Goal: Task Accomplishment & Management: Manage account settings

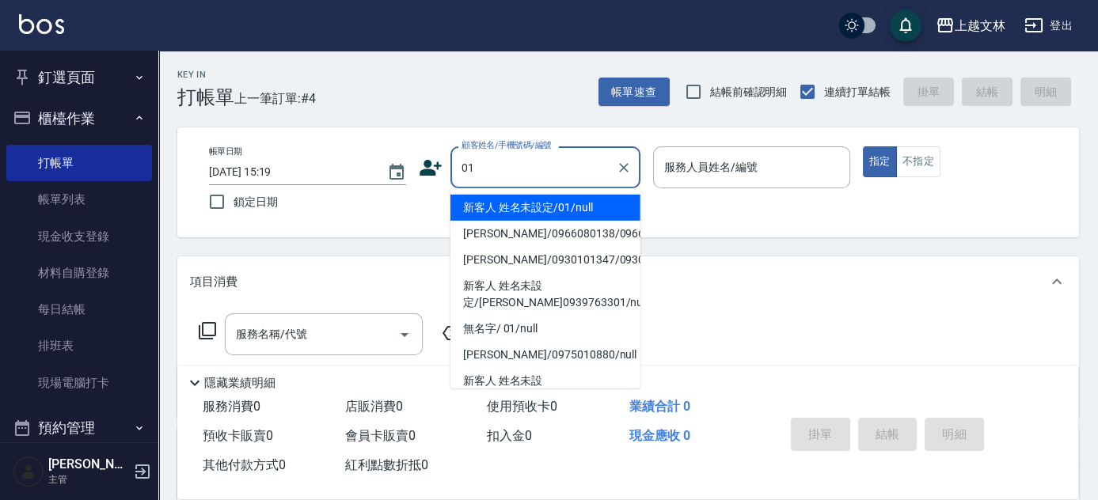
type input "新客人 姓名未設定/01/null"
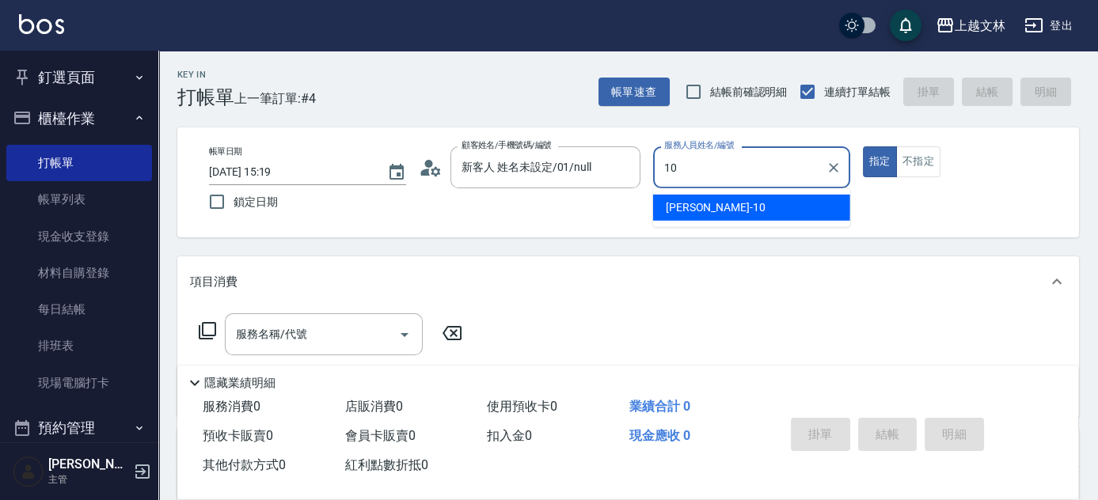
type input "[PERSON_NAME]-10"
type button "true"
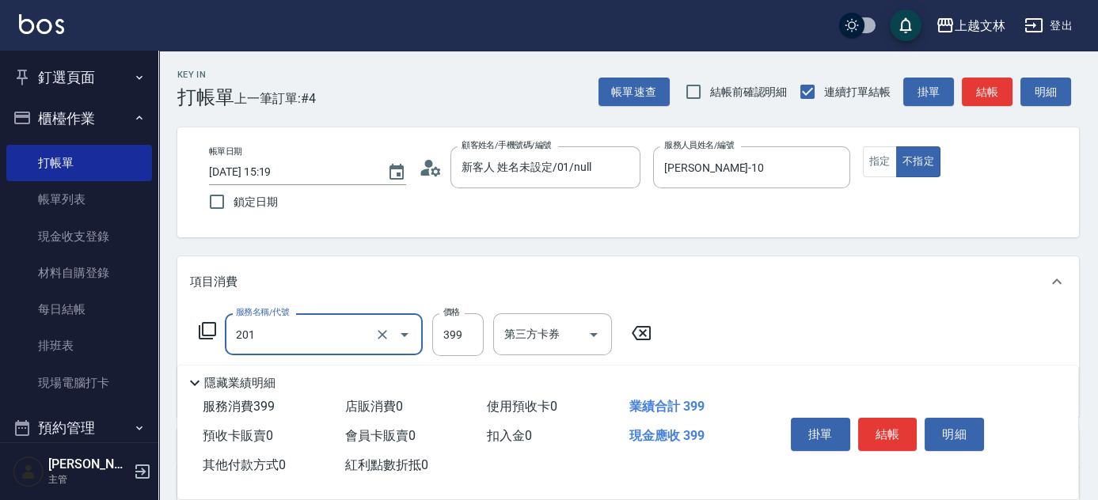
type input "B級單剪(201)"
click at [206, 329] on icon at bounding box center [207, 330] width 19 height 19
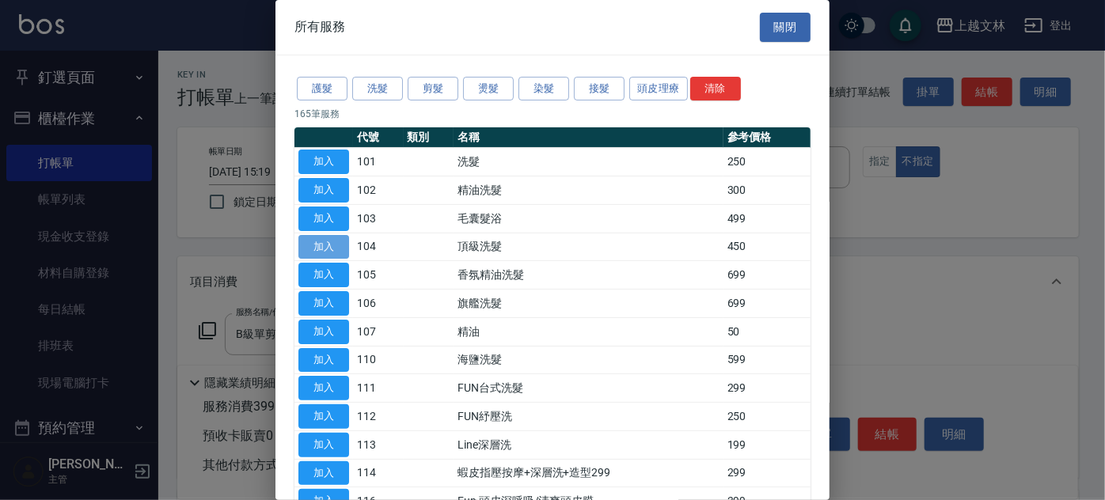
click at [315, 242] on button "加入" at bounding box center [324, 247] width 51 height 25
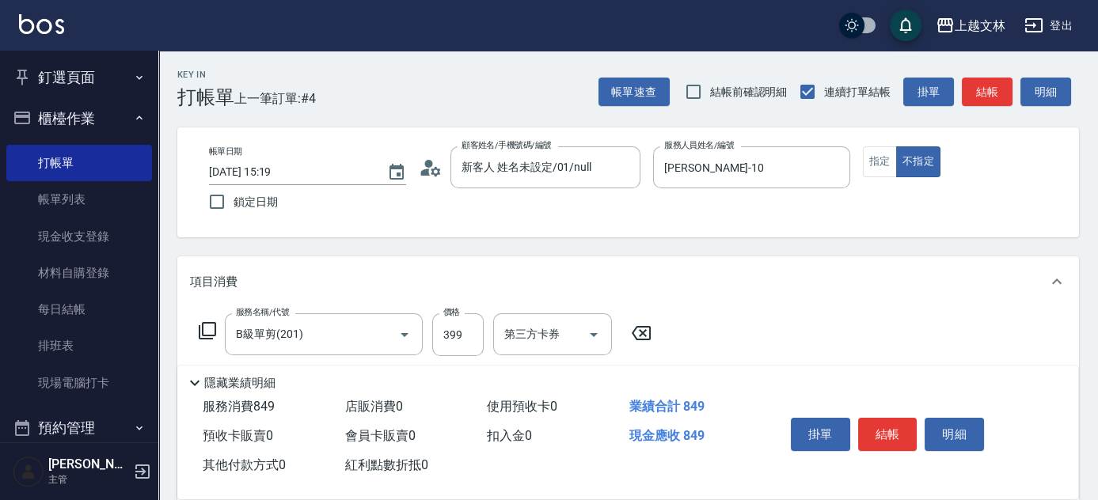
click at [1091, 170] on div "Key In 打帳單 上一筆訂單:#4 帳單速查 結帳前確認明細 連續打單結帳 掛單 結帳 明細 帳單日期 2025/09/10 15:19 鎖定日期 顧客姓…" at bounding box center [628, 475] width 940 height 848
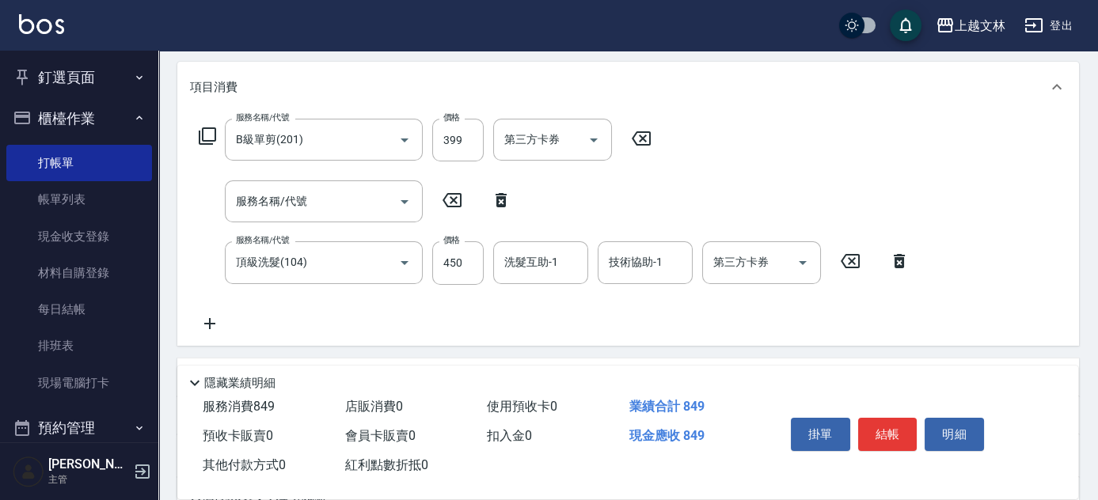
scroll to position [205, 0]
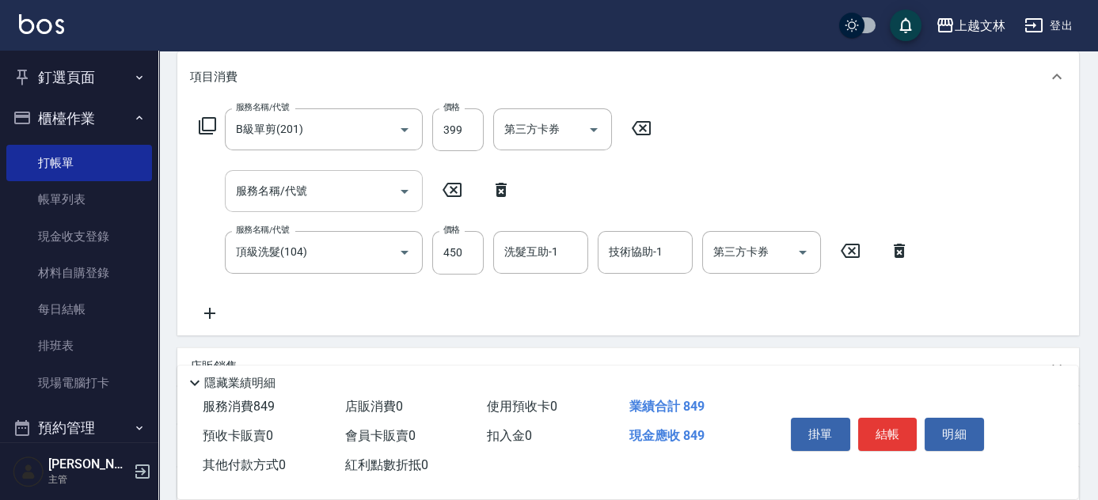
click at [404, 189] on icon "Open" at bounding box center [404, 191] width 19 height 19
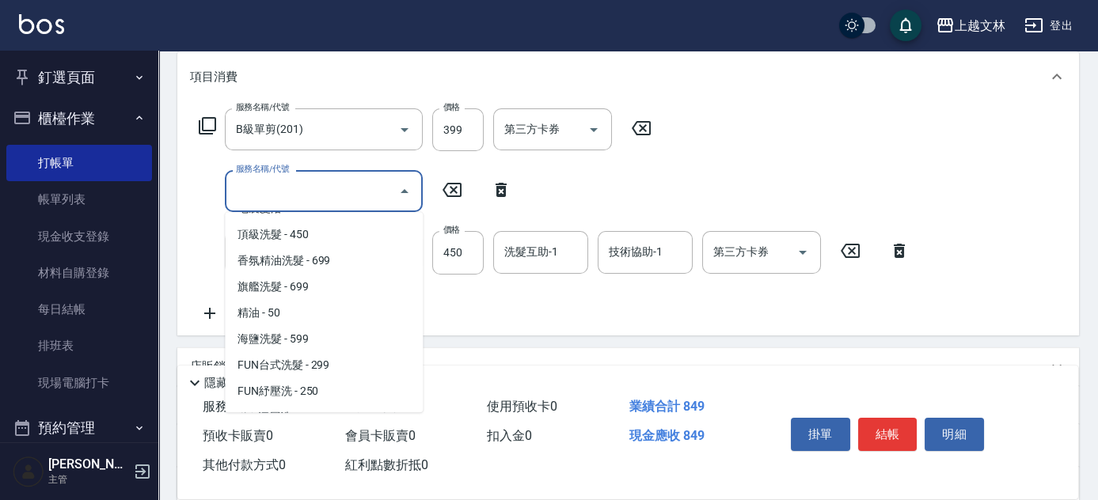
scroll to position [51, 0]
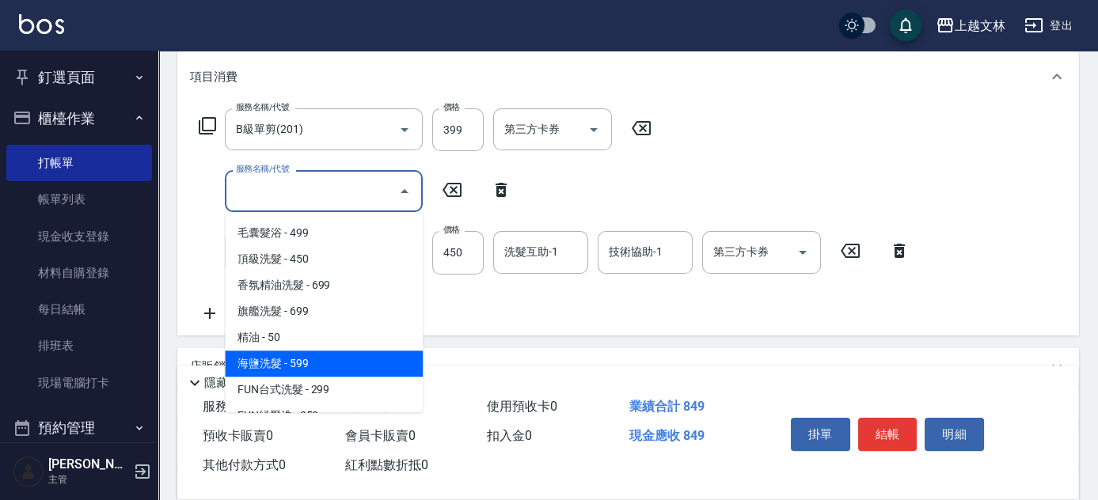
click at [331, 354] on span "海鹽洗髮 - 599" at bounding box center [324, 364] width 198 height 26
type input "海鹽洗髮(110)"
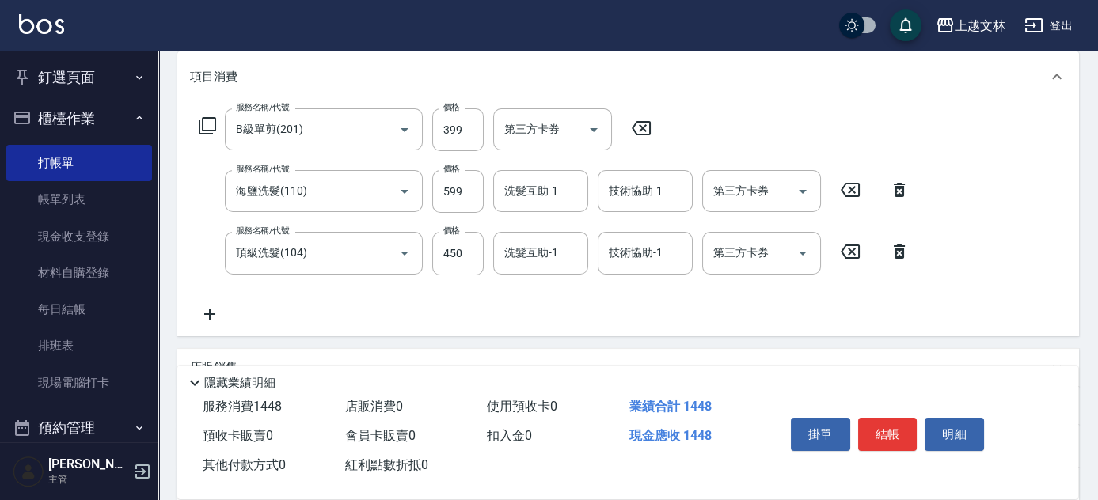
click at [899, 249] on icon at bounding box center [899, 252] width 11 height 14
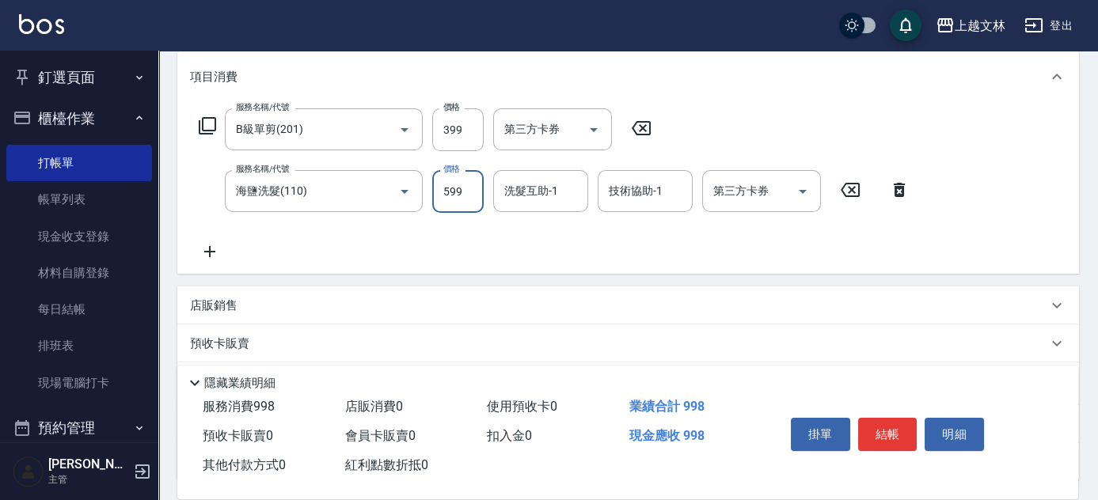
click at [470, 191] on input "599" at bounding box center [457, 191] width 51 height 43
type input "450"
click at [890, 429] on button "結帳" at bounding box center [887, 434] width 59 height 33
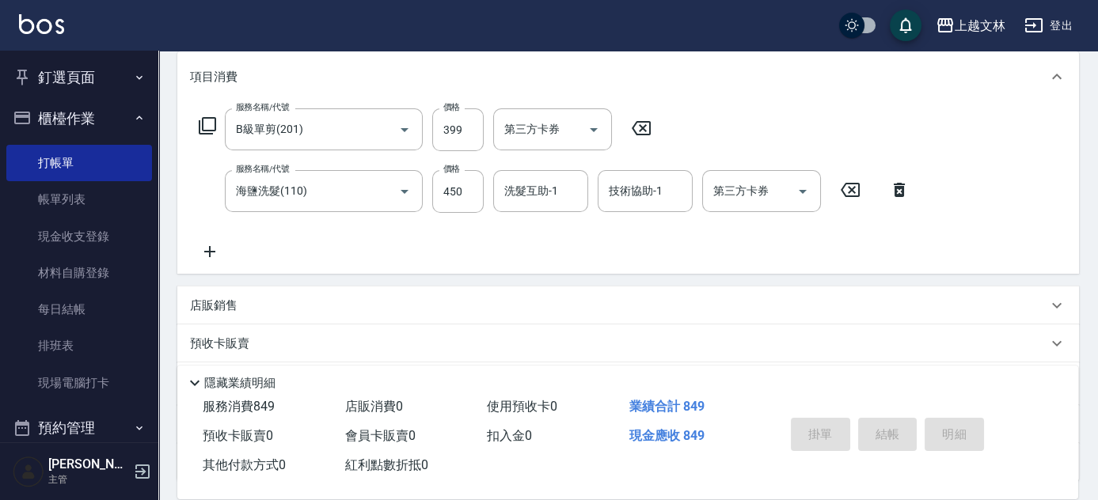
type input "2025/09/10 17:01"
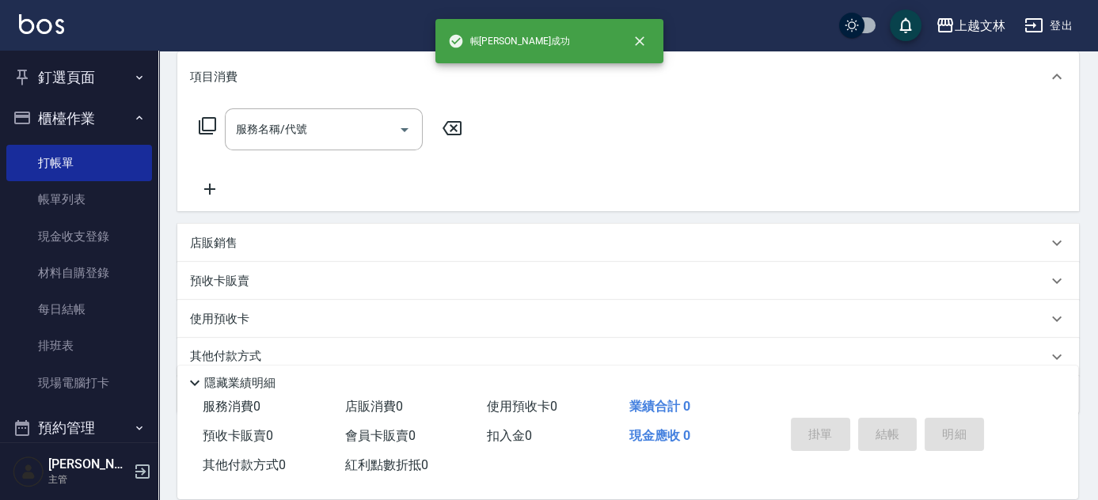
scroll to position [0, 0]
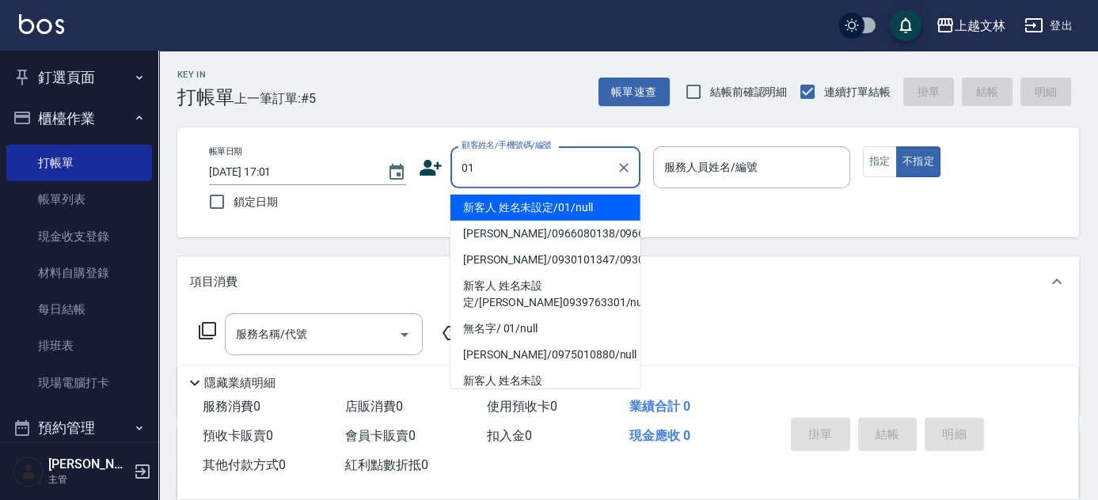
type input "01"
type input "3"
type input "新客人 姓名未設定/01/null"
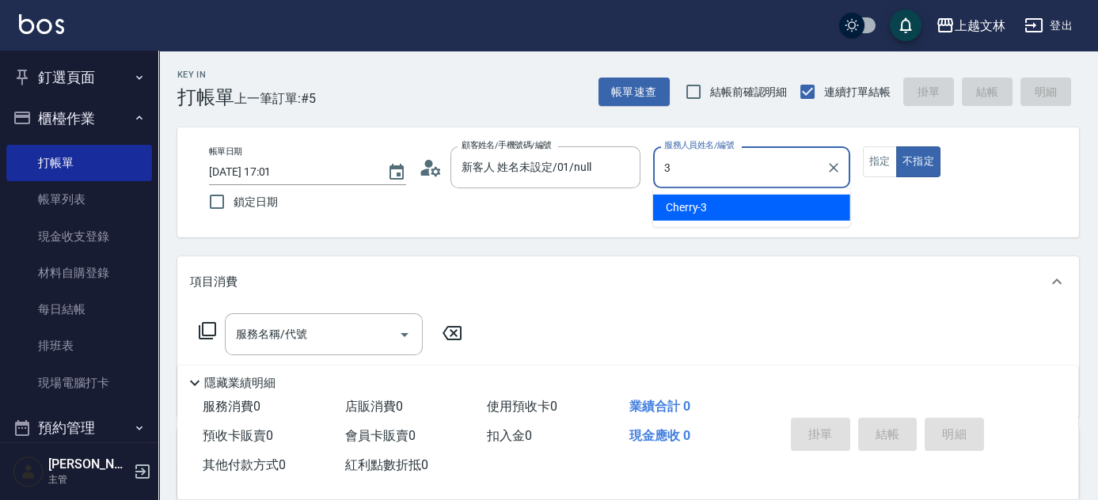
type input "3"
type button "false"
type input "Cherry-3"
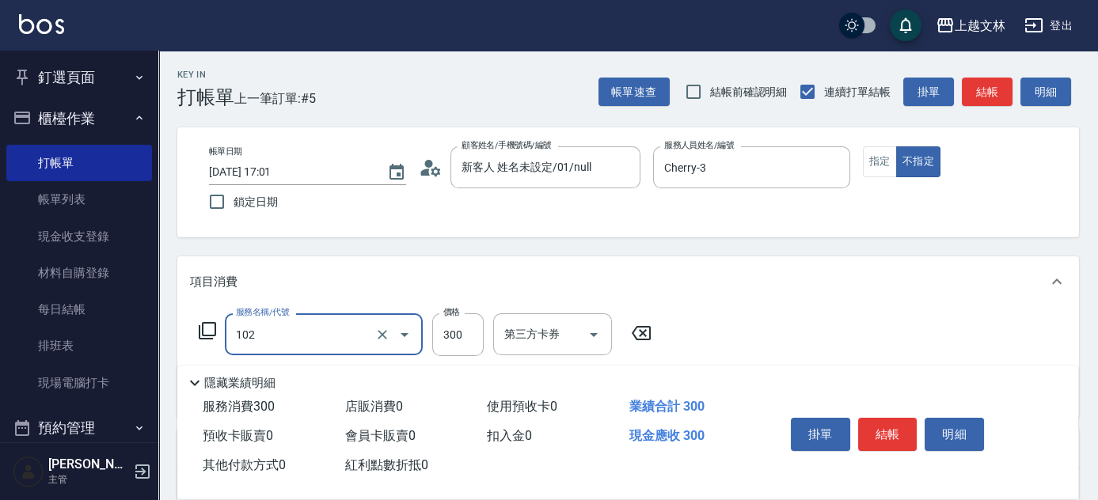
type input "精油洗髮(102)"
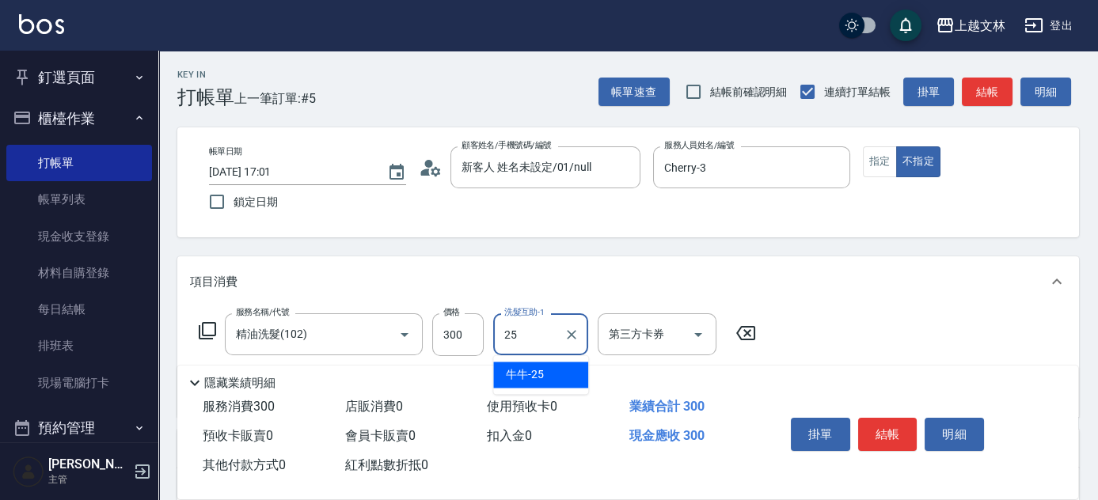
type input "牛牛-25"
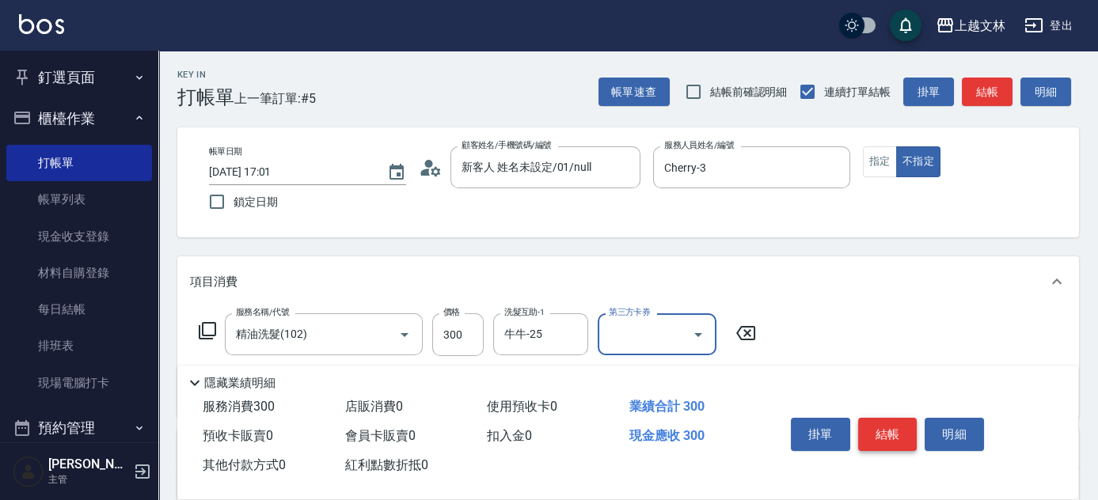
click at [899, 428] on button "結帳" at bounding box center [887, 434] width 59 height 33
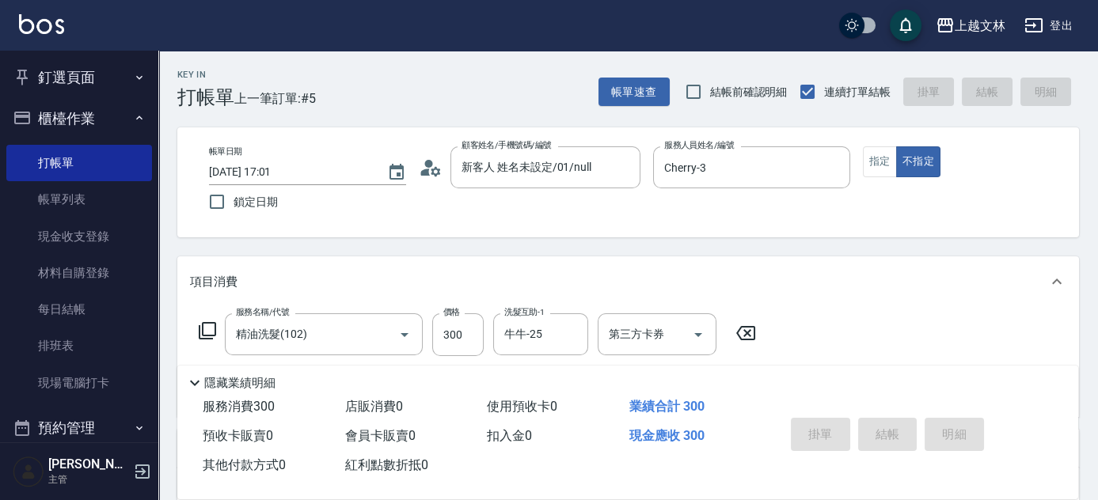
type input "2025/09/10 17:17"
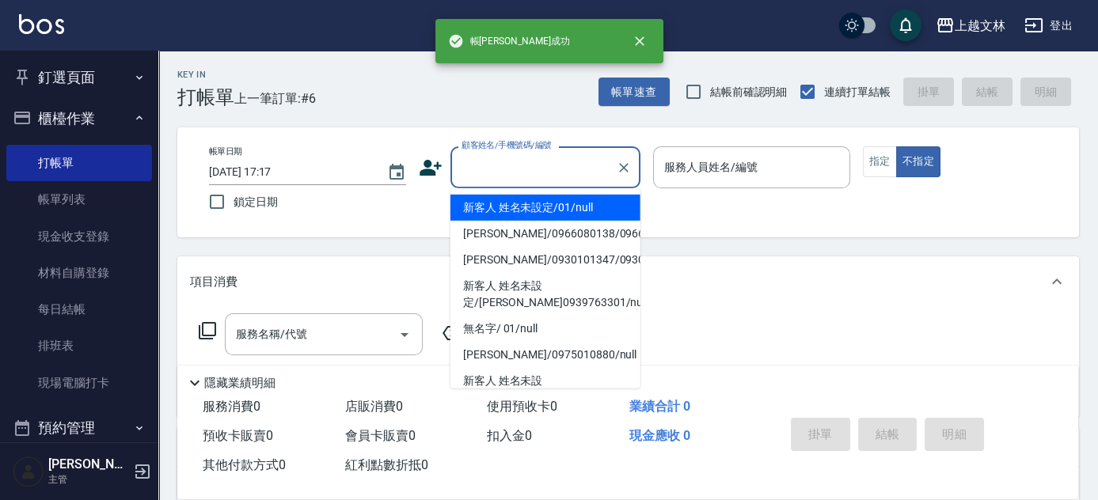
click at [540, 155] on input "顧客姓名/手機號碼/編號" at bounding box center [534, 168] width 152 height 28
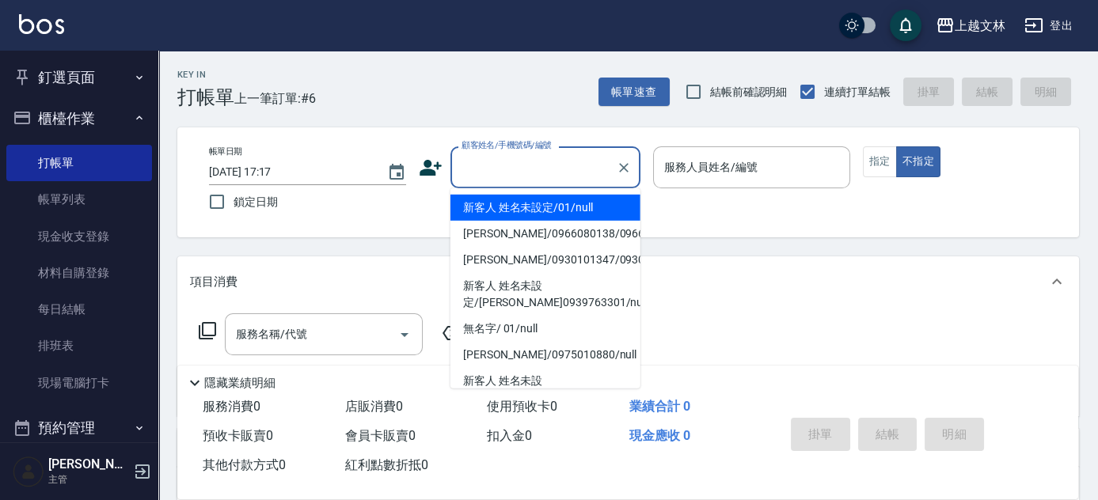
click at [549, 199] on li "新客人 姓名未設定/01/null" at bounding box center [546, 208] width 190 height 26
type input "新客人 姓名未設定/01/null"
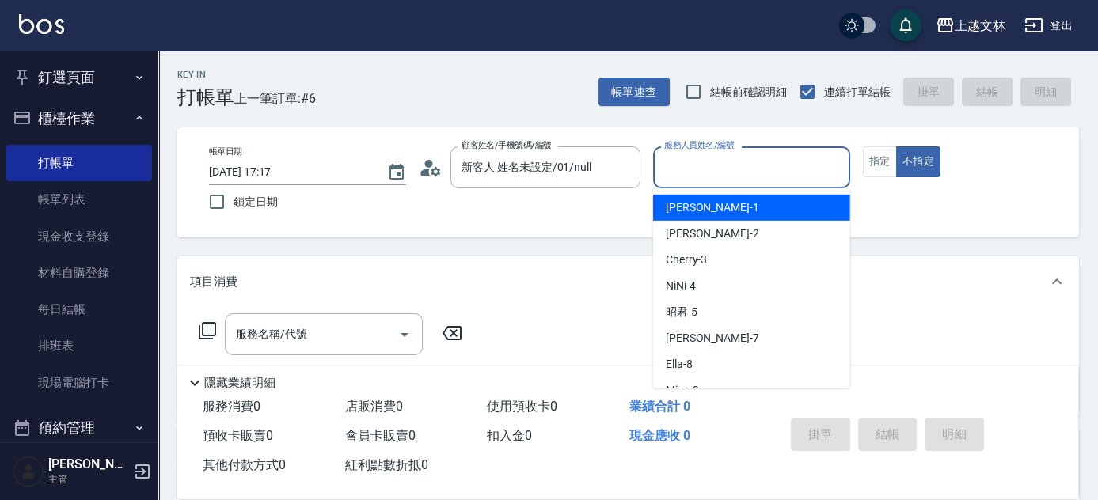
click at [774, 154] on input "服務人員姓名/編號" at bounding box center [751, 168] width 183 height 28
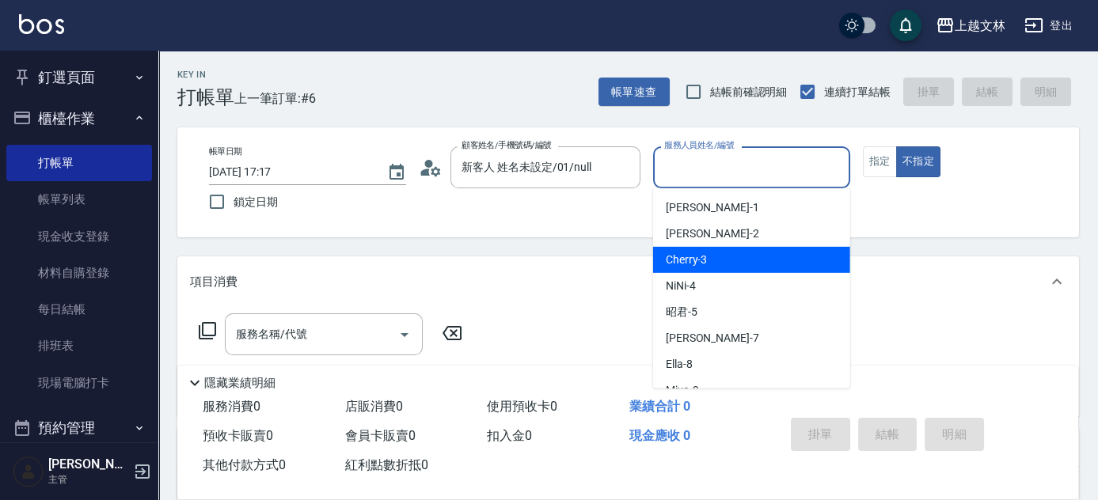
click at [751, 253] on div "Cherry -3" at bounding box center [751, 260] width 197 height 26
type input "Cherry-3"
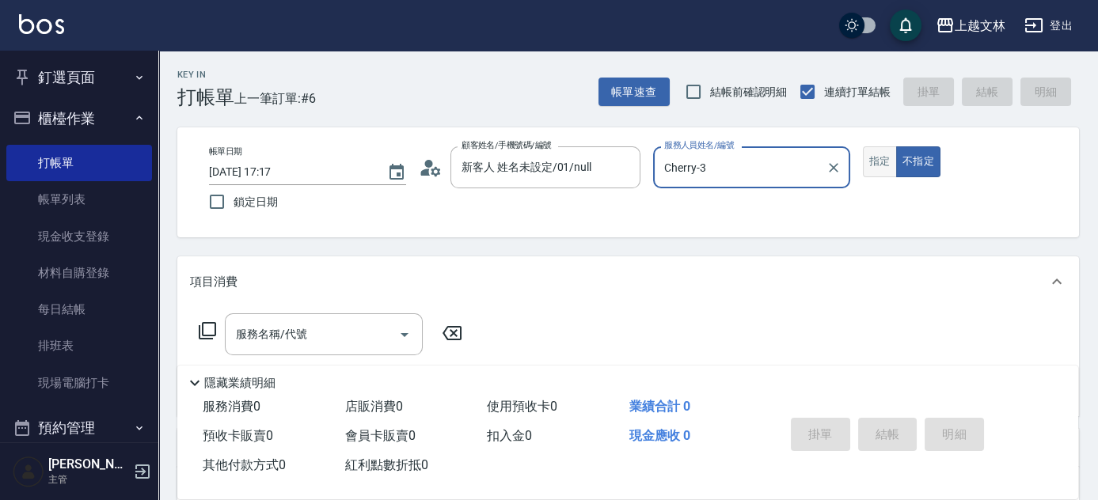
click at [882, 160] on button "指定" at bounding box center [880, 161] width 34 height 31
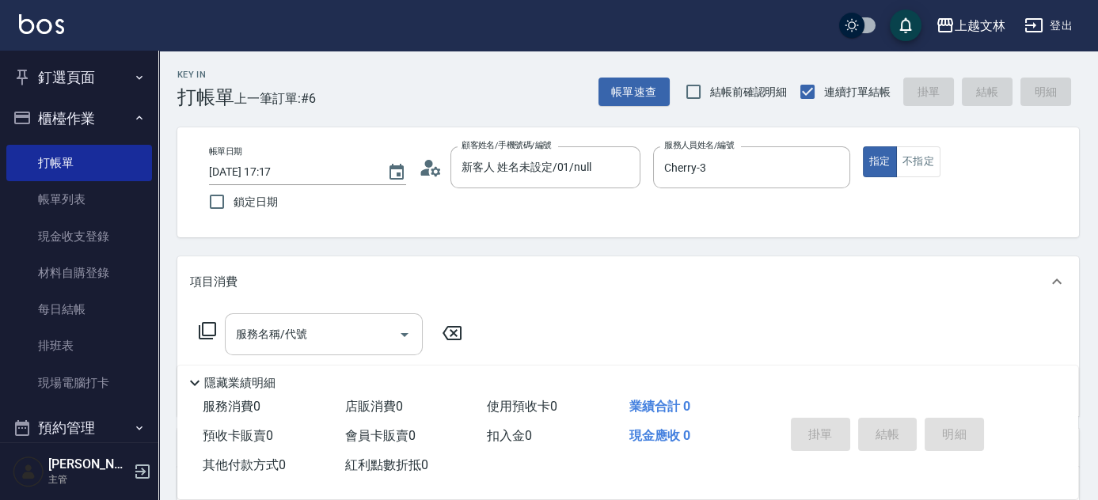
click at [308, 342] on input "服務名稱/代號" at bounding box center [312, 335] width 160 height 28
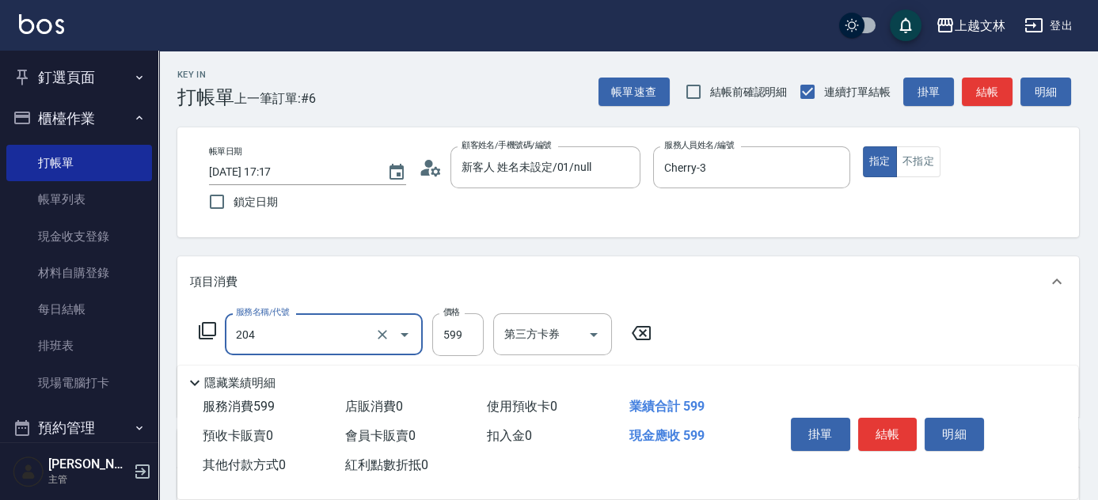
type input "A級洗+剪(204)"
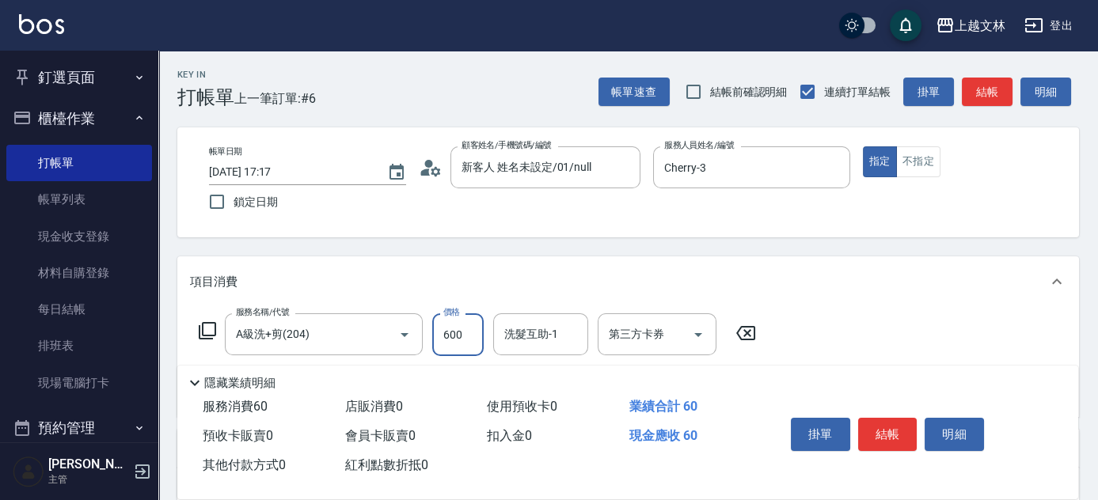
type input "600"
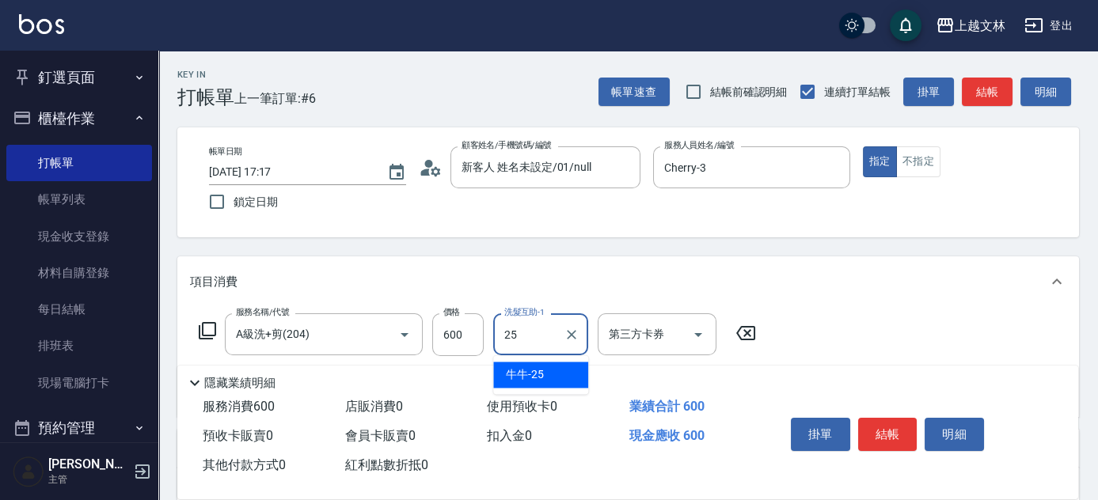
type input "牛牛-25"
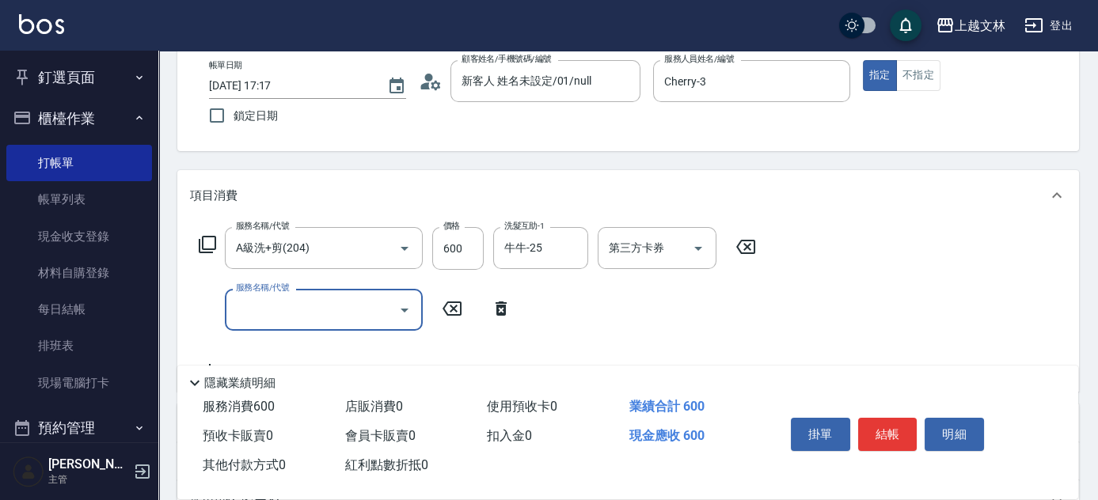
scroll to position [89, 0]
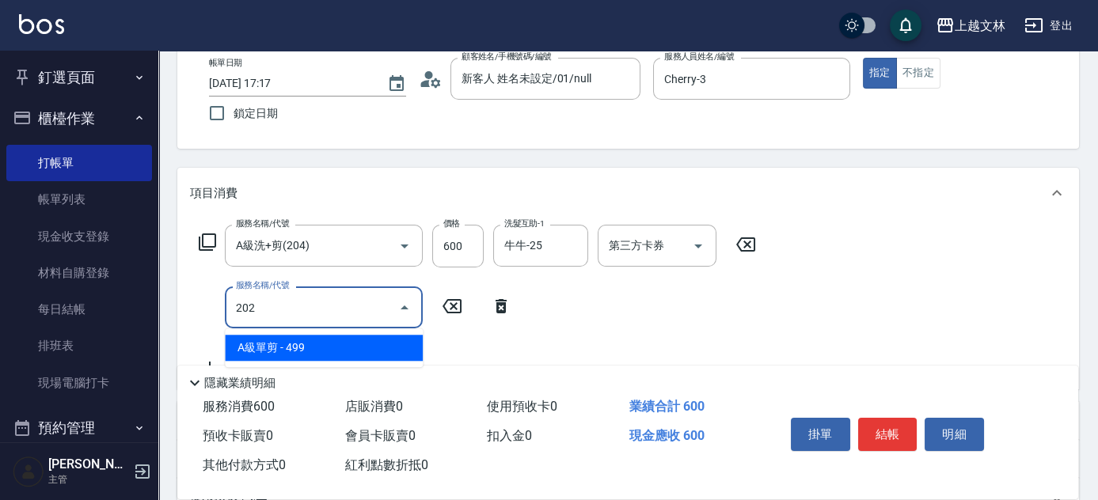
type input "A級單剪(202)"
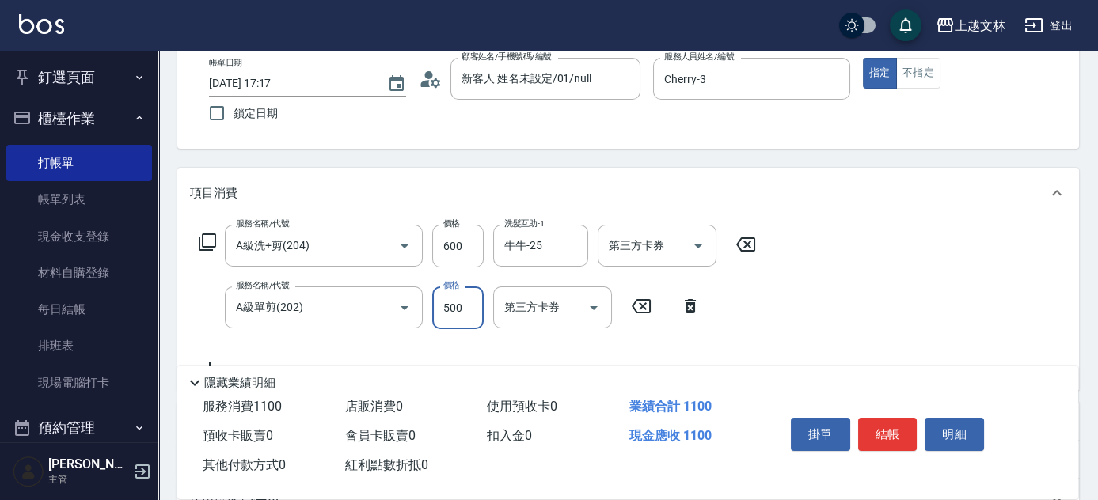
type input "500"
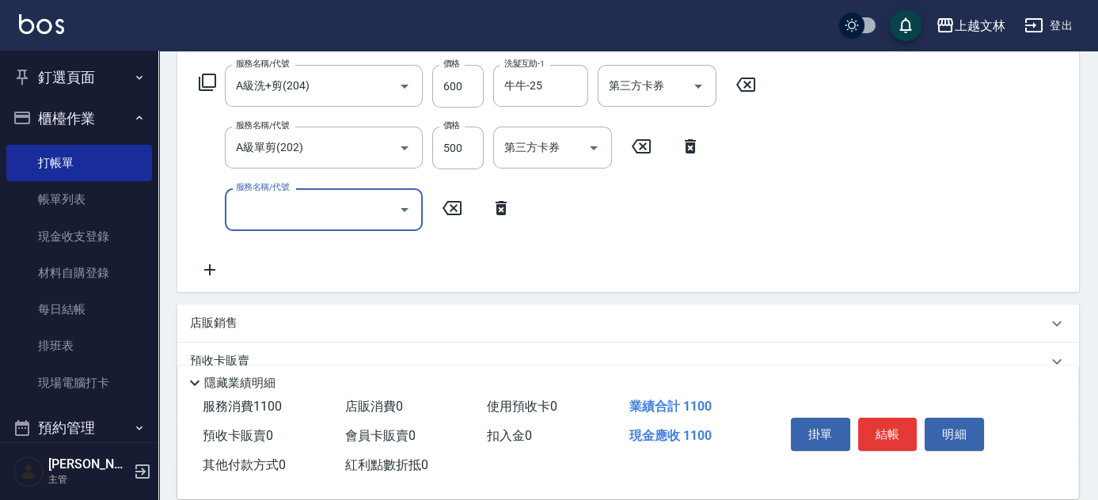
scroll to position [273, 0]
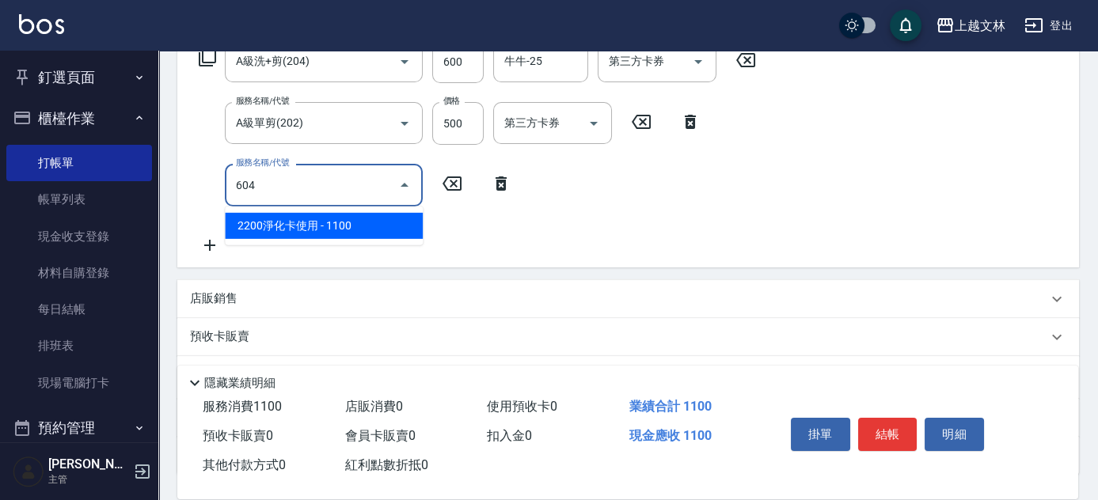
type input "2200淨化卡使用(604)"
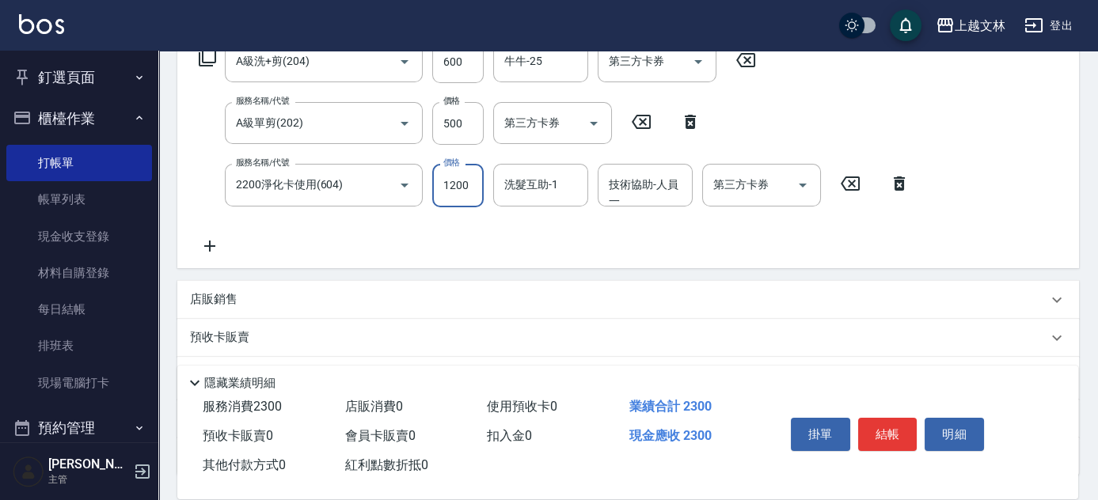
type input "1200"
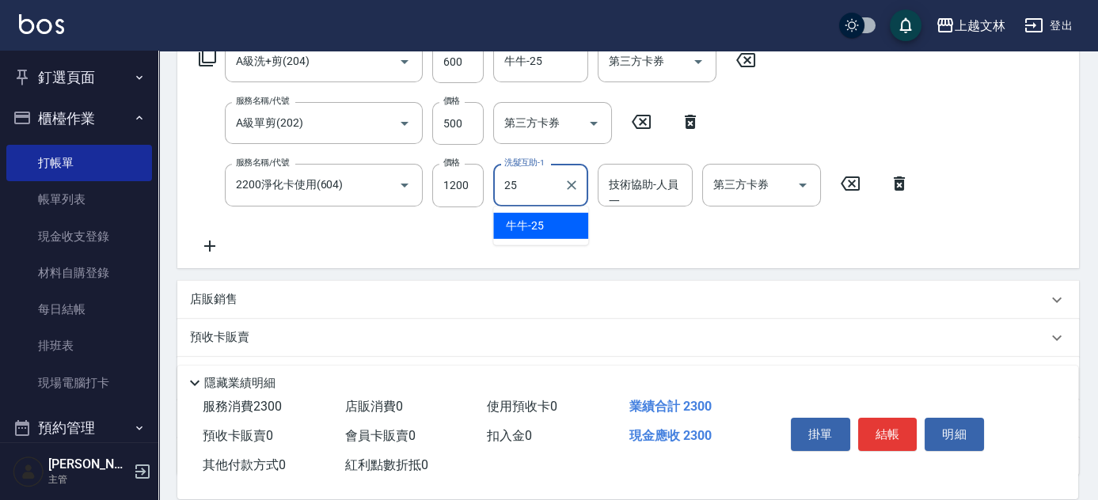
type input "牛牛-25"
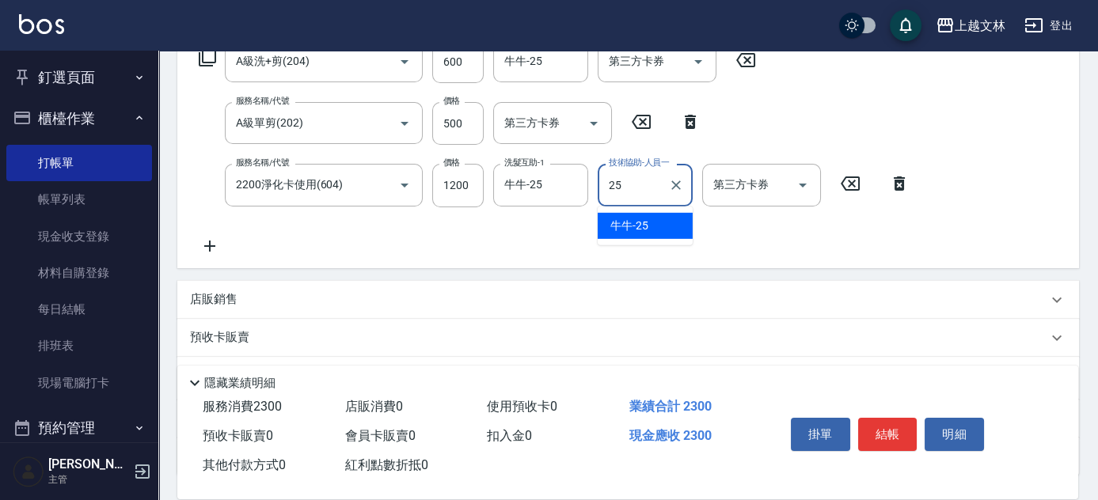
type input "牛牛-25"
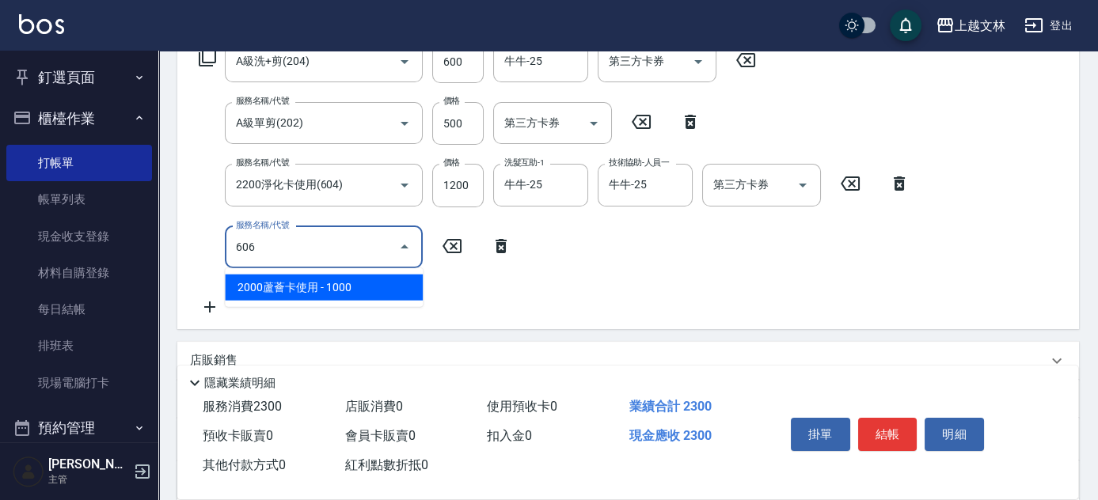
type input "2000蘆薈卡使用(606)"
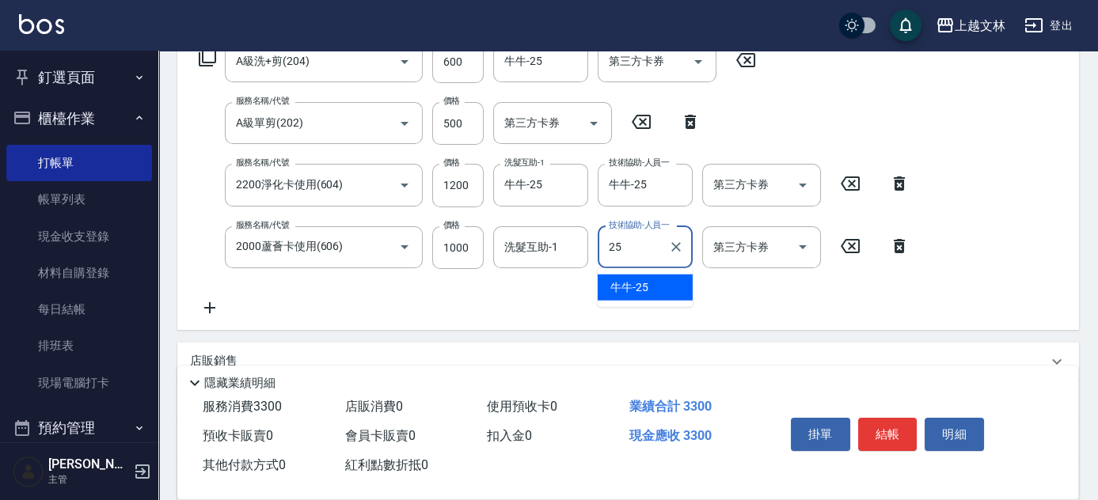
type input "牛牛-25"
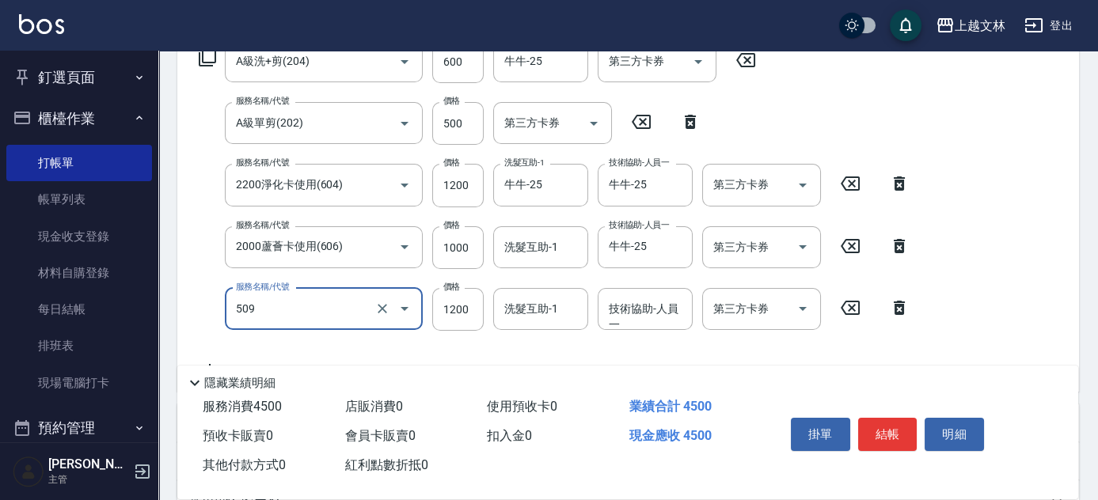
type input "3600結構卡使用(509)"
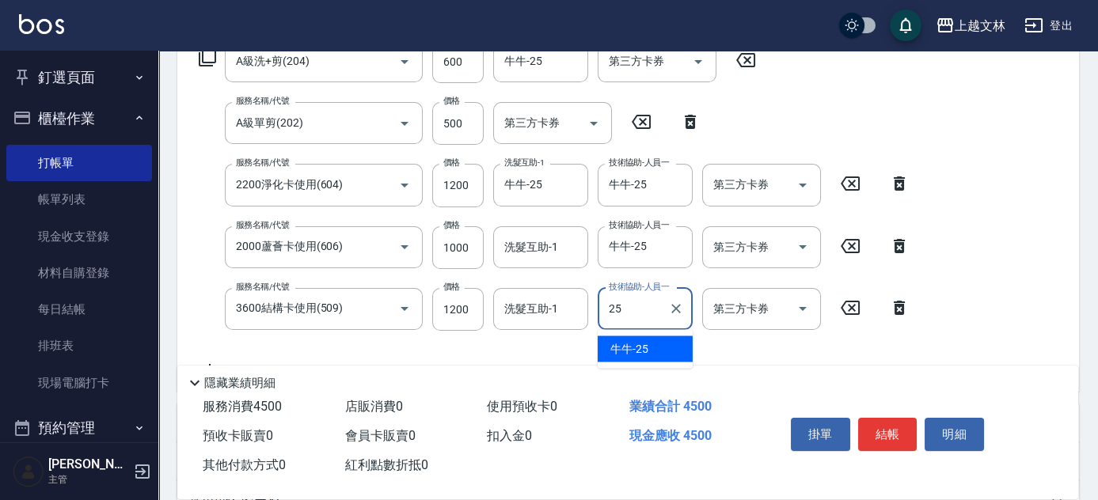
type input "牛牛-25"
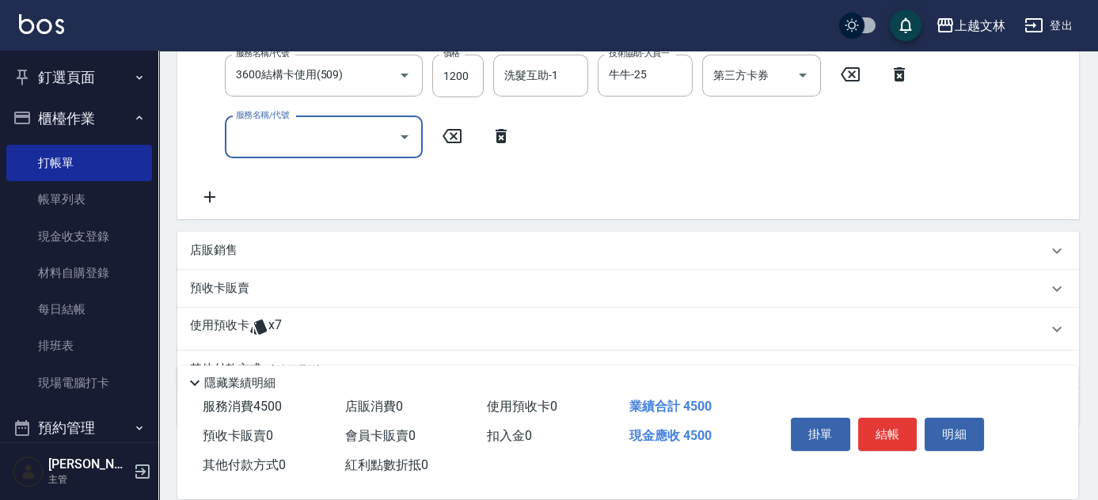
scroll to position [394, 0]
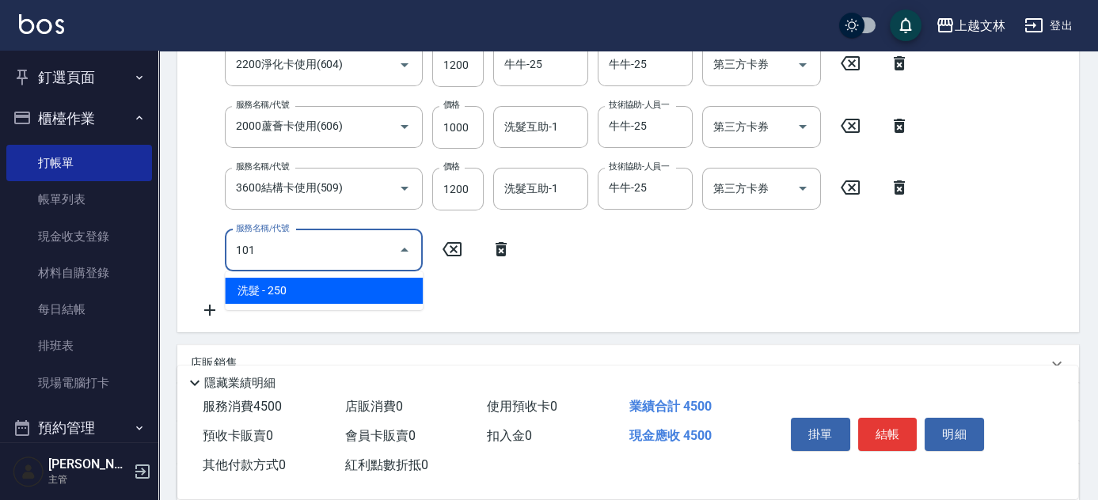
type input "洗髮(101)"
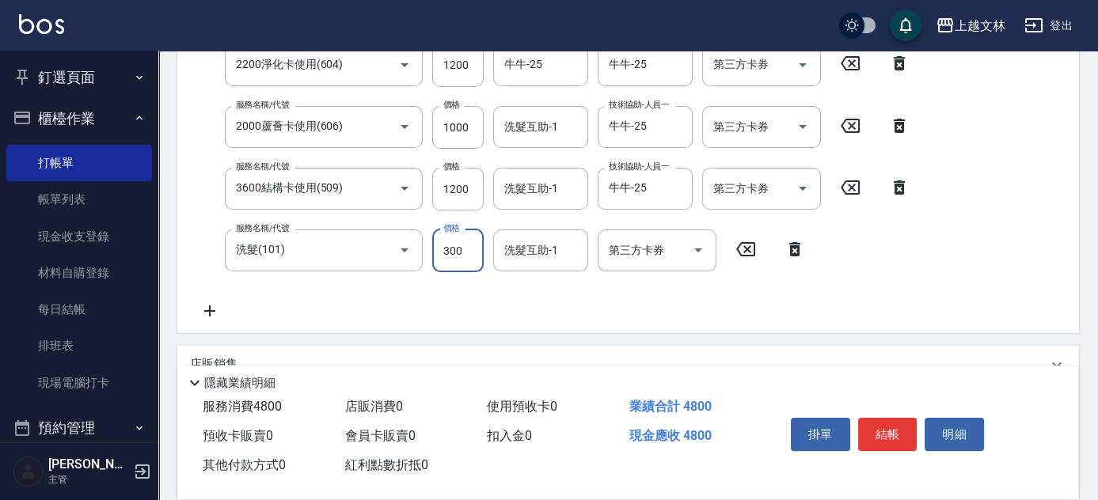
type input "300"
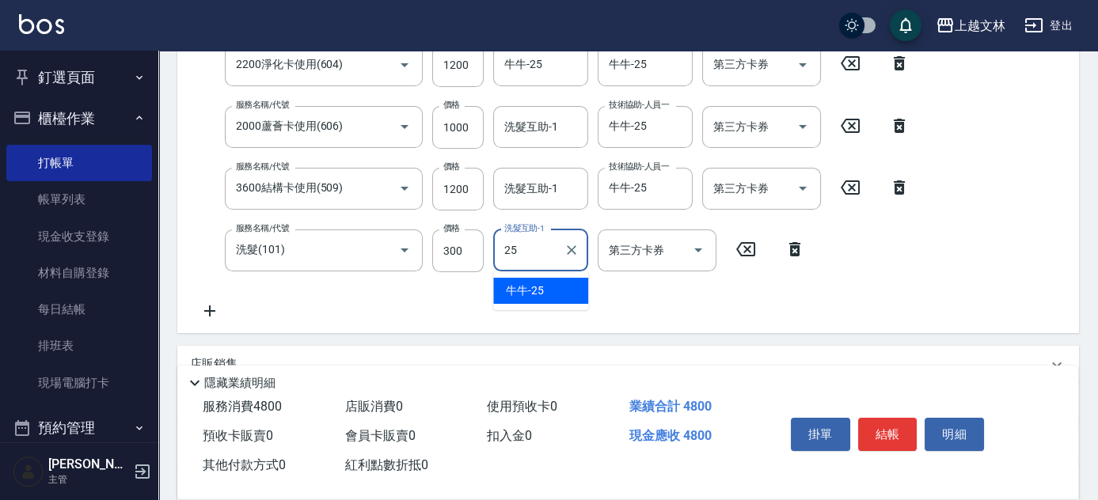
type input "牛牛-25"
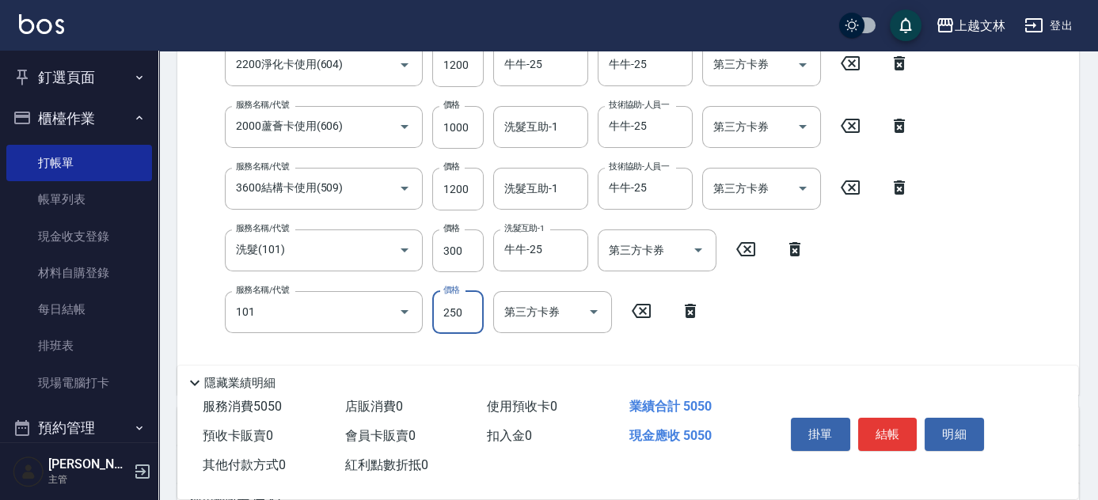
type input "洗髮(101)"
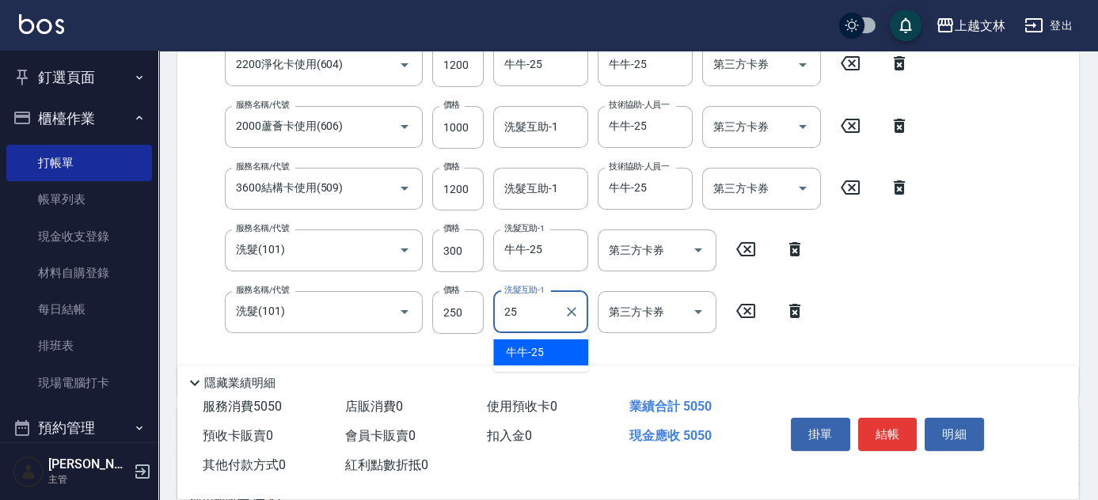
type input "牛牛-25"
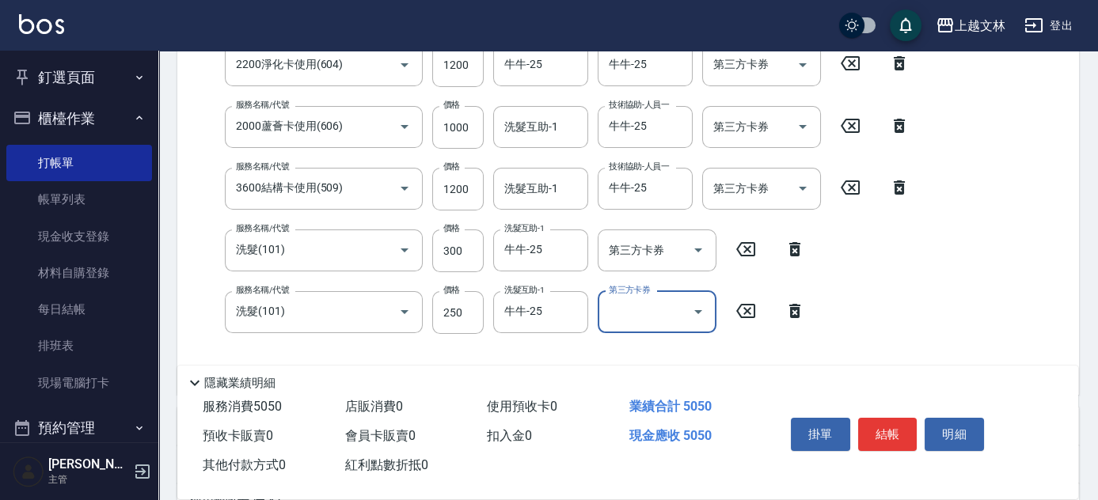
click at [754, 58] on div "第三方卡券 第三方卡券" at bounding box center [761, 65] width 119 height 42
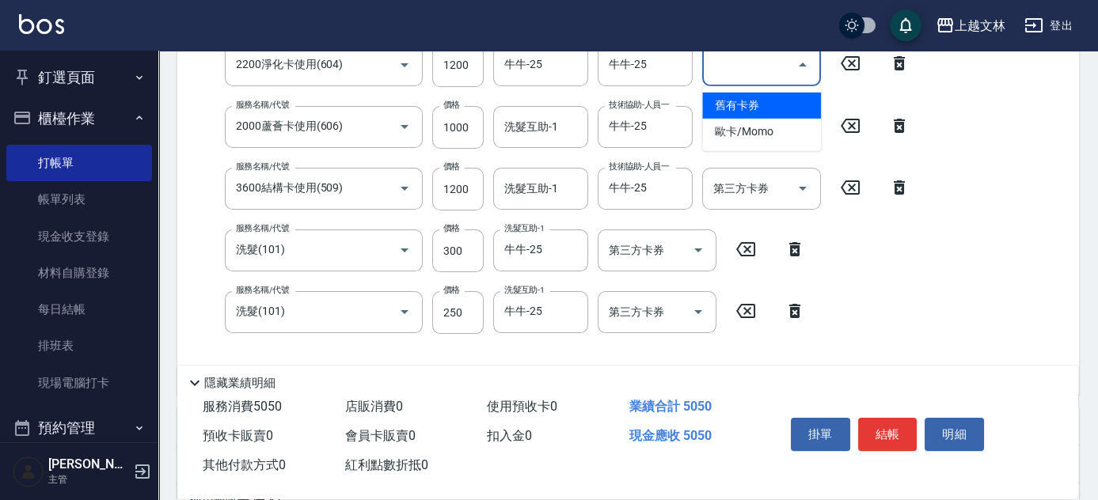
drag, startPoint x: 749, startPoint y: 102, endPoint x: 754, endPoint y: 139, distance: 37.5
click at [751, 102] on span "舊有卡券" at bounding box center [761, 106] width 119 height 26
type input "舊有卡券"
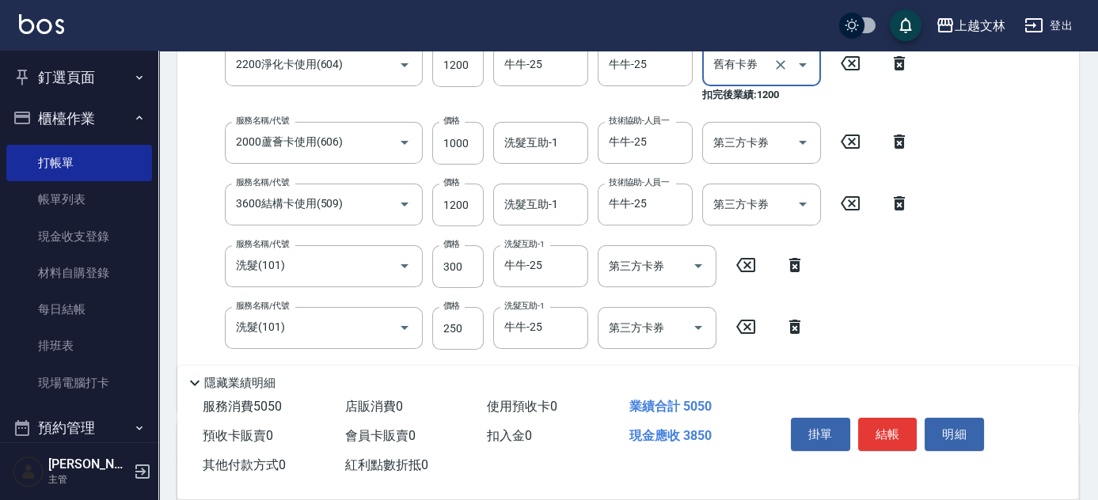
click at [755, 143] on div "第三方卡券 第三方卡券" at bounding box center [761, 143] width 119 height 42
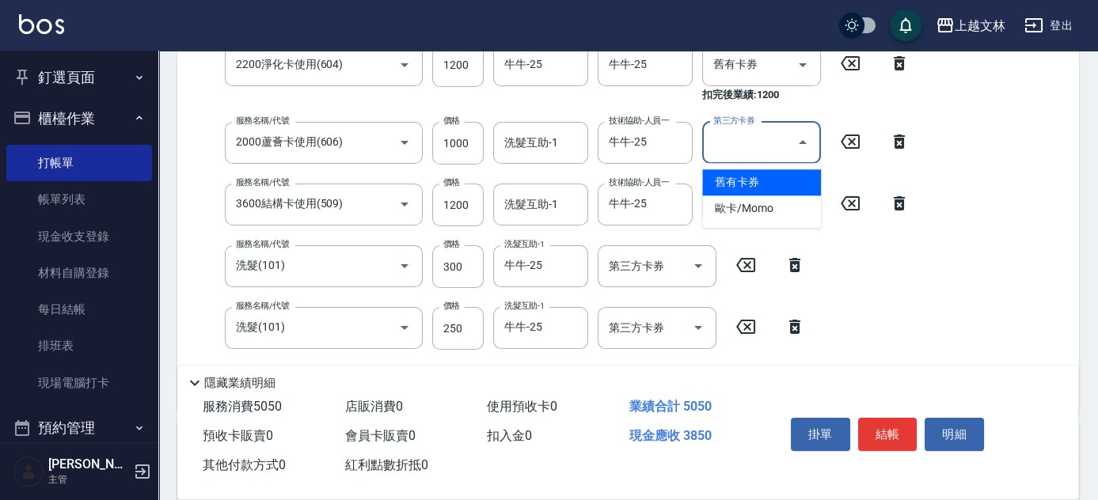
click at [762, 184] on span "舊有卡券" at bounding box center [761, 182] width 119 height 26
type input "舊有卡券"
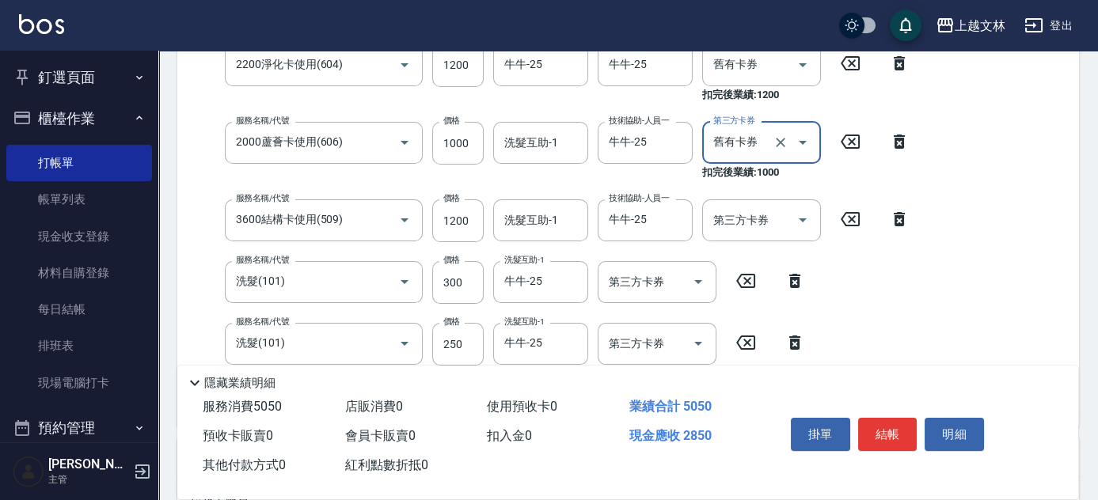
click at [746, 219] on div "第三方卡券 第三方卡券" at bounding box center [761, 221] width 119 height 42
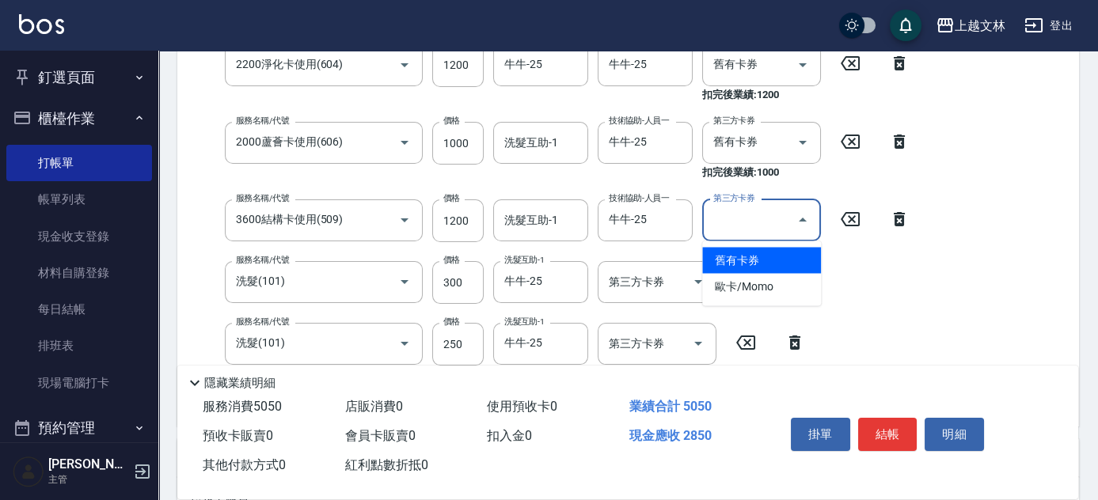
click at [741, 253] on span "舊有卡券" at bounding box center [761, 260] width 119 height 26
type input "舊有卡券"
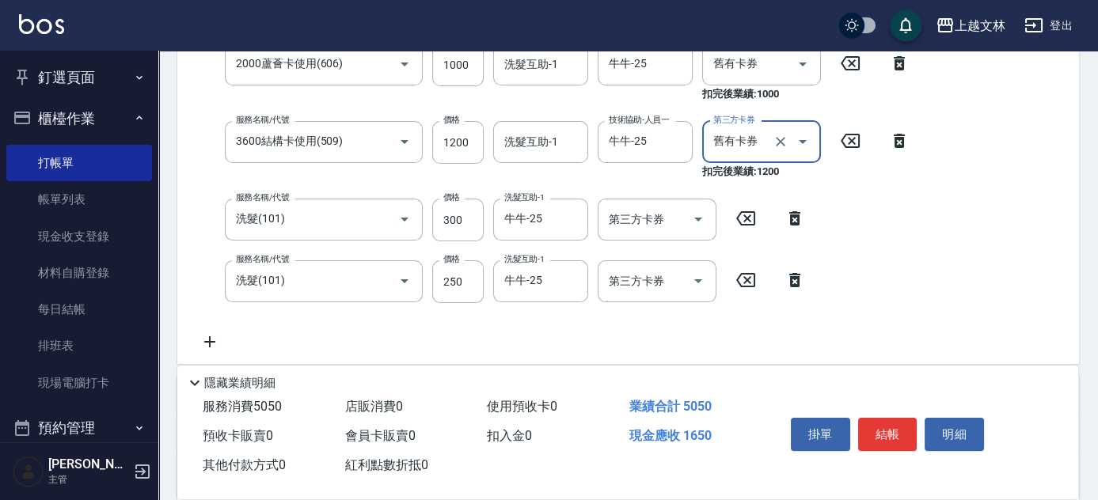
scroll to position [693, 0]
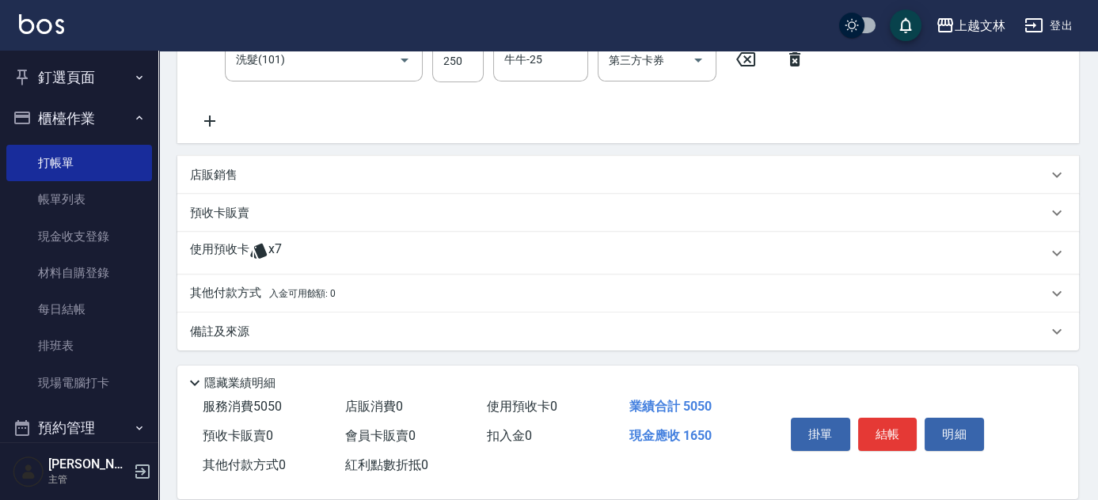
click at [215, 240] on div "使用預收卡 x7" at bounding box center [628, 253] width 902 height 43
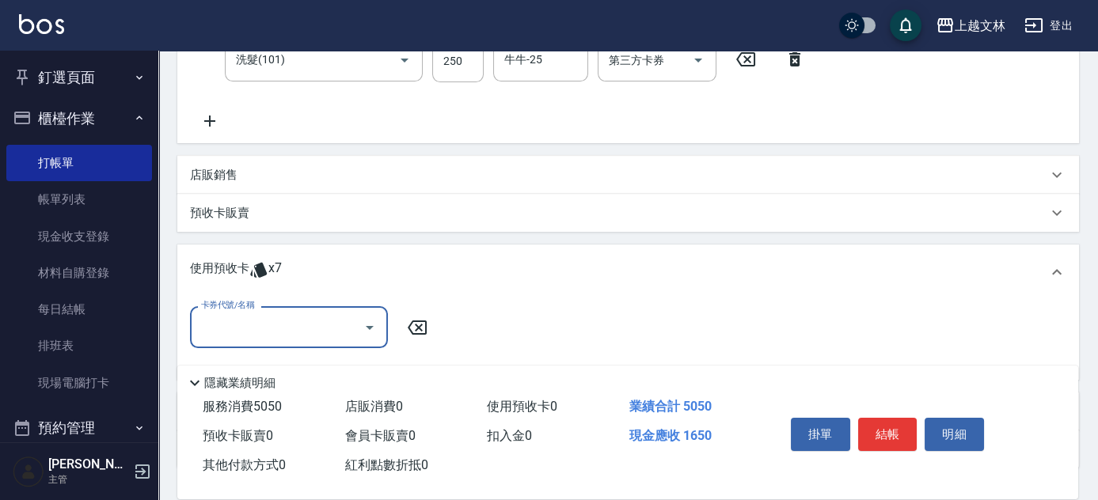
scroll to position [0, 0]
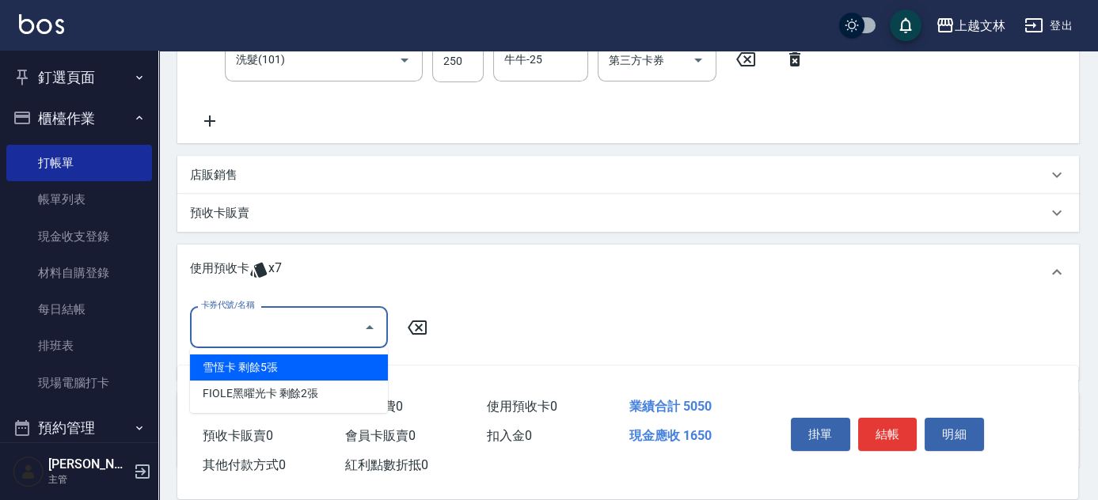
click at [255, 335] on input "卡券代號/名稱" at bounding box center [277, 328] width 160 height 28
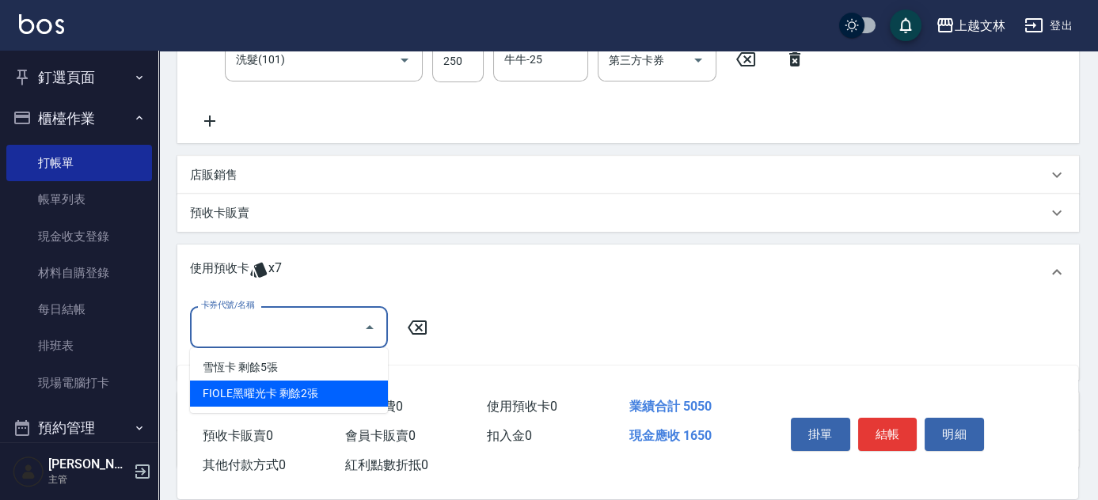
click at [272, 381] on div "FIOLE黑曜光卡 剩餘2張" at bounding box center [289, 394] width 198 height 26
type input "FIOLE黑曜光卡"
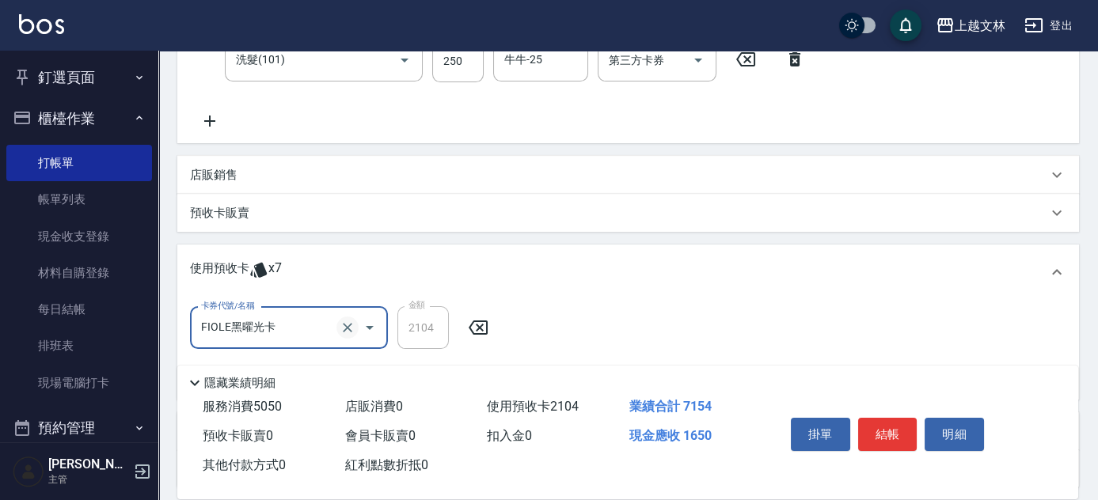
click at [349, 327] on icon "Clear" at bounding box center [348, 328] width 16 height 16
click at [280, 326] on input "卡券代號/名稱" at bounding box center [277, 328] width 160 height 28
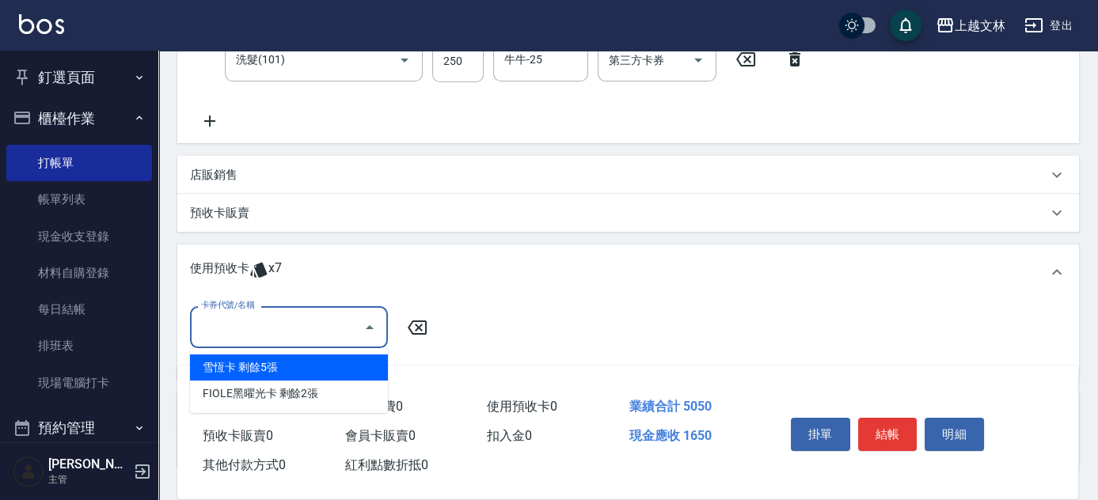
click at [282, 369] on div "雪恆卡 剩餘5張" at bounding box center [289, 368] width 198 height 26
type input "雪恆卡"
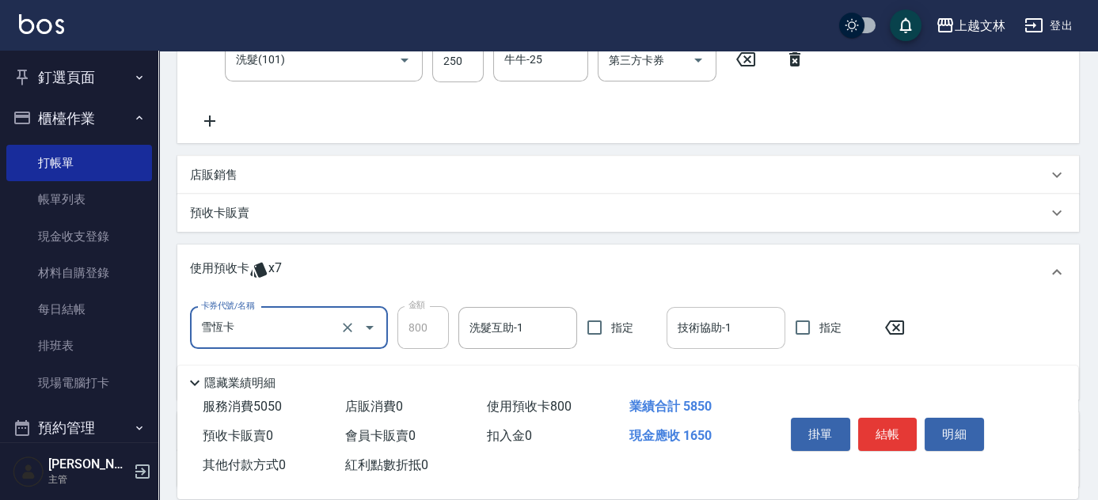
click at [726, 323] on div "技術協助-1 技術協助-1" at bounding box center [726, 328] width 119 height 42
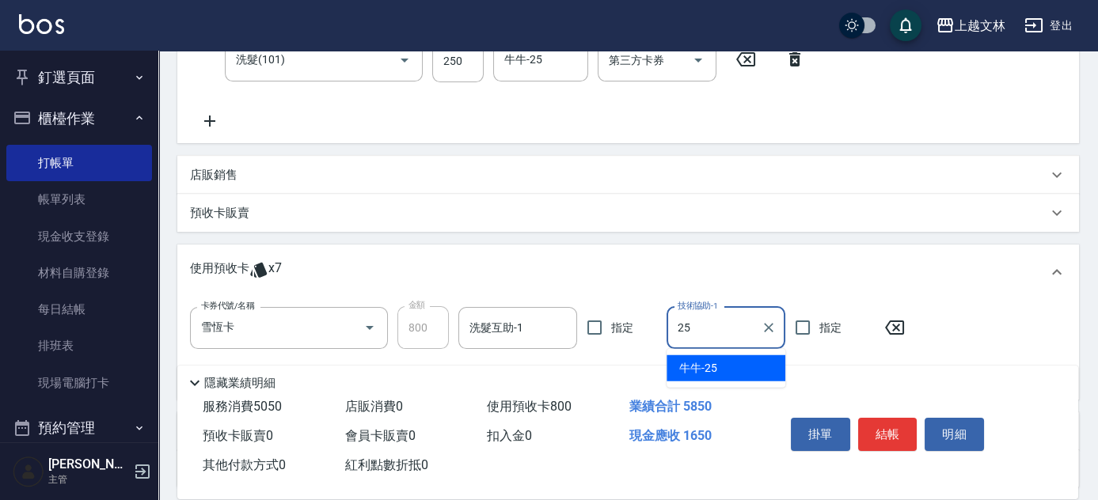
type input "牛牛-25"
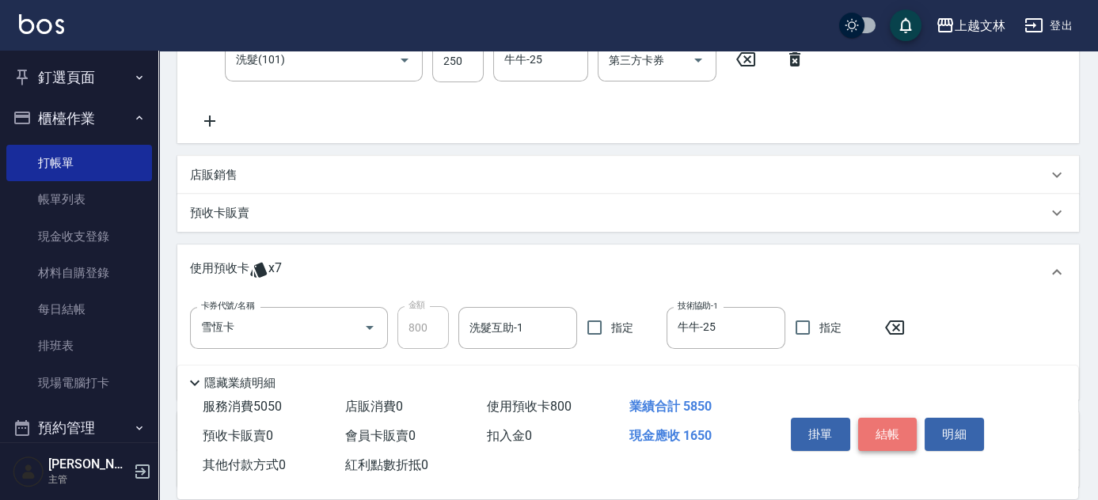
click at [896, 438] on button "結帳" at bounding box center [887, 434] width 59 height 33
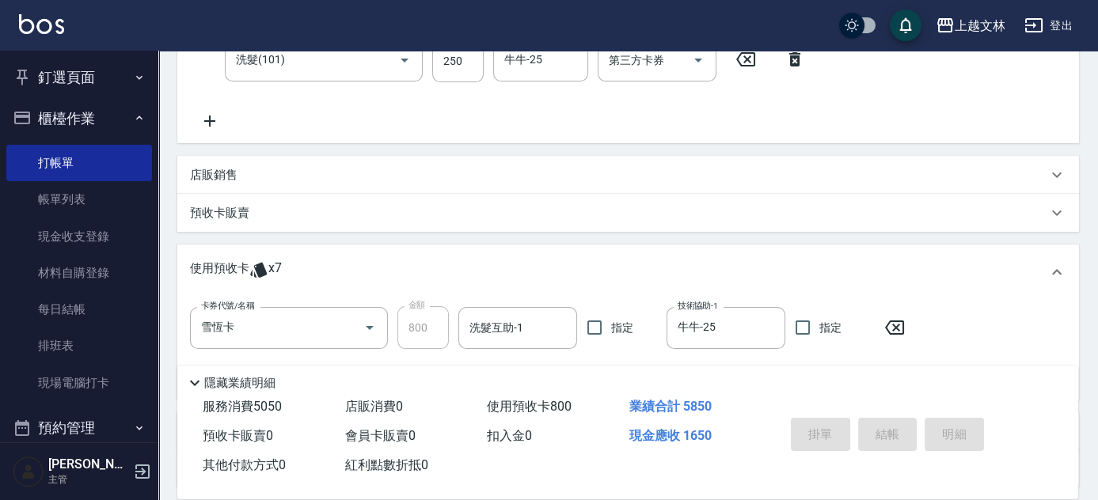
type input "2025/09/10 17:18"
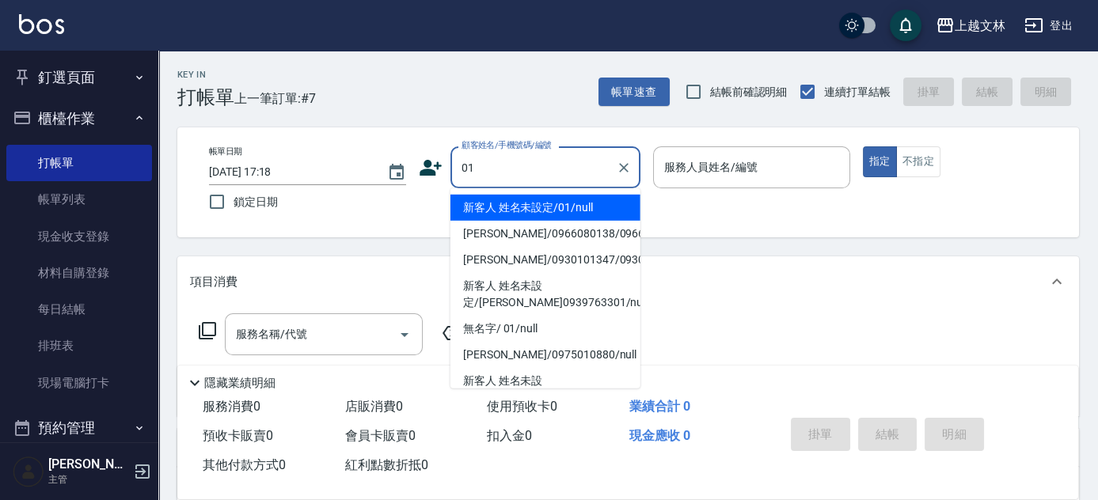
type input "新客人 姓名未設定/01/null"
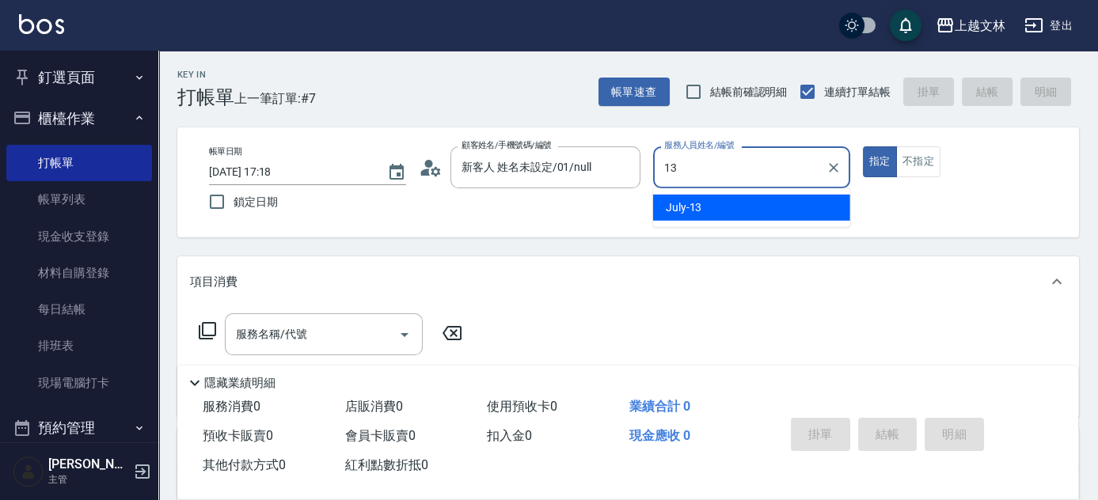
type input "July-13"
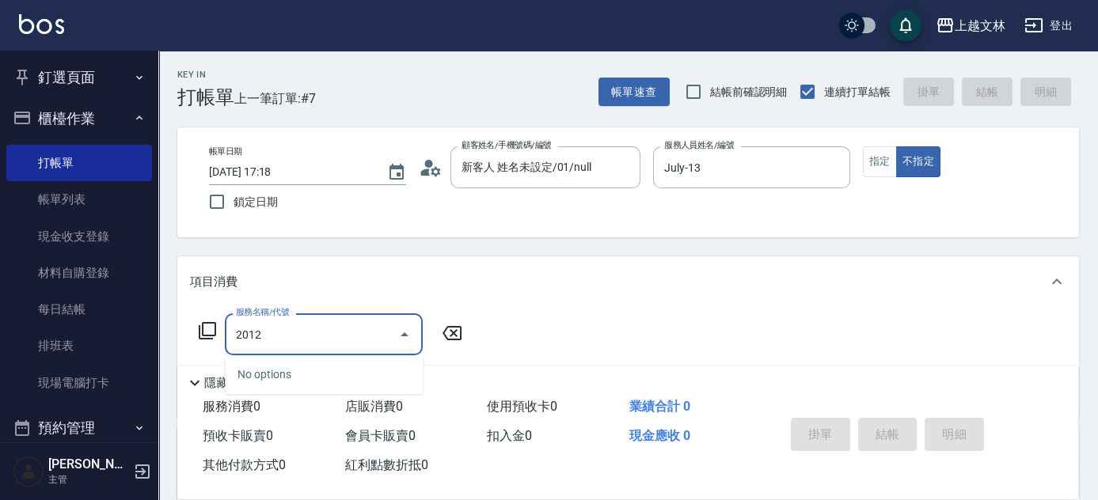
drag, startPoint x: 315, startPoint y: 332, endPoint x: 238, endPoint y: 345, distance: 78.8
click at [238, 345] on input "2012" at bounding box center [312, 335] width 160 height 28
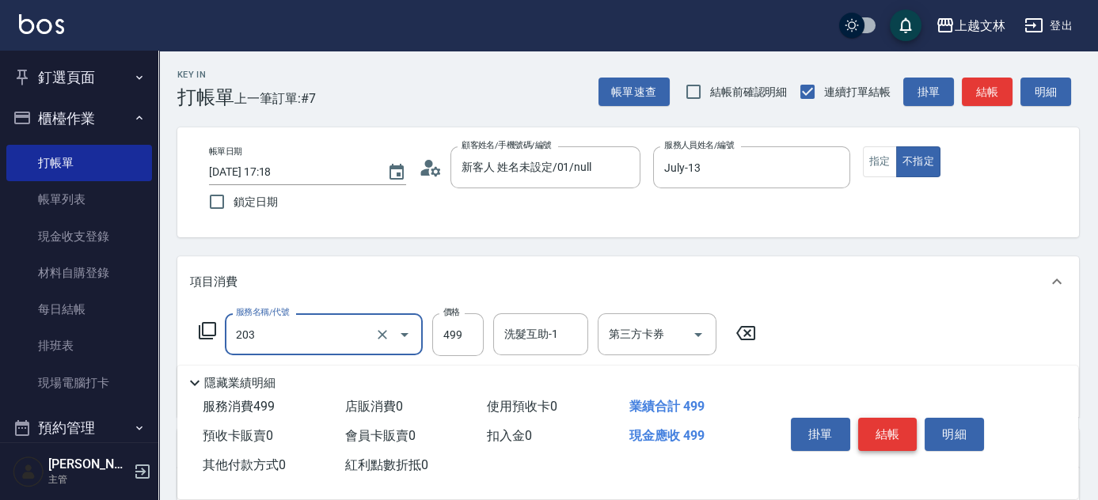
type input "B級洗+剪(203)"
click at [912, 435] on button "結帳" at bounding box center [887, 434] width 59 height 33
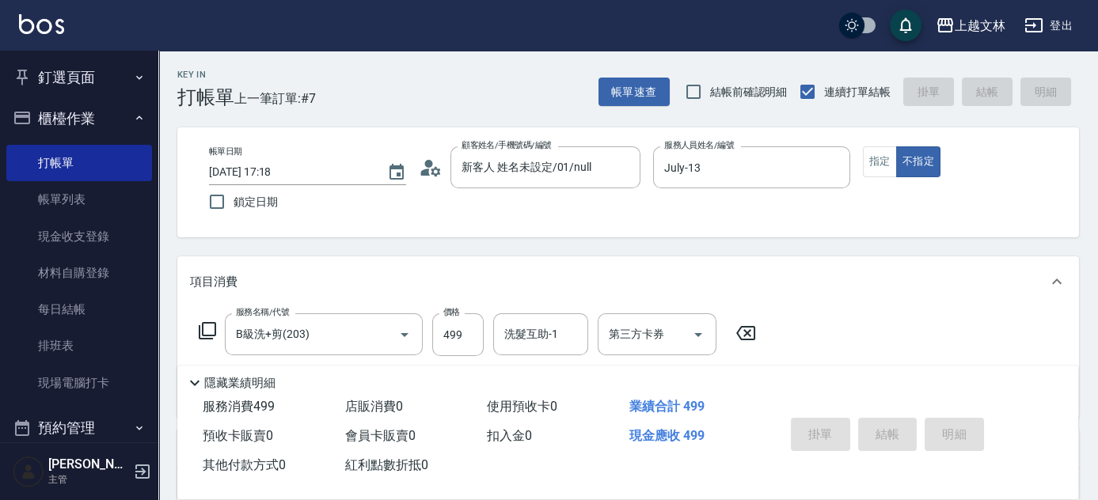
type input "2025/09/10 17:25"
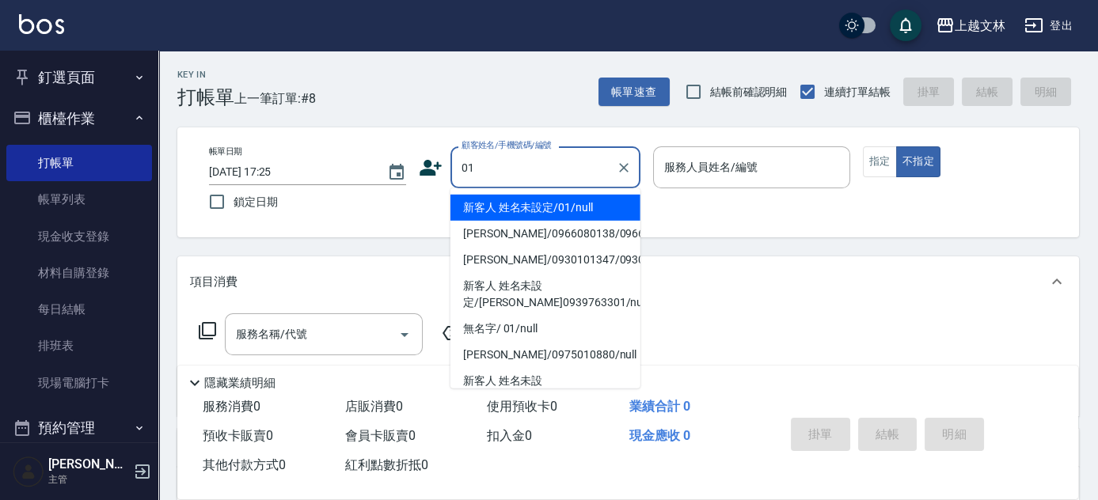
type input "新客人 姓名未設定/01/null"
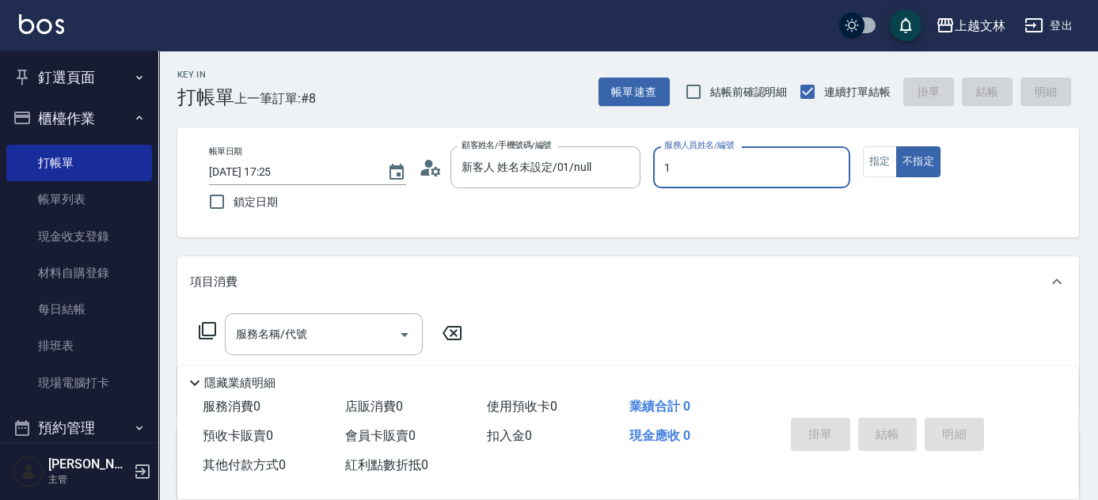
type input "FIONA-1"
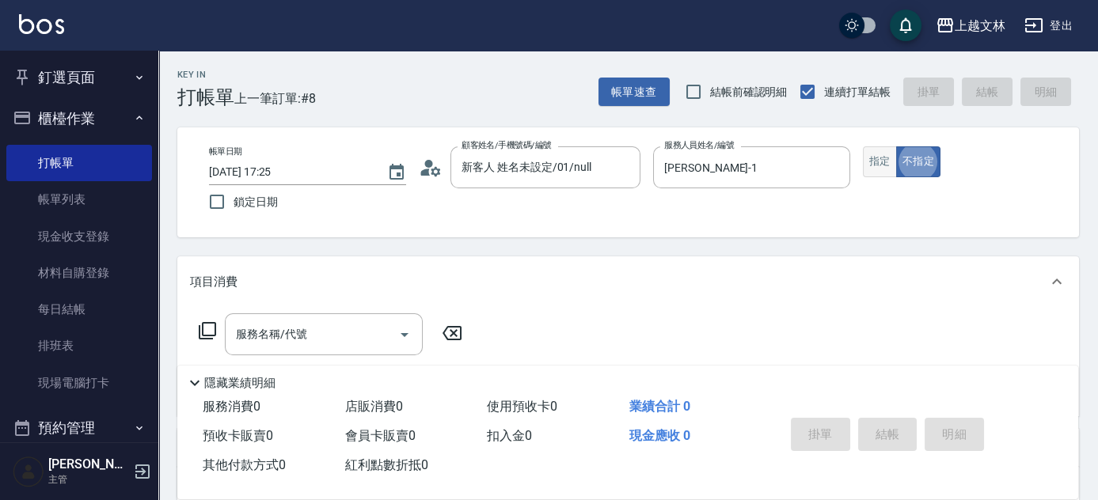
click at [878, 162] on button "指定" at bounding box center [880, 161] width 34 height 31
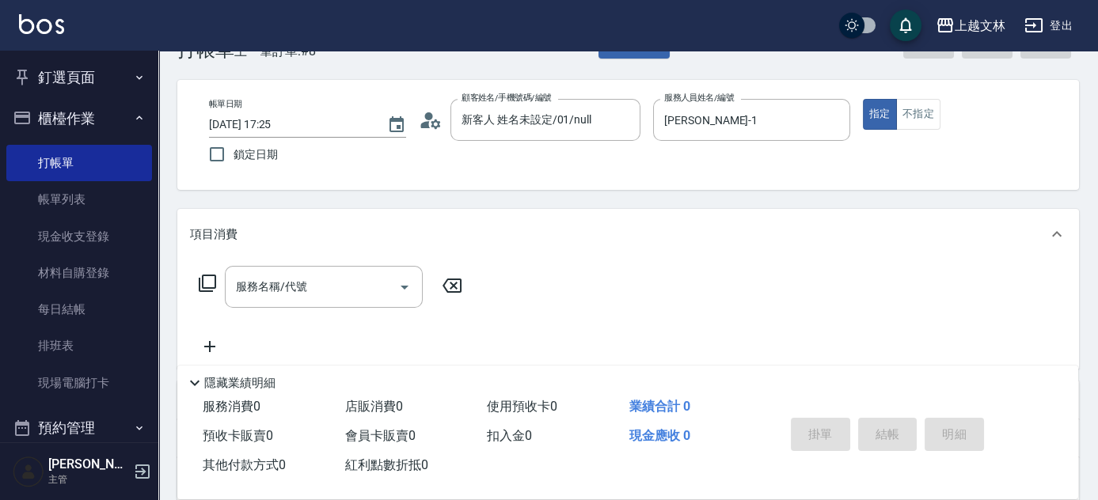
scroll to position [143, 0]
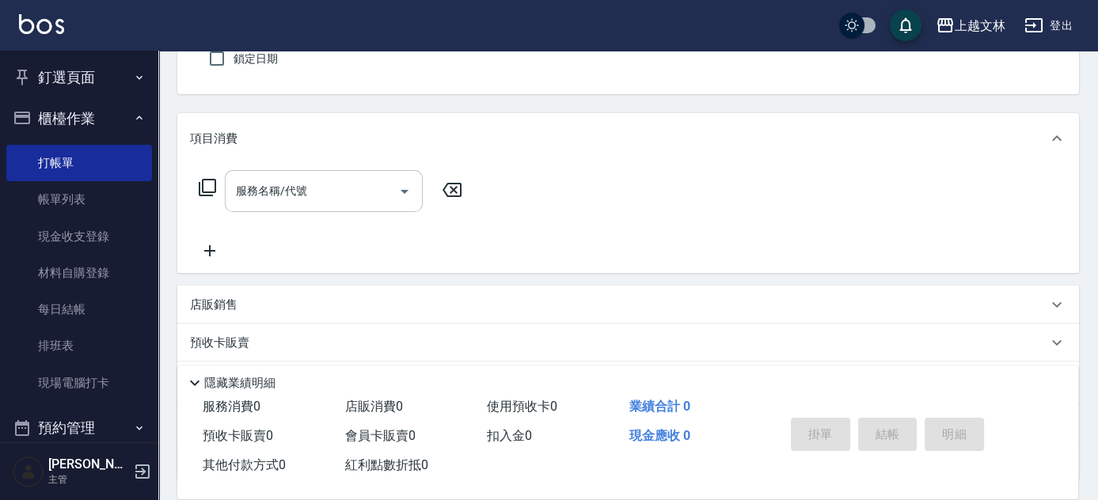
click at [327, 199] on input "服務名稱/代號" at bounding box center [312, 191] width 160 height 28
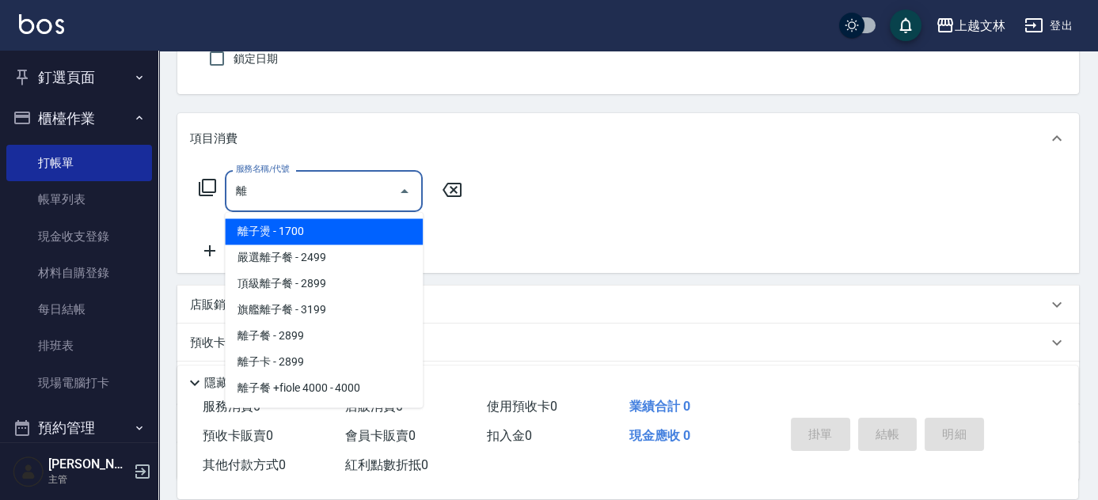
click at [369, 229] on span "離子燙 - 1700" at bounding box center [324, 232] width 198 height 26
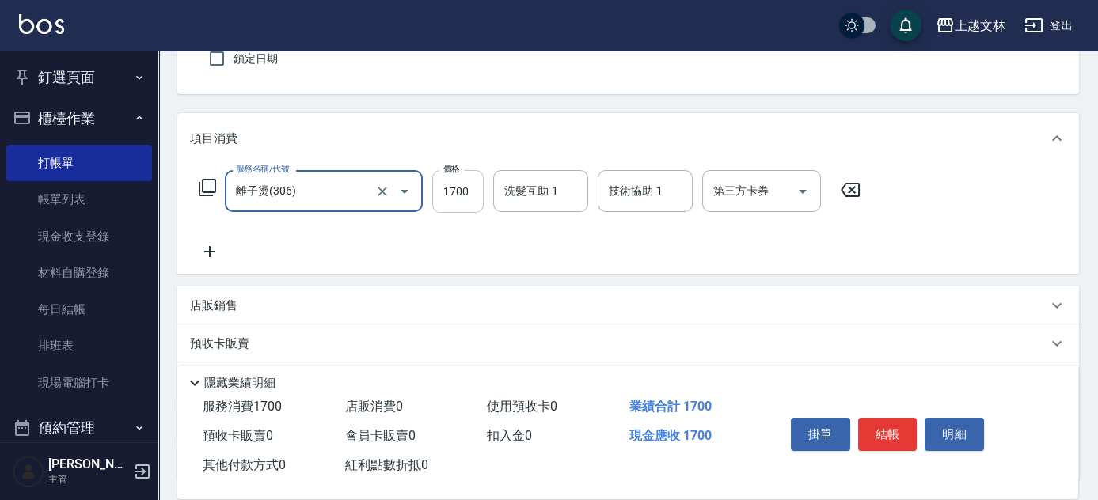
type input "離子燙(306)"
type input "2000"
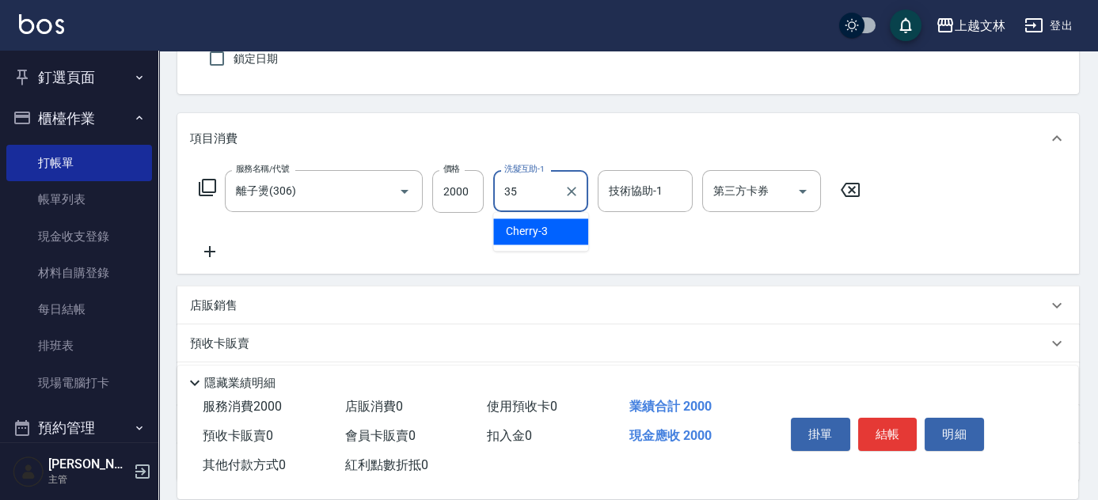
type input "顏瑄遙-35"
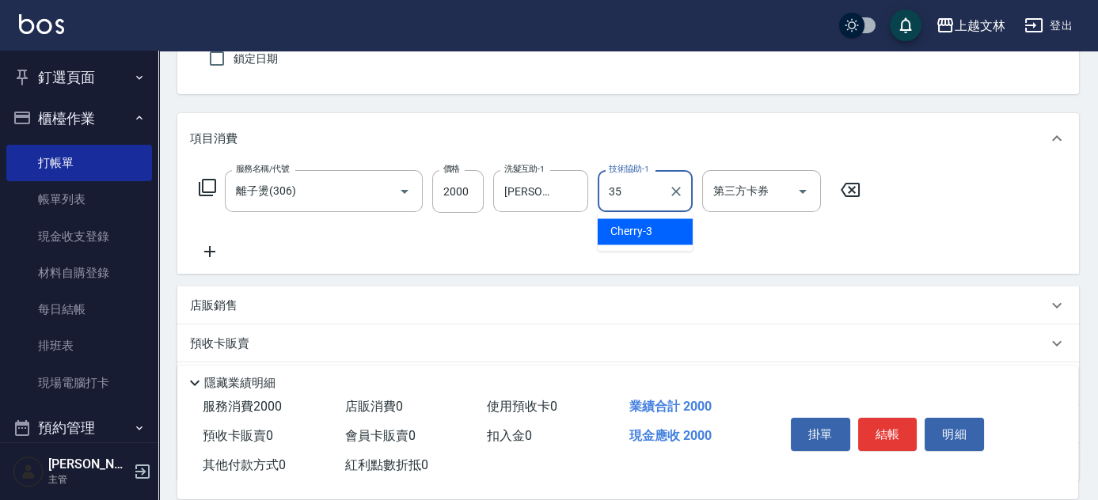
type input "顏瑄遙-35"
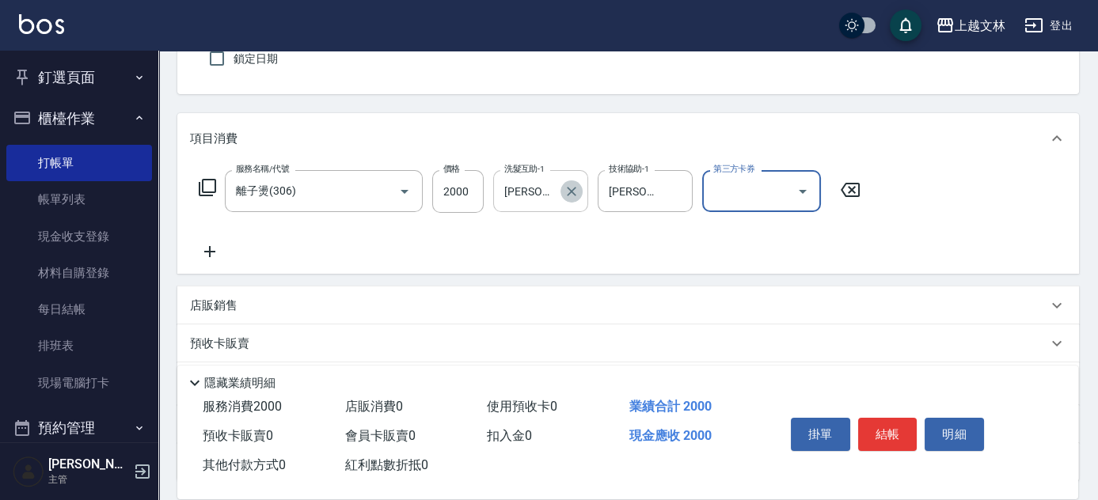
click at [574, 192] on icon "Clear" at bounding box center [572, 192] width 16 height 16
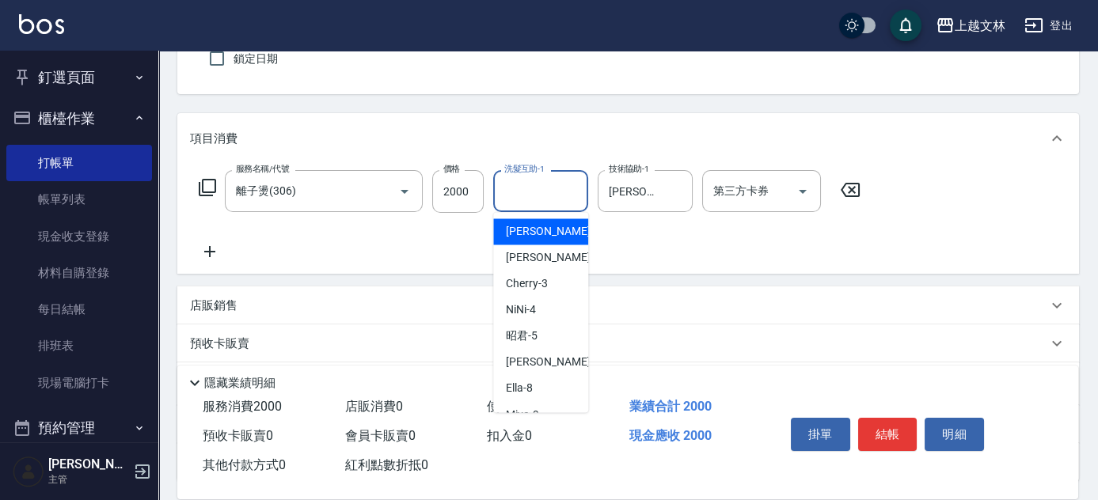
click at [532, 194] on input "洗髮互助-1" at bounding box center [540, 191] width 81 height 28
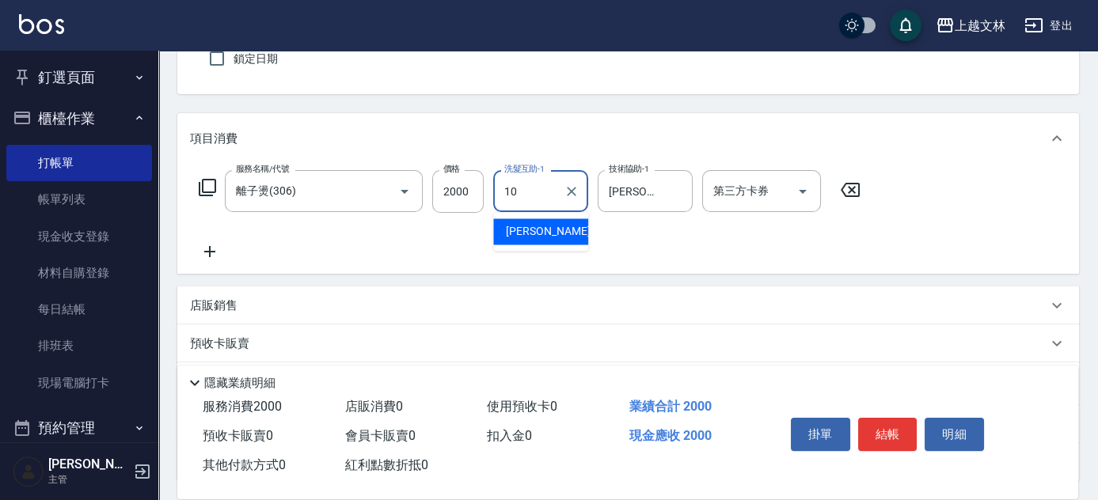
type input "[PERSON_NAME]-10"
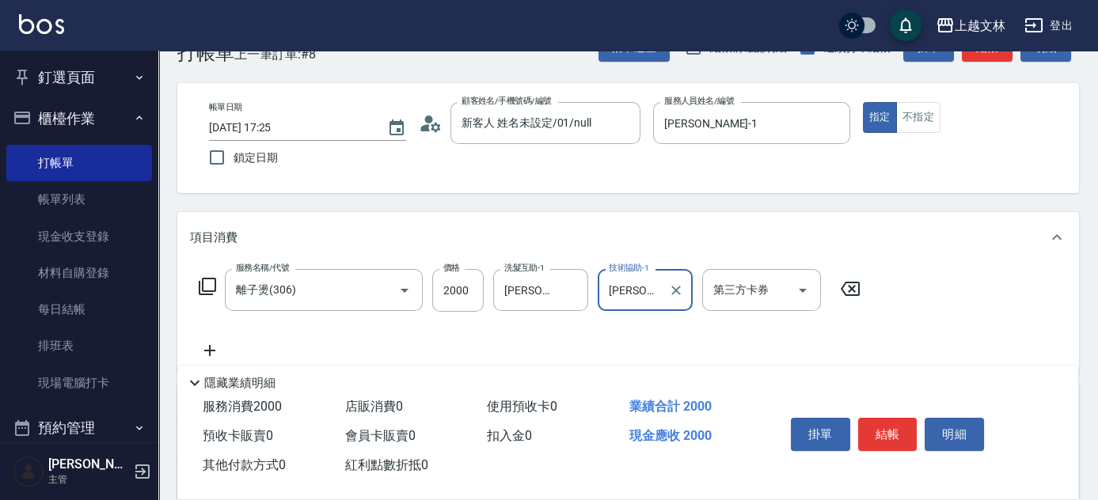
scroll to position [0, 0]
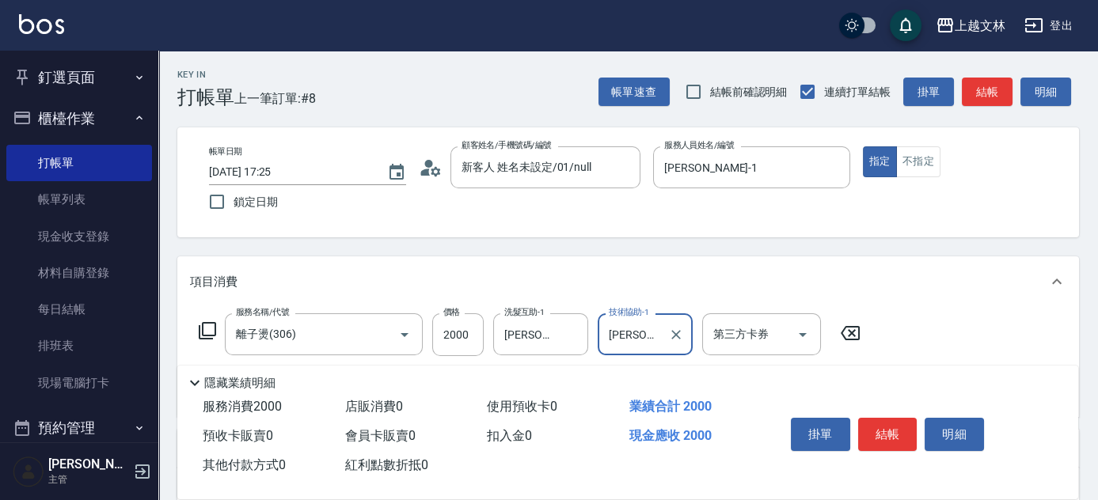
drag, startPoint x: 996, startPoint y: 88, endPoint x: 988, endPoint y: 86, distance: 8.1
click at [995, 89] on button "結帳" at bounding box center [987, 92] width 51 height 29
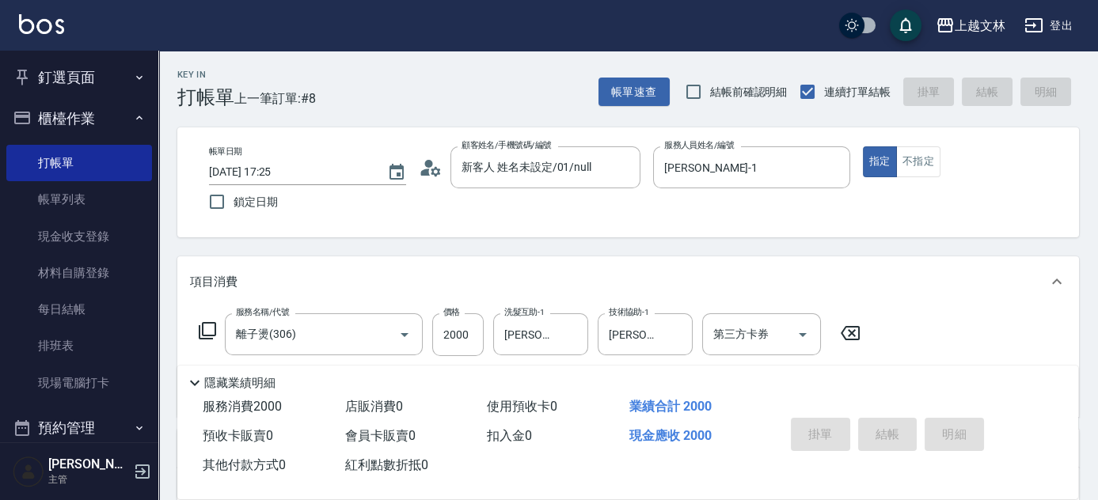
type input "2025/09/10 17:30"
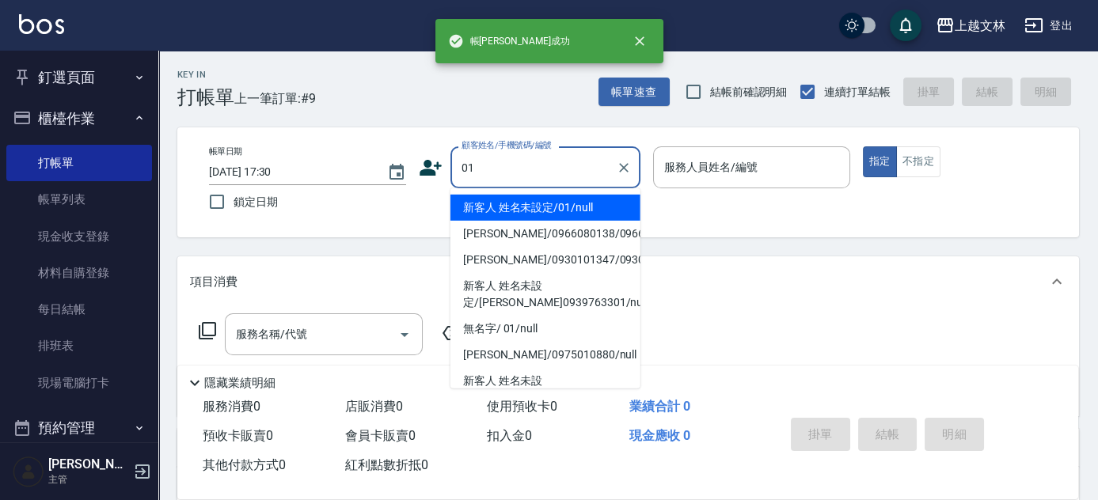
type input "新客人 姓名未設定/01/null"
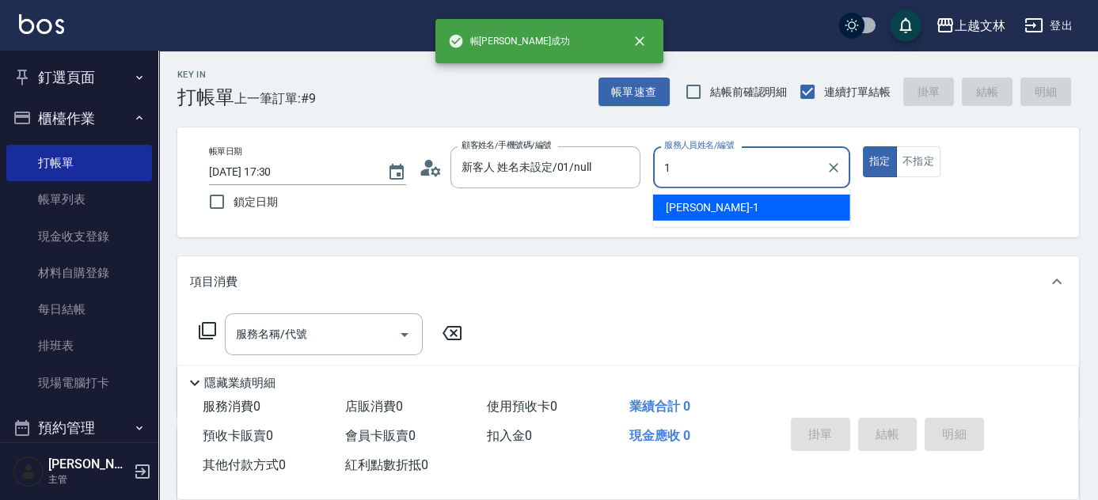
type input "FIONA-1"
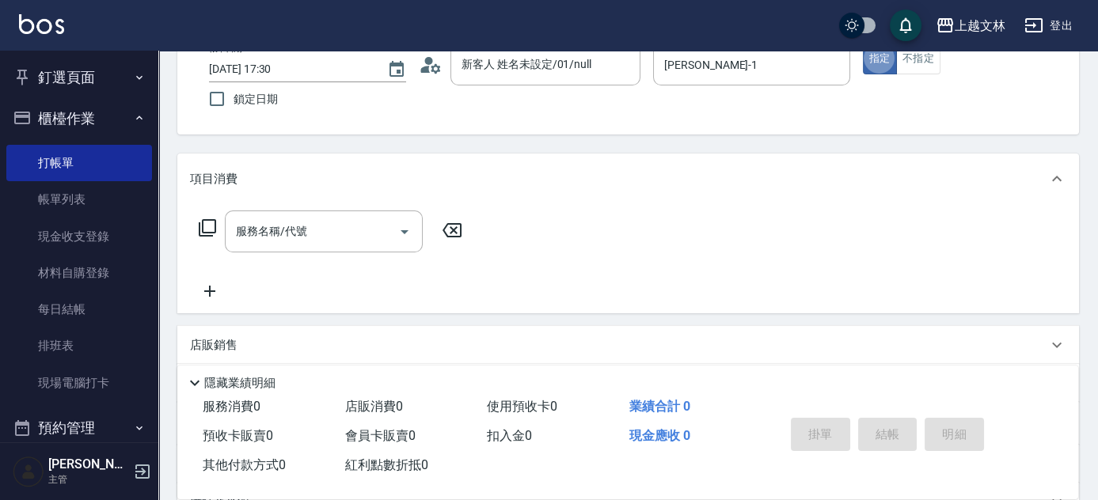
scroll to position [71, 0]
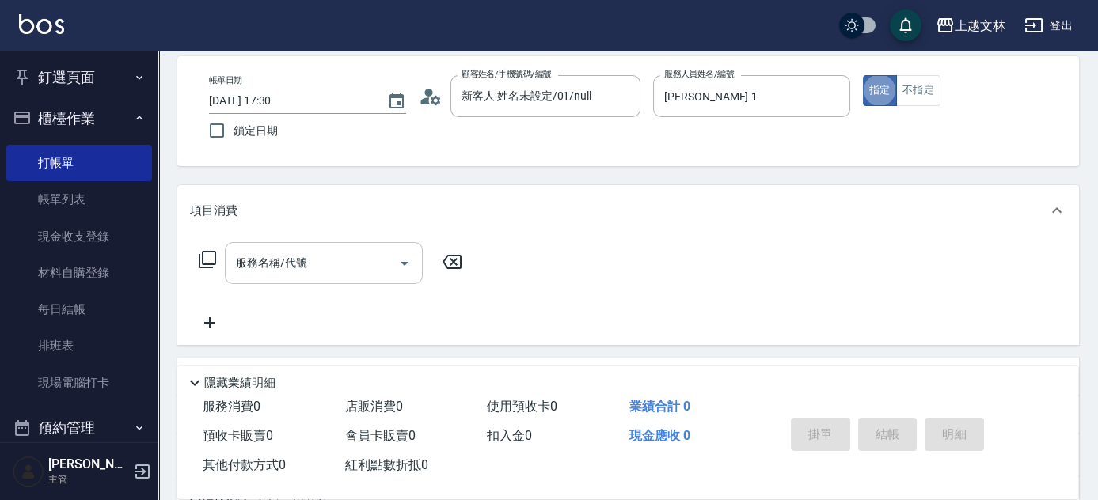
click at [312, 261] on input "服務名稱/代號" at bounding box center [312, 263] width 160 height 28
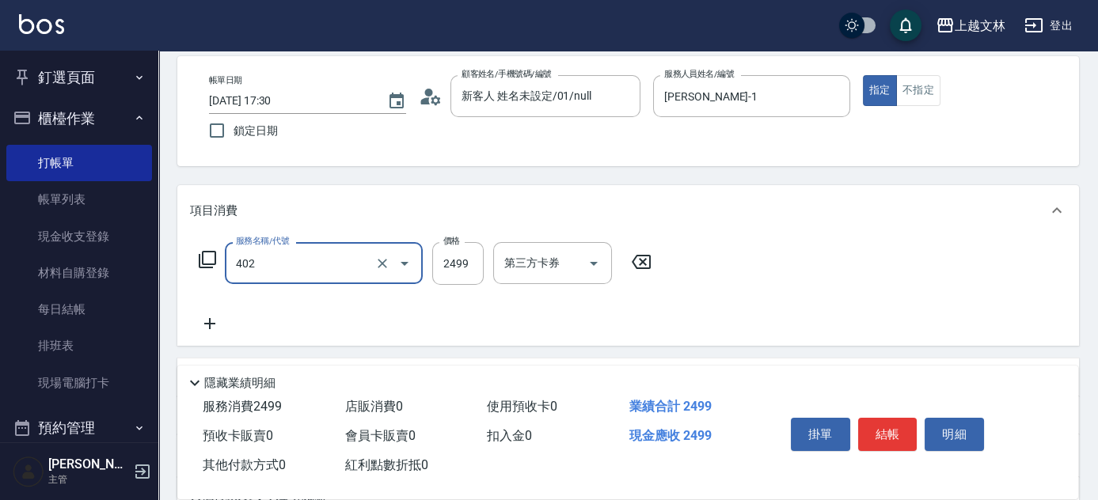
type input "嚴選染髮(402)"
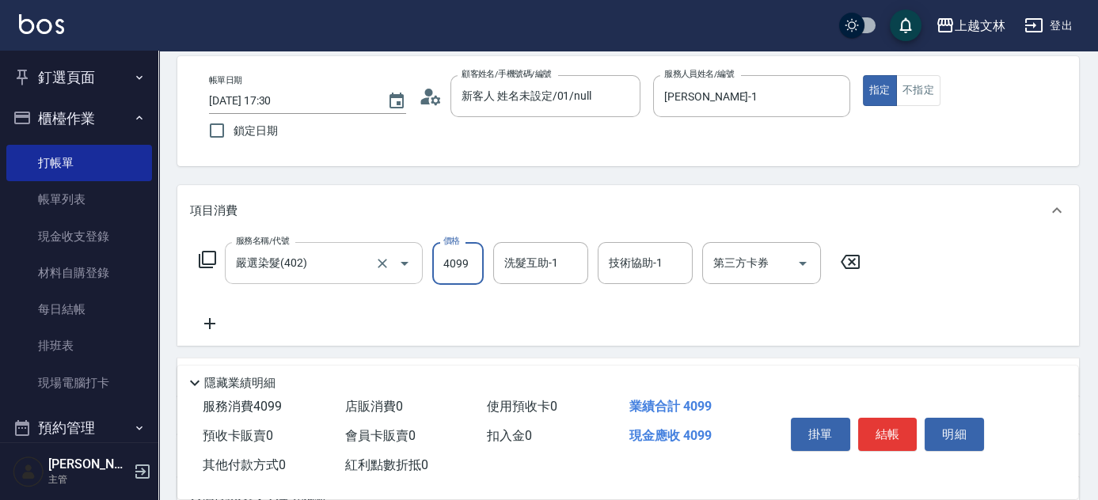
type input "4099"
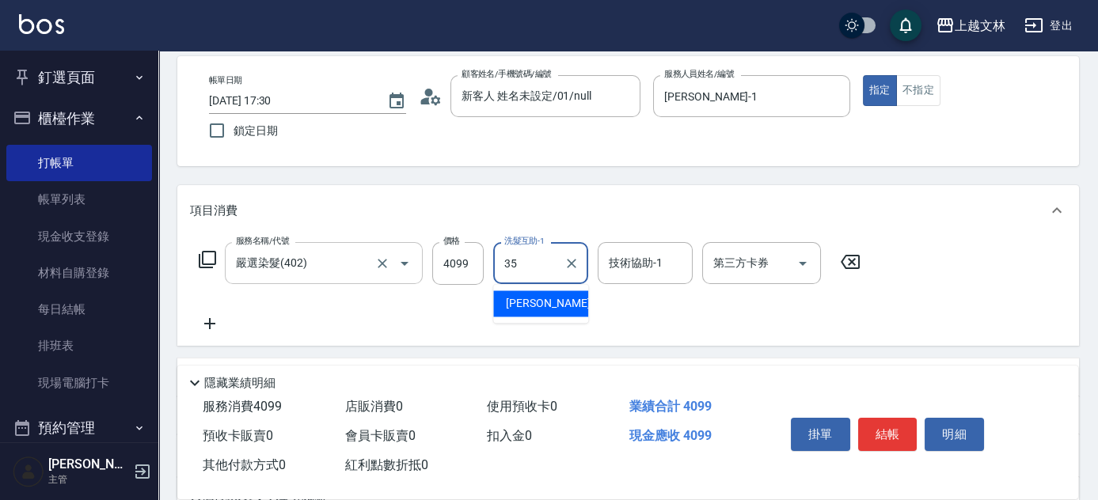
type input "顏瑄遙-35"
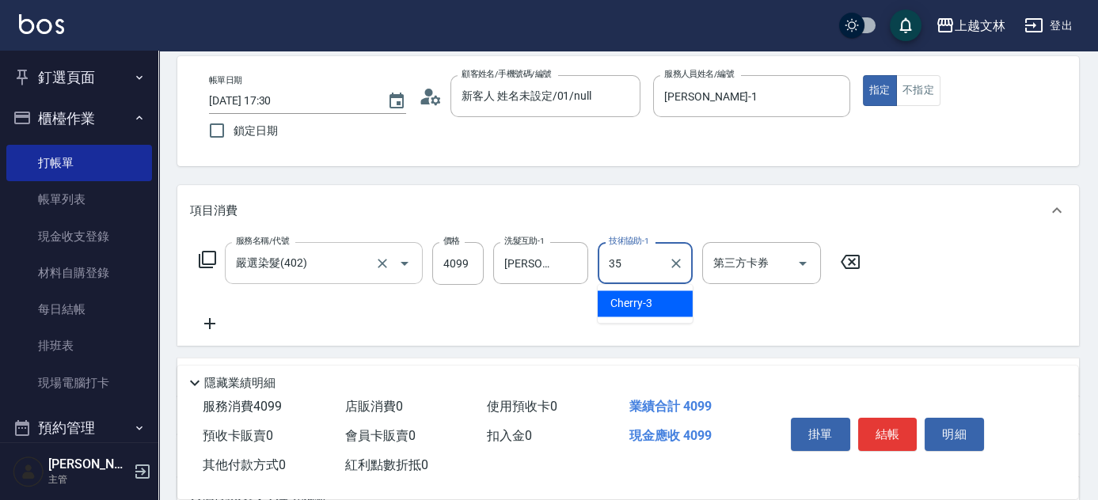
type input "顏瑄遙-35"
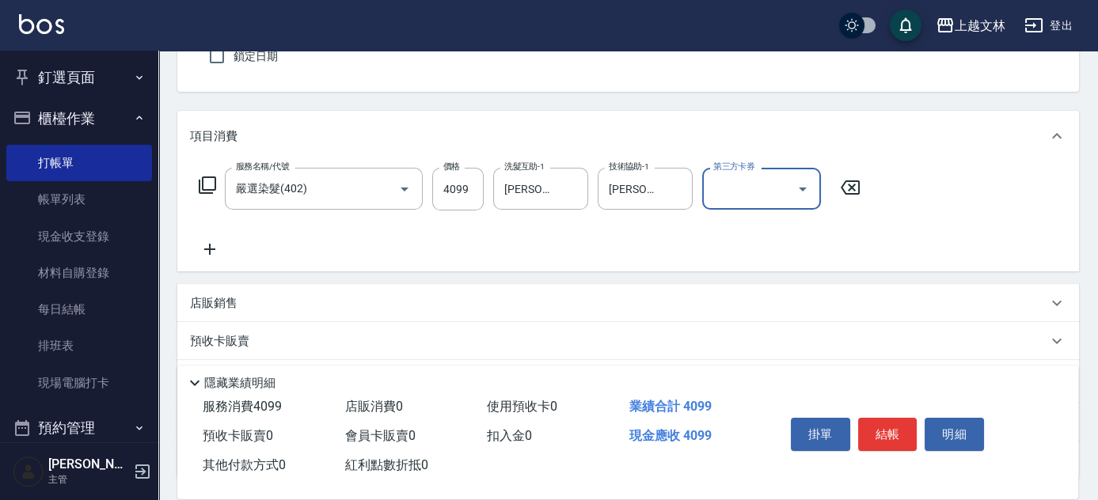
scroll to position [215, 0]
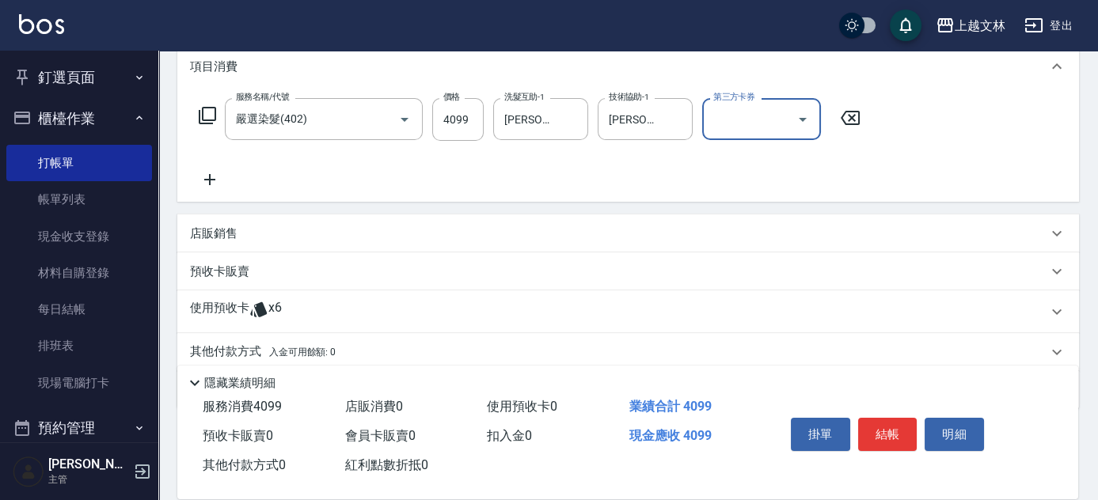
click at [244, 230] on div "店販銷售" at bounding box center [619, 234] width 858 height 17
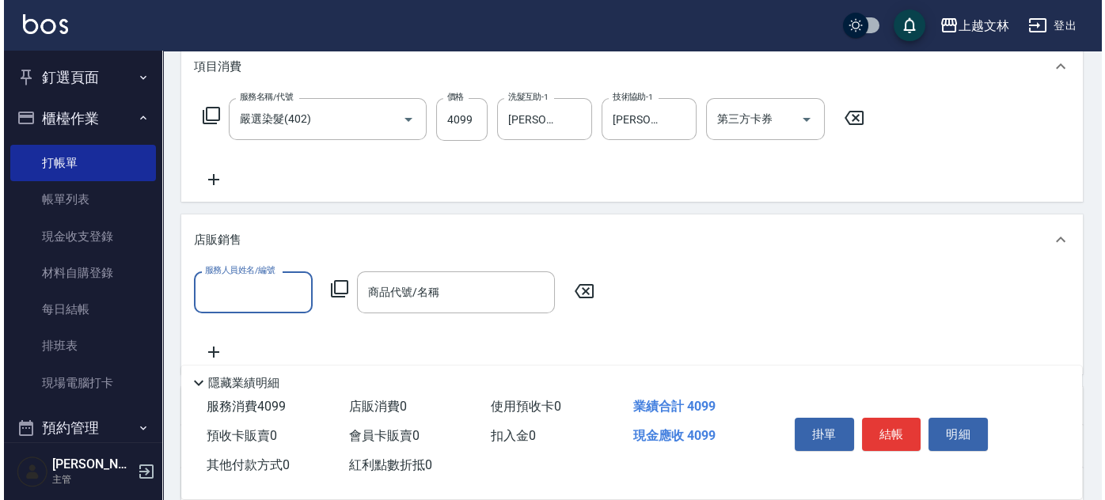
scroll to position [0, 0]
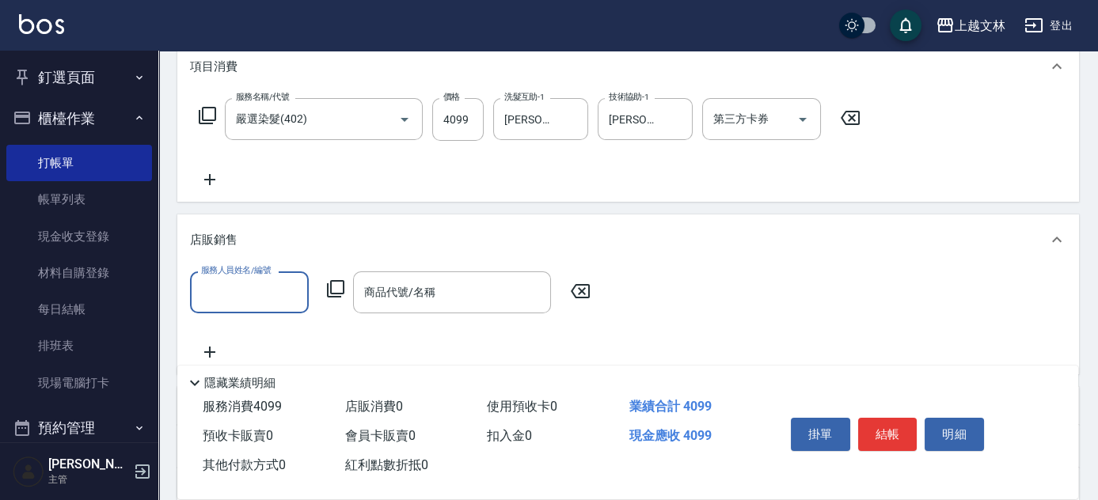
click at [257, 301] on input "服務人員姓名/編號" at bounding box center [249, 293] width 105 height 28
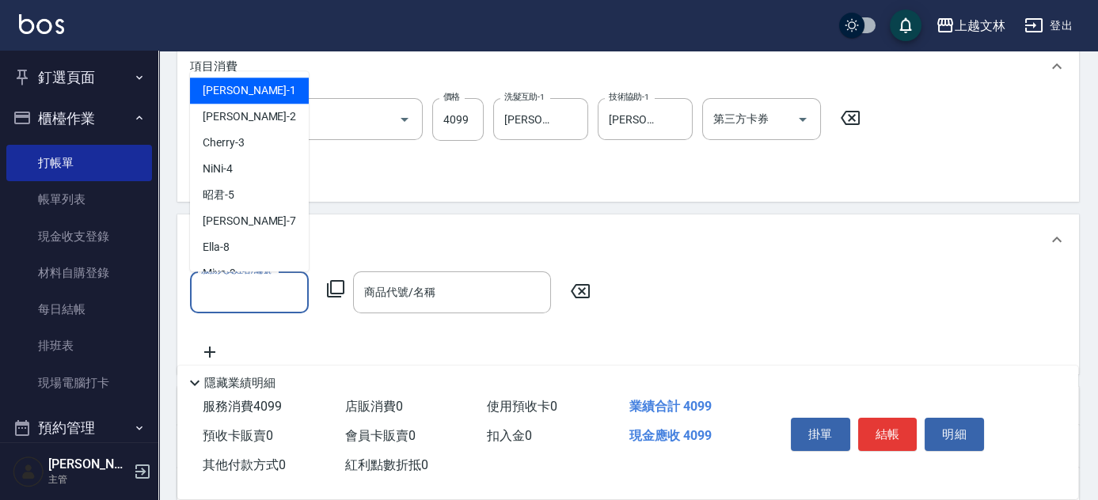
click at [219, 92] on span "FIONA -1" at bounding box center [249, 90] width 93 height 17
type input "FIONA-1"
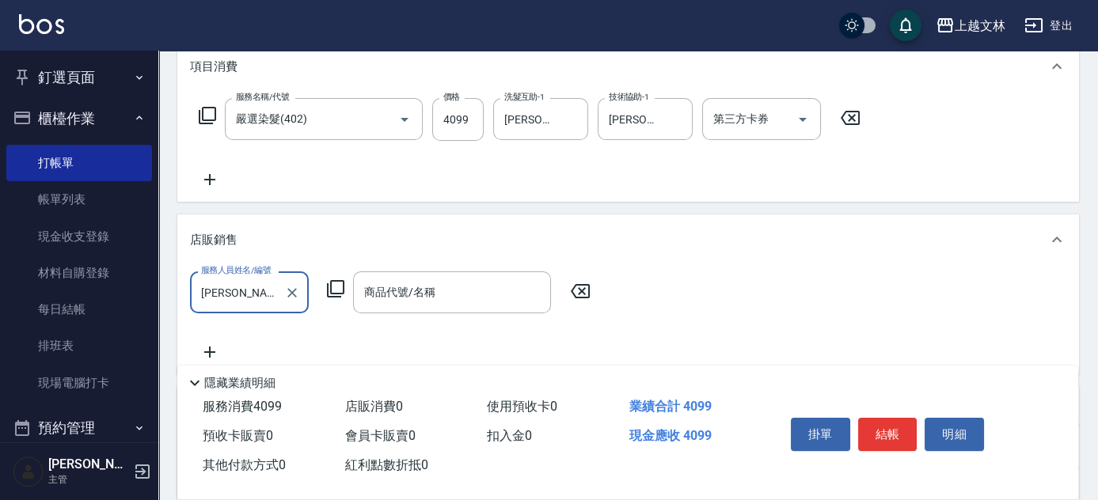
click at [394, 283] on div "商品代號/名稱 商品代號/名稱" at bounding box center [452, 293] width 198 height 42
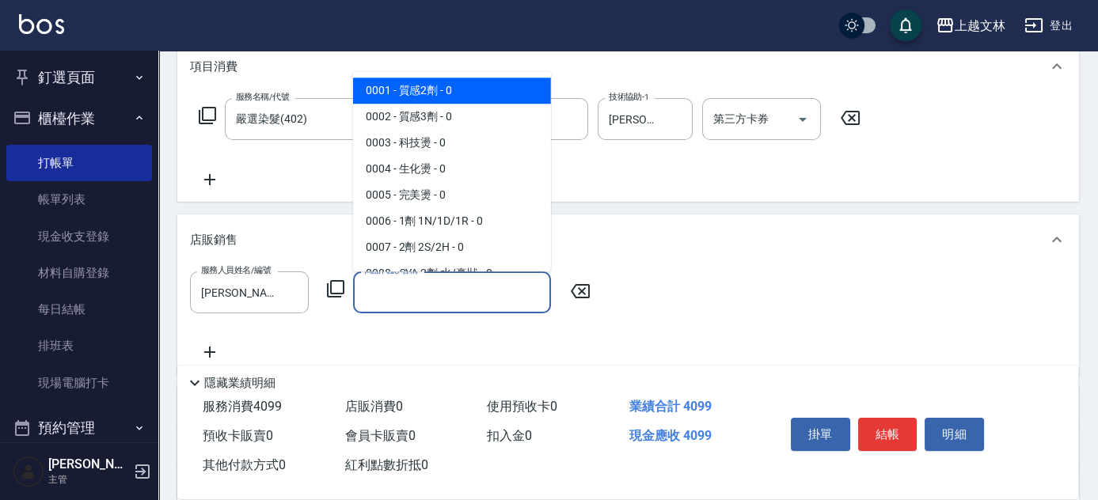
click at [331, 286] on icon at bounding box center [335, 288] width 17 height 17
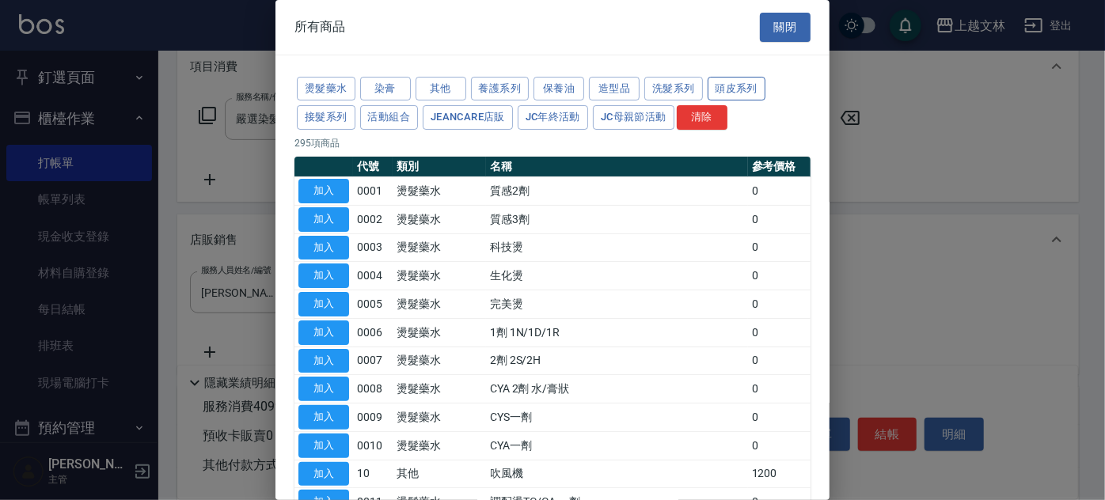
click at [745, 89] on button "頭皮系列" at bounding box center [737, 89] width 59 height 25
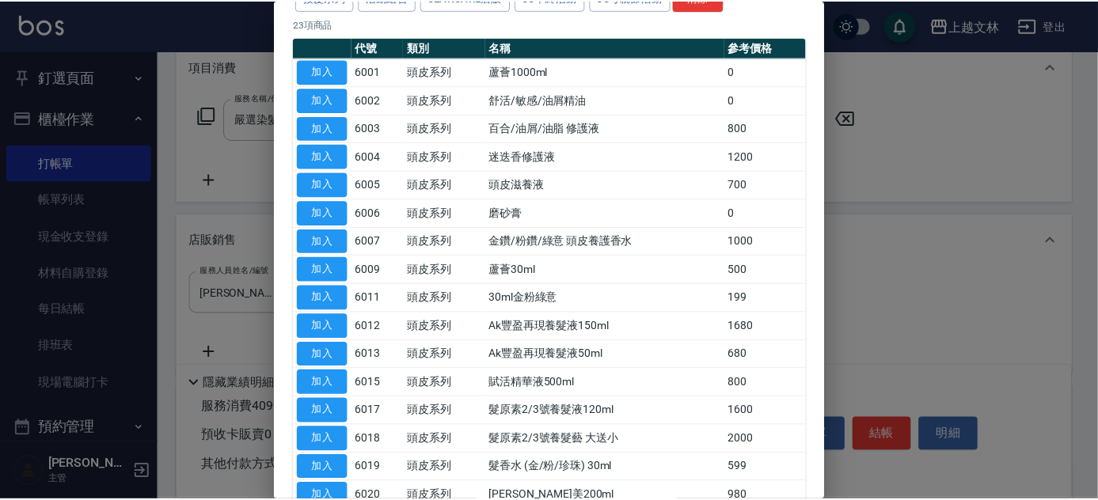
scroll to position [143, 0]
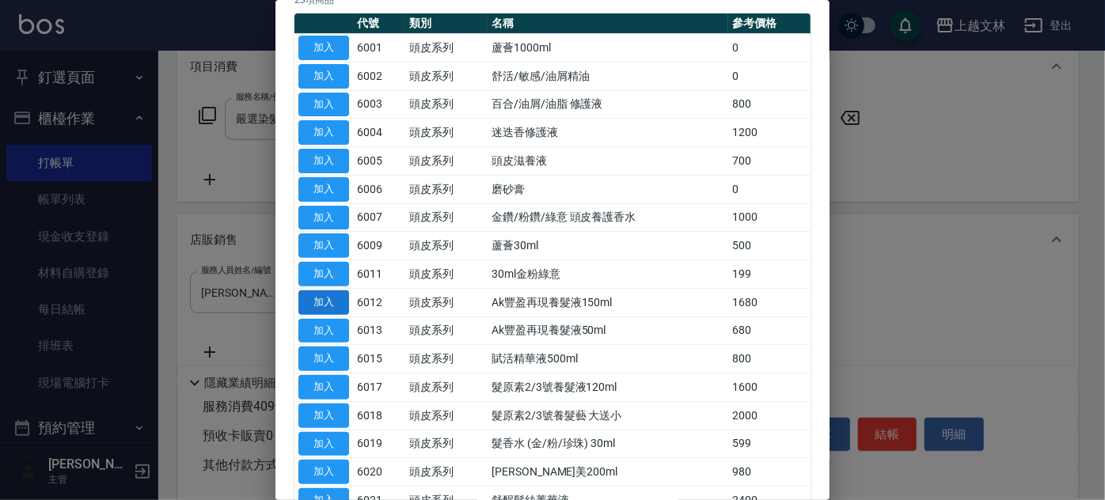
click at [341, 301] on button "加入" at bounding box center [324, 303] width 51 height 25
type input "Ak豐盈再現養髮液150ml"
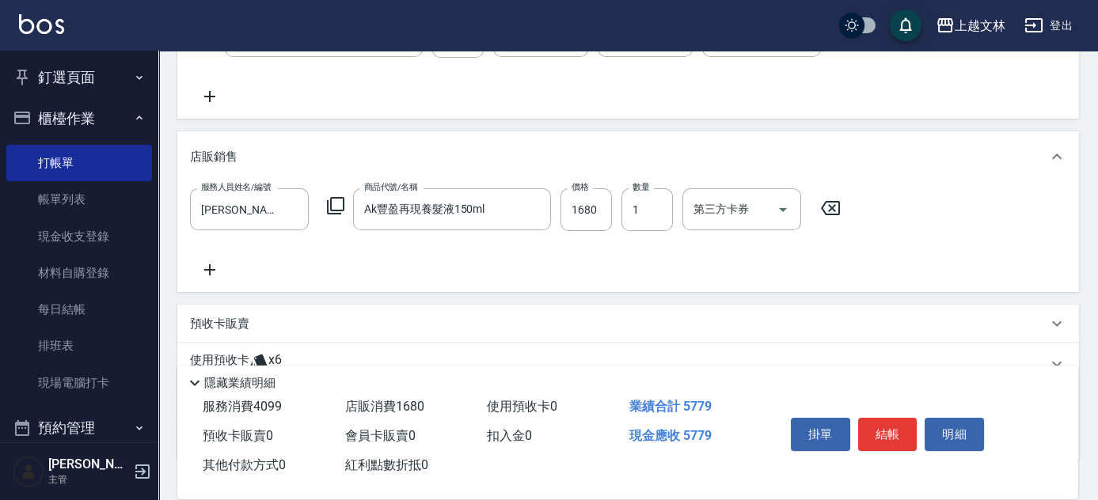
scroll to position [409, 0]
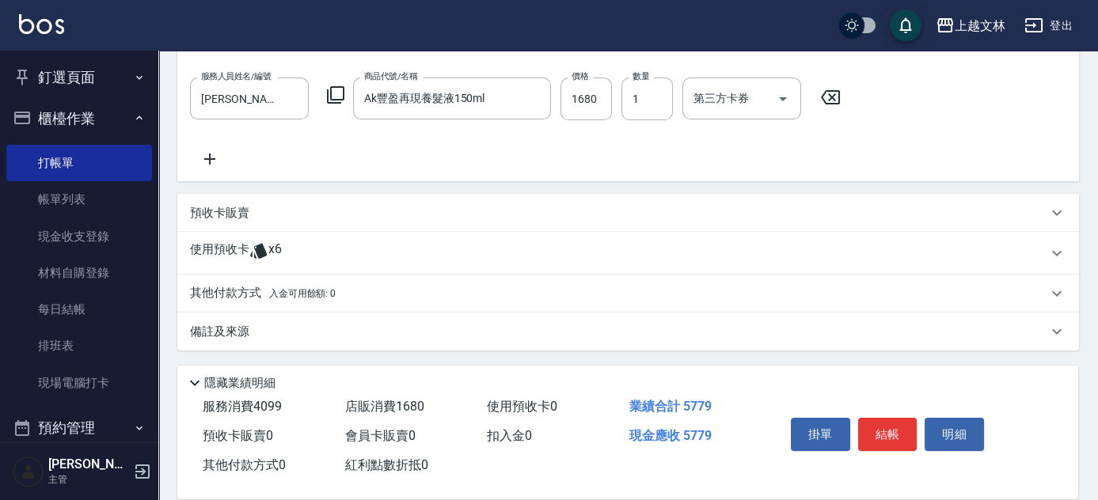
click at [260, 293] on p "其他付款方式 入金可用餘額: 0" at bounding box center [263, 293] width 146 height 17
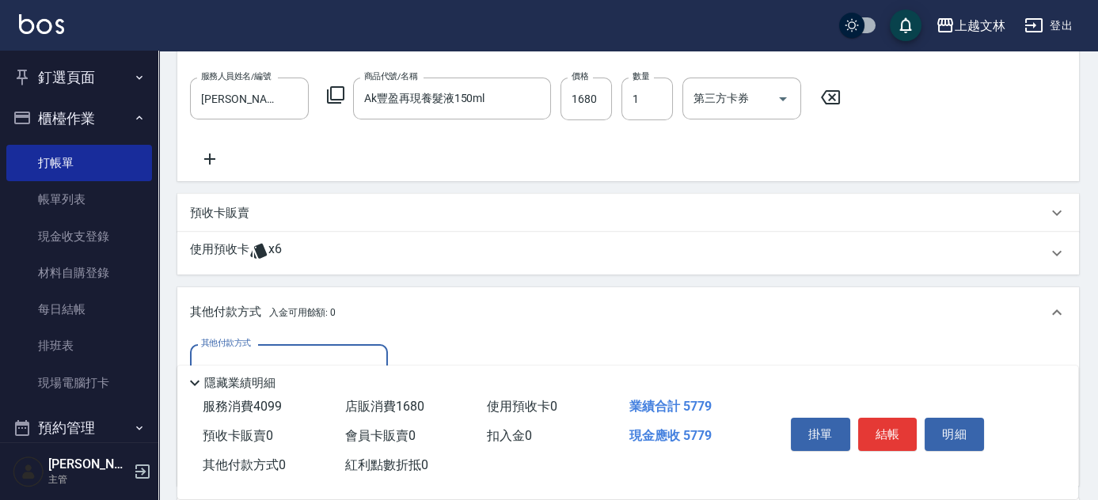
scroll to position [0, 0]
click at [276, 347] on div "其他付款方式" at bounding box center [289, 365] width 198 height 42
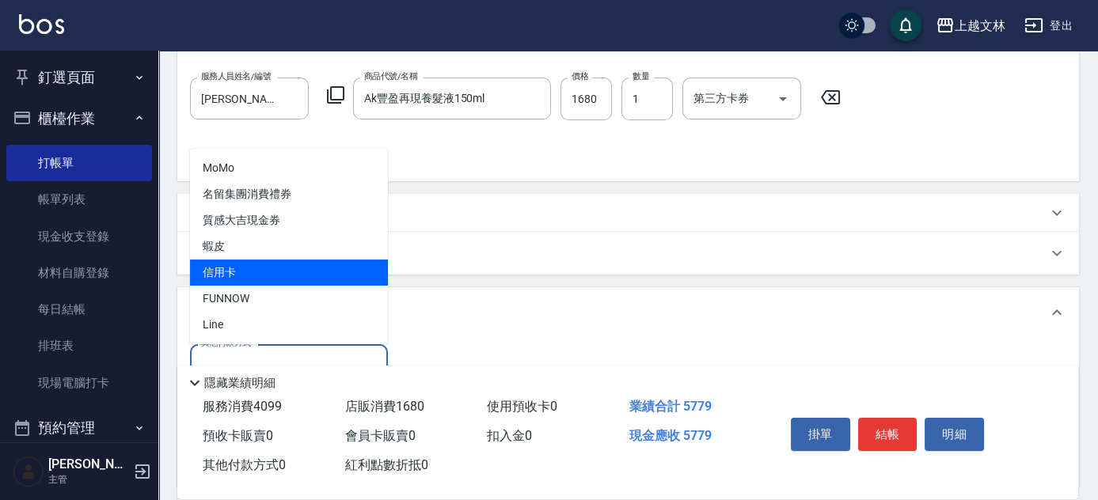
click at [252, 280] on span "信用卡" at bounding box center [289, 273] width 198 height 26
type input "信用卡"
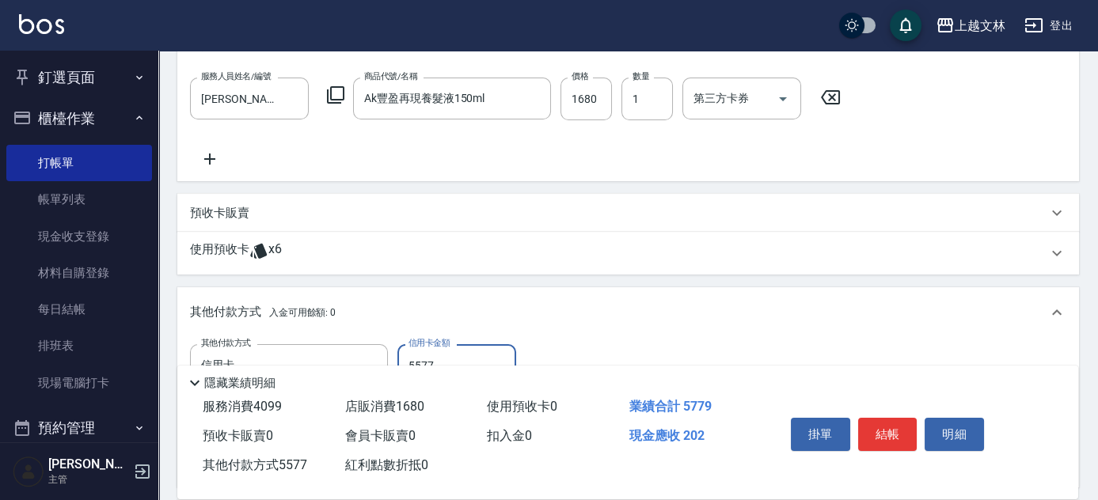
scroll to position [597, 0]
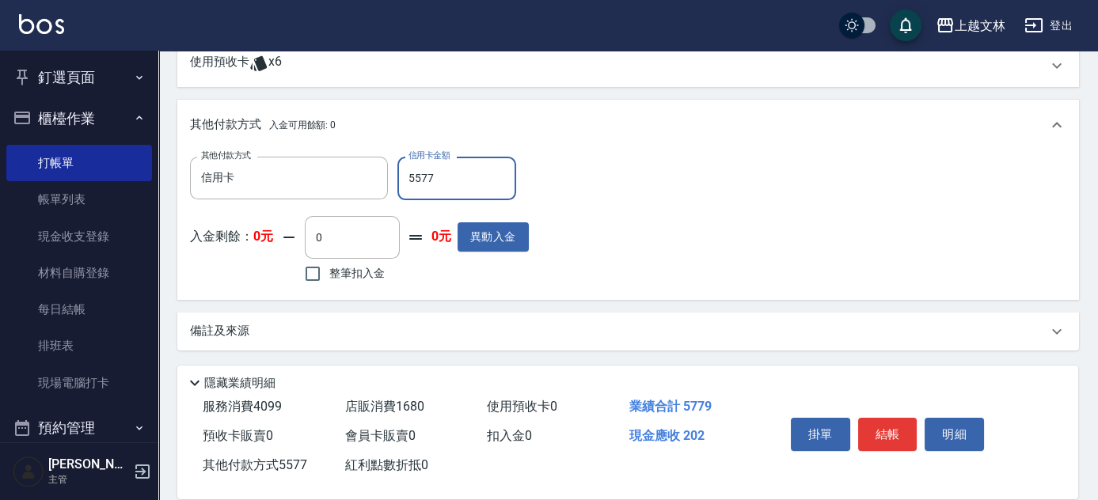
click at [420, 174] on input "5577" at bounding box center [456, 178] width 119 height 43
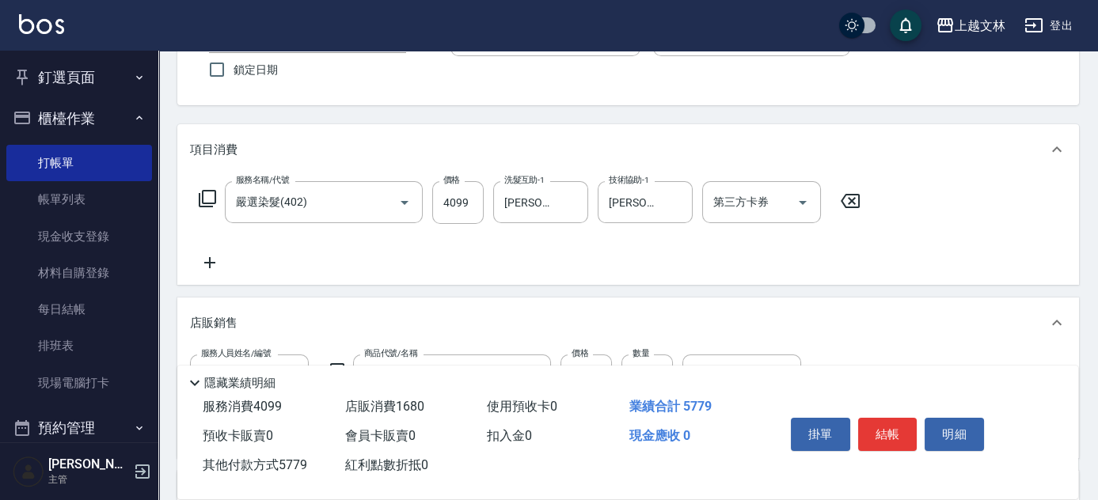
scroll to position [21, 0]
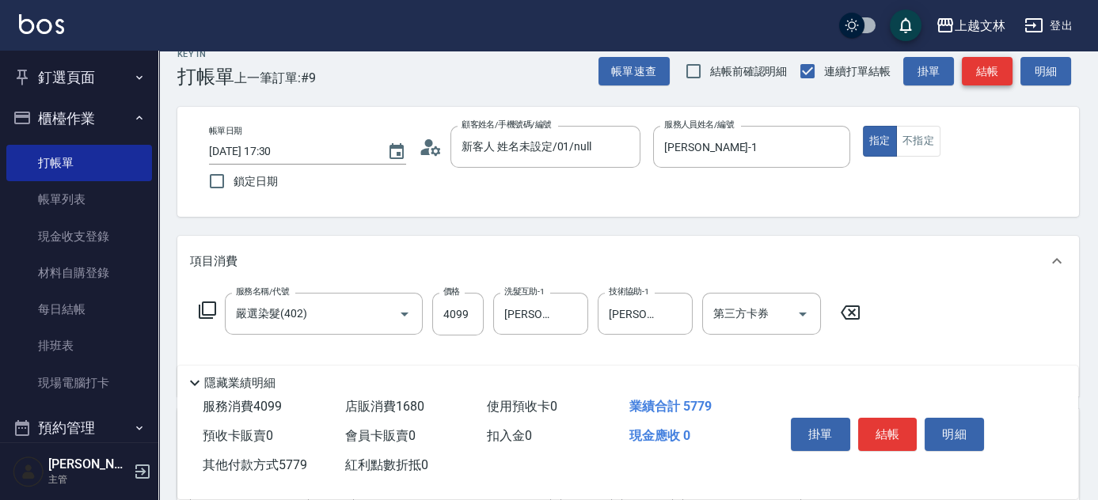
type input "5779"
click at [982, 70] on button "結帳" at bounding box center [987, 71] width 51 height 29
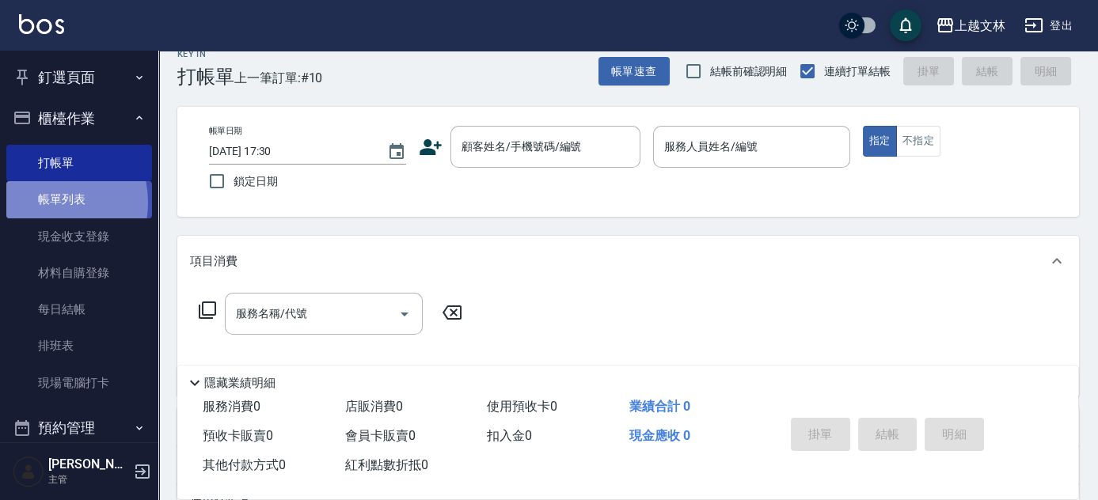
click at [40, 203] on link "帳單列表" at bounding box center [79, 199] width 146 height 36
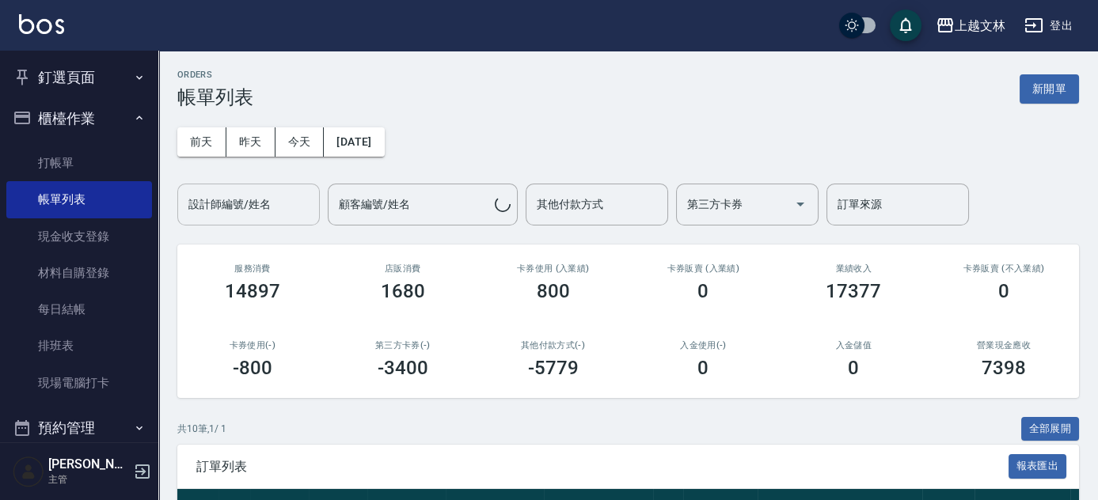
click at [287, 202] on input "設計師編號/姓名" at bounding box center [248, 205] width 128 height 28
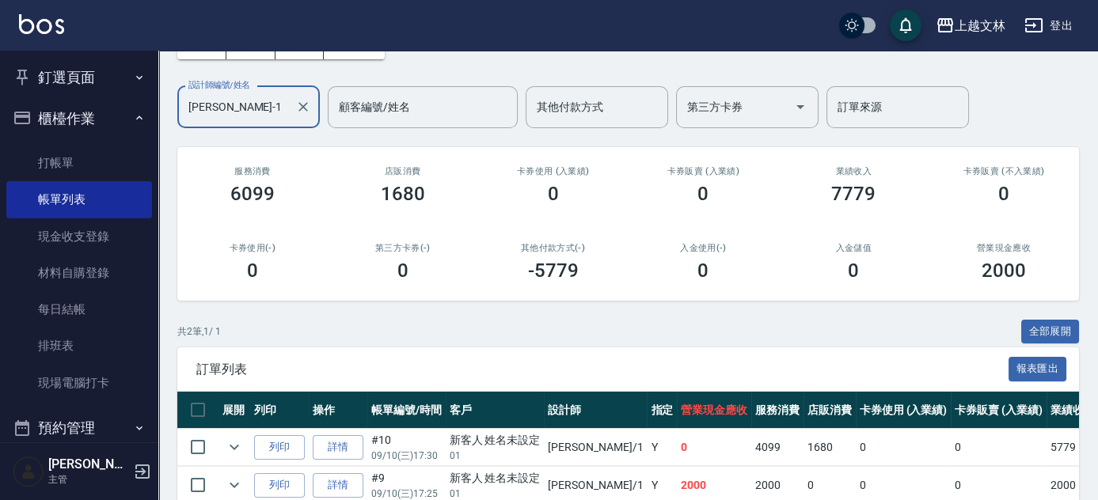
scroll to position [173, 0]
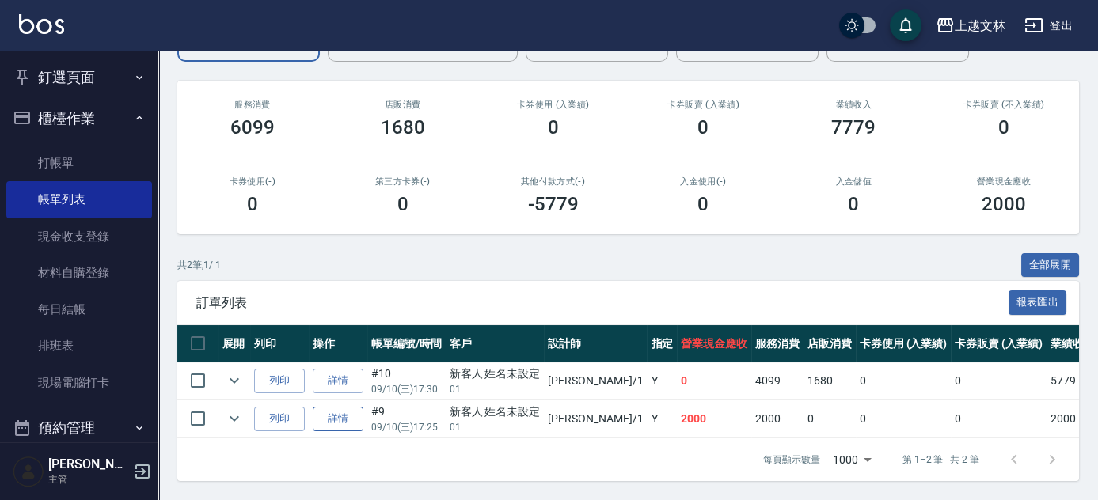
type input "FIONA-1"
click at [343, 411] on link "詳情" at bounding box center [338, 419] width 51 height 25
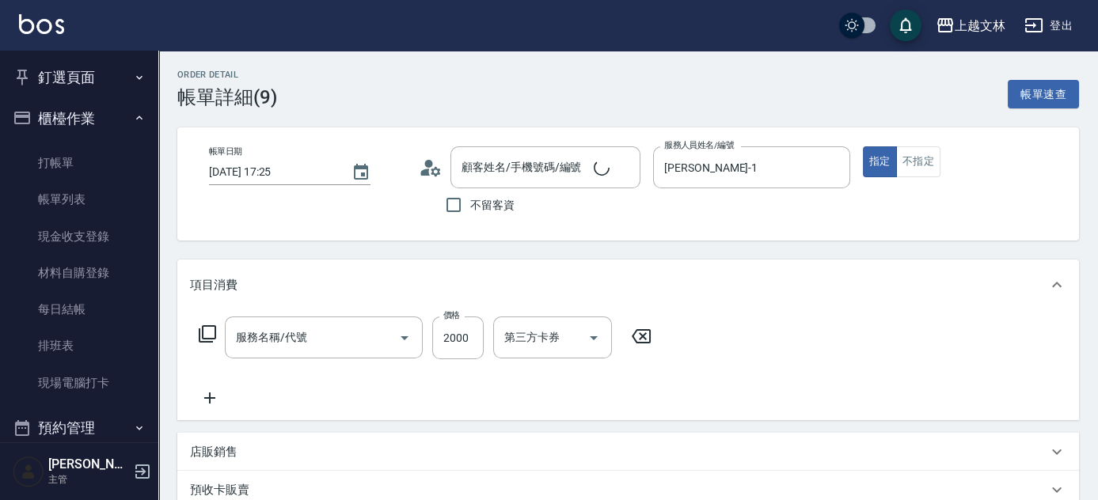
type input "2025/09/10 17:25"
type input "FIONA-1"
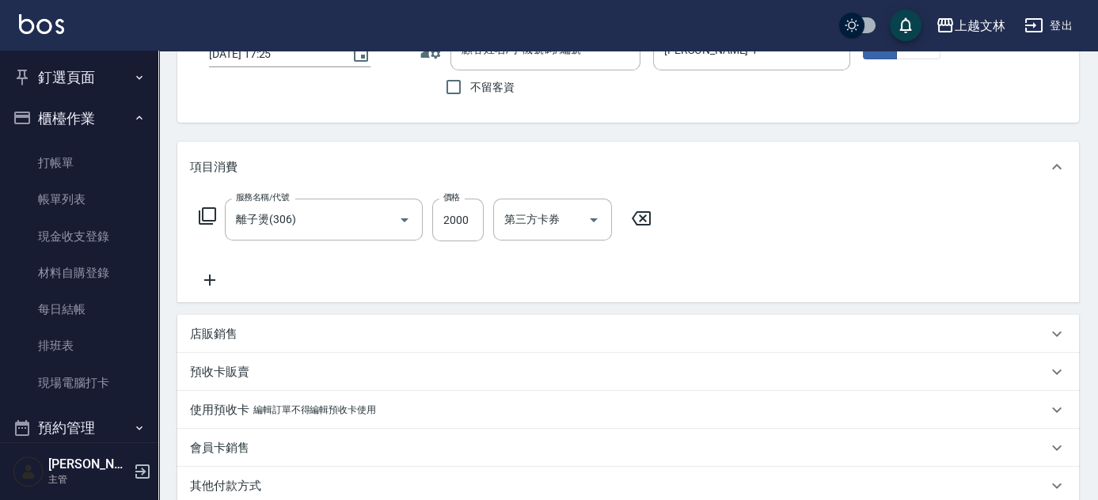
type input "新客人 姓名未設定/01/null"
type input "離子燙(306)"
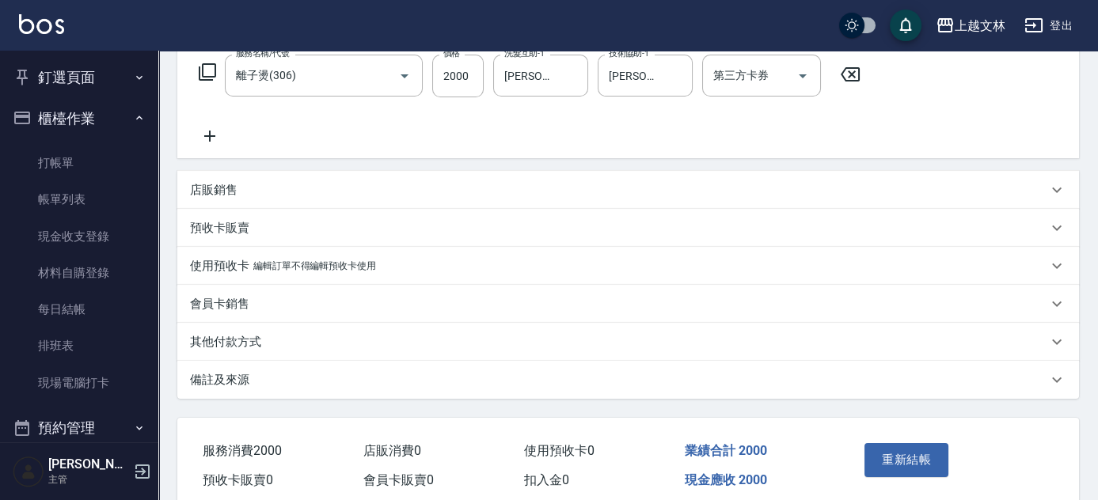
click at [223, 192] on p "店販銷售" at bounding box center [214, 190] width 48 height 17
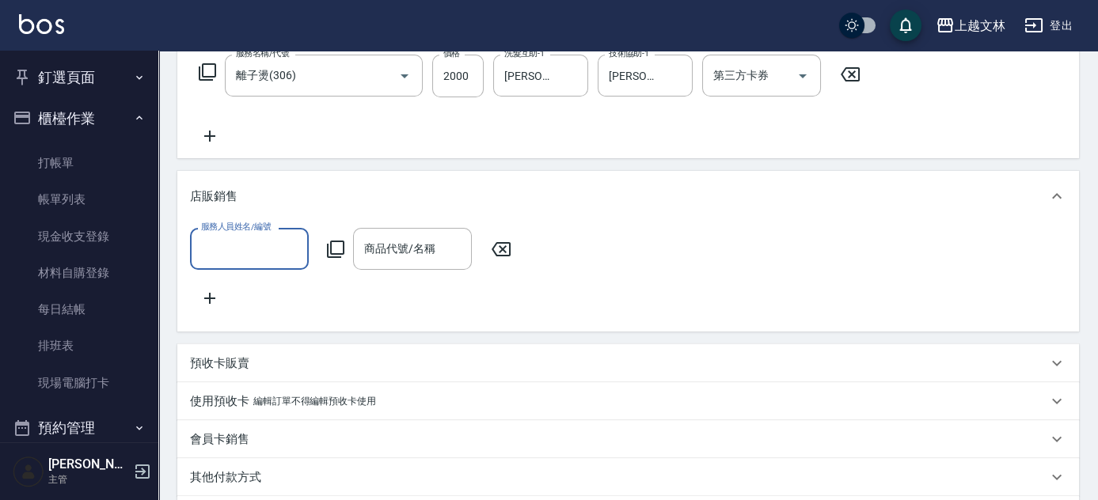
scroll to position [0, 0]
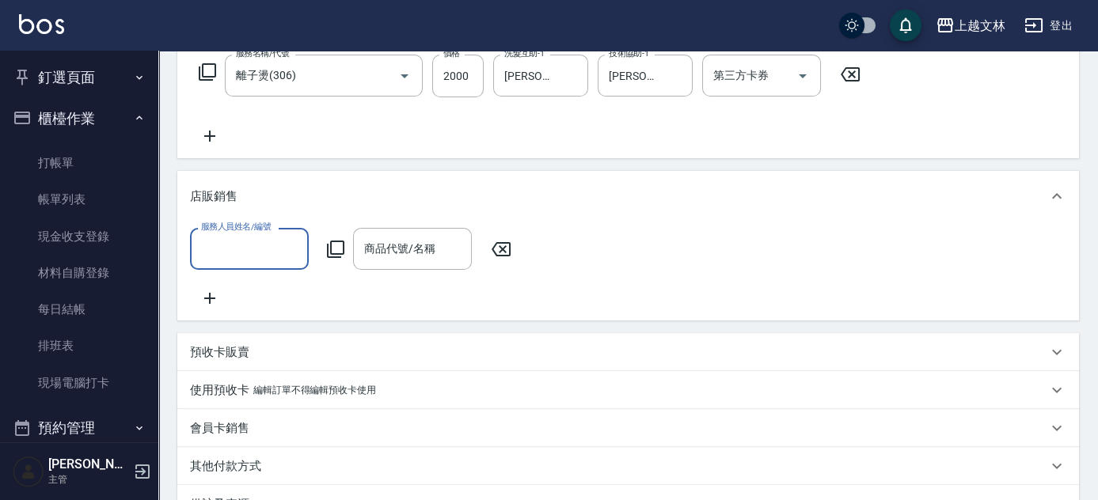
click at [238, 273] on div "服務人員姓名/編號 服務人員姓名/編號 商品代號/名稱 商品代號/名稱" at bounding box center [628, 268] width 877 height 80
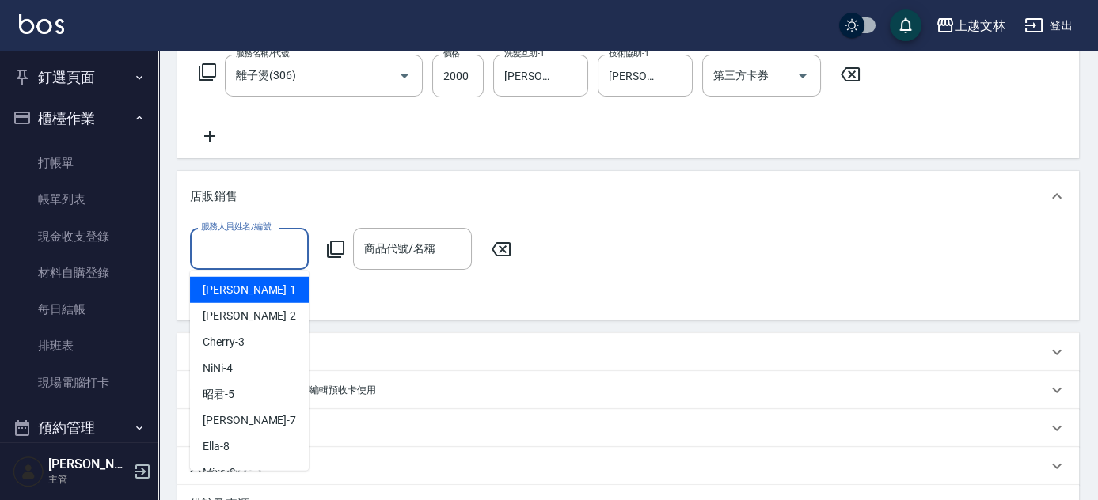
click at [230, 250] on input "服務人員姓名/編號" at bounding box center [249, 249] width 105 height 28
click at [253, 288] on div "FIONA -1" at bounding box center [249, 290] width 119 height 26
type input "FIONA-1"
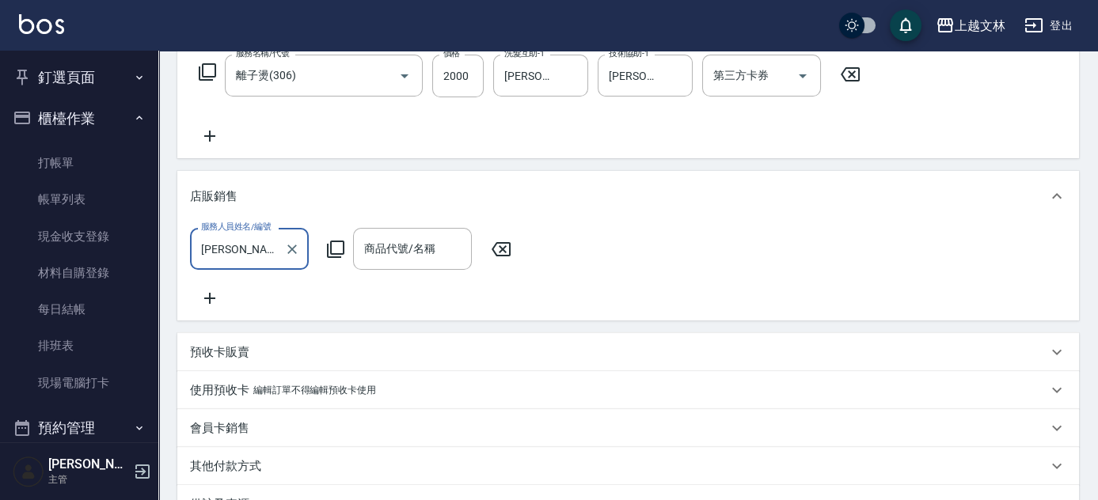
click at [342, 253] on icon at bounding box center [335, 249] width 17 height 17
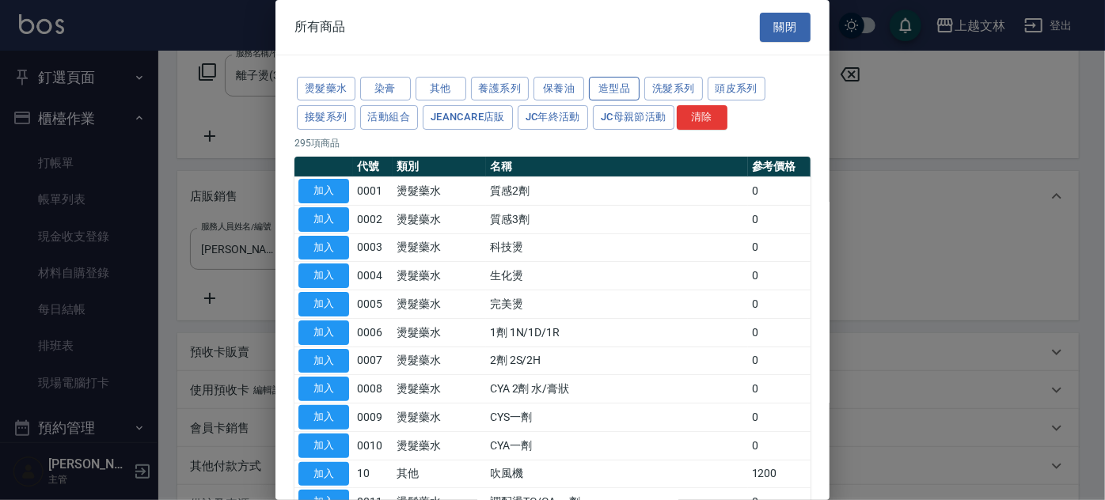
click at [601, 86] on button "造型品" at bounding box center [614, 89] width 51 height 25
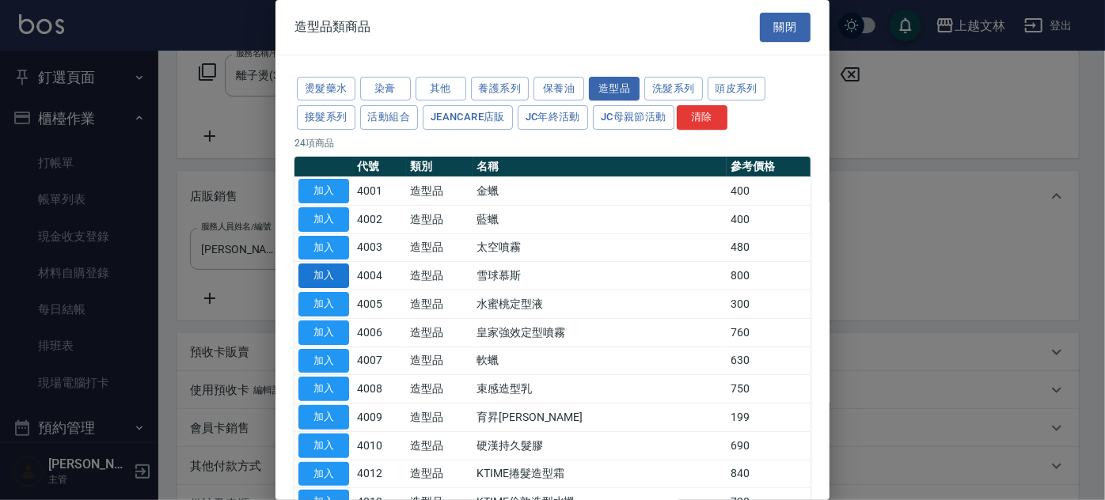
click at [319, 269] on button "加入" at bounding box center [324, 276] width 51 height 25
type input "雪球慕斯"
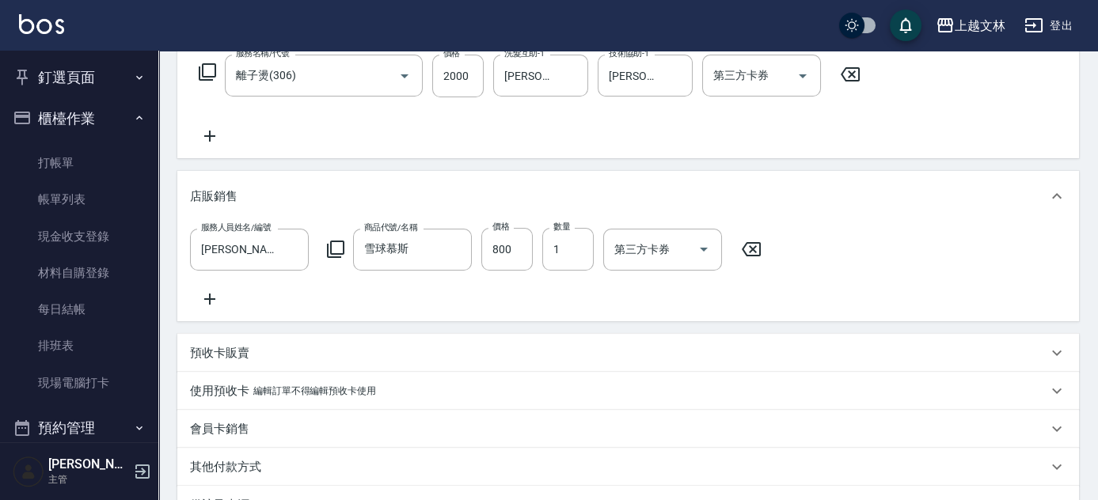
scroll to position [466, 0]
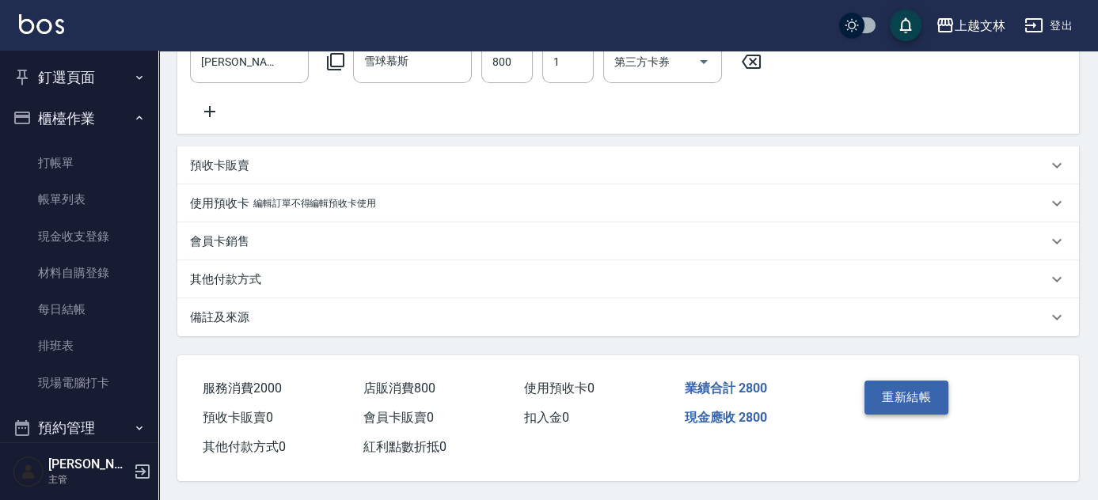
click at [900, 390] on button "重新結帳" at bounding box center [907, 397] width 84 height 33
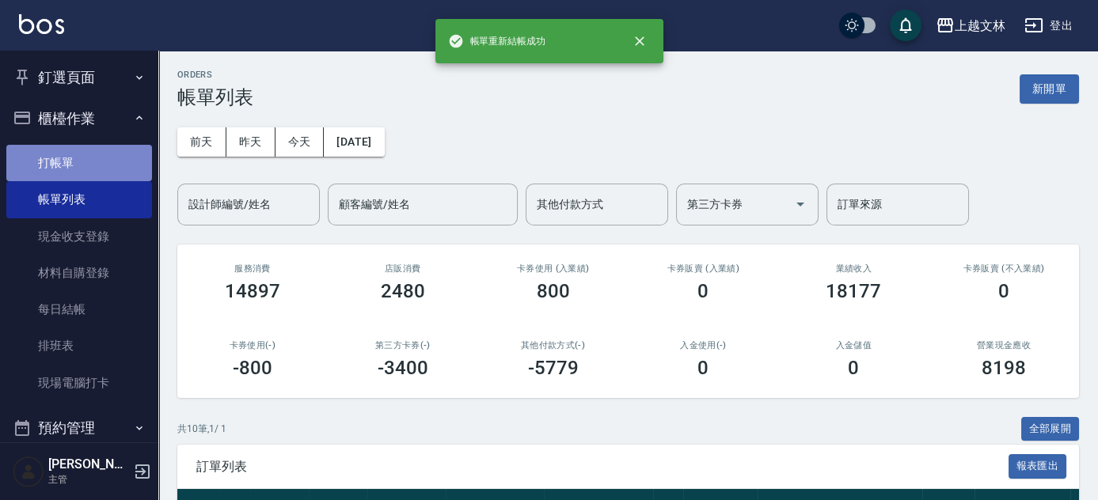
click at [101, 149] on link "打帳單" at bounding box center [79, 163] width 146 height 36
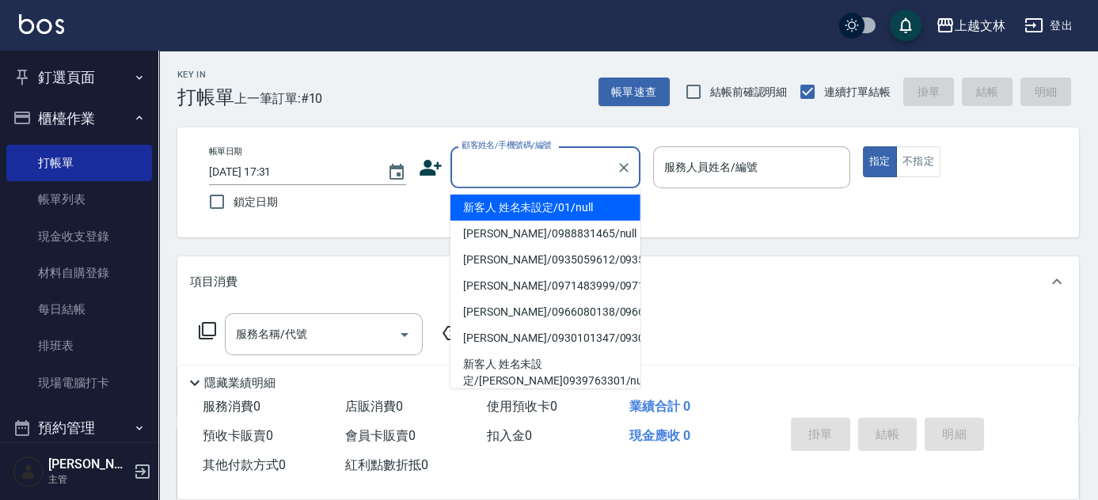
click at [551, 176] on input "顧客姓名/手機號碼/編號" at bounding box center [534, 168] width 152 height 28
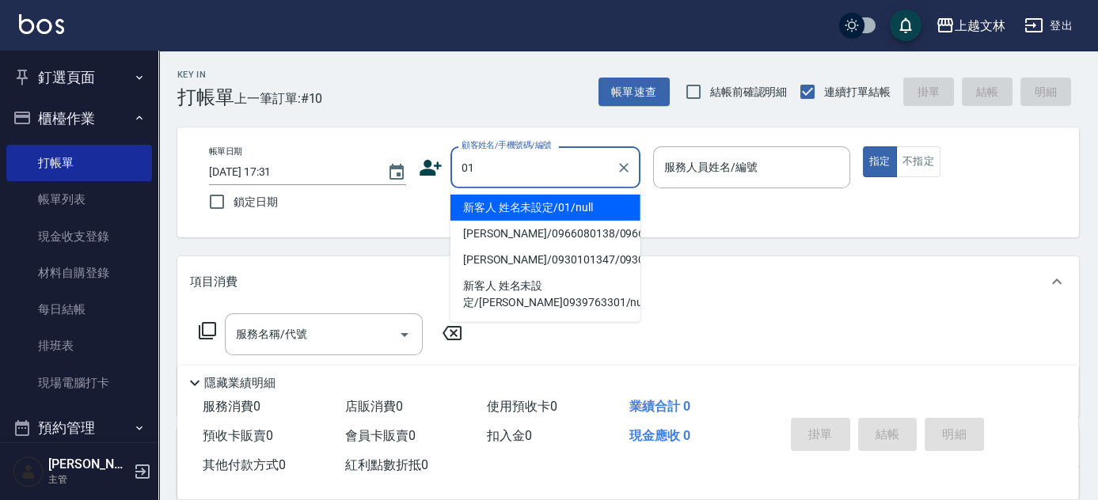
type input "新客人 姓名未設定/01/null"
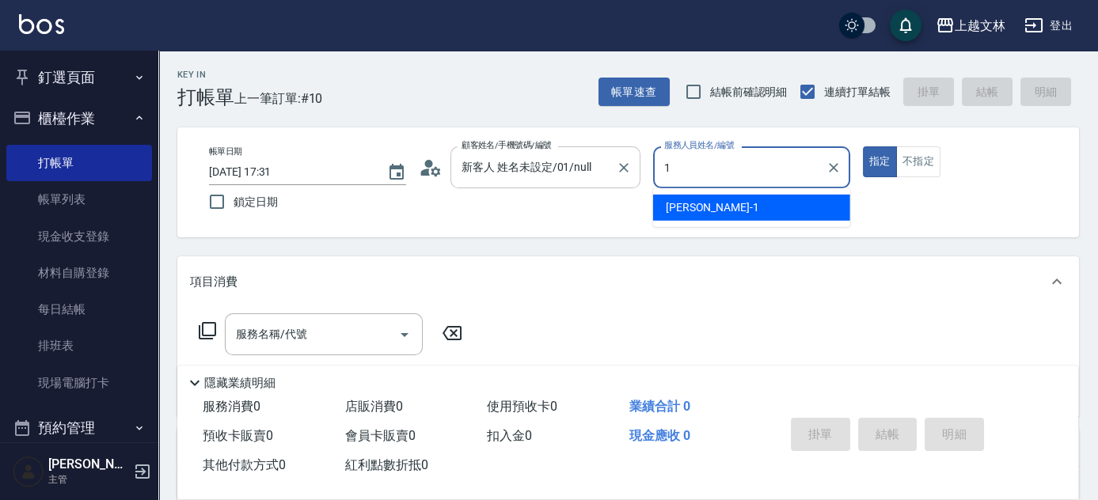
type input "FIONA-1"
type button "true"
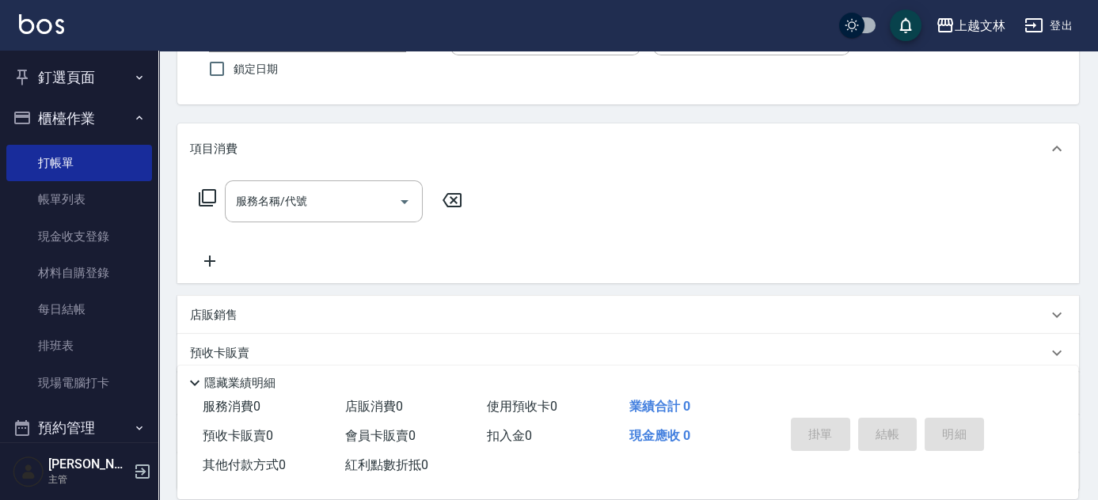
scroll to position [215, 0]
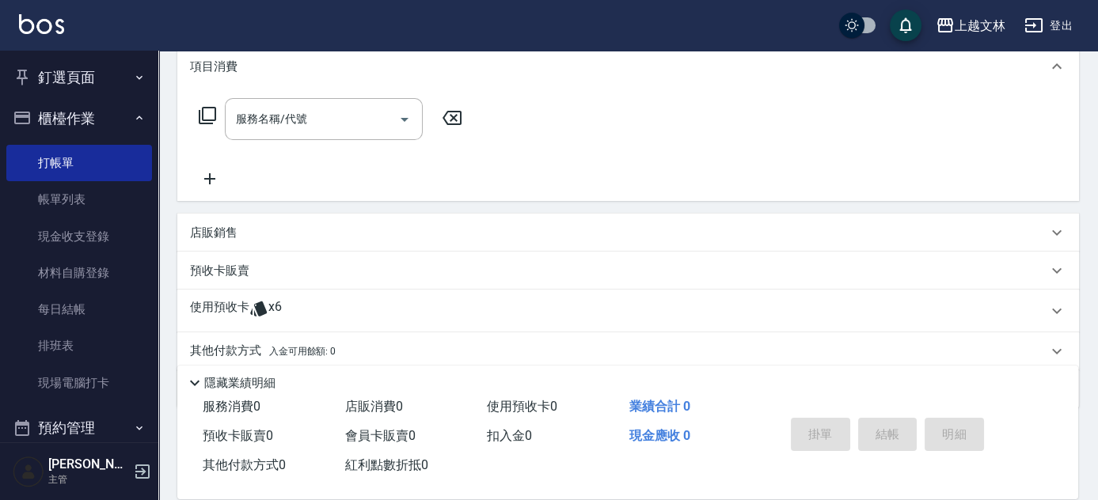
click at [226, 177] on icon at bounding box center [210, 178] width 40 height 19
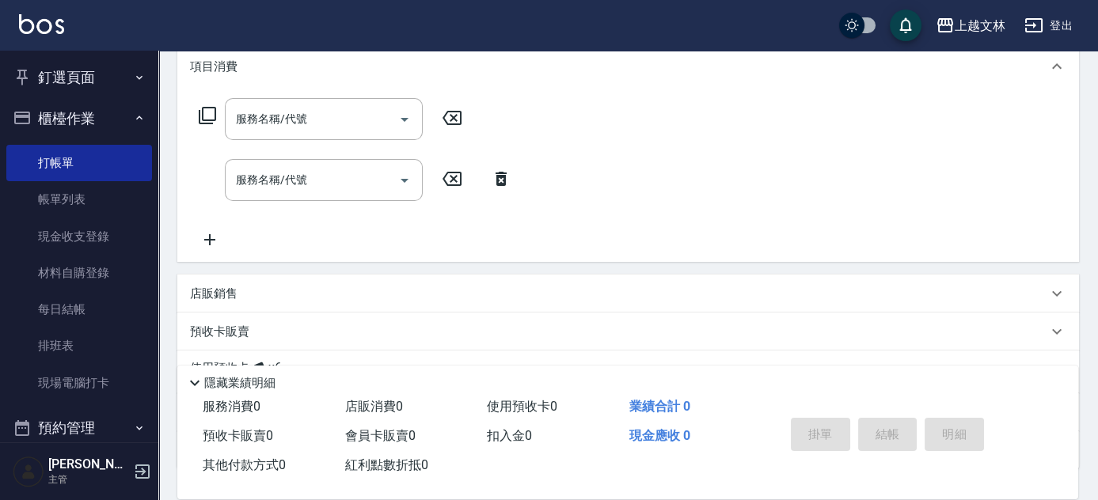
click at [230, 227] on div "服務名稱/代號 服務名稱/代號 服務名稱/代號 服務名稱/代號" at bounding box center [355, 173] width 331 height 151
click at [215, 243] on icon at bounding box center [210, 239] width 40 height 19
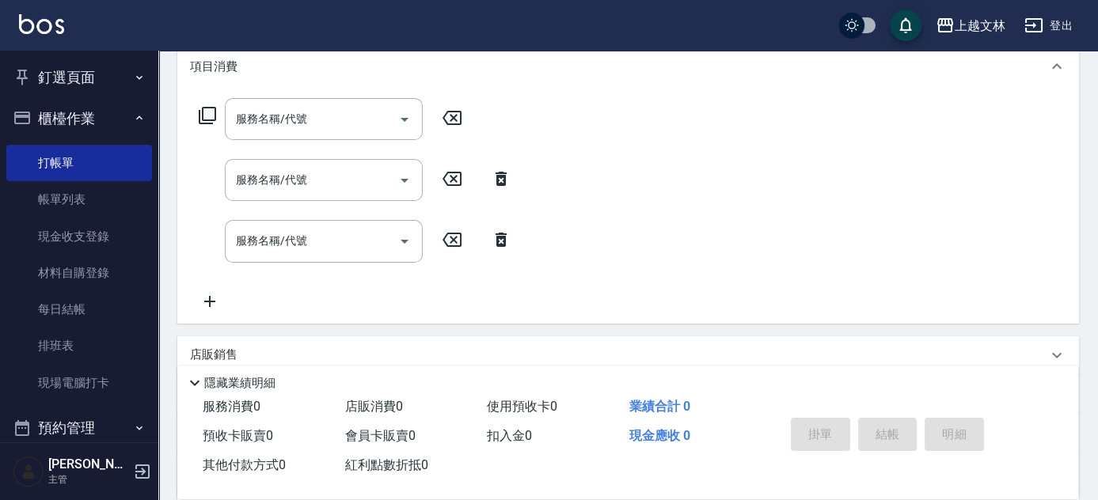
click at [223, 303] on icon at bounding box center [210, 301] width 40 height 19
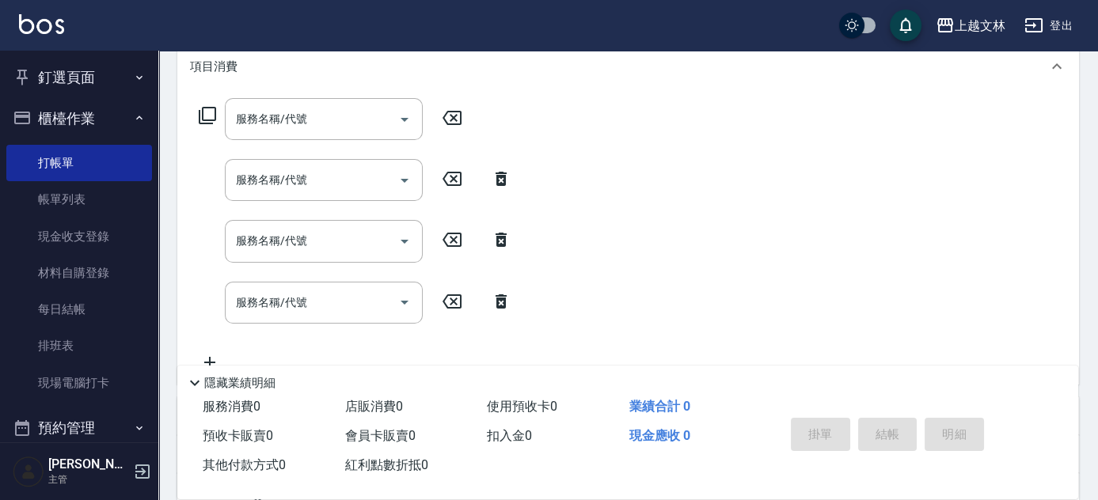
click at [286, 116] on input "服務名稱/代號" at bounding box center [312, 119] width 160 height 28
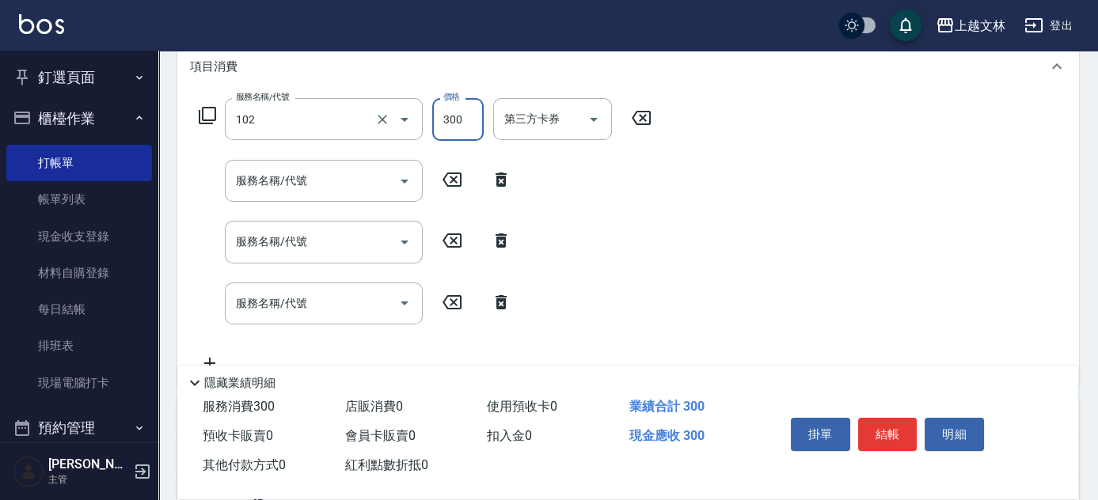
type input "精油洗髮(102)"
type input "650"
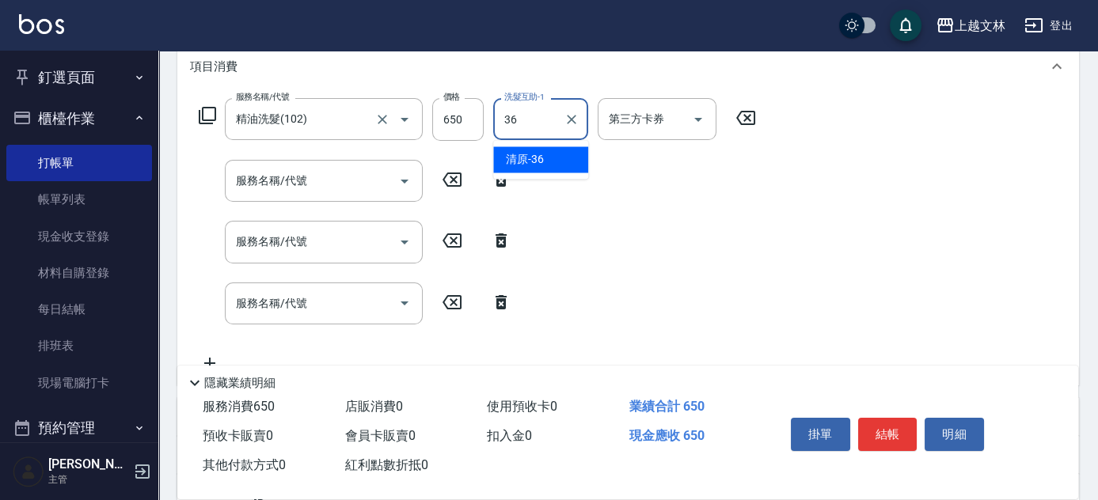
type input "清原-36"
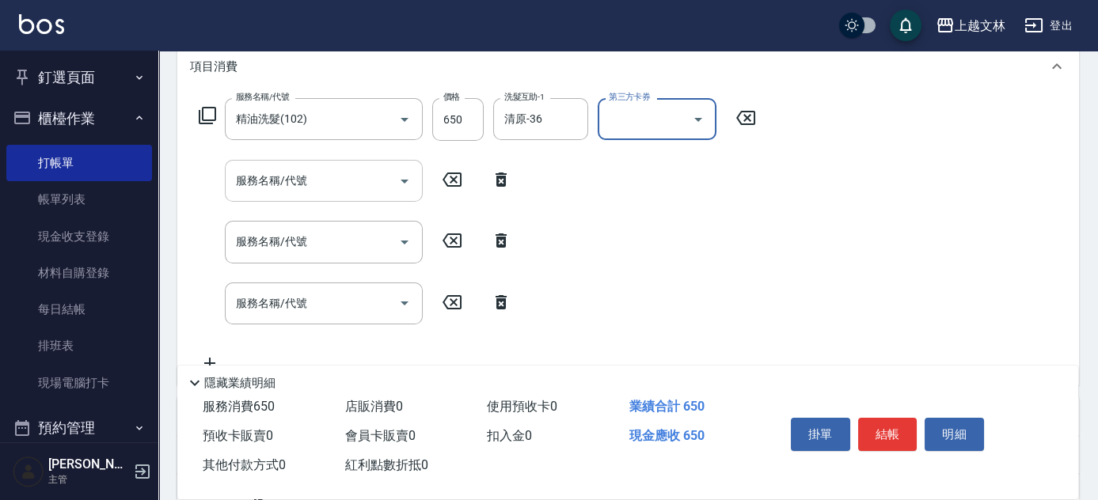
click at [282, 196] on div "服務名稱/代號" at bounding box center [324, 181] width 198 height 42
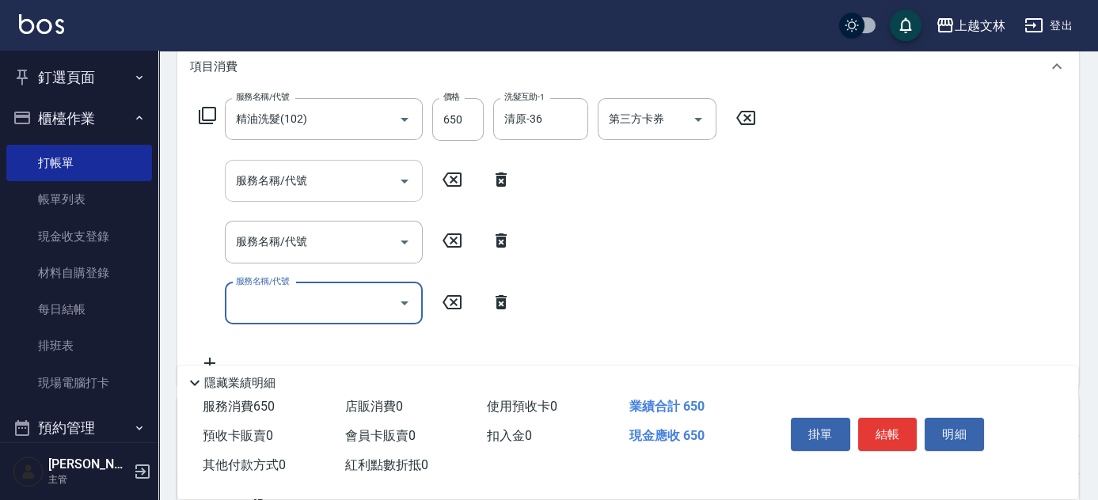
click at [283, 185] on div "服務名稱/代號 服務名稱/代號" at bounding box center [324, 181] width 198 height 42
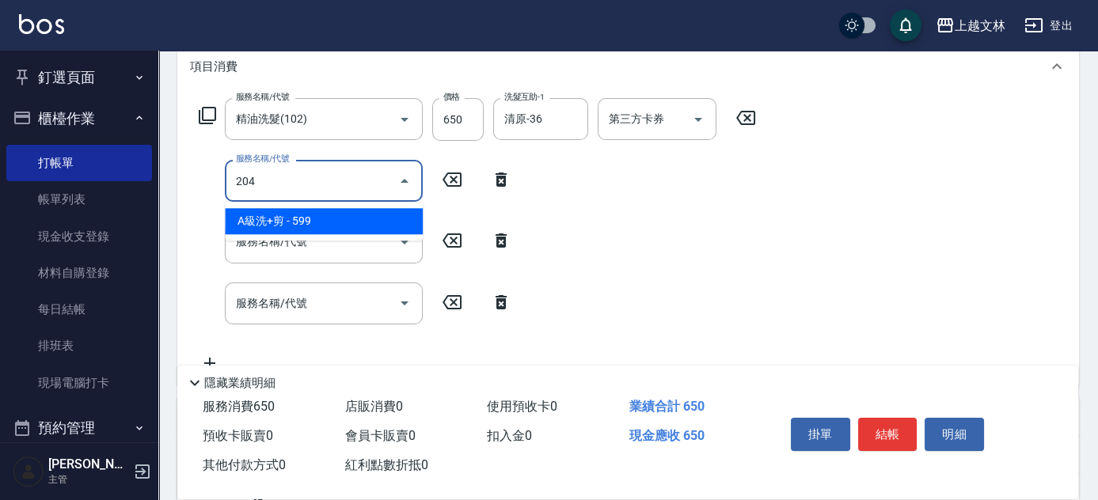
type input "A級洗+剪(204)"
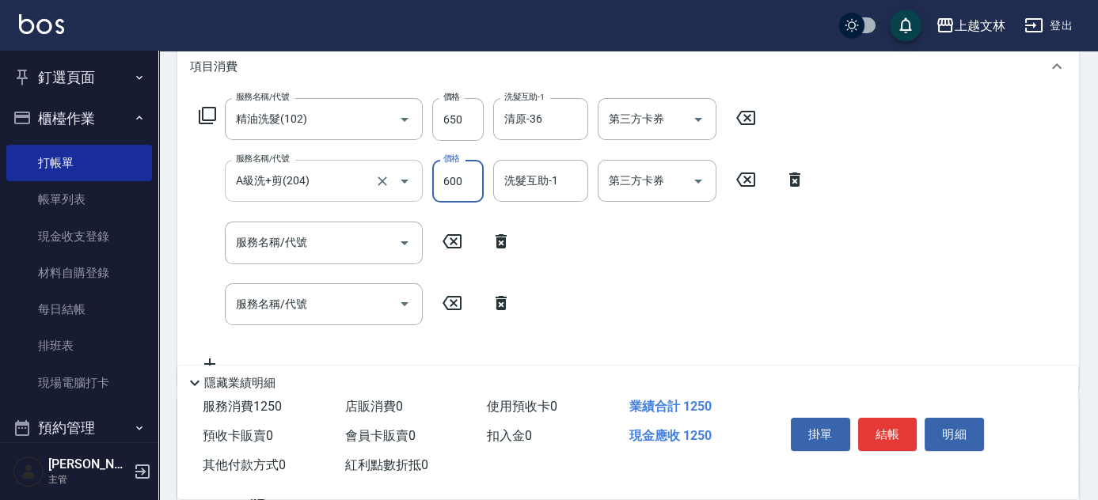
type input "600"
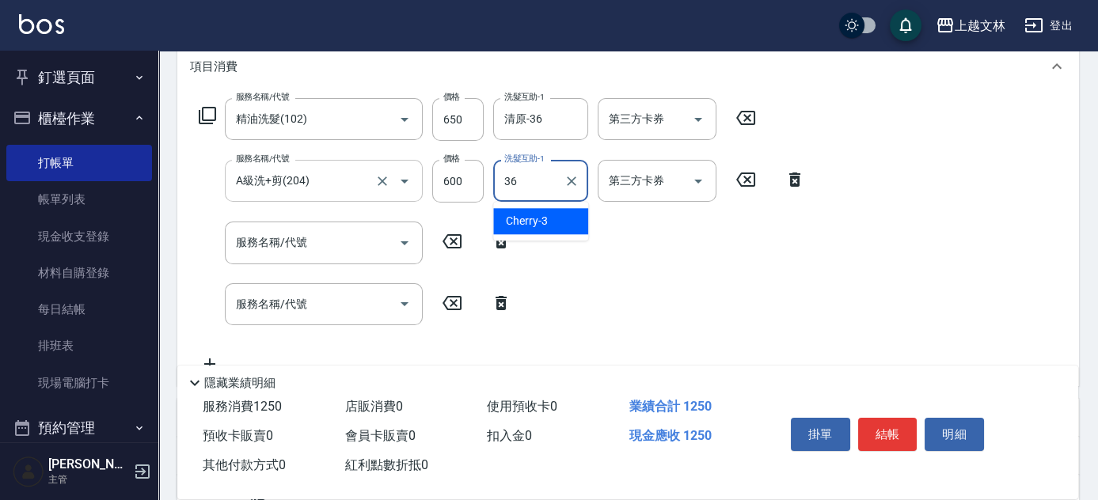
type input "清原-36"
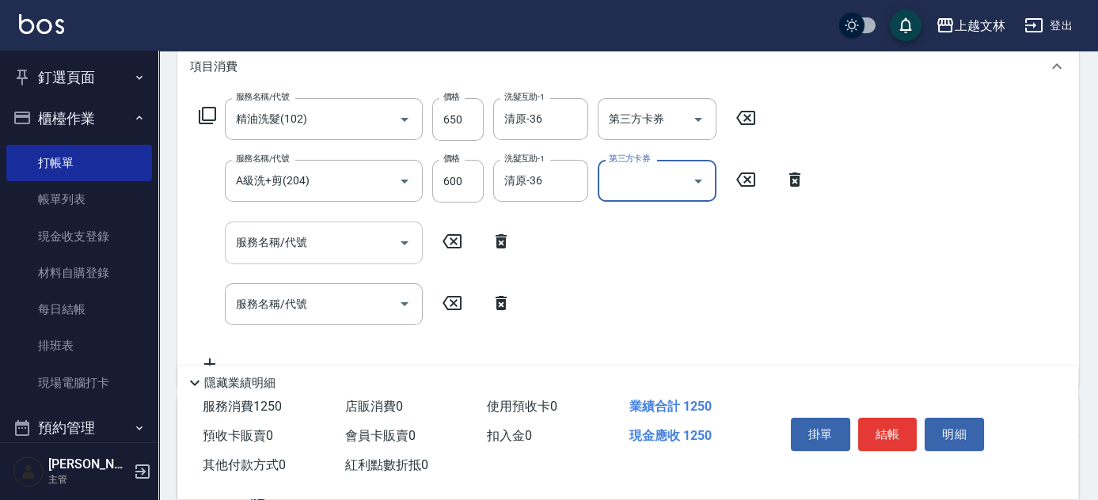
click at [276, 250] on input "服務名稱/代號" at bounding box center [312, 243] width 160 height 28
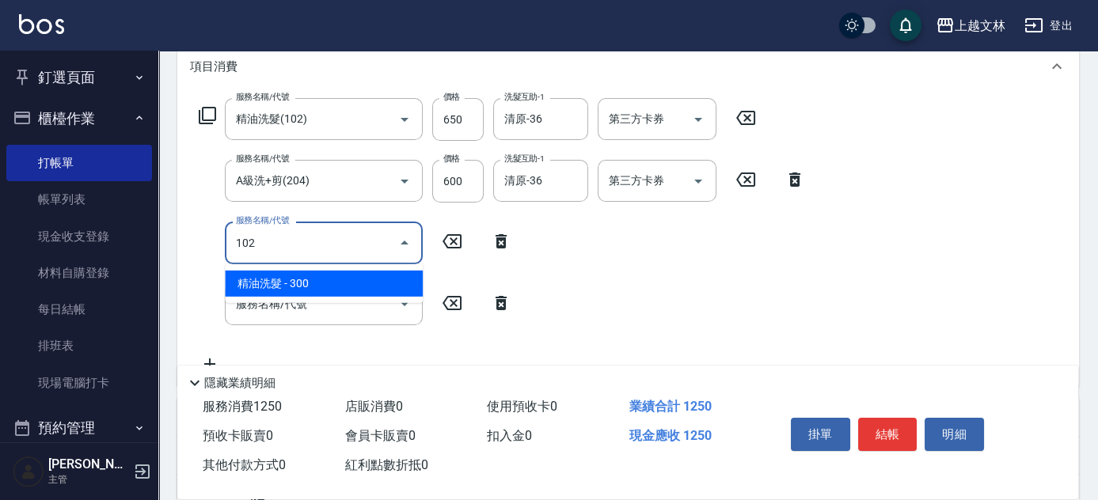
type input "精油洗髮(102)"
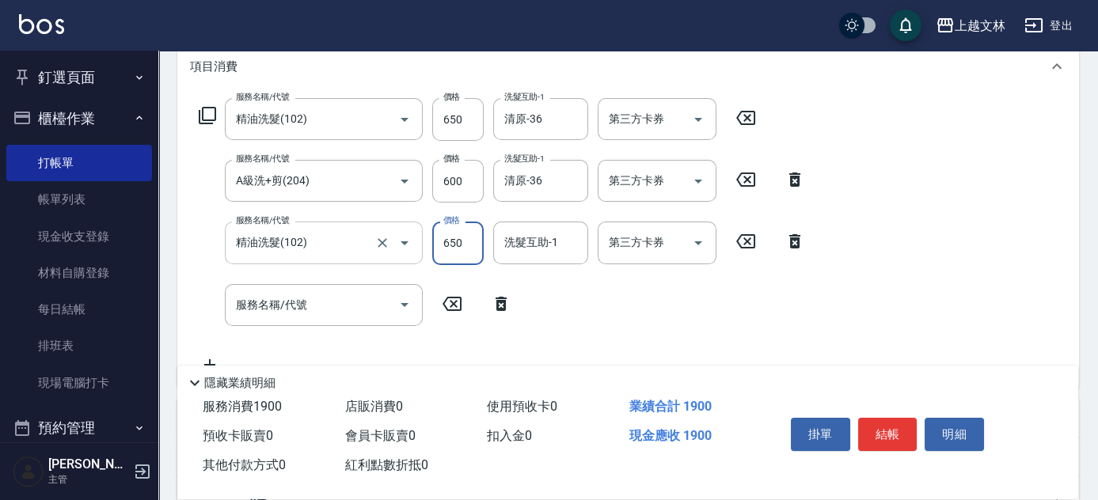
type input "650"
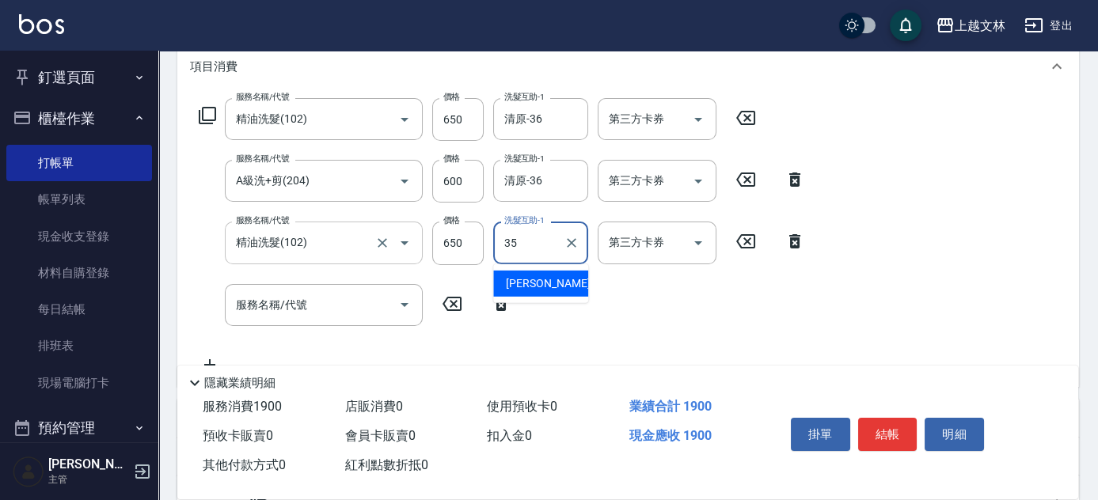
type input "顏瑄遙-35"
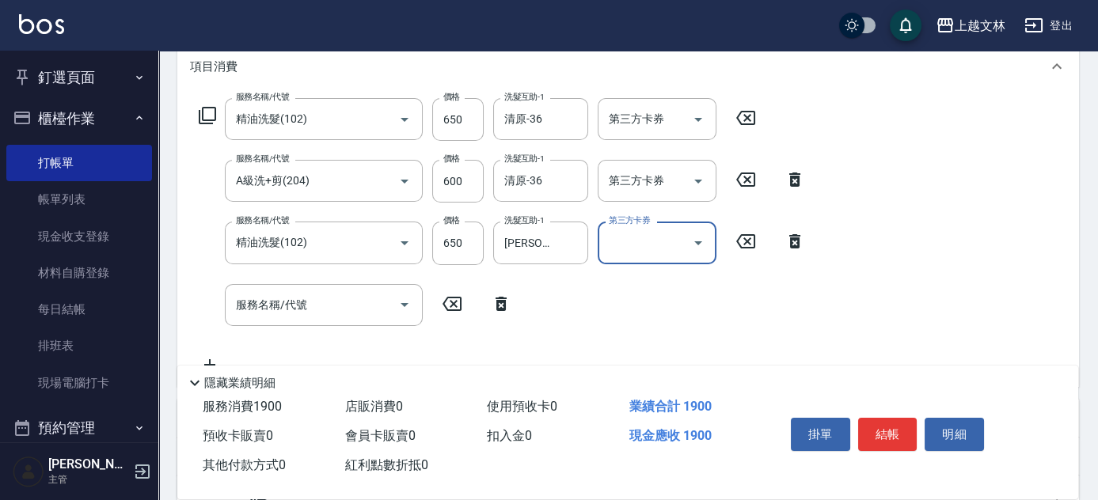
click at [299, 297] on div "服務名稱/代號 服務名稱/代號" at bounding box center [324, 305] width 198 height 42
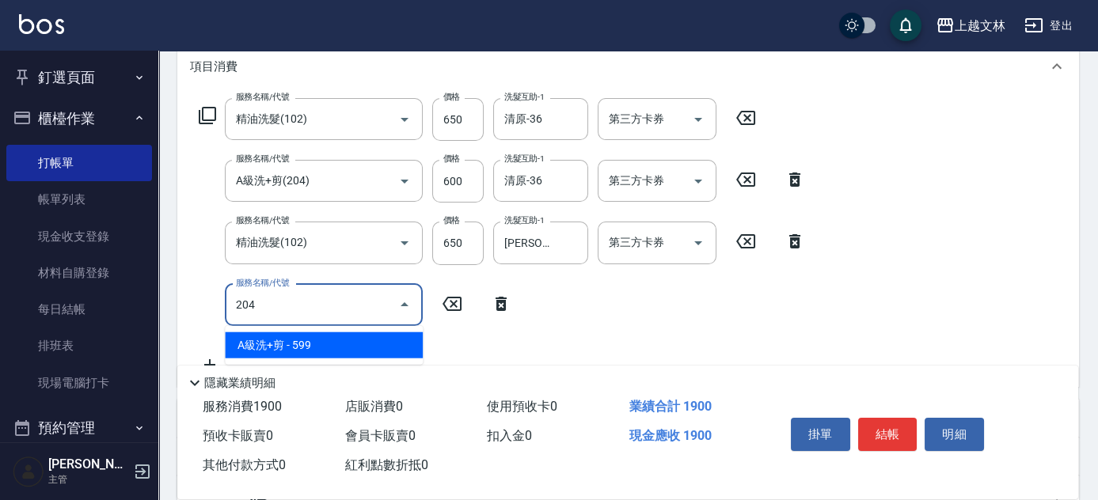
type input "A級洗+剪(204)"
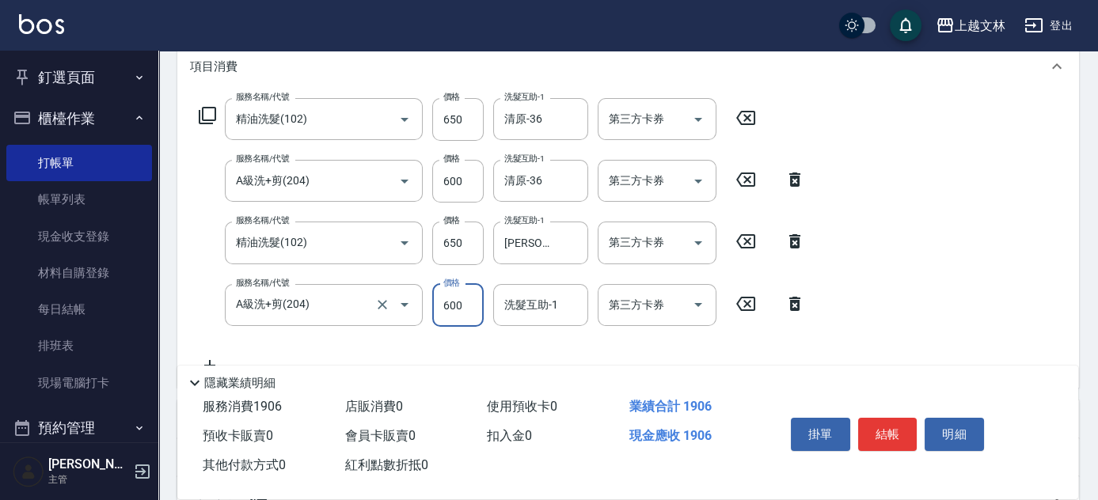
type input "600"
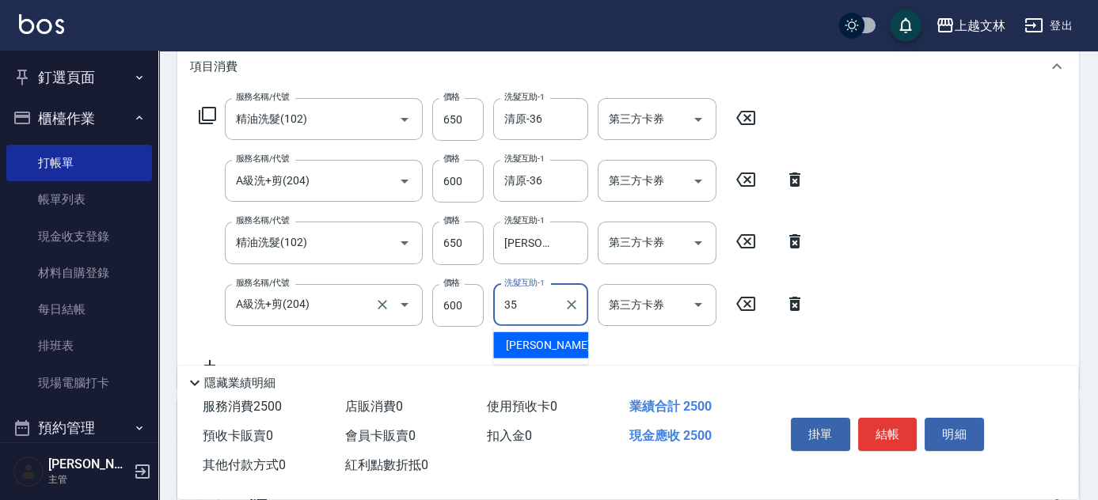
type input "顏瑄遙-35"
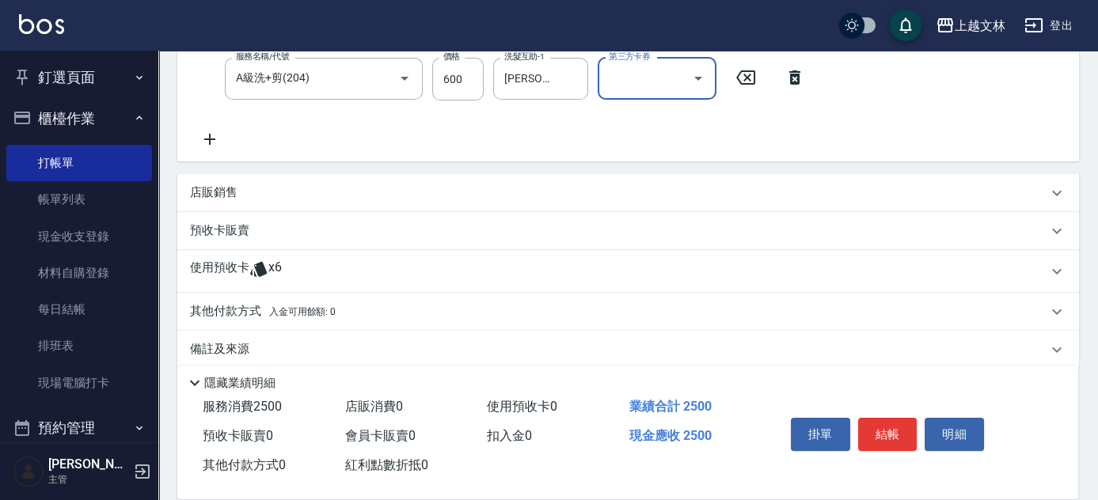
scroll to position [460, 0]
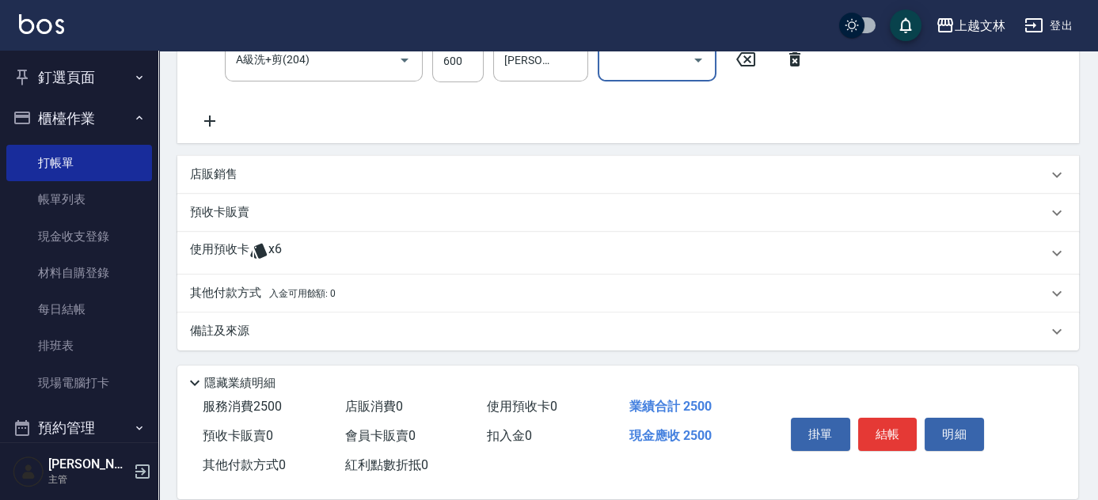
click at [211, 188] on div "店販銷售" at bounding box center [628, 175] width 902 height 38
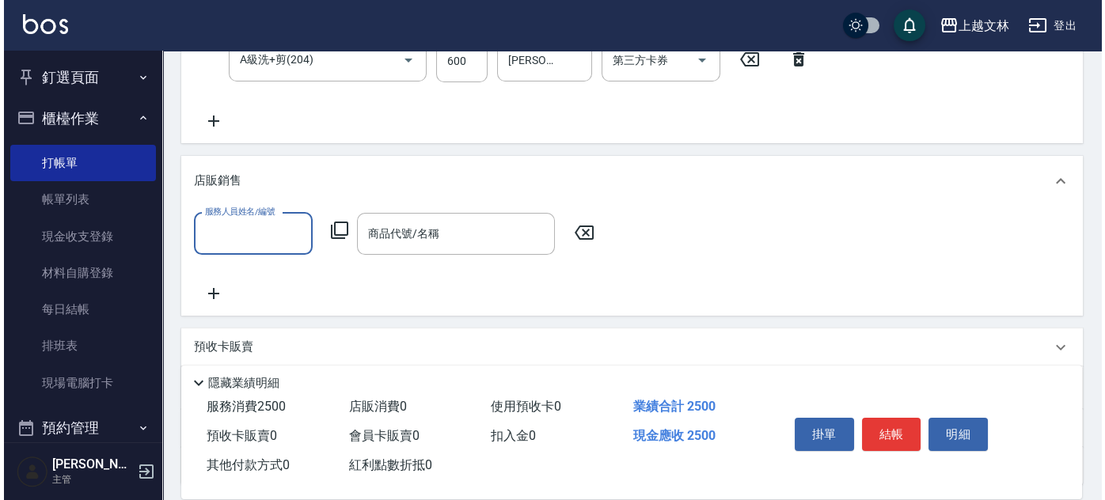
scroll to position [0, 0]
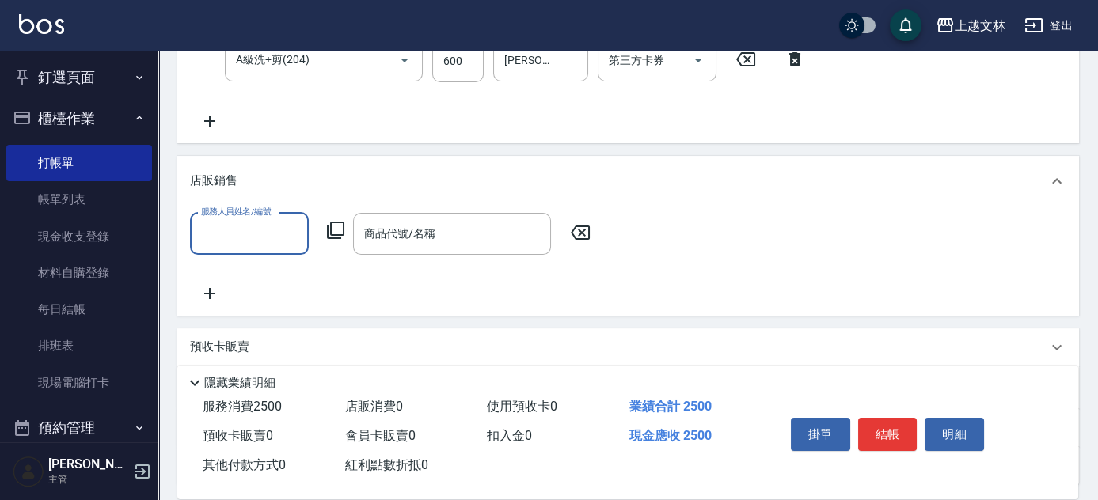
click at [230, 234] on input "服務人員姓名/編號" at bounding box center [249, 234] width 105 height 28
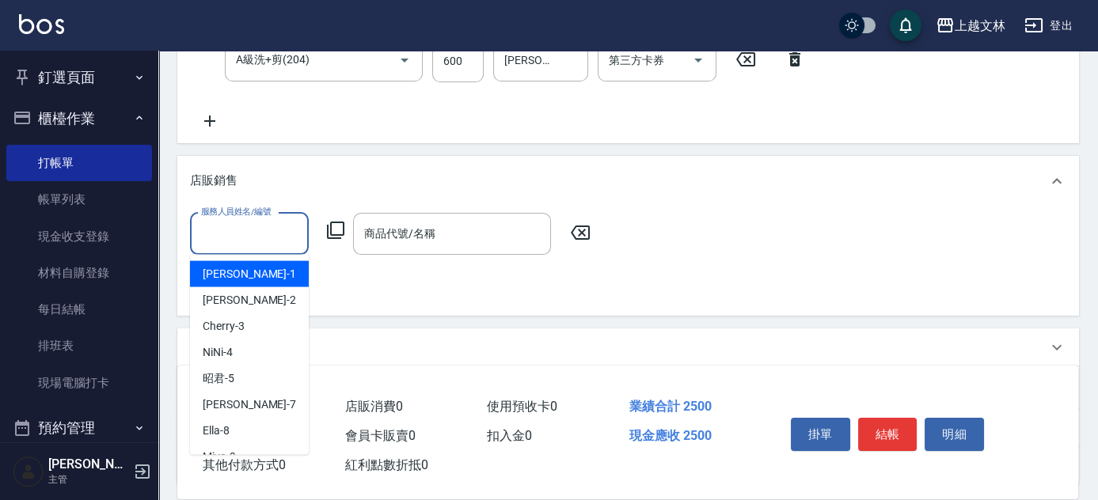
click at [247, 278] on div "FIONA -1" at bounding box center [249, 274] width 119 height 26
type input "FIONA-1"
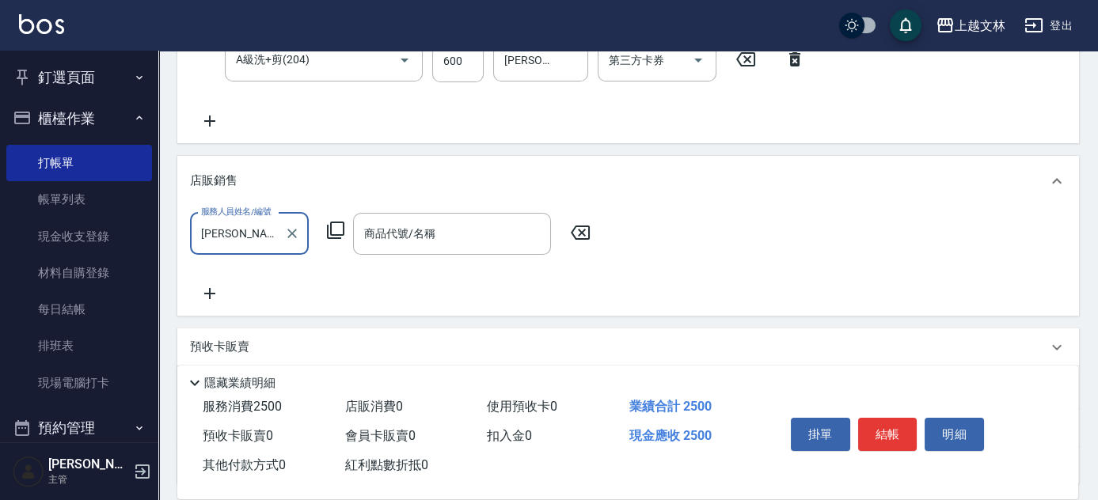
click at [338, 226] on icon at bounding box center [335, 230] width 19 height 19
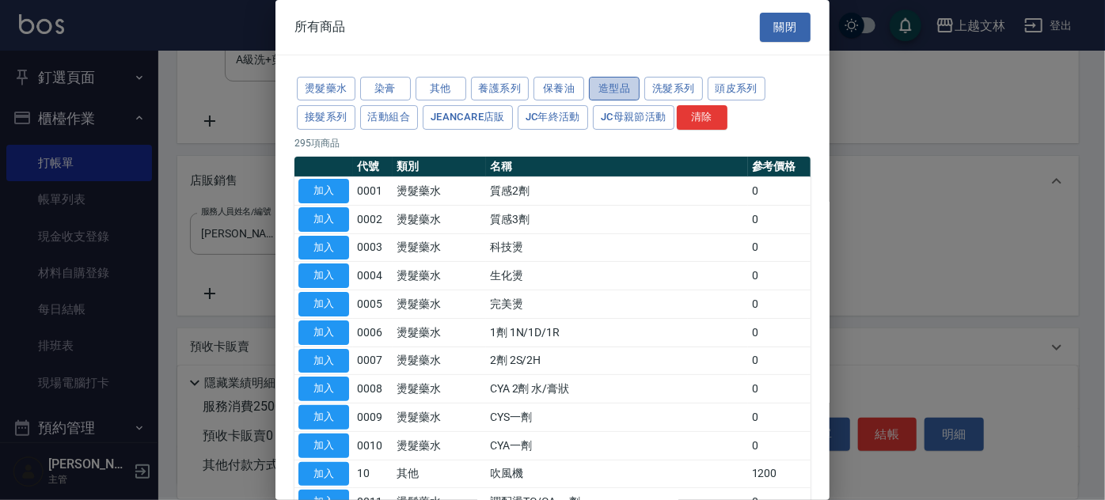
click at [623, 90] on button "造型品" at bounding box center [614, 89] width 51 height 25
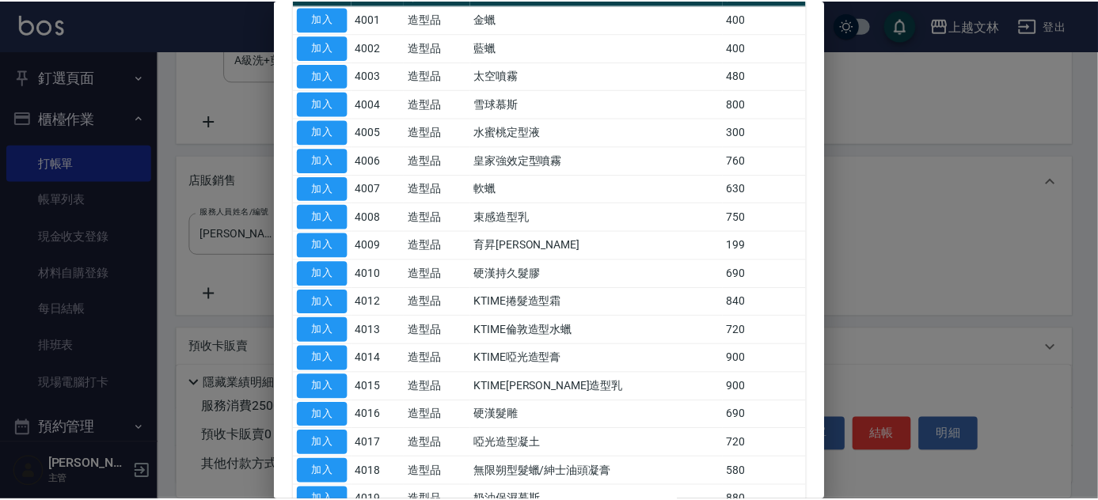
scroll to position [215, 0]
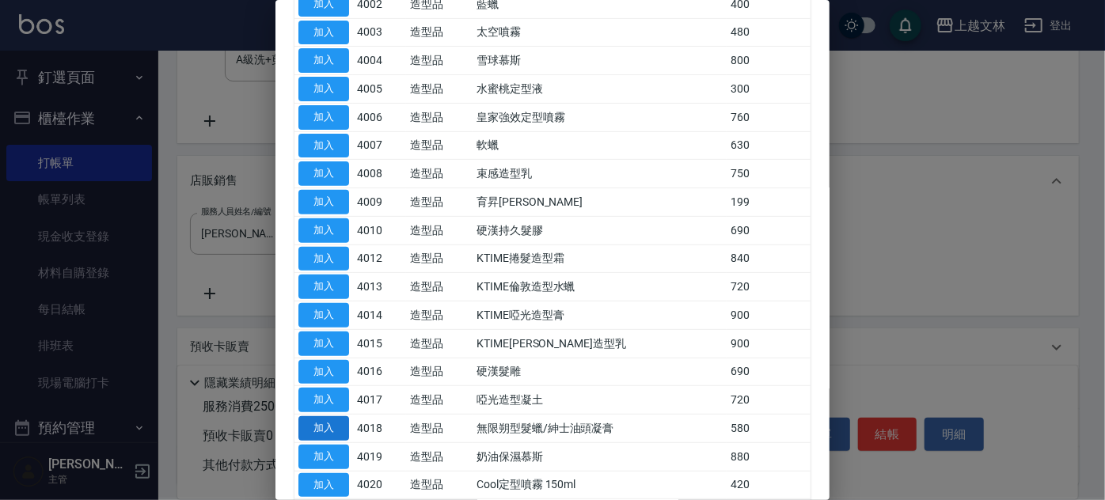
click at [327, 420] on button "加入" at bounding box center [324, 428] width 51 height 25
type input "無限朔型髮蠟/紳士油頭凝膏"
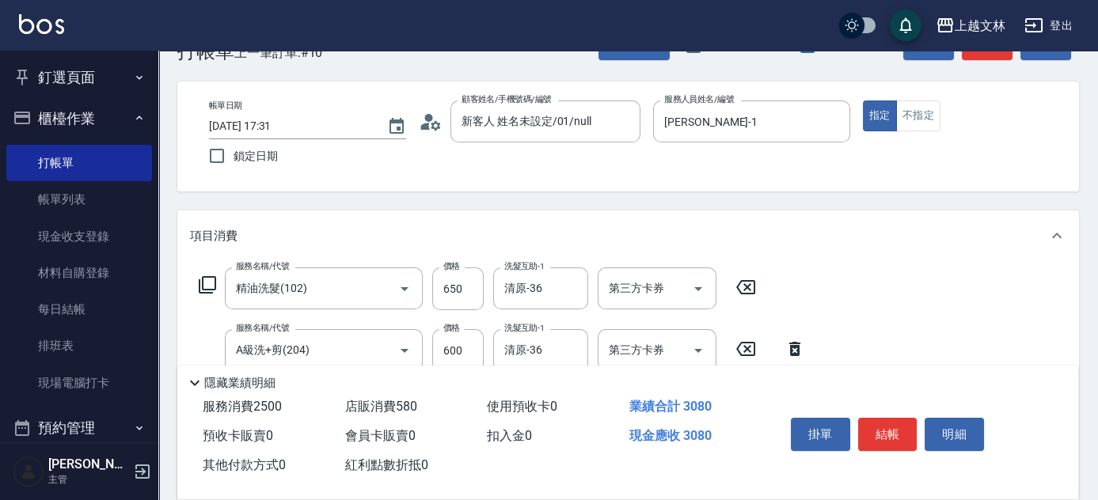
scroll to position [0, 0]
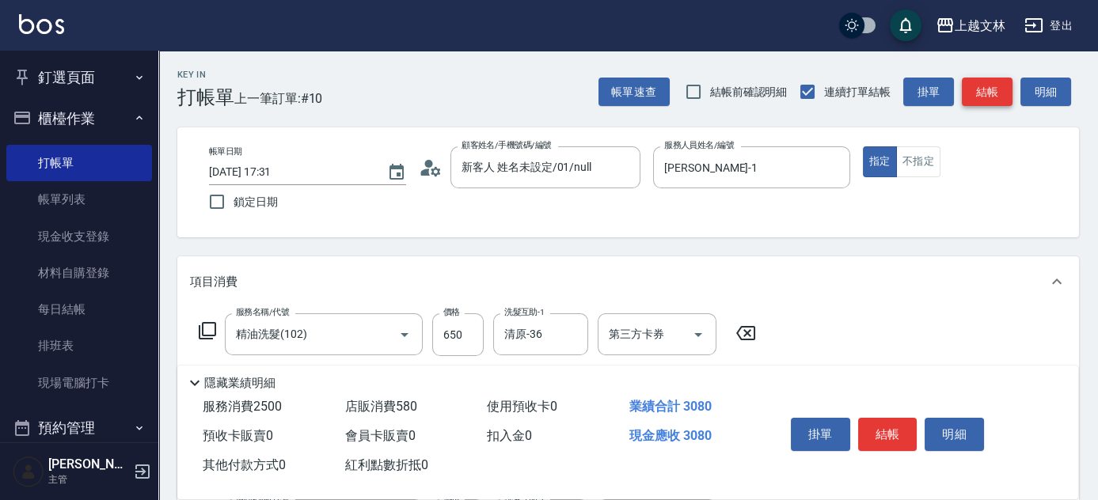
click at [1002, 98] on button "結帳" at bounding box center [987, 92] width 51 height 29
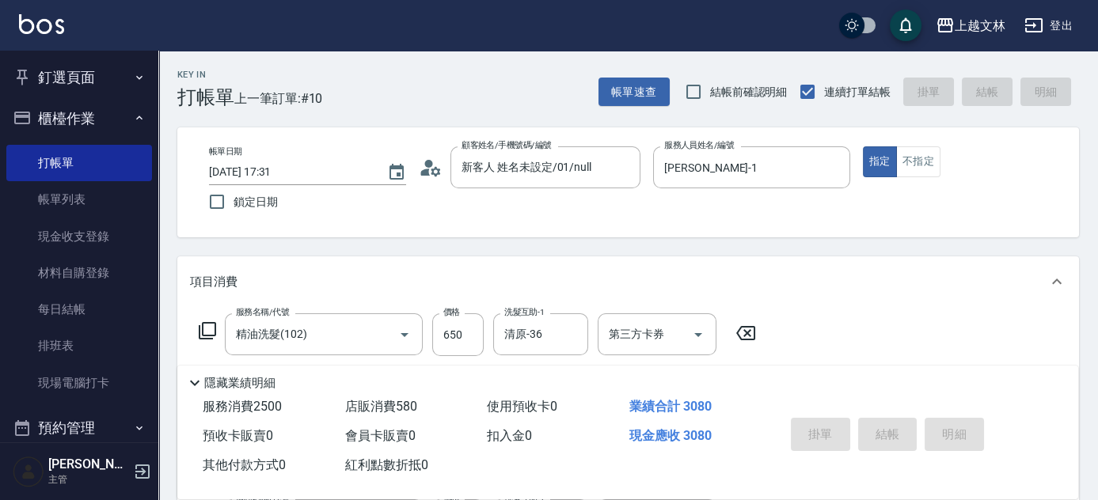
type input "2025/09/10 17:32"
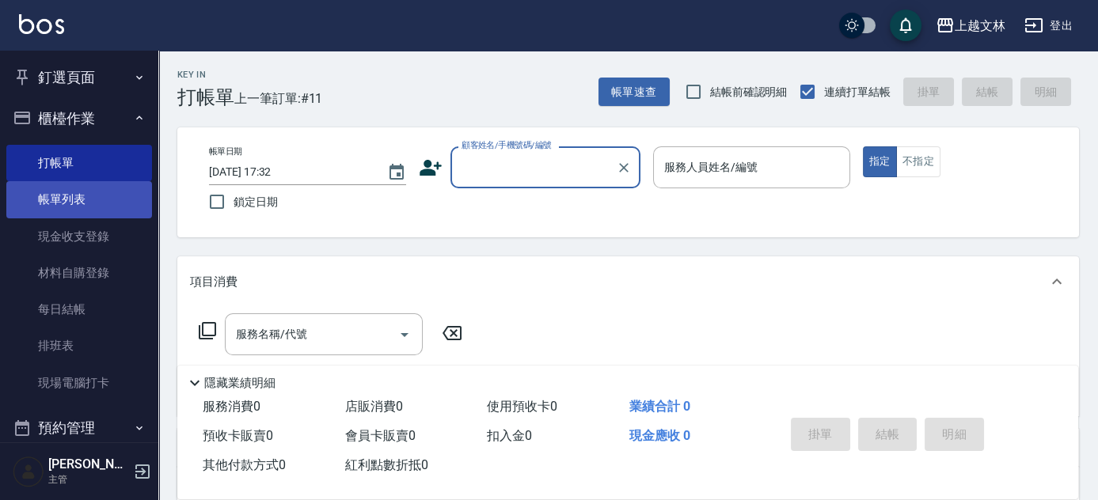
click at [70, 193] on link "帳單列表" at bounding box center [79, 199] width 146 height 36
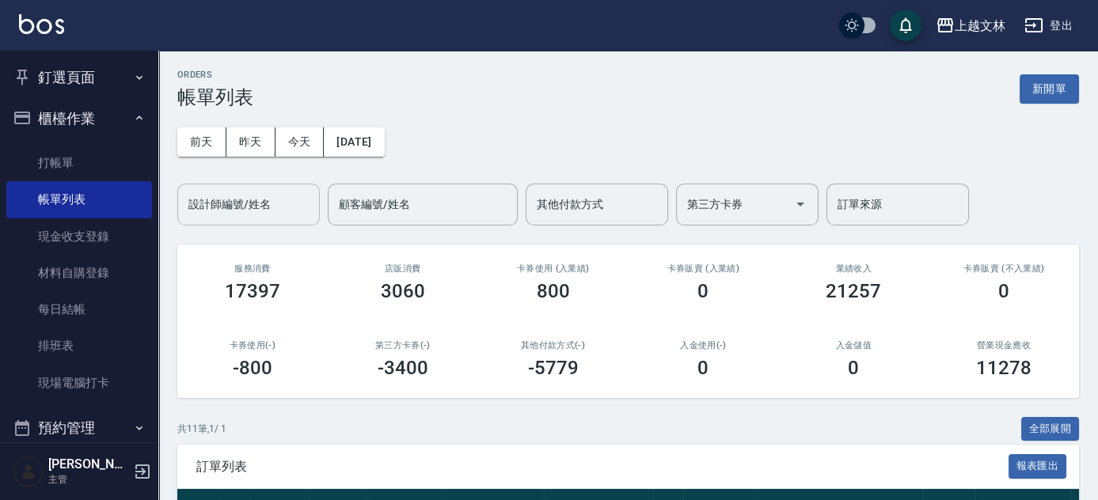
click at [276, 204] on input "設計師編號/姓名" at bounding box center [248, 205] width 128 height 28
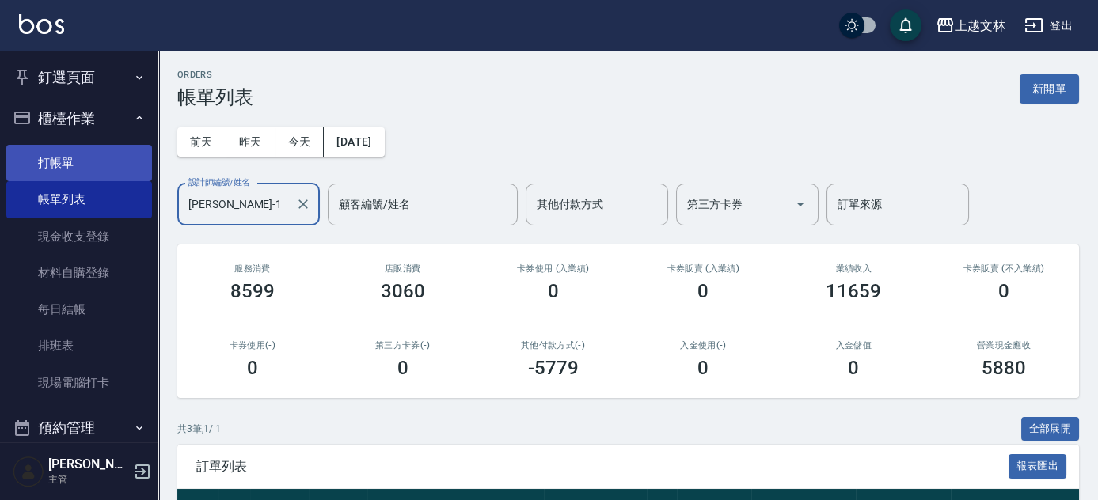
type input "FIONA-1"
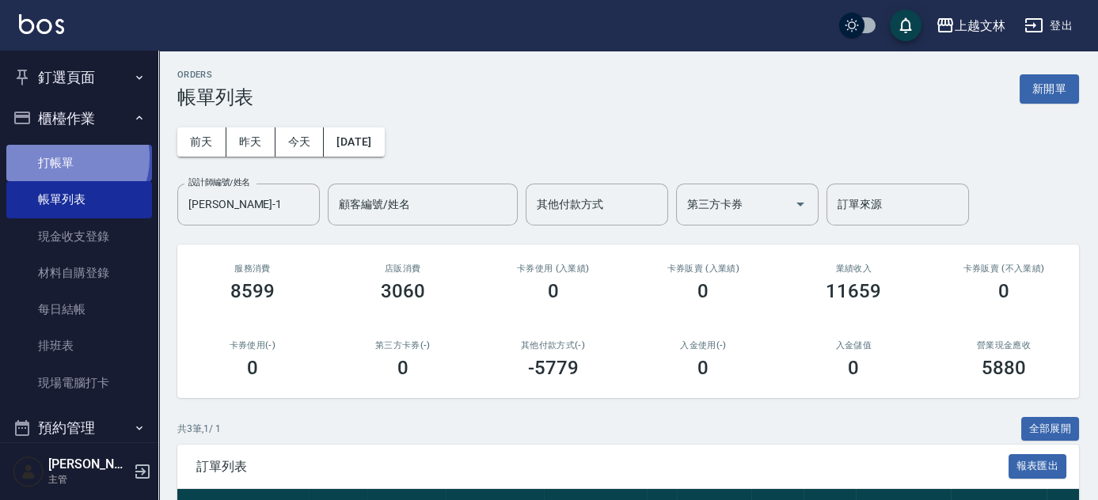
click at [66, 158] on link "打帳單" at bounding box center [79, 163] width 146 height 36
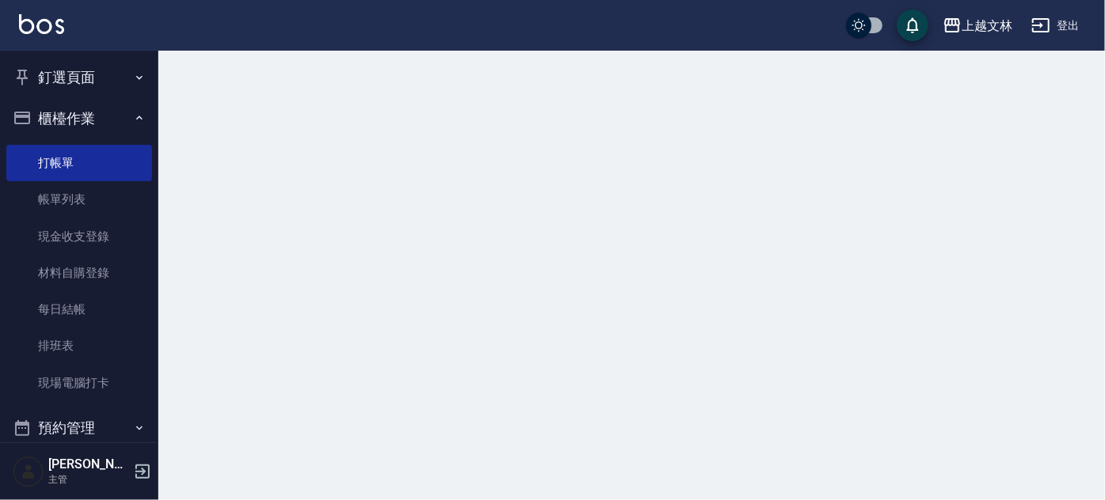
click at [71, 114] on button "櫃檯作業" at bounding box center [79, 118] width 146 height 41
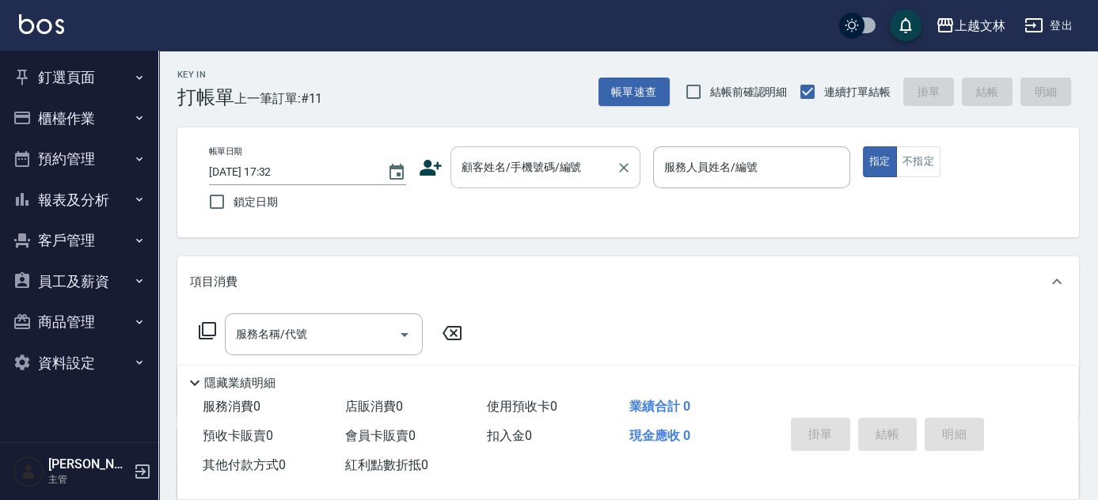
click at [478, 184] on div "顧客姓名/手機號碼/編號" at bounding box center [546, 167] width 190 height 42
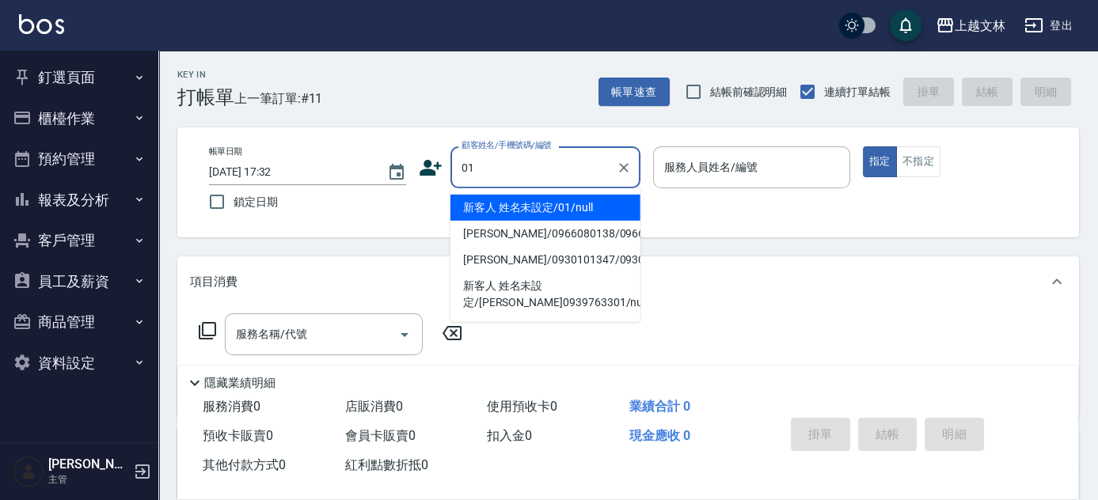
type input "新客人 姓名未設定/01/null"
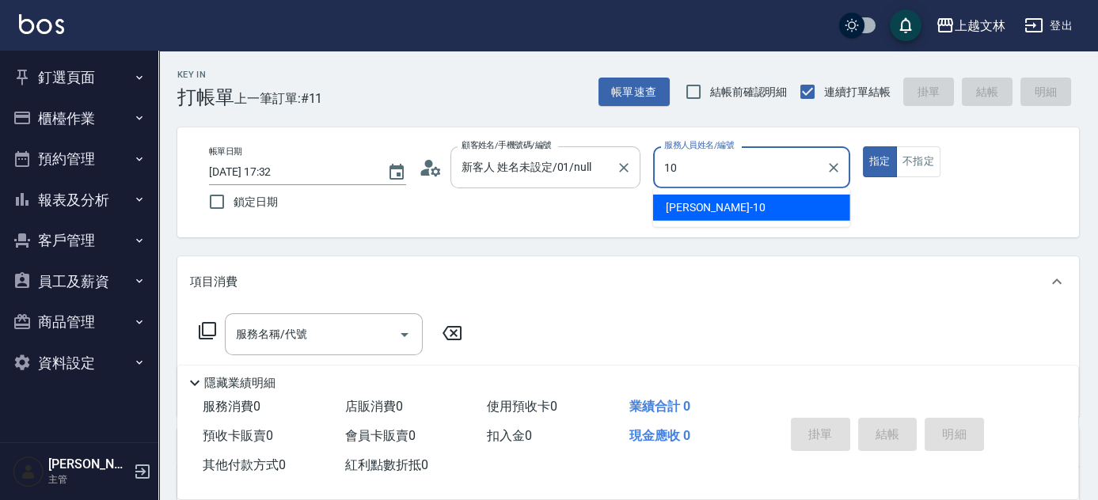
type input "[PERSON_NAME]-10"
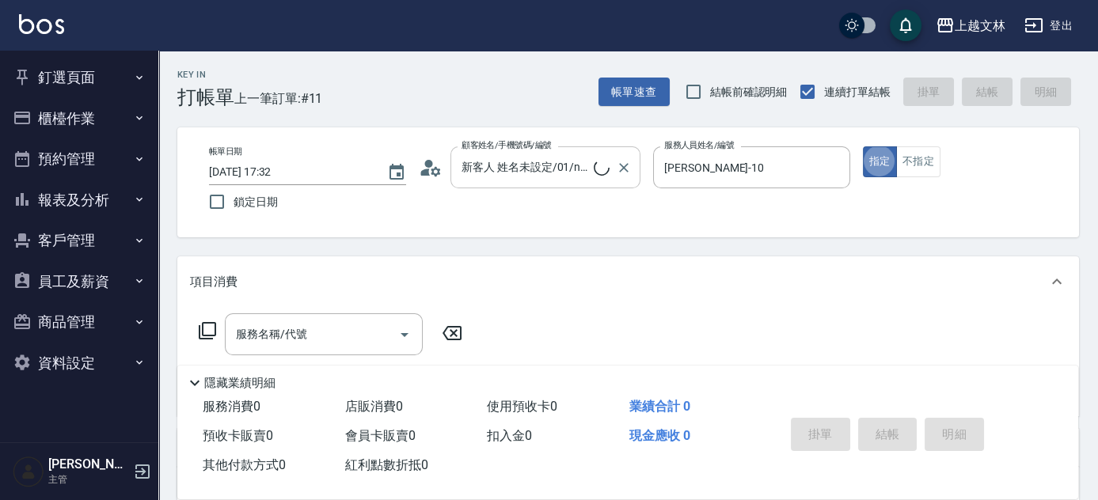
type button "true"
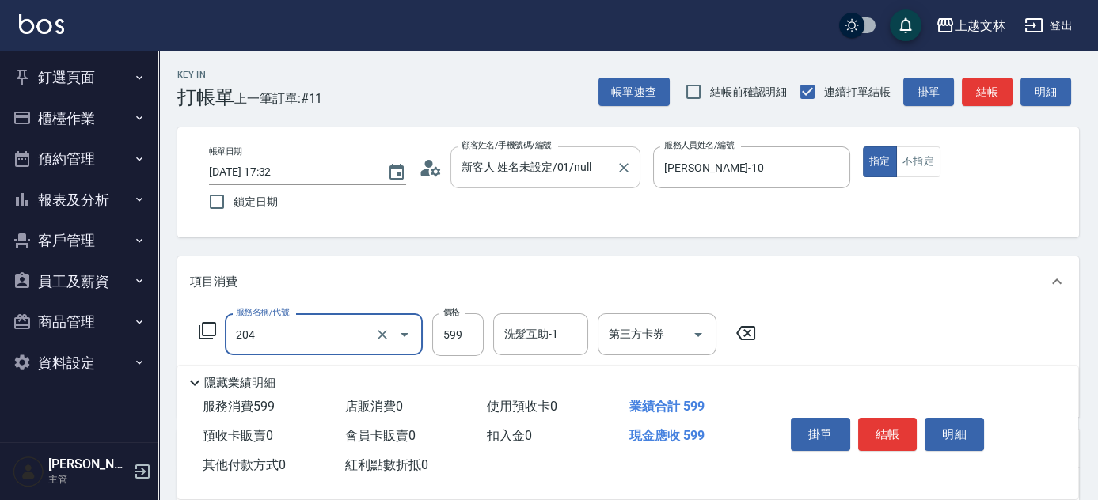
type input "A級洗+剪(204)"
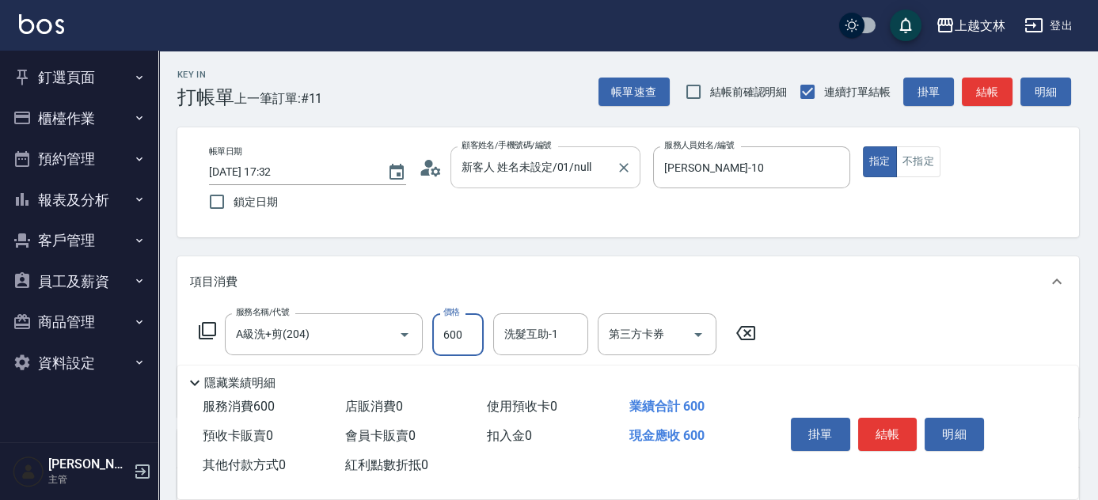
type input "600"
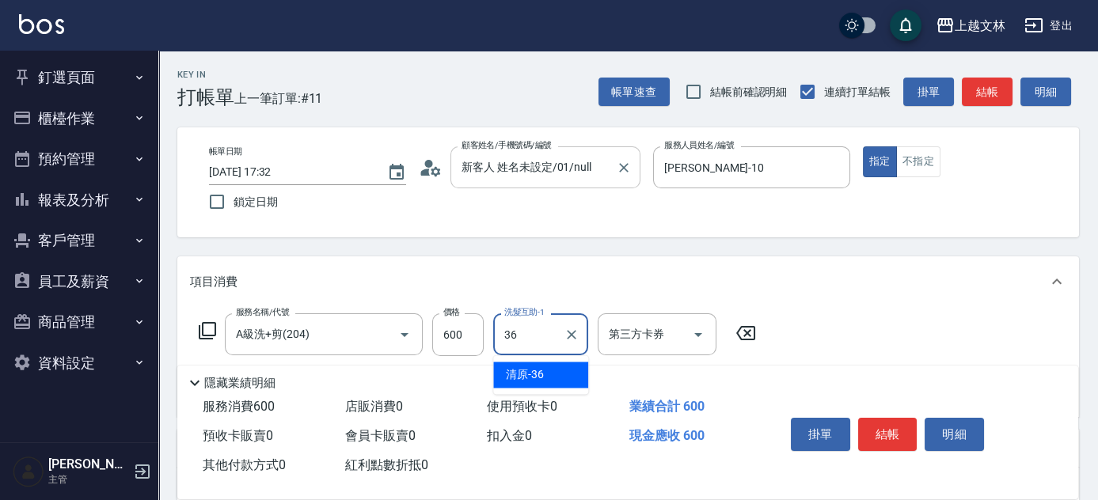
type input "清原-36"
type input "精油(107)"
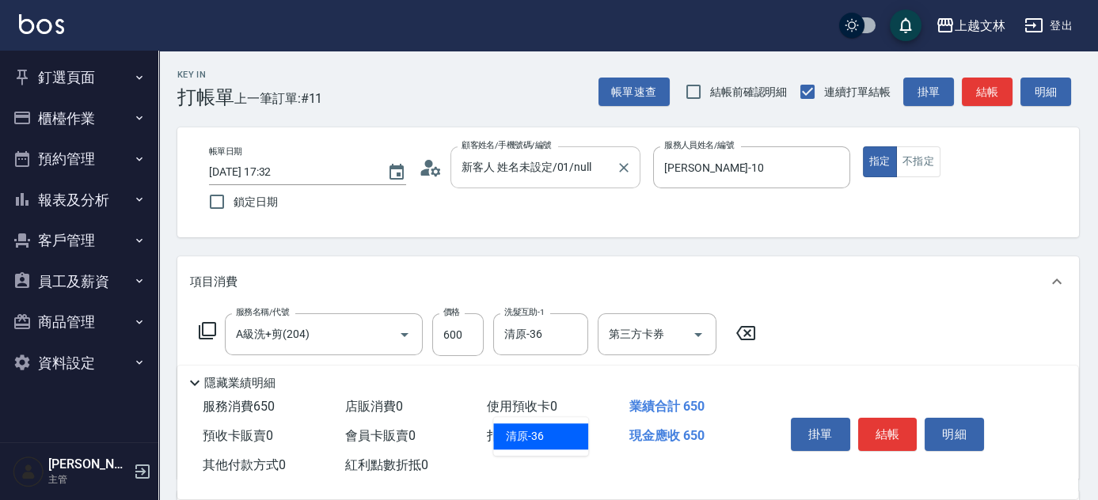
type input "清原-36"
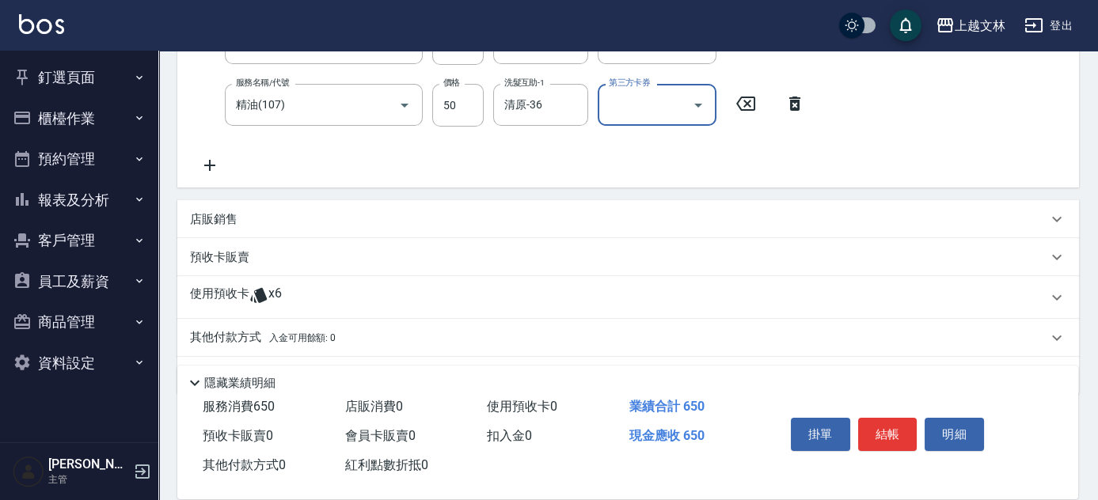
scroll to position [297, 0]
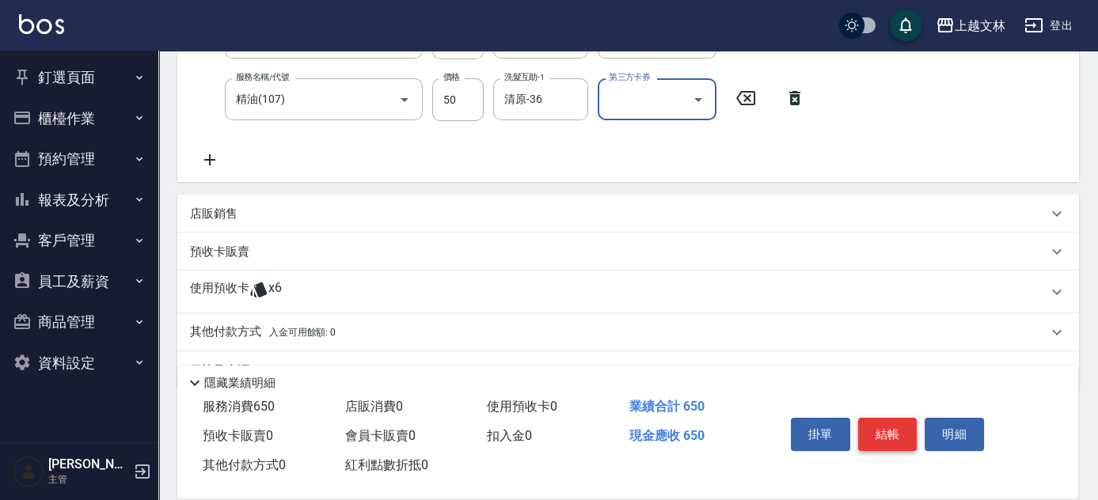
click at [883, 432] on button "結帳" at bounding box center [887, 434] width 59 height 33
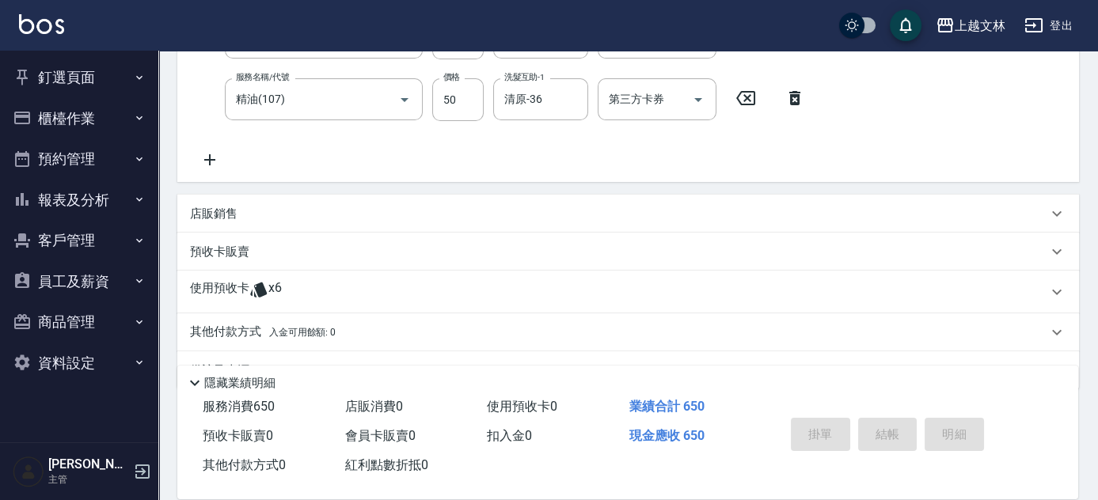
type input "2025/09/10 17:33"
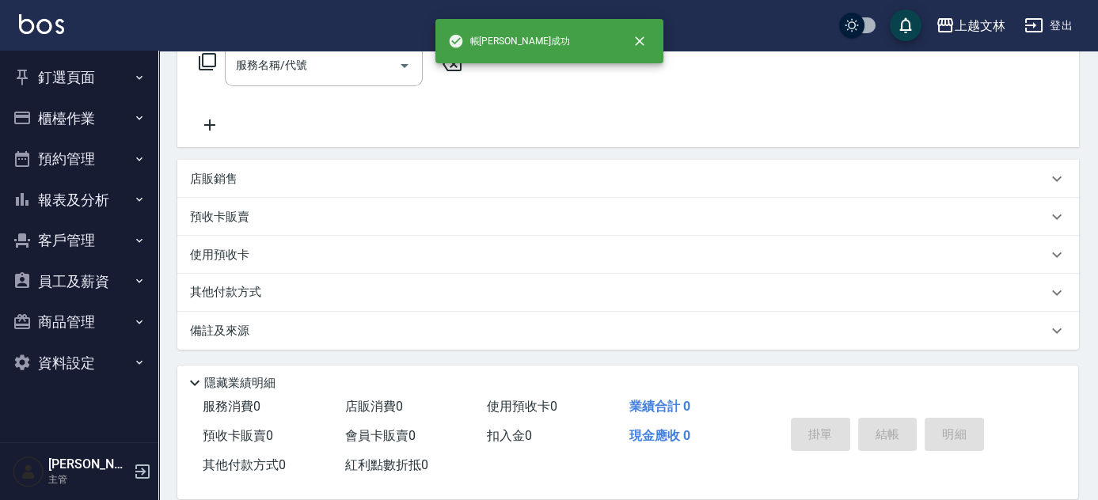
scroll to position [0, 0]
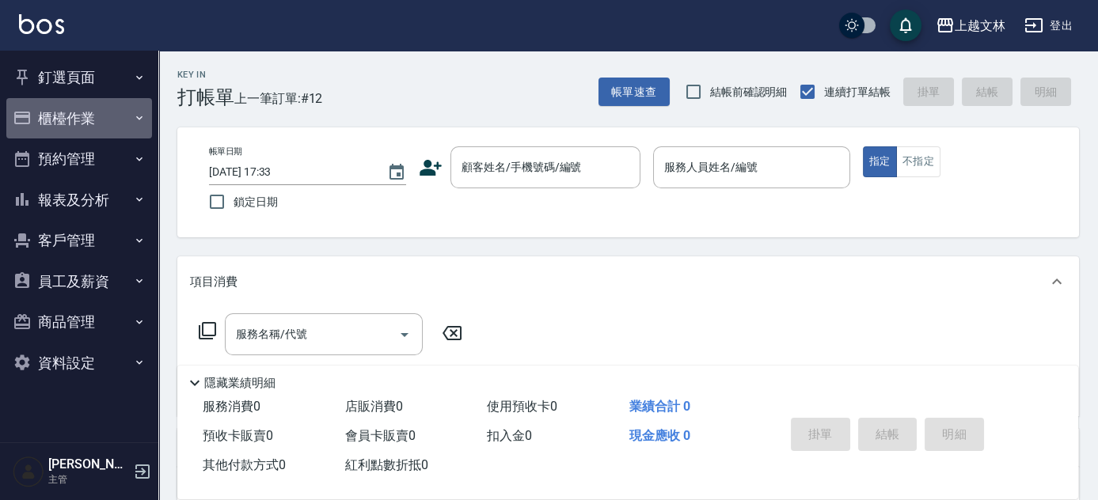
click at [84, 117] on button "櫃檯作業" at bounding box center [79, 118] width 146 height 41
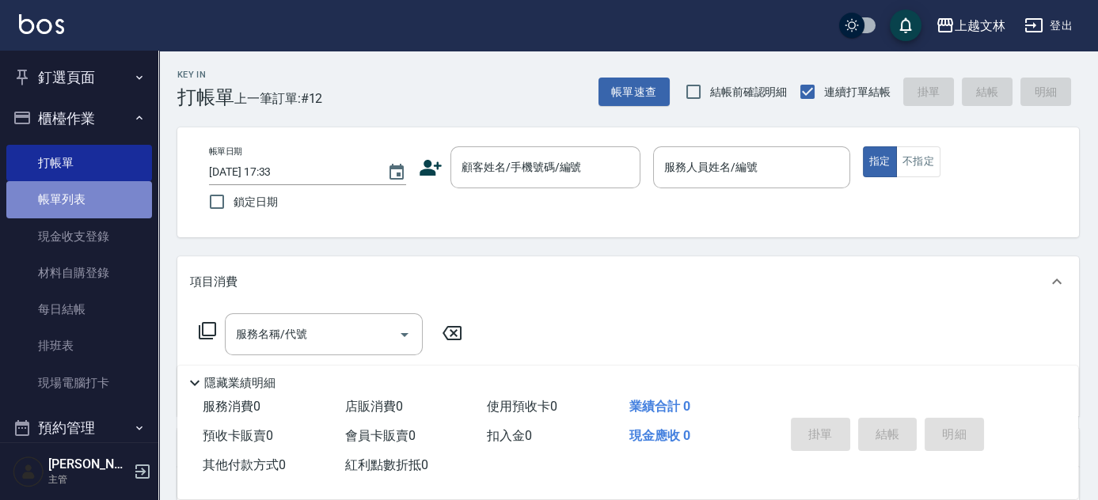
click at [88, 192] on link "帳單列表" at bounding box center [79, 199] width 146 height 36
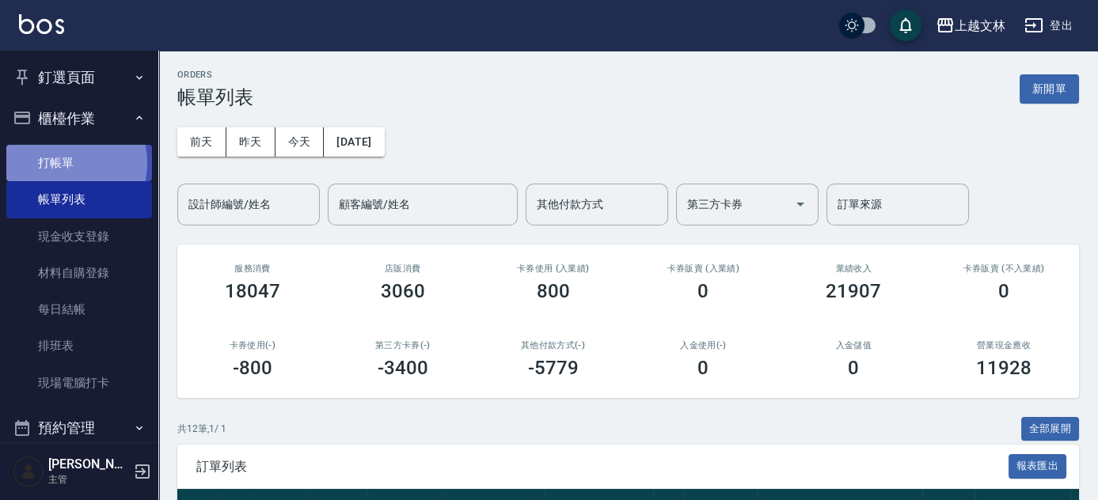
click at [51, 163] on link "打帳單" at bounding box center [79, 163] width 146 height 36
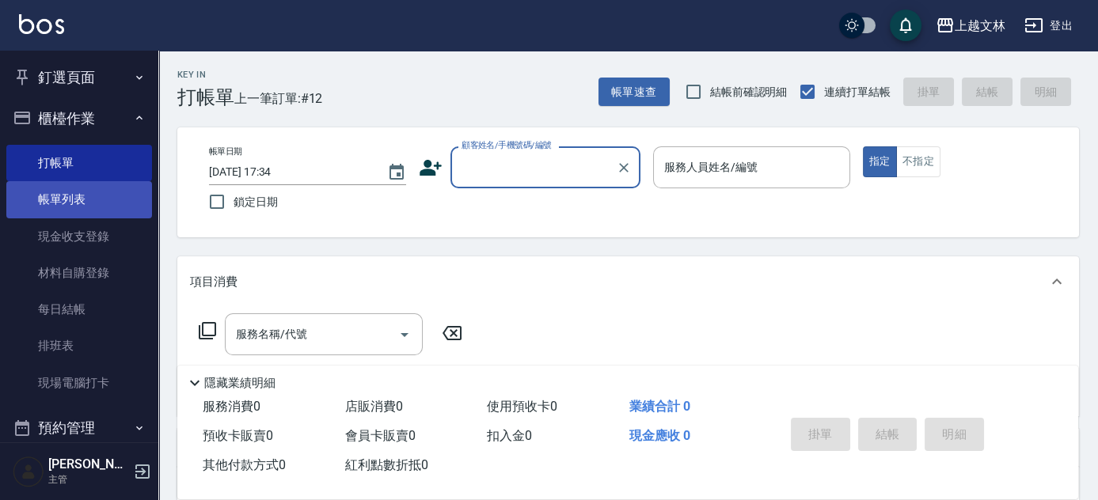
click at [51, 205] on link "帳單列表" at bounding box center [79, 199] width 146 height 36
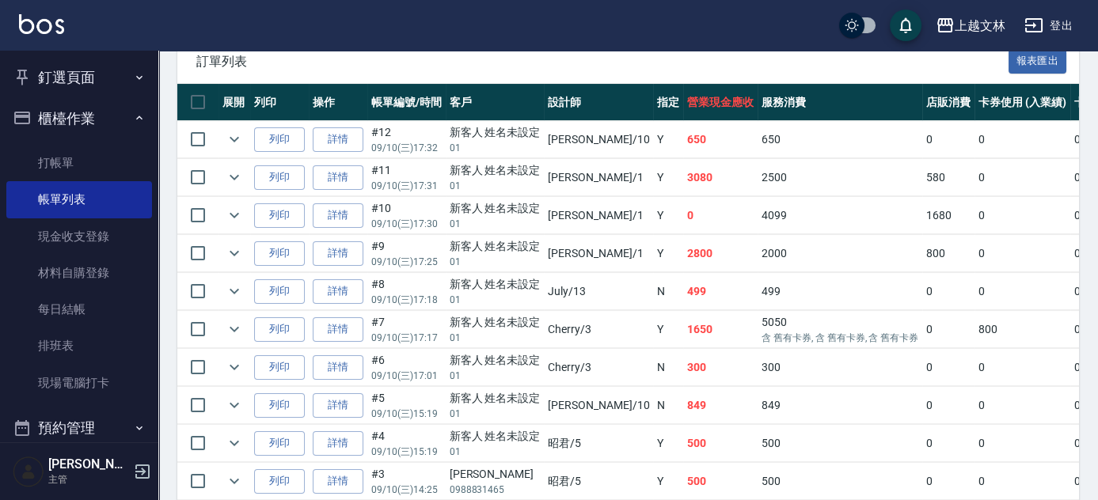
scroll to position [385, 0]
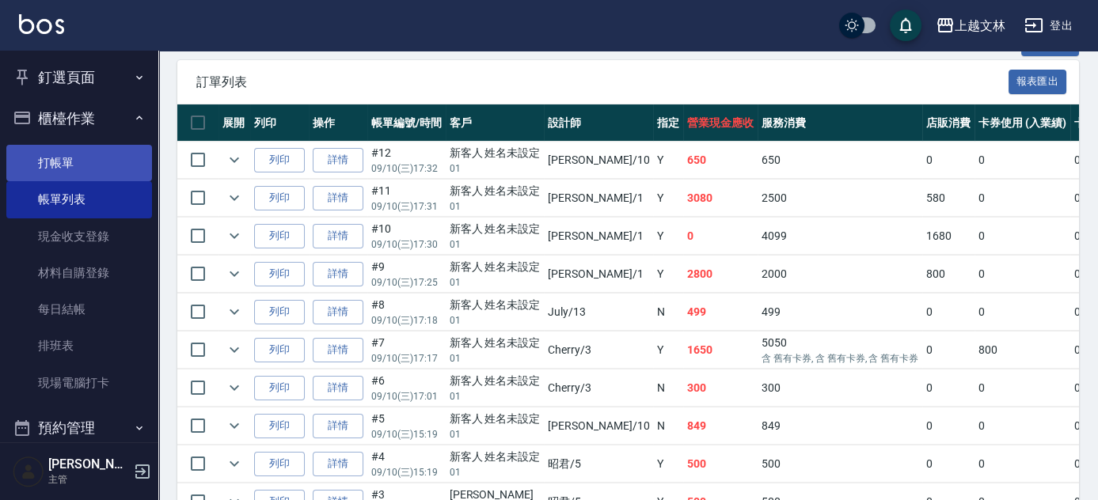
click at [65, 160] on link "打帳單" at bounding box center [79, 163] width 146 height 36
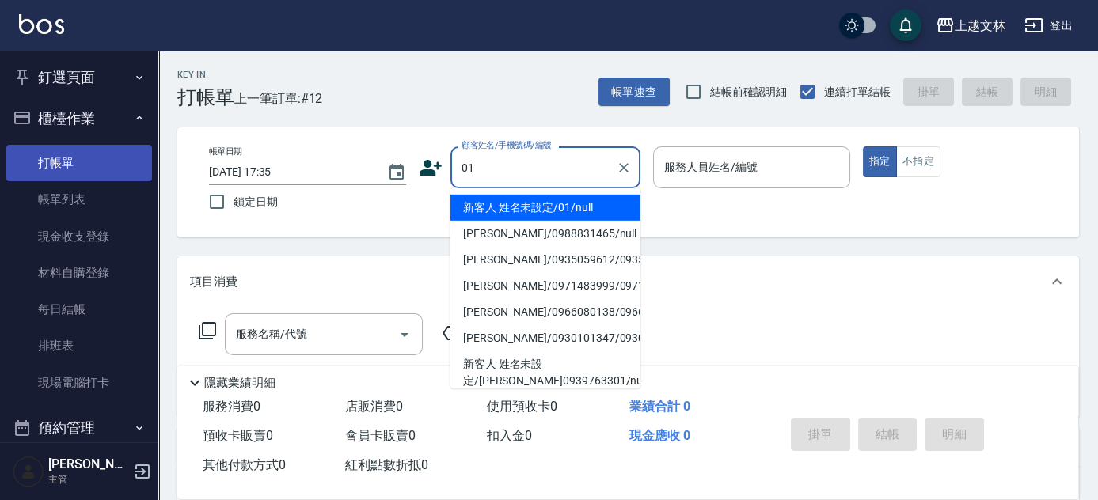
type input "01"
click at [863, 146] on button "指定" at bounding box center [880, 161] width 34 height 31
type button "true"
type input "新客人 姓名未設定/01/null"
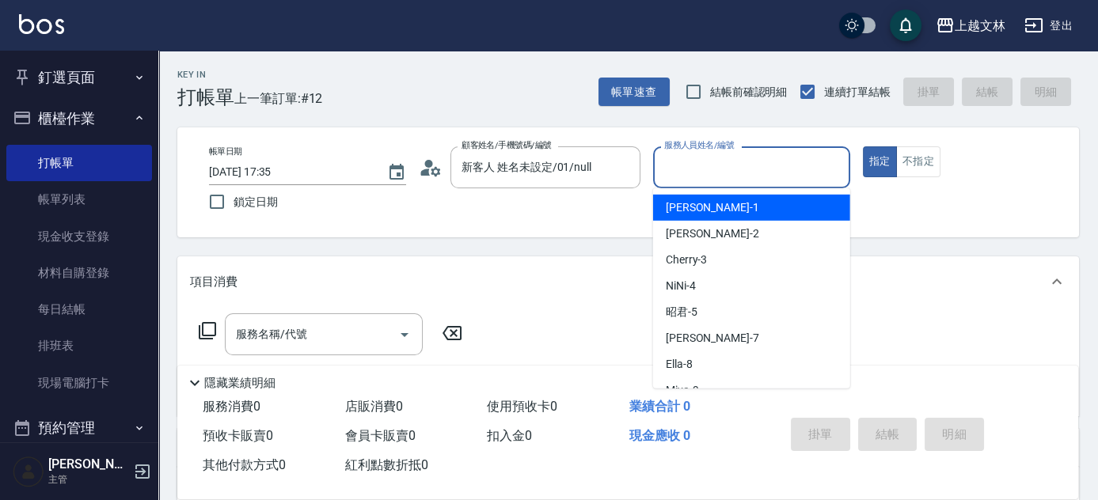
click at [713, 169] on input "服務人員姓名/編號" at bounding box center [751, 168] width 183 height 28
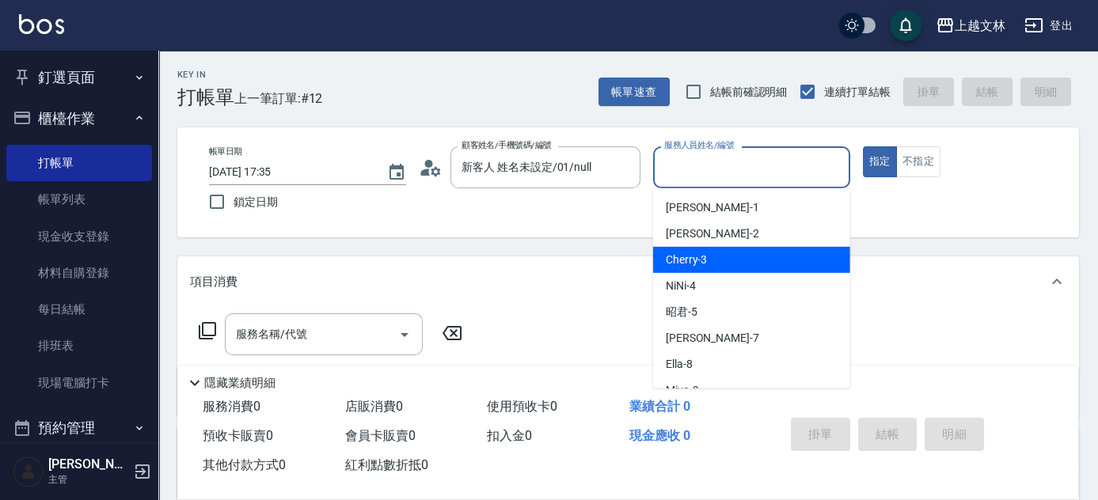
click at [741, 261] on div "Cherry -3" at bounding box center [751, 260] width 197 height 26
type input "Cherry-3"
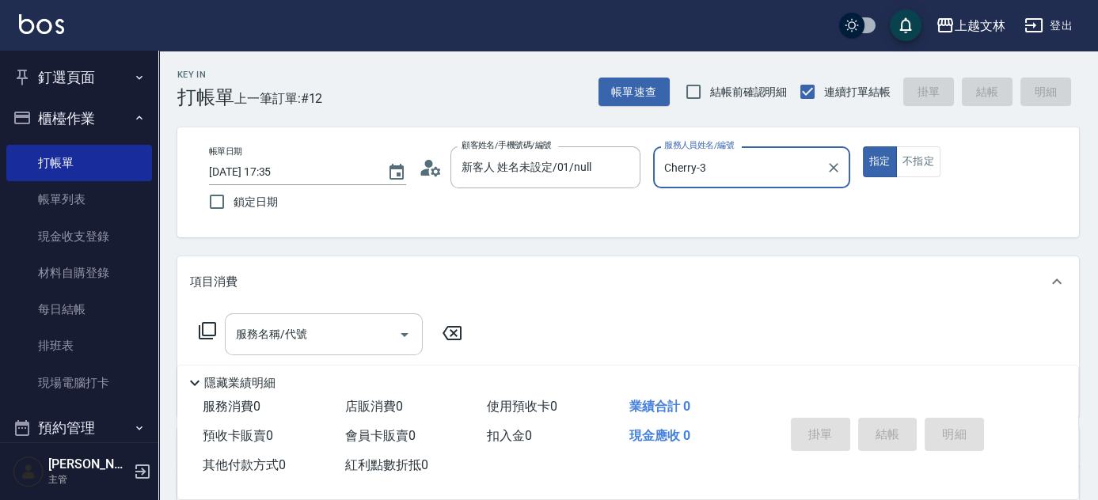
click at [288, 345] on input "服務名稱/代號" at bounding box center [312, 335] width 160 height 28
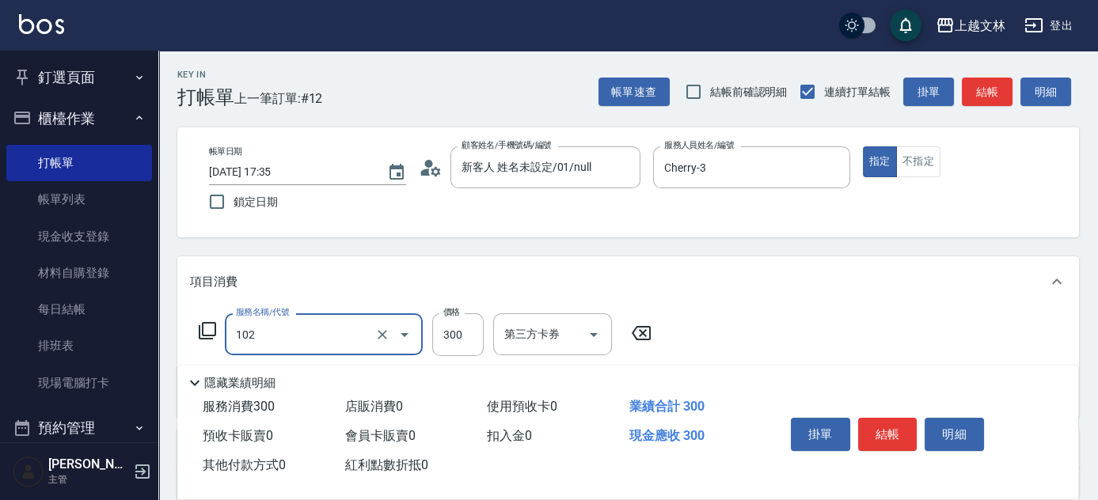
type input "精油洗髮(102)"
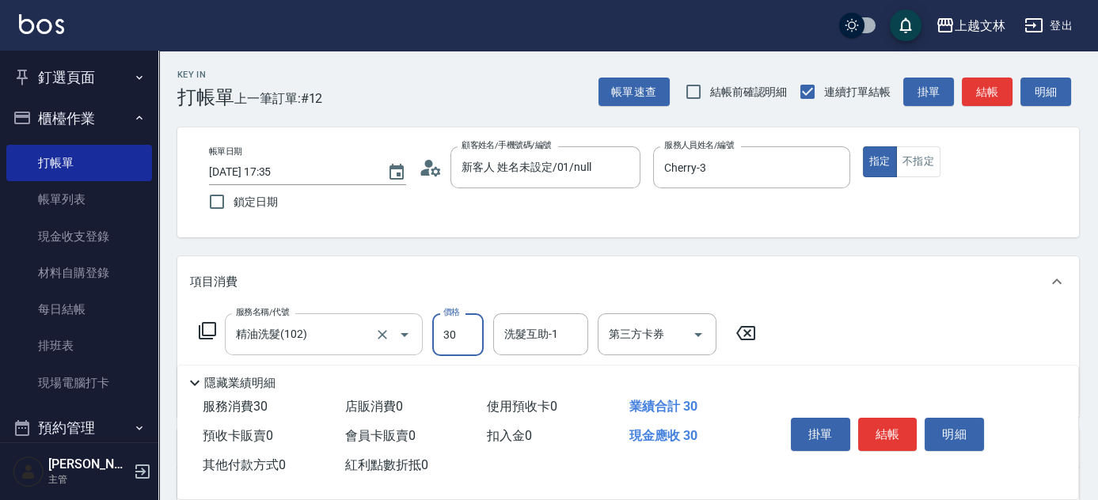
type input "300"
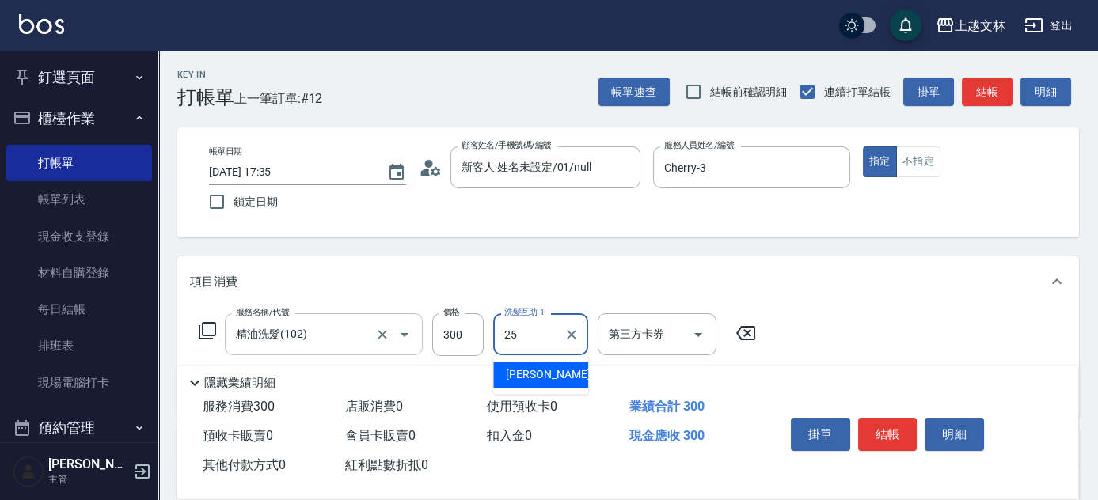
type input "牛牛-25"
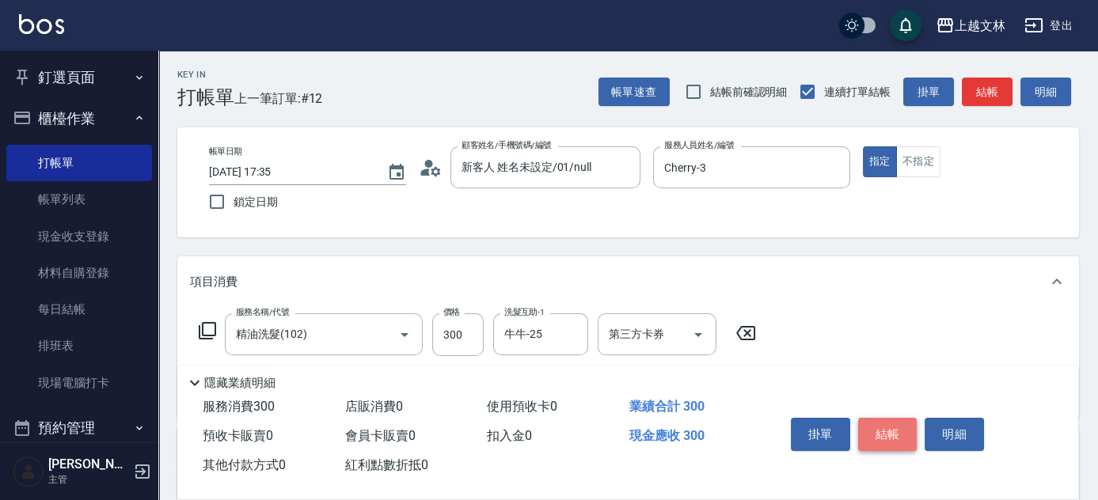
click at [897, 439] on button "結帳" at bounding box center [887, 434] width 59 height 33
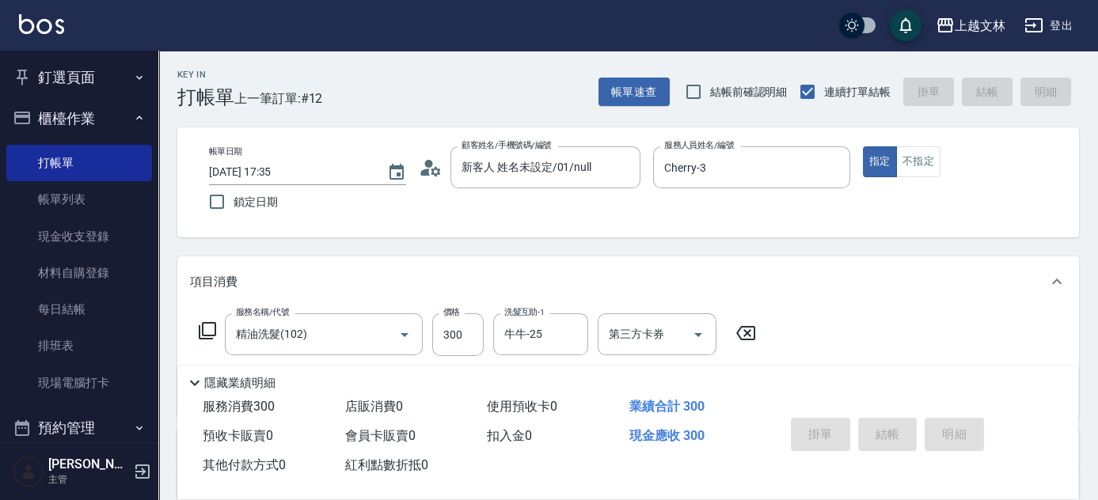
type input "2025/09/10 17:40"
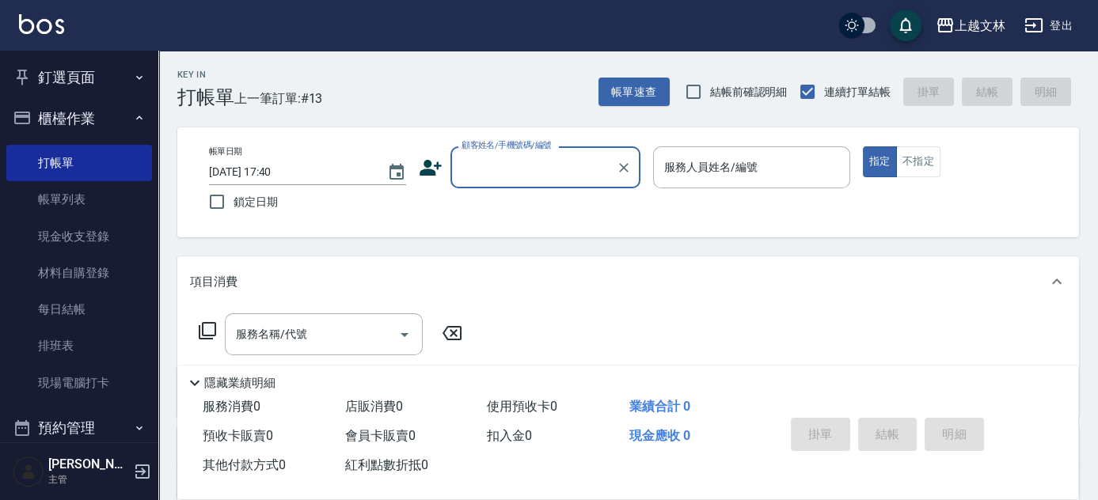
click at [519, 168] on input "顧客姓名/手機號碼/編號" at bounding box center [534, 168] width 152 height 28
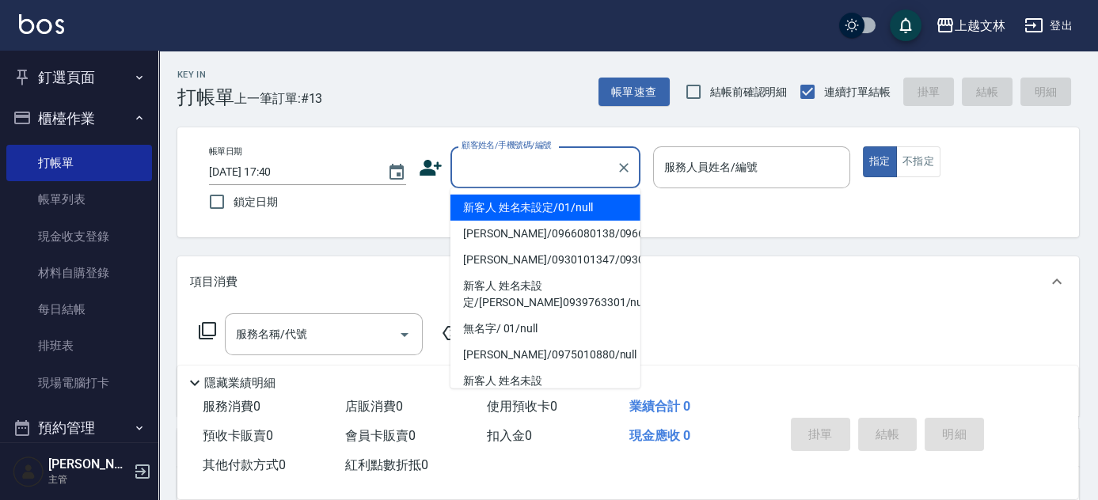
click at [540, 203] on li "新客人 姓名未設定/01/null" at bounding box center [546, 208] width 190 height 26
type input "新客人 姓名未設定/01/null"
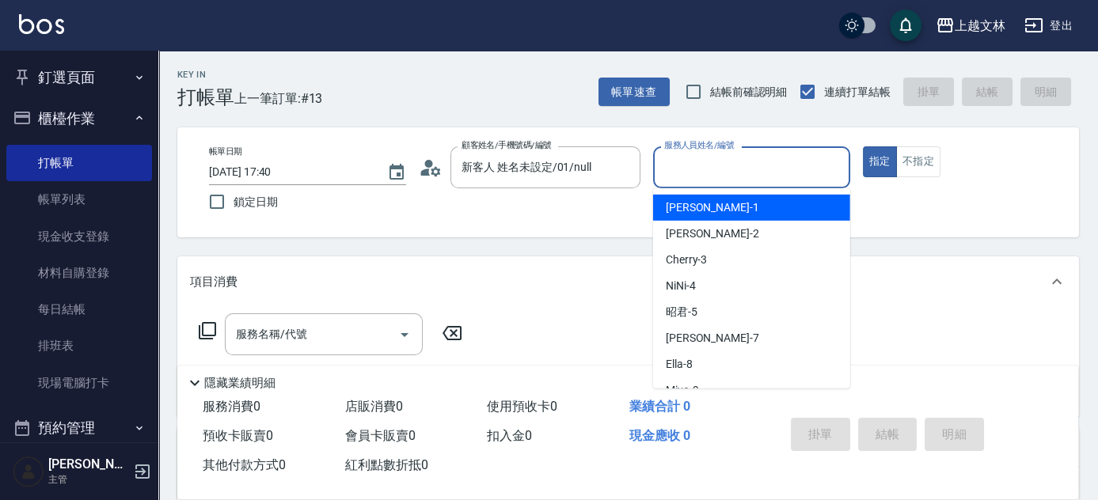
click at [728, 181] on input "服務人員姓名/編號" at bounding box center [751, 168] width 183 height 28
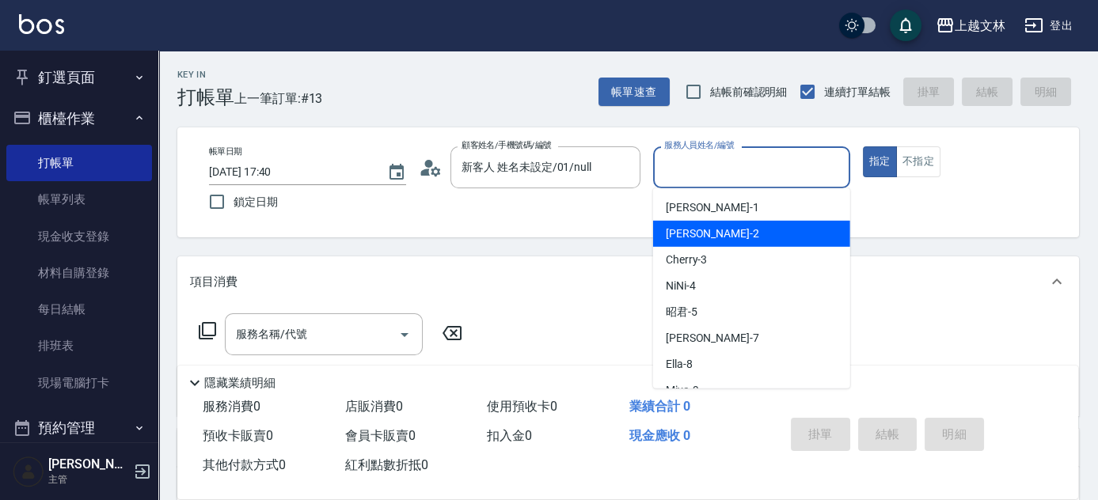
click at [737, 230] on div "[PERSON_NAME] -2" at bounding box center [751, 234] width 197 height 26
type input "[PERSON_NAME]-2"
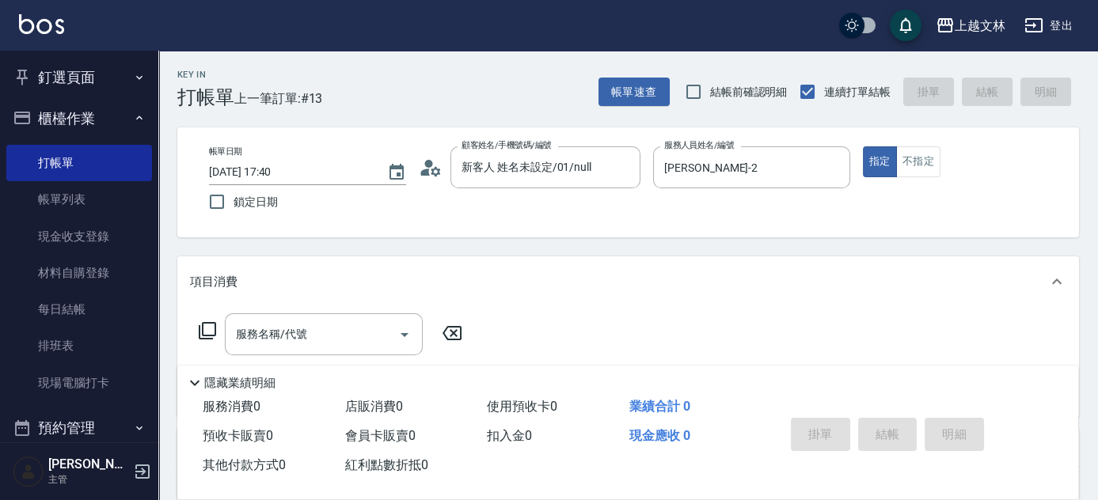
click at [204, 330] on icon at bounding box center [207, 330] width 19 height 19
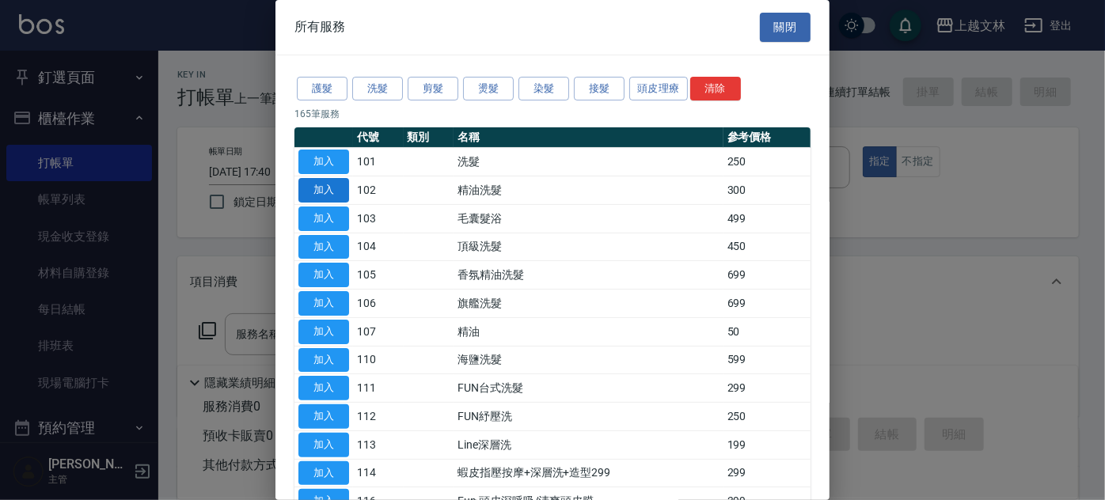
click at [325, 193] on button "加入" at bounding box center [324, 190] width 51 height 25
type input "精油洗髮(102)"
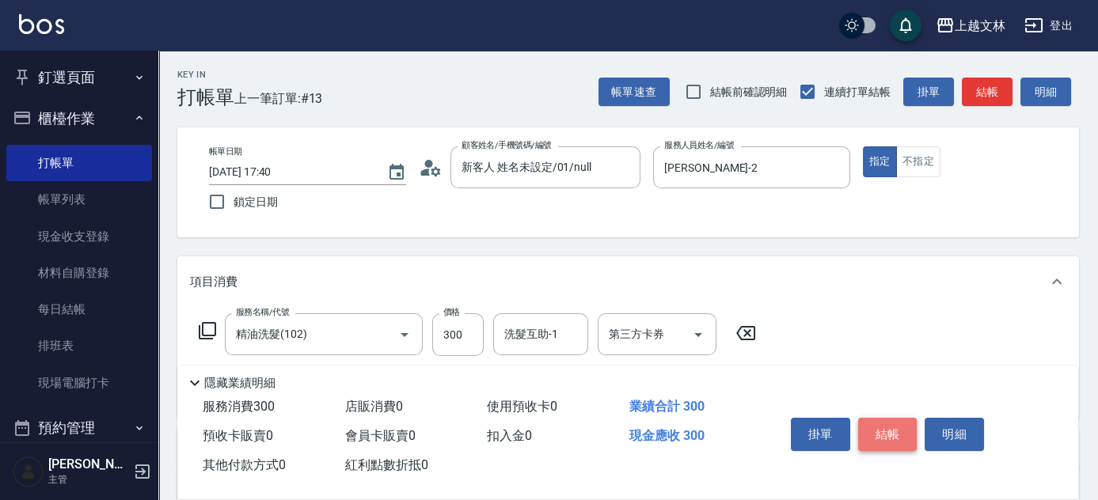
drag, startPoint x: 881, startPoint y: 425, endPoint x: 873, endPoint y: 426, distance: 8.0
click at [881, 426] on button "結帳" at bounding box center [887, 434] width 59 height 33
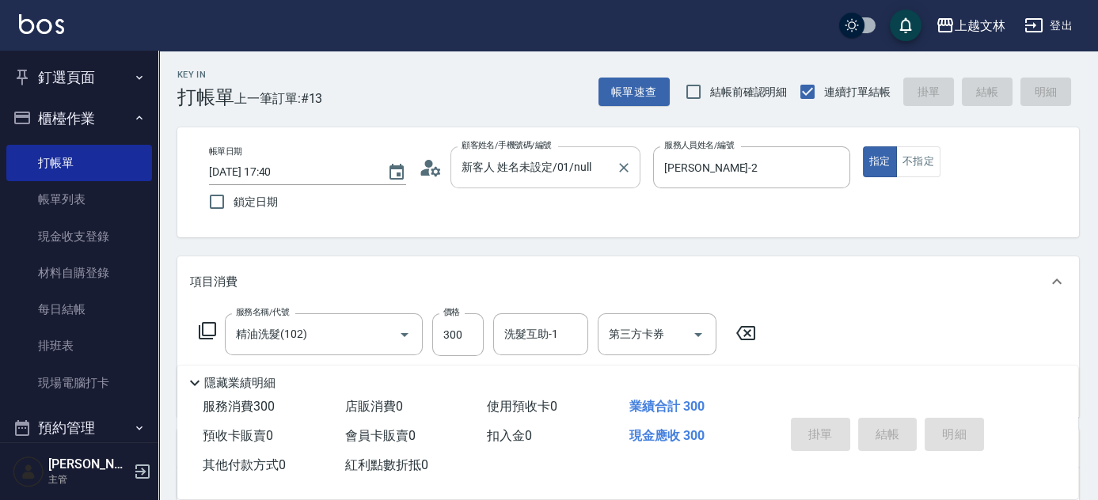
type input "2025/09/10 17:59"
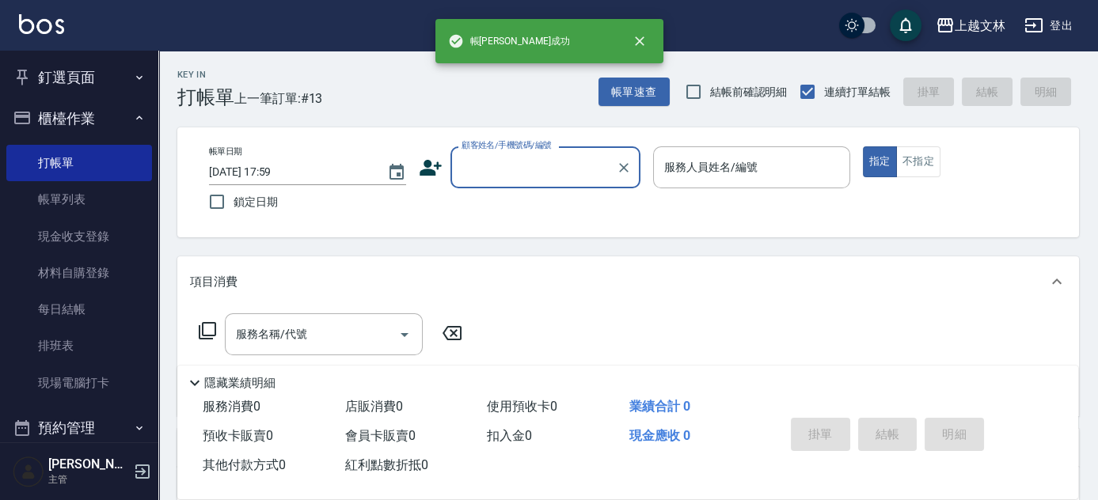
click at [544, 168] on input "顧客姓名/手機號碼/編號" at bounding box center [534, 168] width 152 height 28
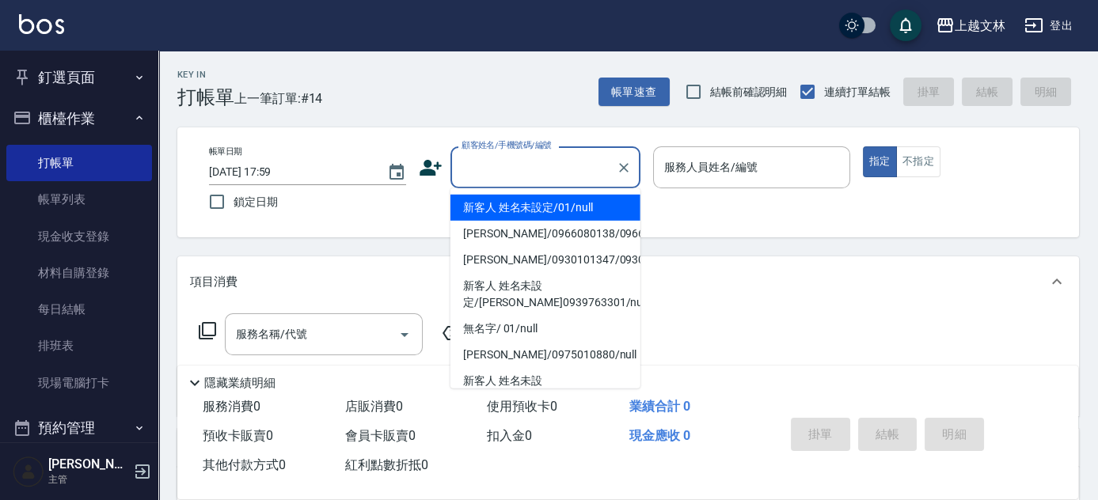
click at [557, 201] on li "新客人 姓名未設定/01/null" at bounding box center [546, 208] width 190 height 26
type input "新客人 姓名未設定/01/null"
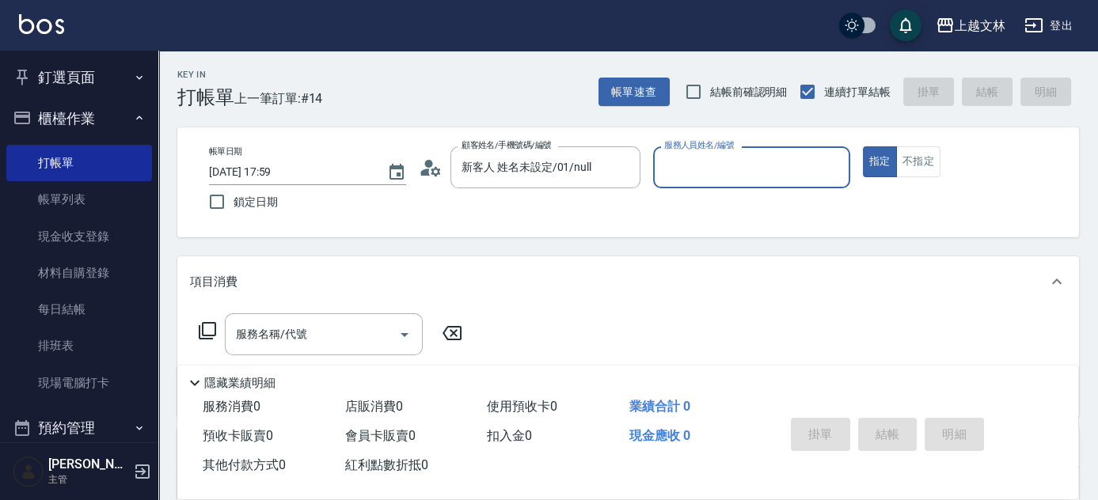
click at [690, 182] on div "服務人員姓名/編號" at bounding box center [751, 167] width 197 height 42
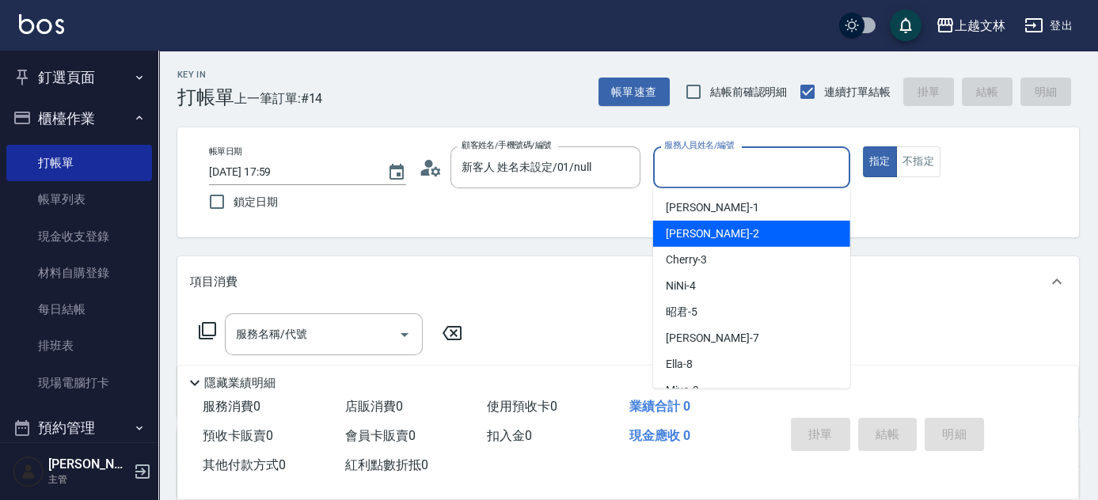
click at [691, 224] on div "[PERSON_NAME] -2" at bounding box center [751, 234] width 197 height 26
type input "[PERSON_NAME]-2"
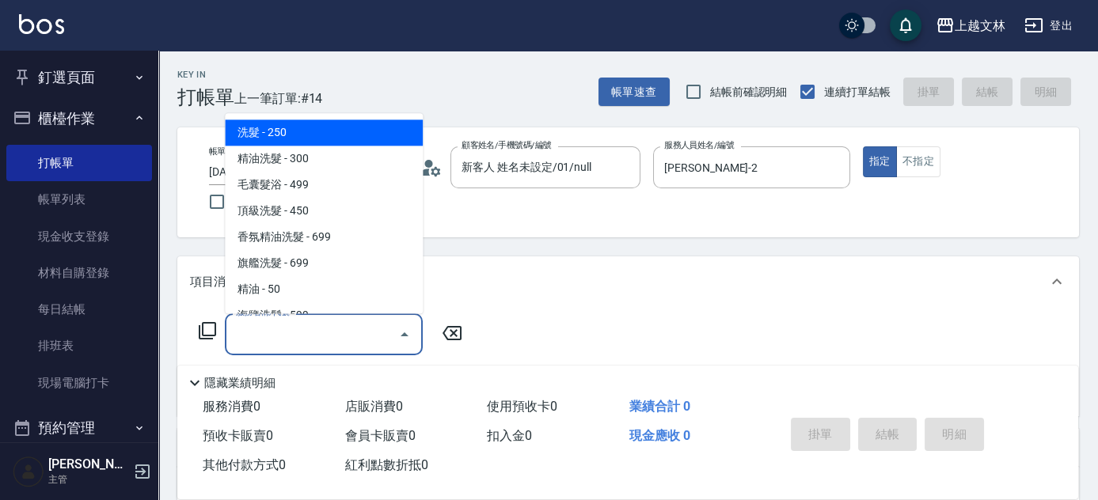
click at [276, 331] on div "服務名稱/代號 服務名稱/代號" at bounding box center [324, 335] width 198 height 42
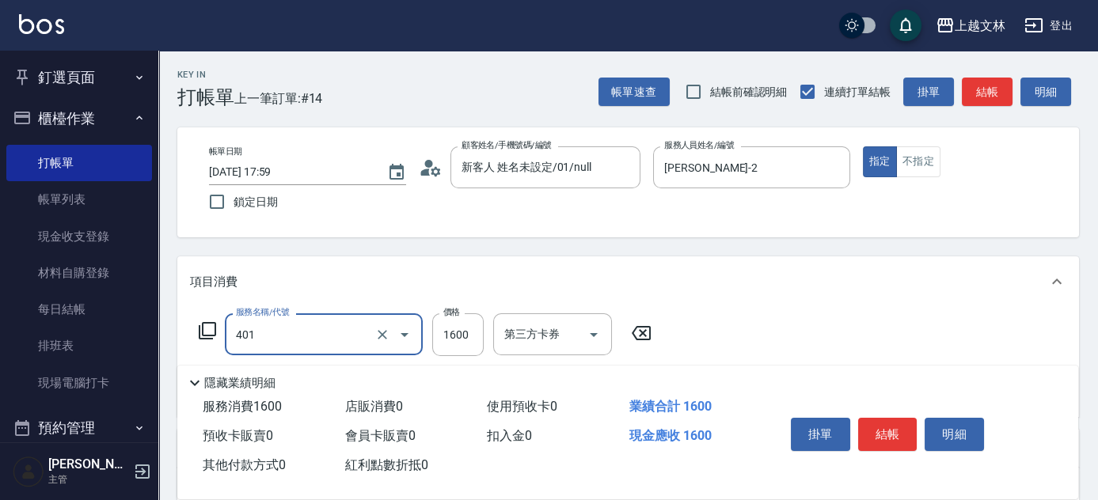
type input "基本染髮(401)"
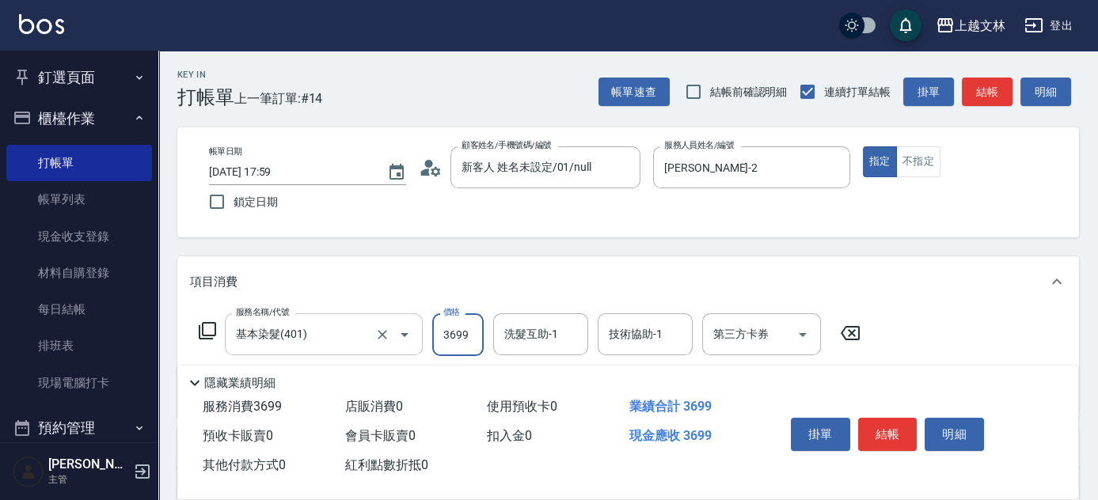
type input "3699"
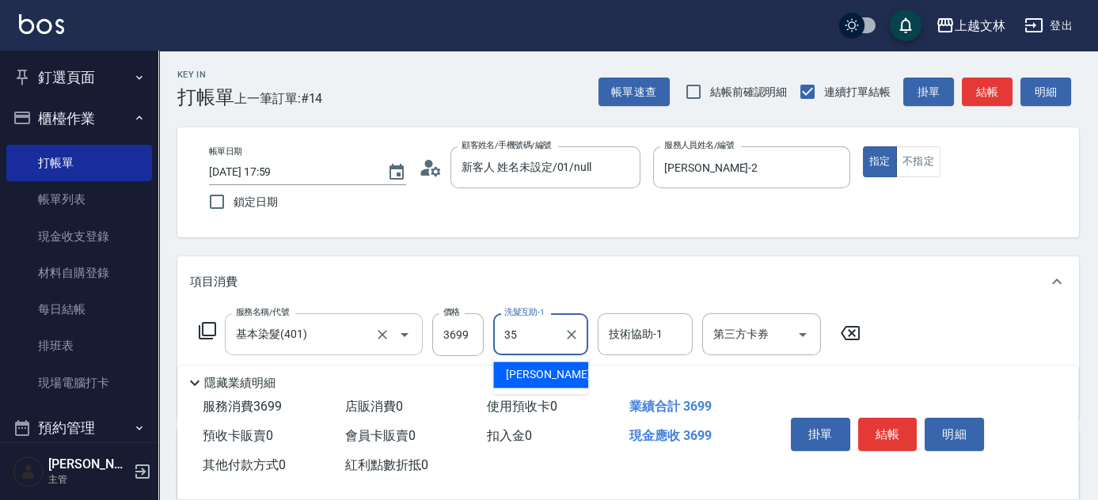
type input "顏瑄遙-35"
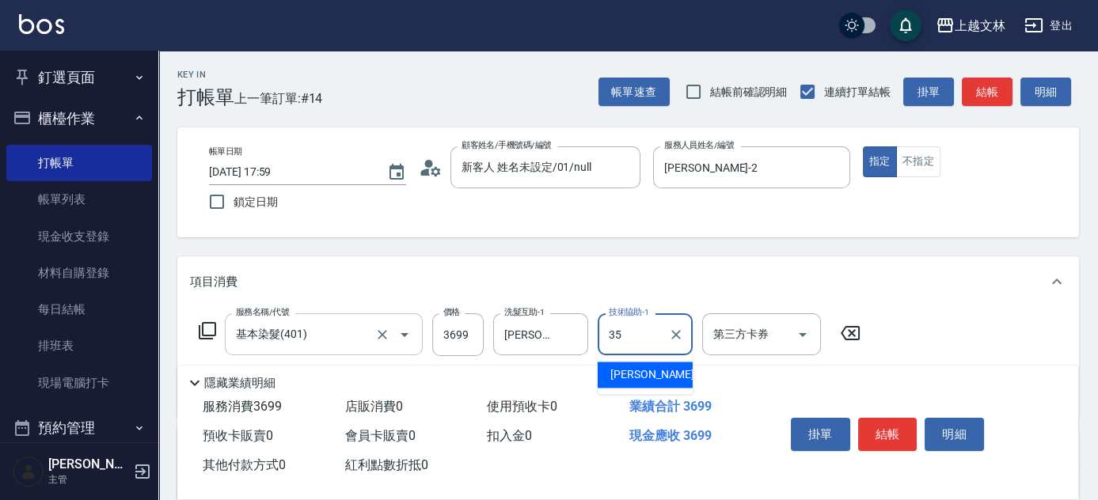
type input "顏瑄遙-35"
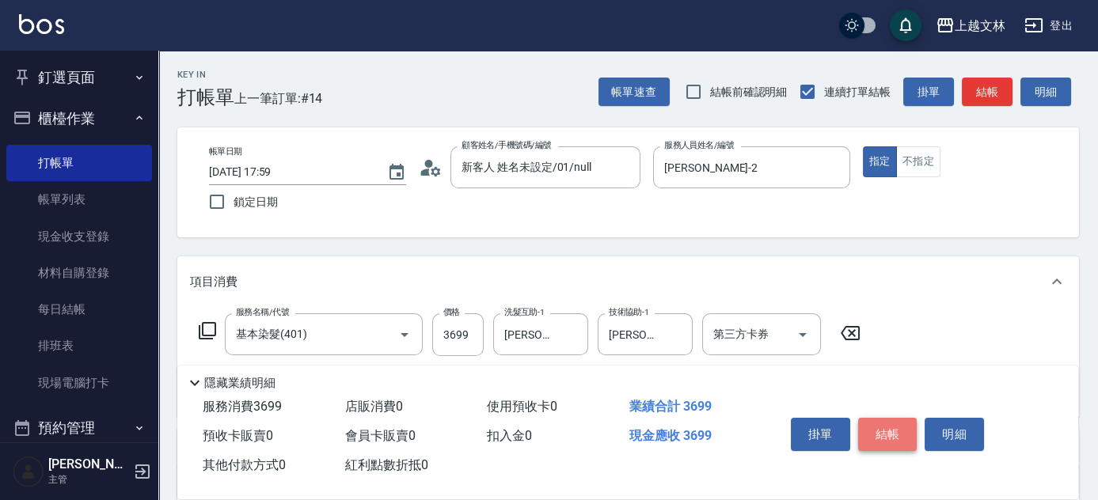
click at [892, 420] on button "結帳" at bounding box center [887, 434] width 59 height 33
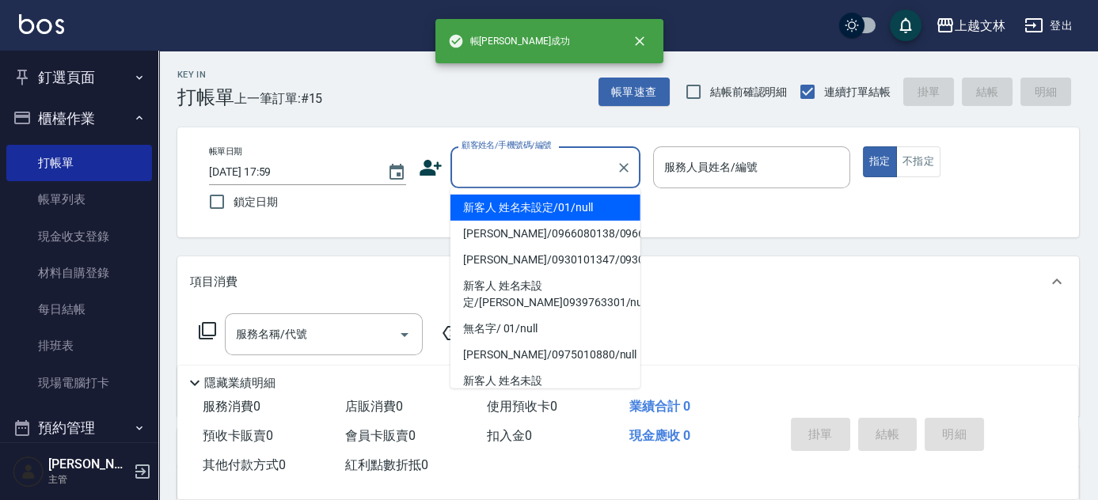
click at [534, 164] on input "顧客姓名/手機號碼/編號" at bounding box center [534, 168] width 152 height 28
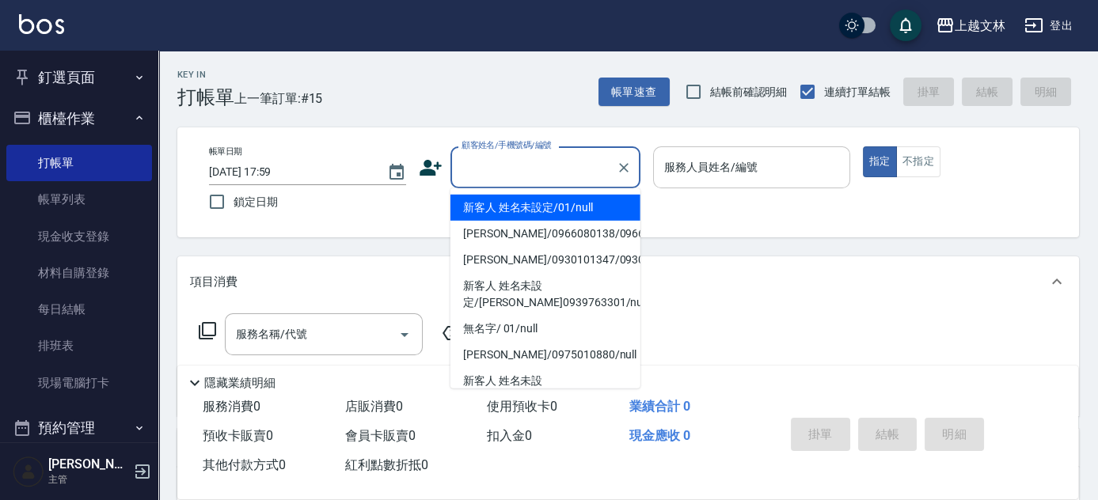
click at [558, 208] on li "新客人 姓名未設定/01/null" at bounding box center [546, 208] width 190 height 26
type input "新客人 姓名未設定/01/null"
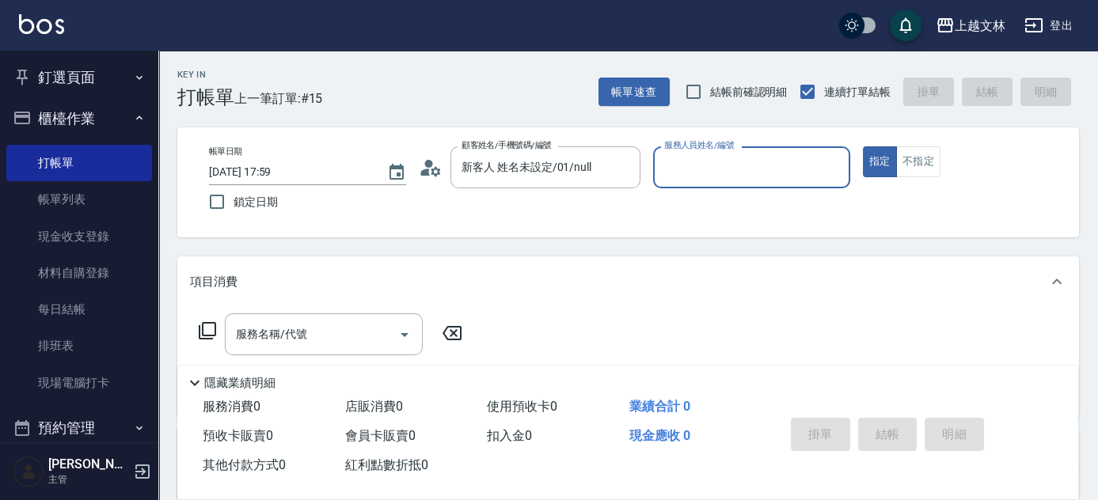
click at [766, 168] on input "服務人員姓名/編號" at bounding box center [751, 168] width 183 height 28
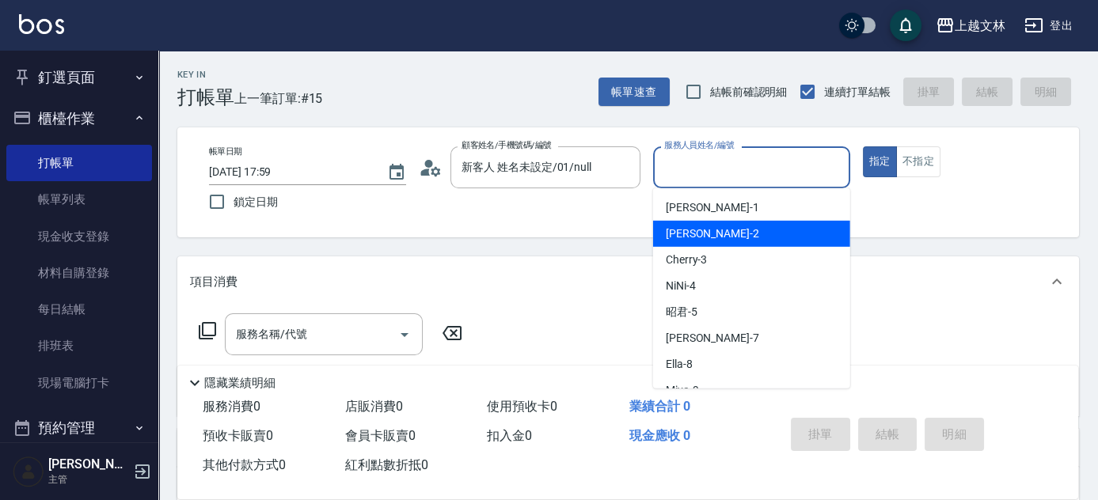
click at [766, 229] on div "[PERSON_NAME] -2" at bounding box center [751, 234] width 197 height 26
type input "[PERSON_NAME]-2"
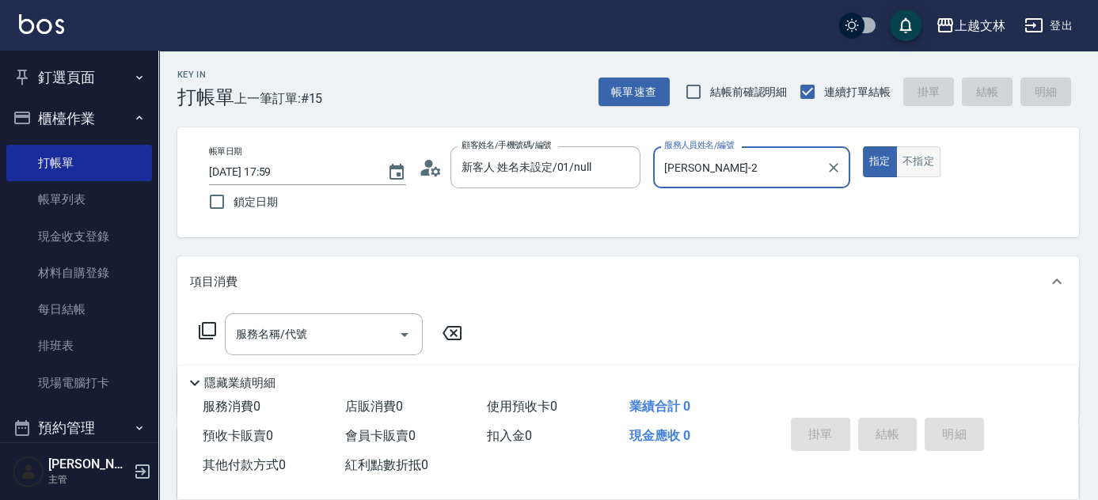
click at [924, 171] on button "不指定" at bounding box center [918, 161] width 44 height 31
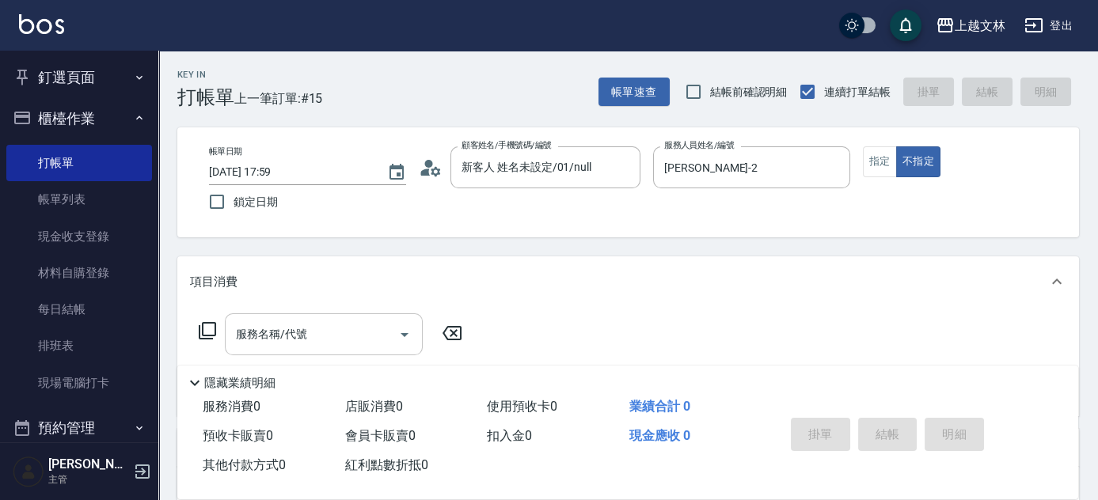
click at [312, 335] on input "服務名稱/代號" at bounding box center [312, 335] width 160 height 28
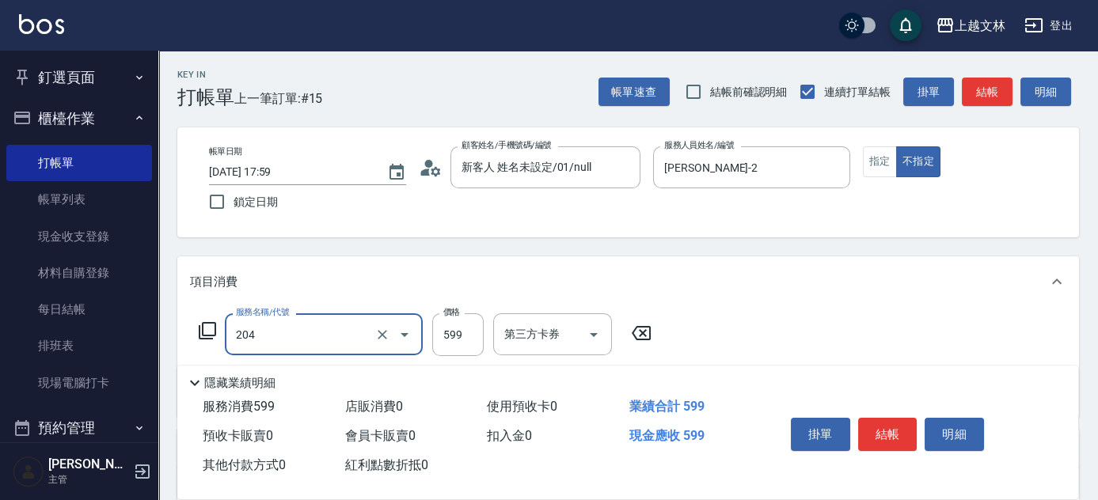
type input "A級洗+剪(204)"
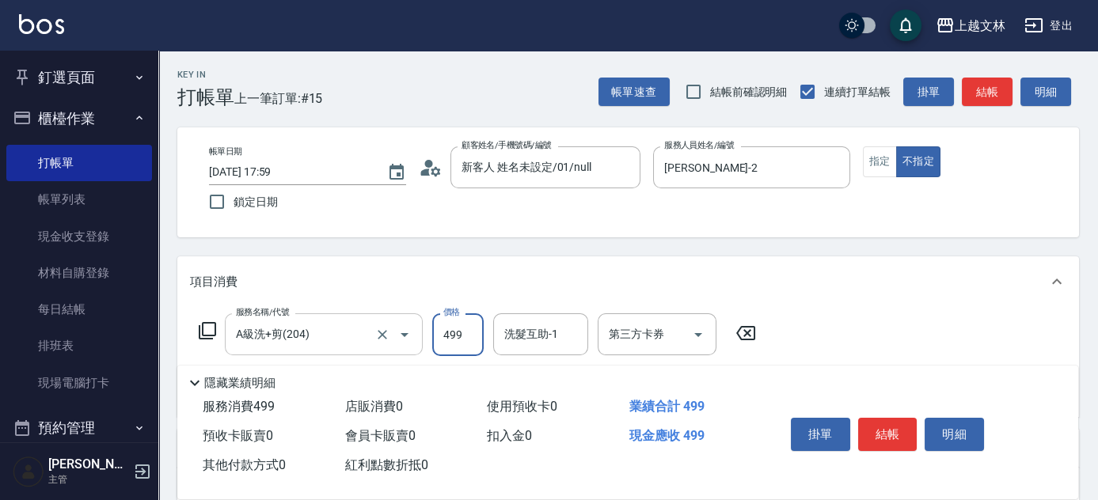
type input "499"
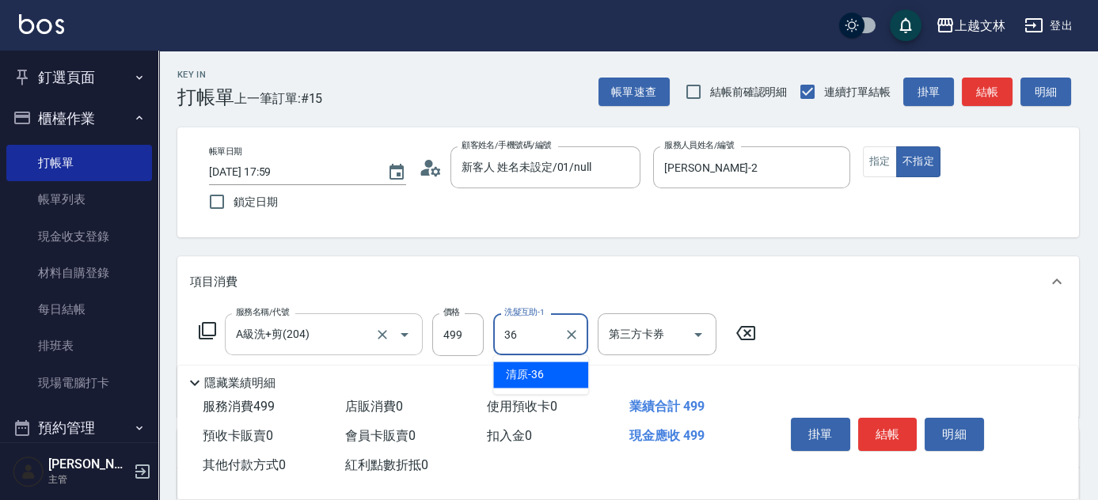
type input "清原-36"
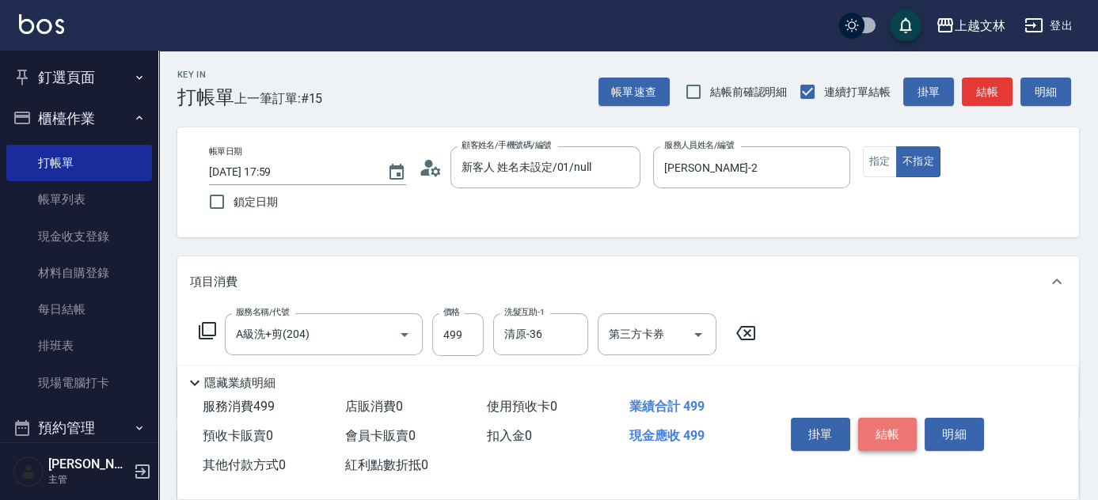
click at [902, 422] on button "結帳" at bounding box center [887, 434] width 59 height 33
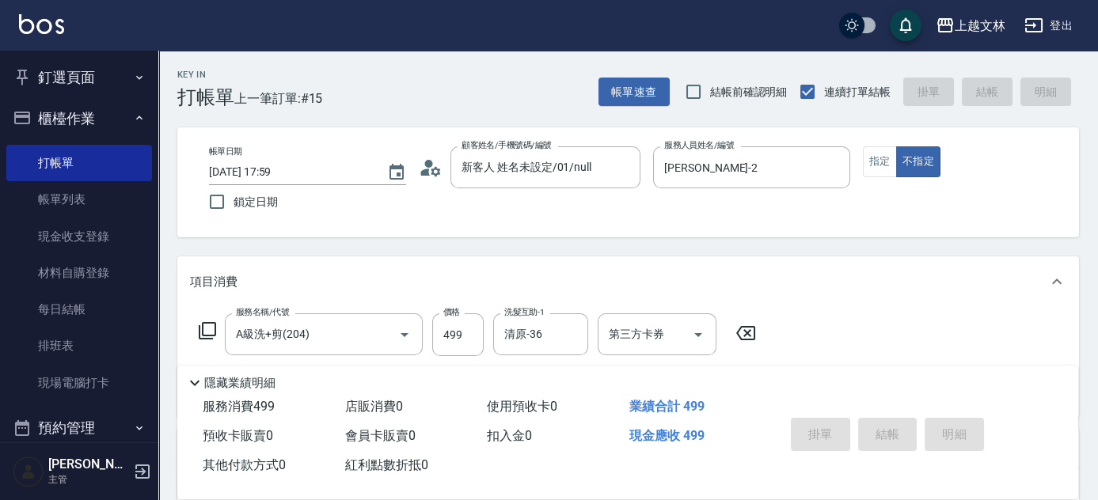
type input "2025/09/10 18:00"
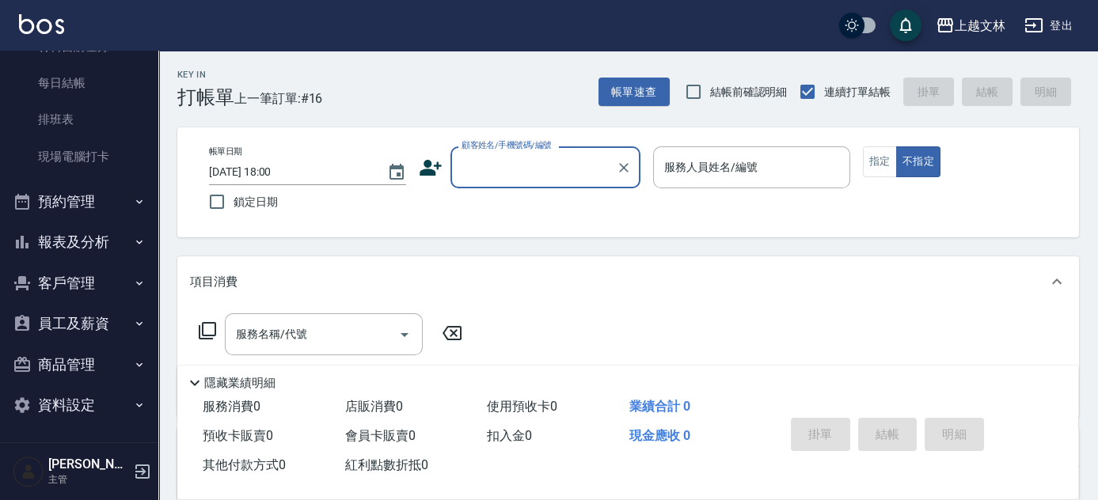
scroll to position [228, 0]
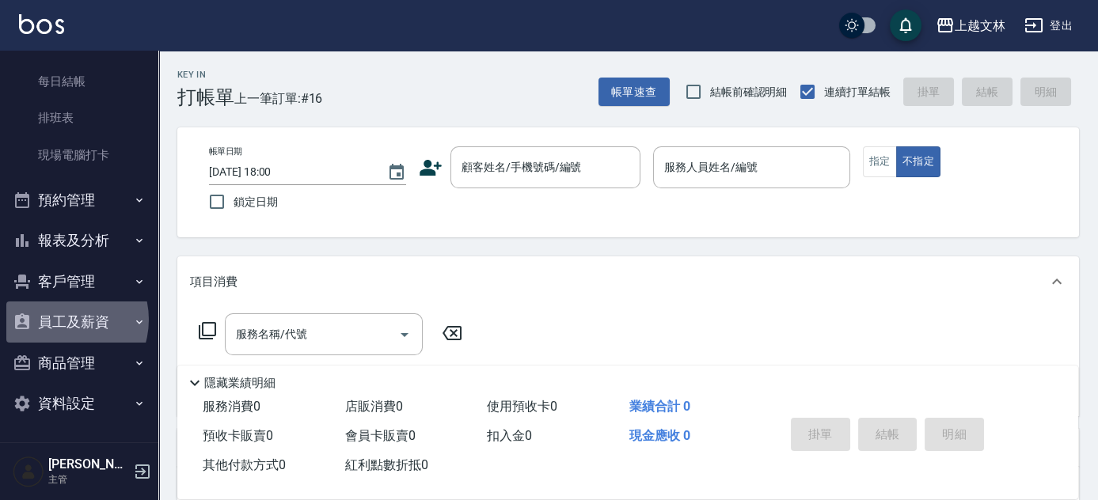
click at [61, 320] on button "員工及薪資" at bounding box center [79, 322] width 146 height 41
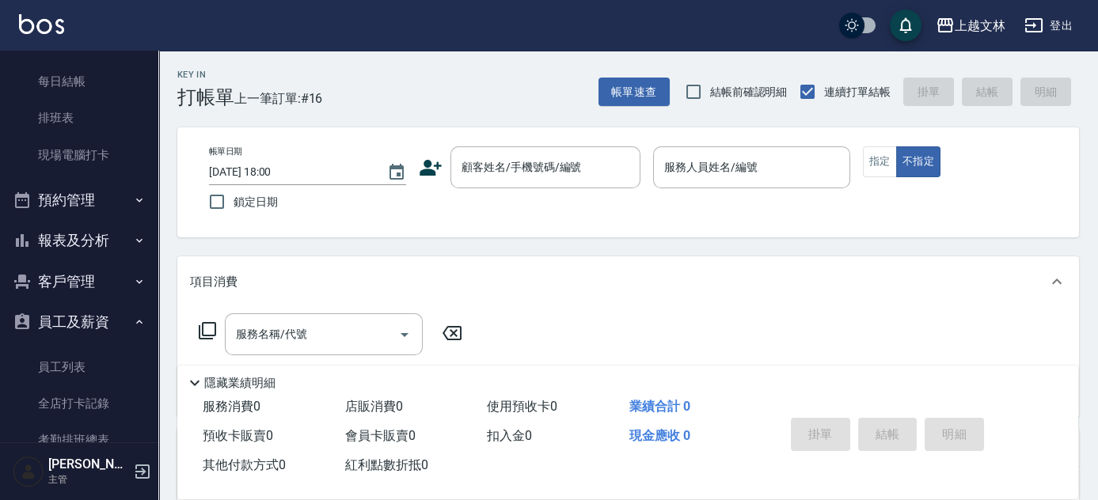
scroll to position [300, 0]
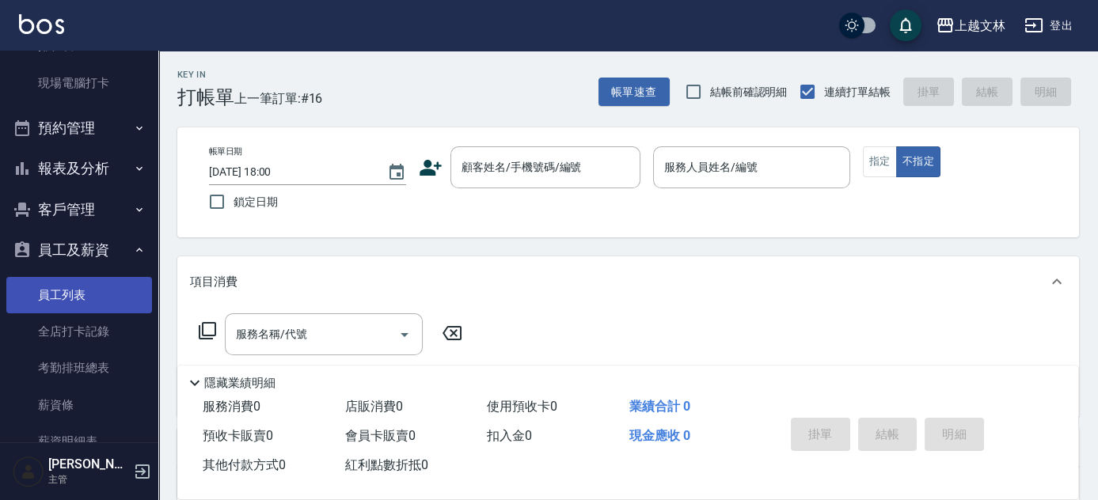
click at [65, 300] on link "員工列表" at bounding box center [79, 295] width 146 height 36
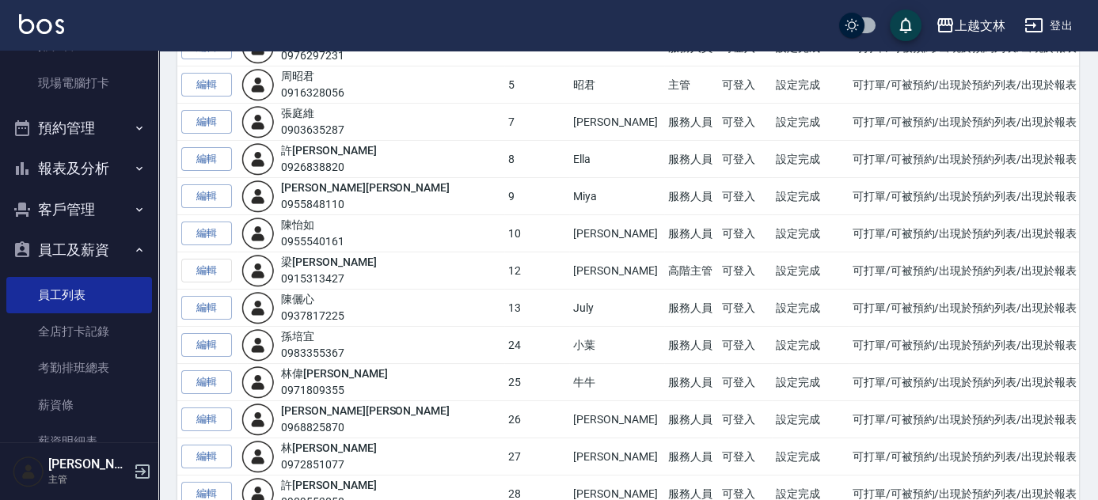
scroll to position [287, 0]
click at [226, 121] on link "編輯" at bounding box center [206, 121] width 51 height 25
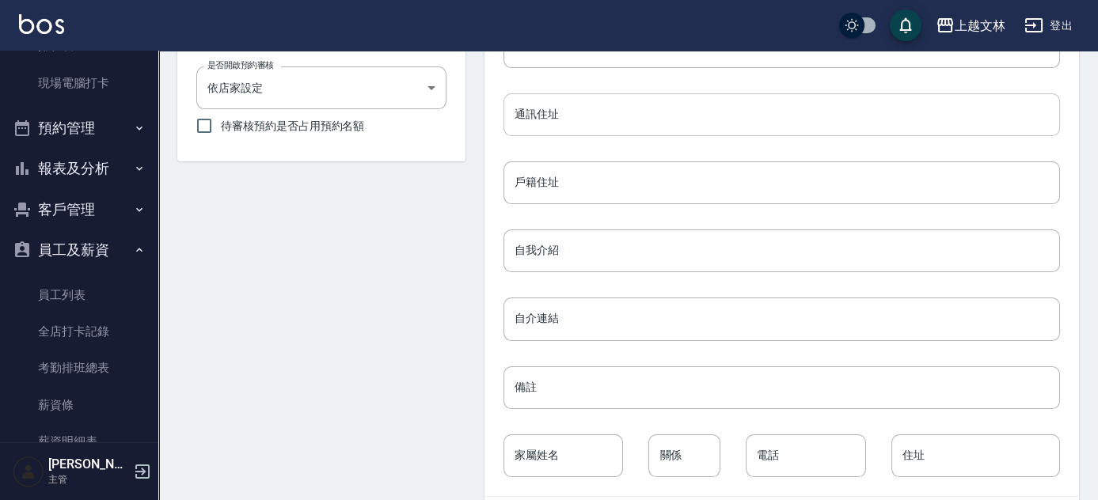
scroll to position [762, 0]
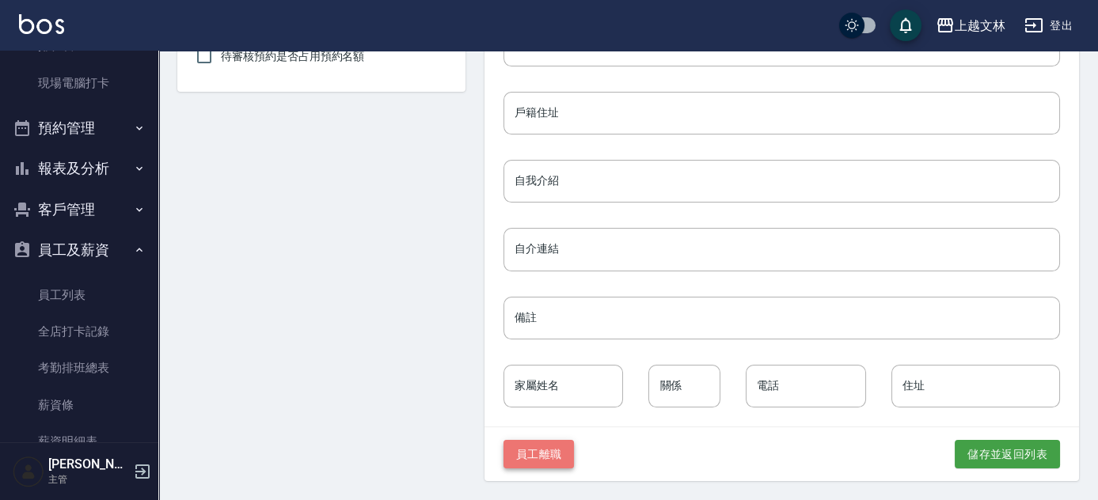
click at [544, 459] on button "員工離職" at bounding box center [539, 454] width 71 height 29
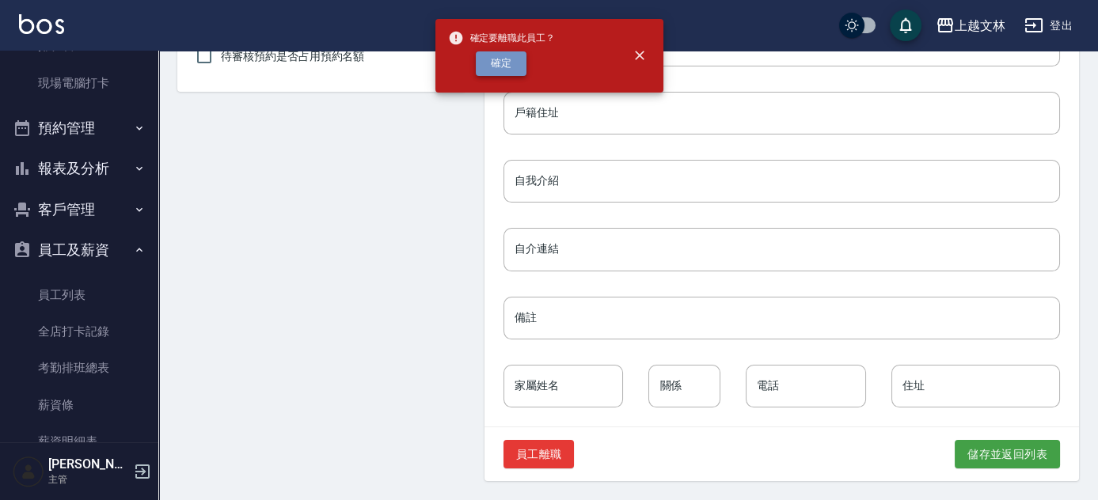
click at [494, 67] on button "確定" at bounding box center [501, 63] width 51 height 25
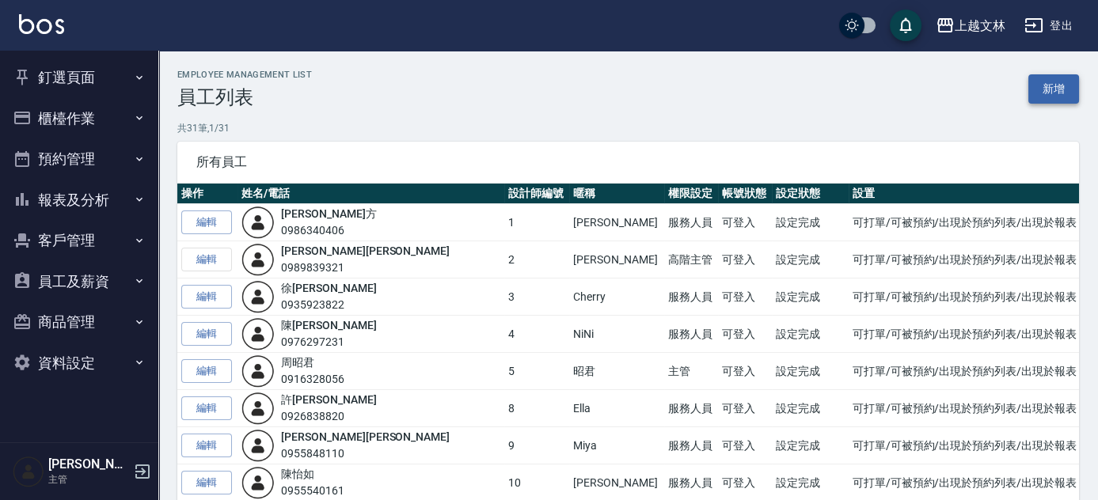
click at [1066, 92] on link "新增" at bounding box center [1054, 88] width 51 height 29
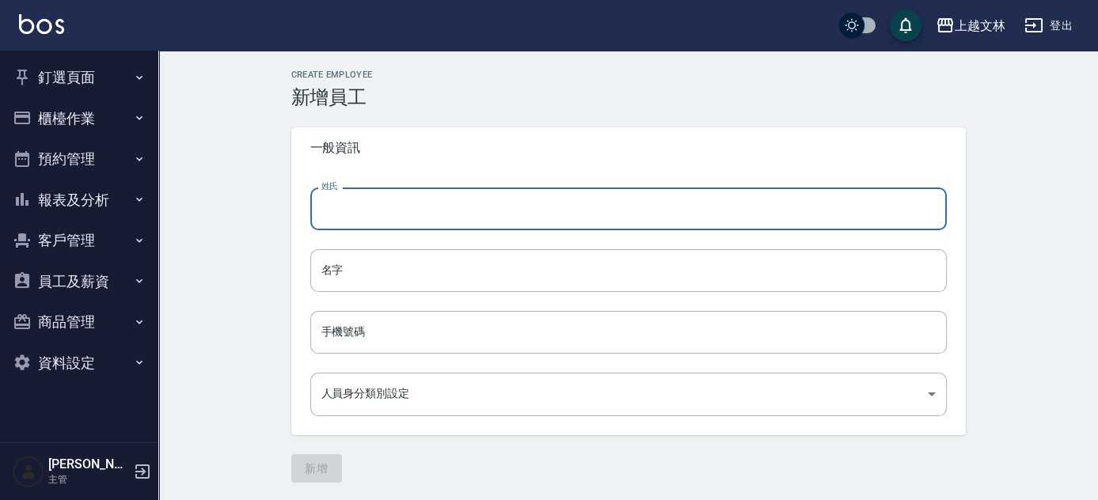
click at [384, 212] on input "姓氏" at bounding box center [628, 209] width 637 height 43
type input "卵"
type input "阮"
click at [382, 273] on input "名字" at bounding box center [628, 270] width 637 height 43
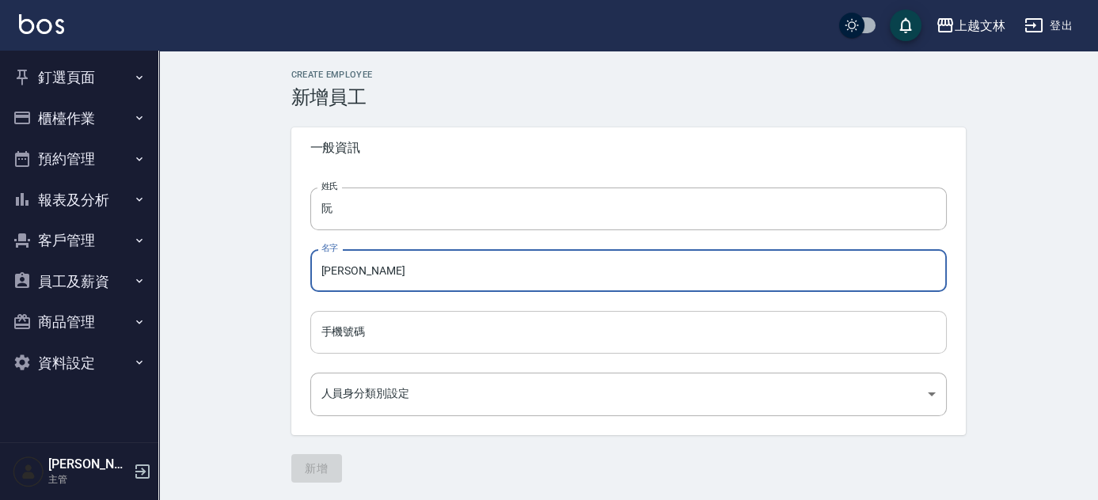
type input "[PERSON_NAME]"
click at [405, 334] on input "手機號碼" at bounding box center [628, 332] width 637 height 43
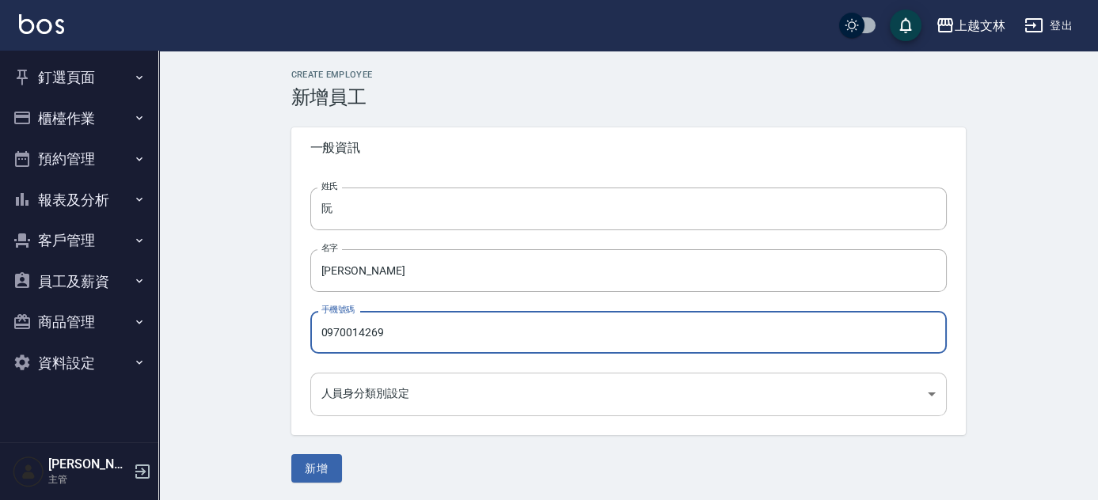
type input "0970014269"
click at [397, 396] on body "上越文[PERSON_NAME]出 釘選頁面 店家日報表 設計師排行榜 每日結帳 櫃檯作業 打帳單 帳單列表 現金收支登錄 材料自購登錄 每日結帳 排班表 現…" at bounding box center [549, 251] width 1098 height 502
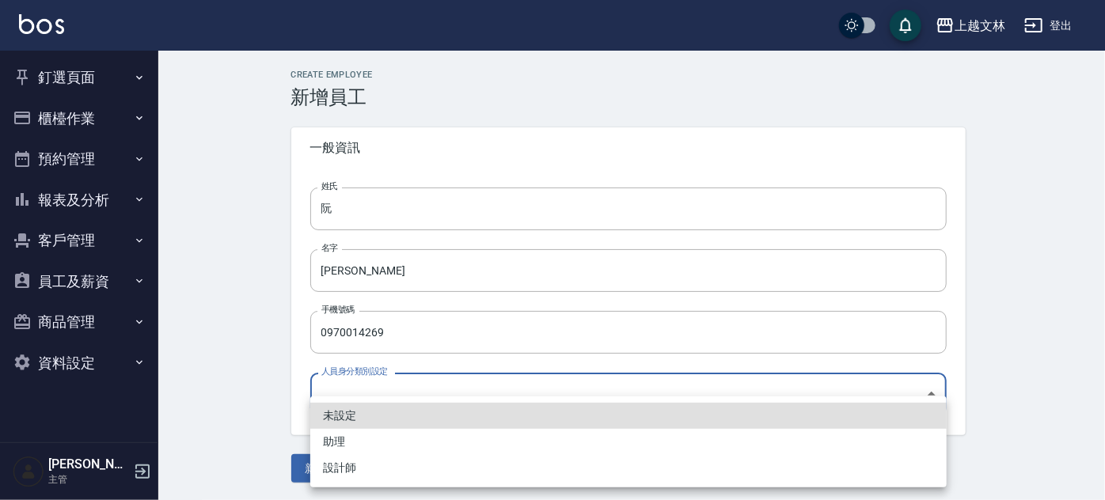
click at [392, 444] on li "助理" at bounding box center [628, 442] width 637 height 26
type input "9d0d7dda-776a-4cc7-8f23-1e57611cf1e7"
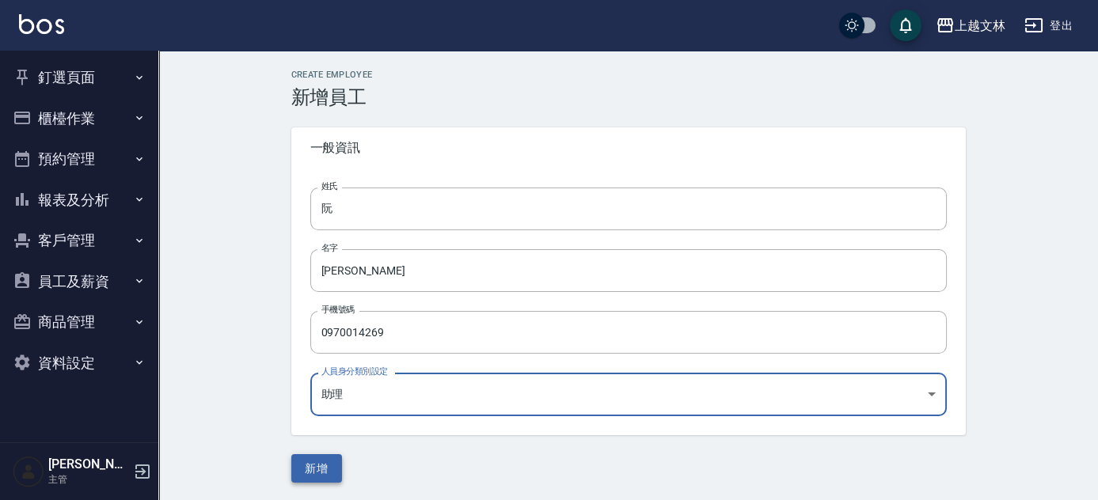
click at [312, 470] on button "新增" at bounding box center [316, 469] width 51 height 29
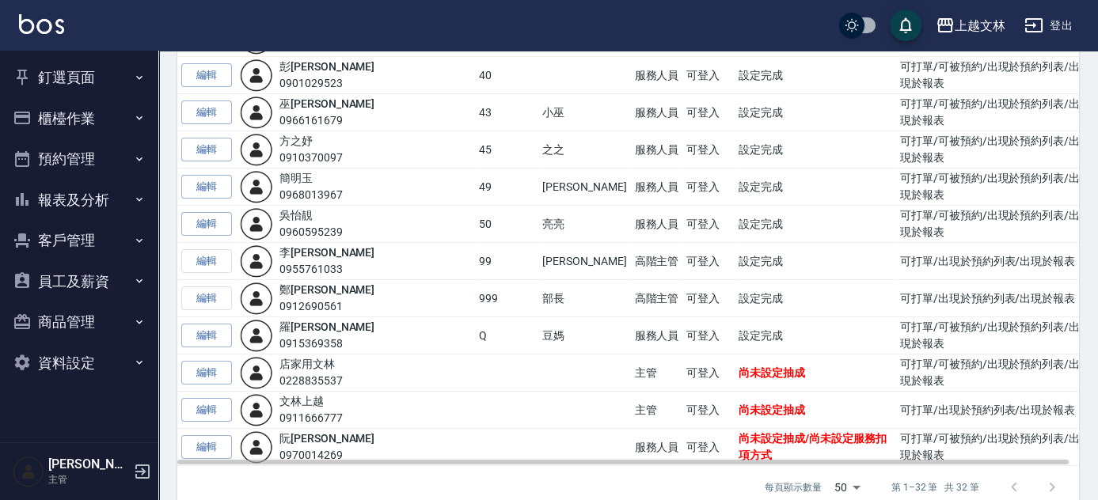
scroll to position [949, 0]
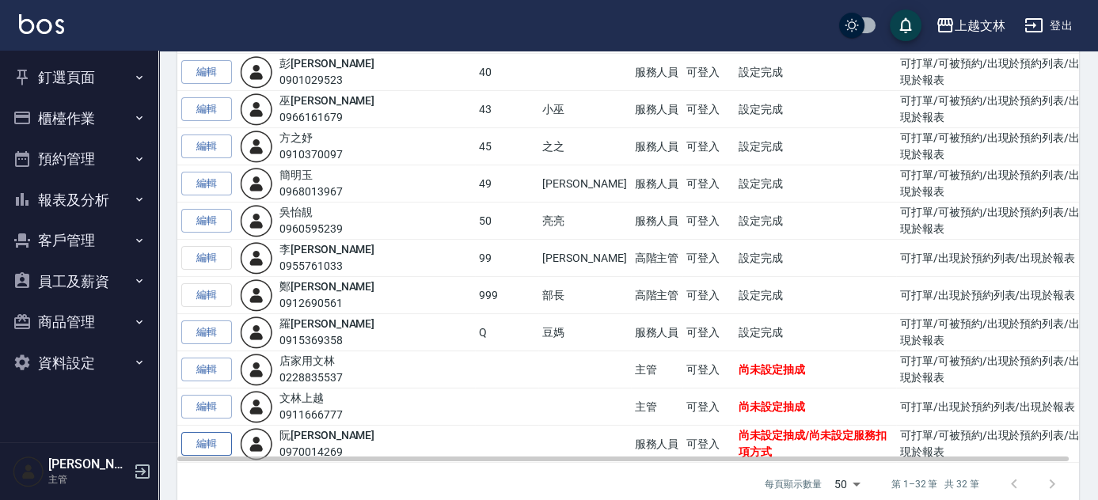
click at [210, 432] on link "編輯" at bounding box center [206, 444] width 51 height 25
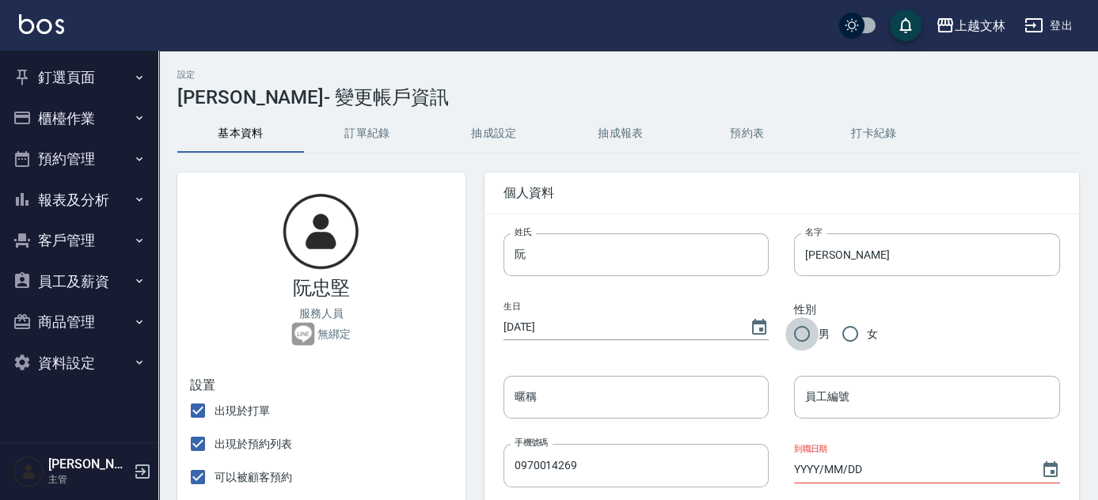
click at [804, 333] on input "男" at bounding box center [801, 334] width 33 height 33
radio input "true"
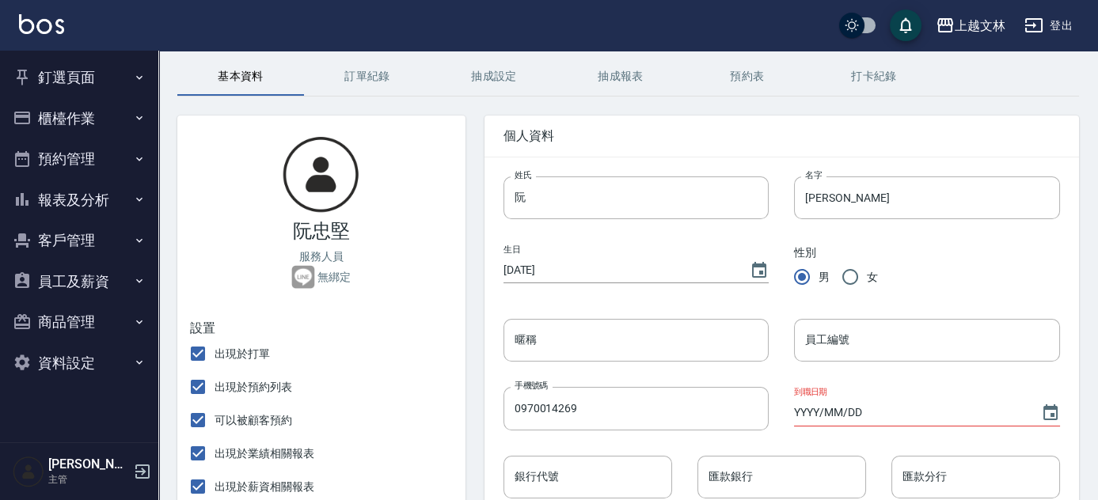
scroll to position [143, 0]
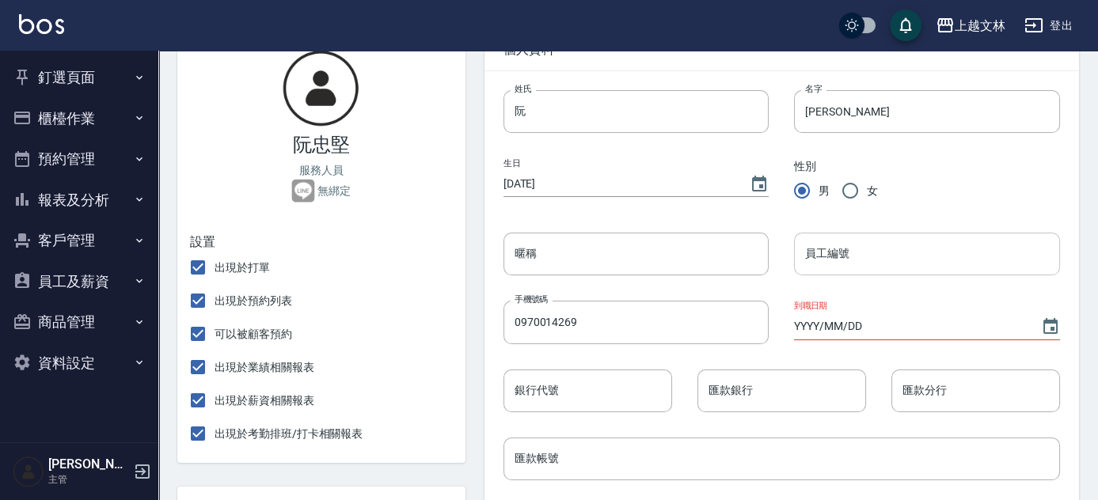
click at [860, 252] on input "員工編號" at bounding box center [927, 254] width 266 height 43
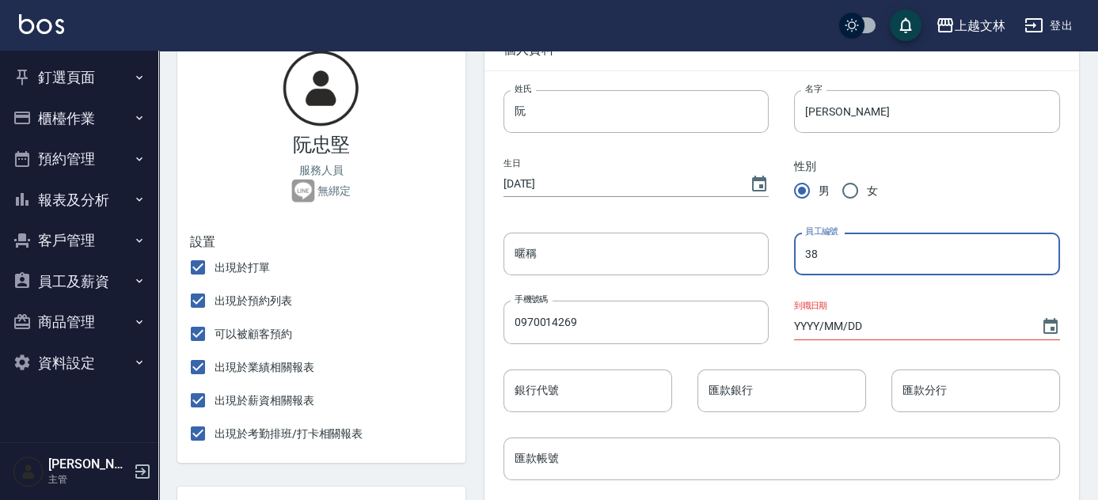
type input "38"
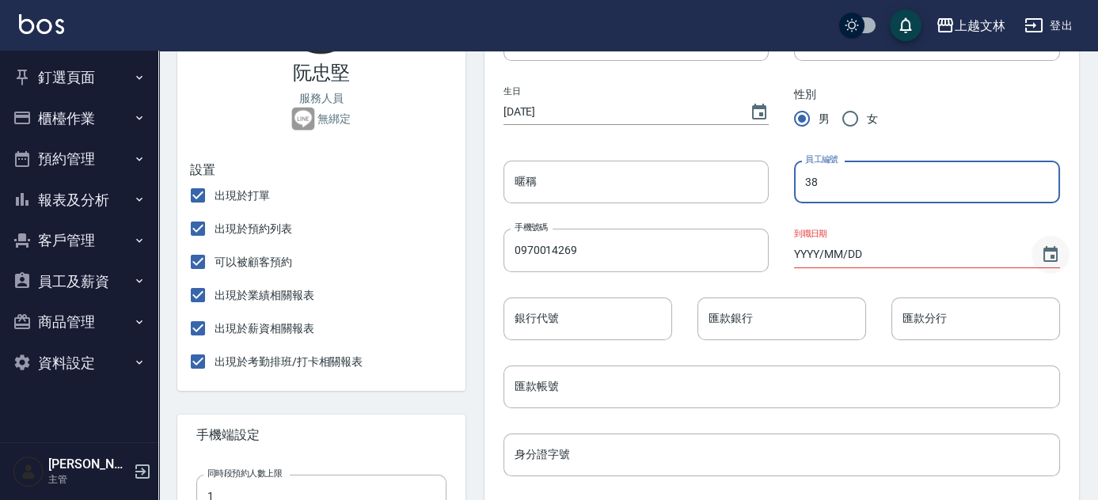
click at [1056, 261] on icon "Choose date" at bounding box center [1051, 254] width 14 height 16
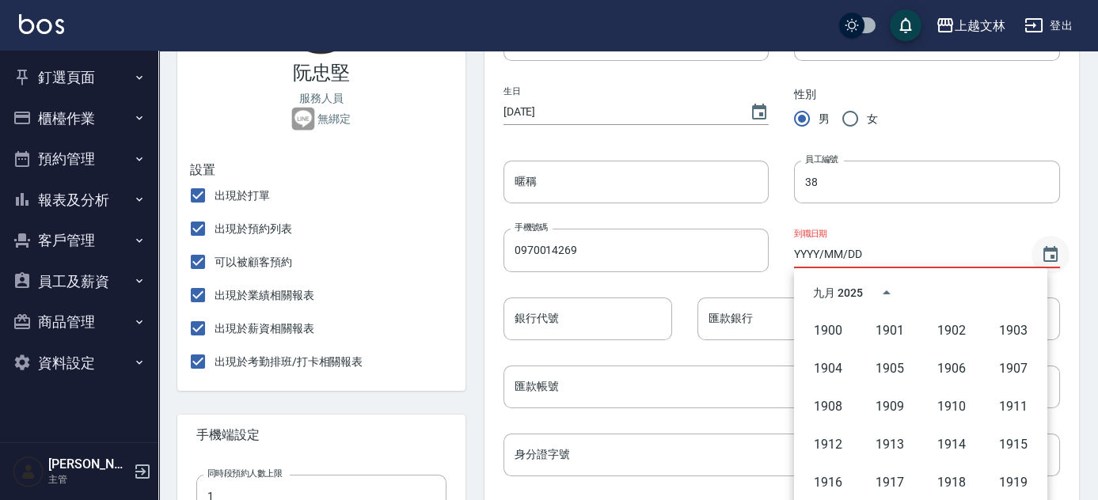
scroll to position [1086, 0]
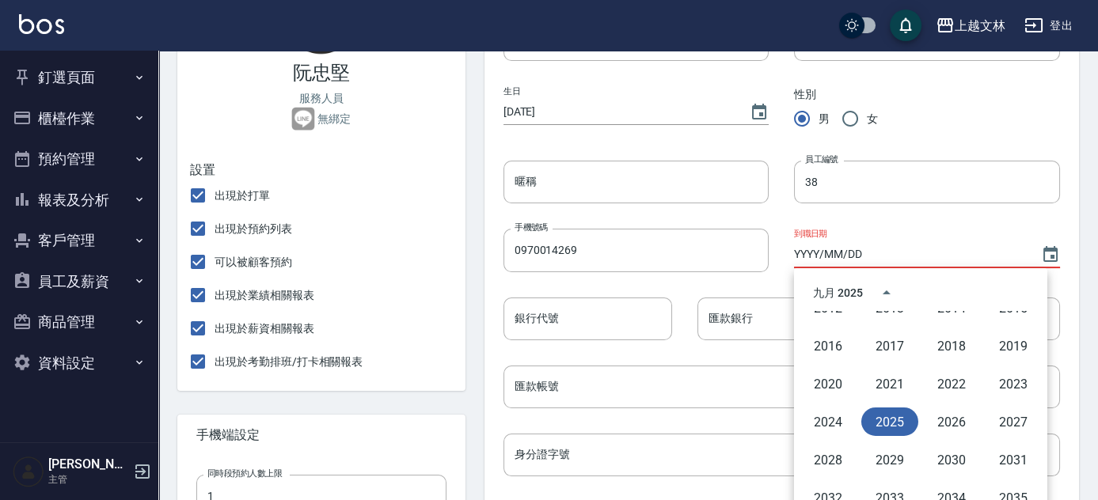
click at [881, 421] on button "2025" at bounding box center [890, 422] width 57 height 29
type input "[DATE]"
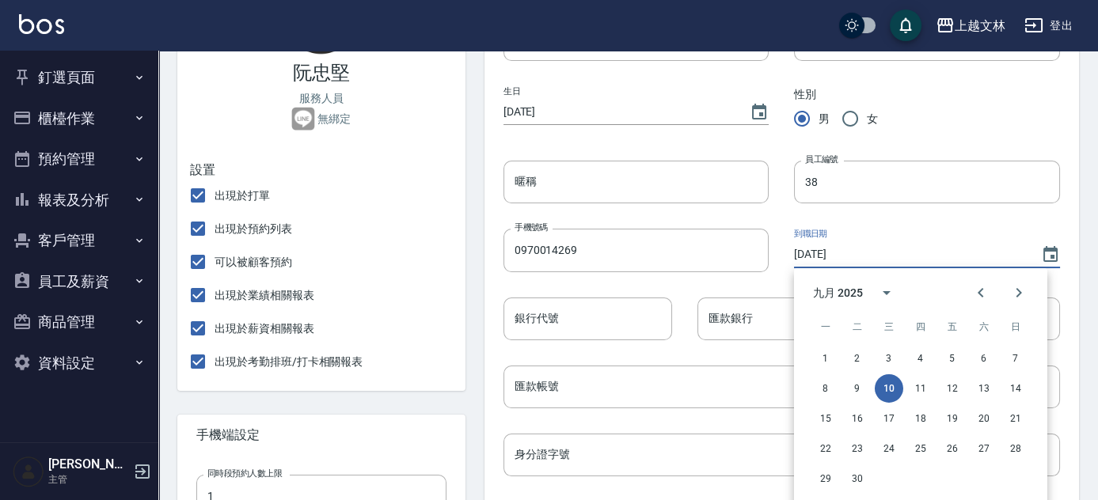
click at [1075, 310] on div "姓氏 阮 姓氏 名字 [PERSON_NAME] 名字 生日 [DEMOGRAPHIC_DATA] 性別 男 女 暱稱 暱稱 員工編號 38 員工編號 手機號…" at bounding box center [782, 486] width 595 height 974
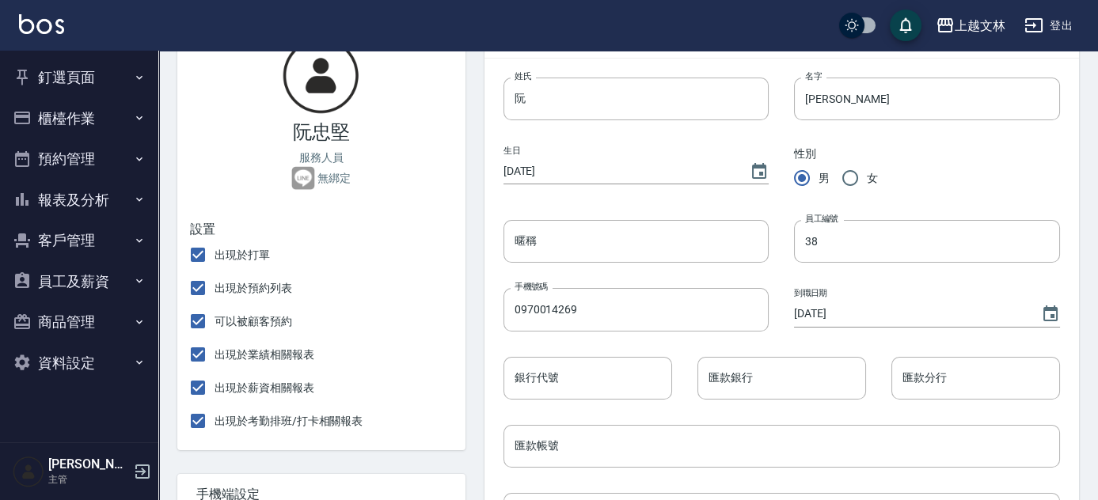
scroll to position [175, 0]
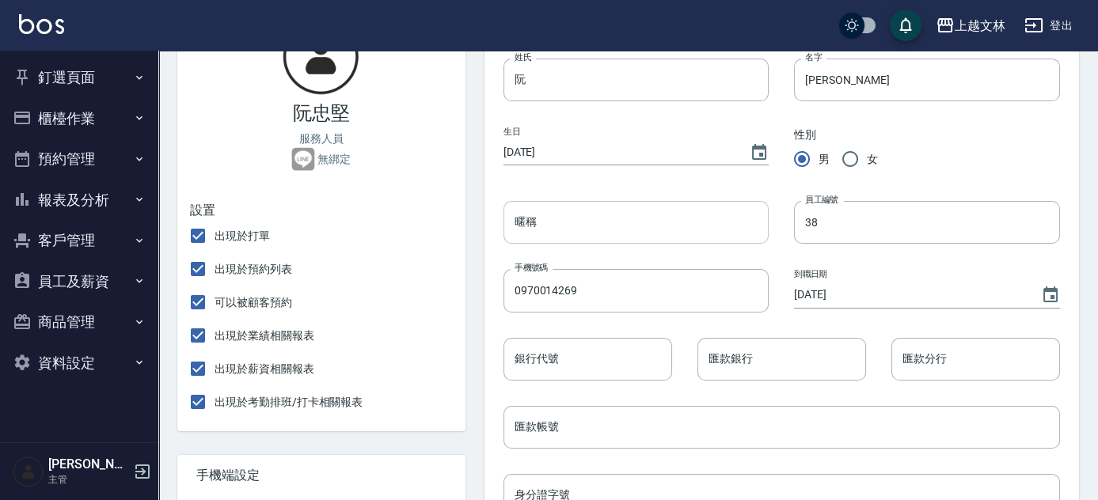
click at [688, 220] on input "暱稱" at bounding box center [637, 222] width 266 height 43
type input "5"
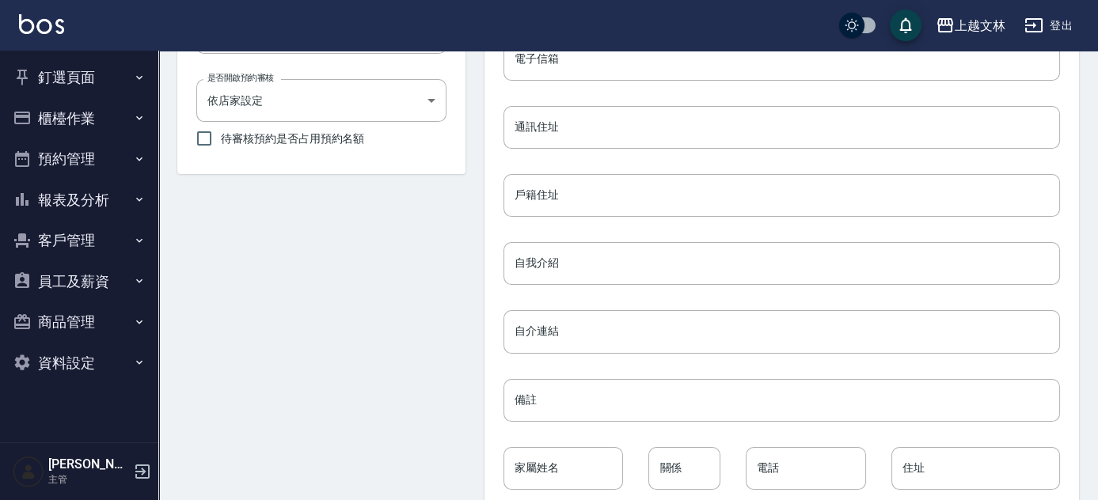
scroll to position [751, 0]
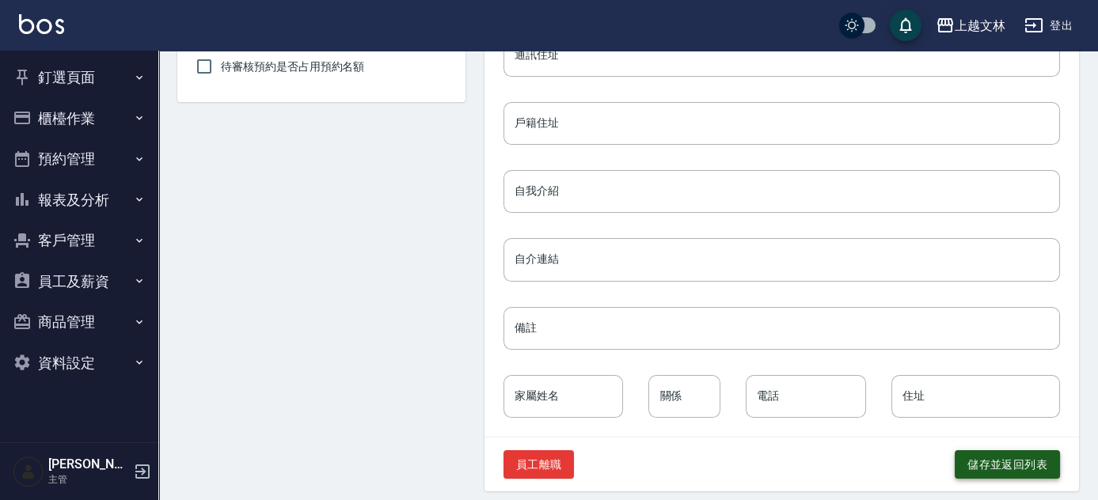
type input "[PERSON_NAME]"
click at [1028, 472] on button "儲存並返回列表" at bounding box center [1007, 465] width 105 height 29
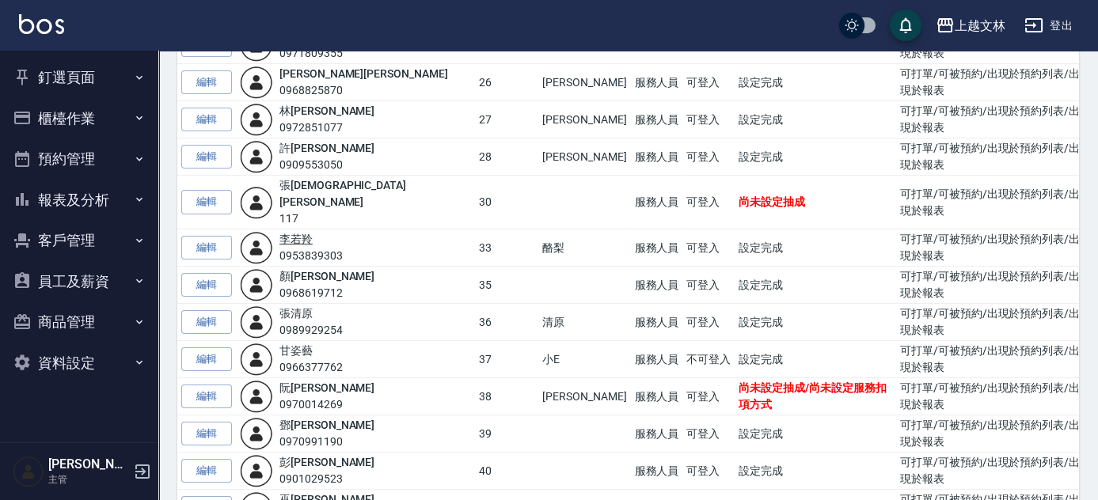
scroll to position [648, 0]
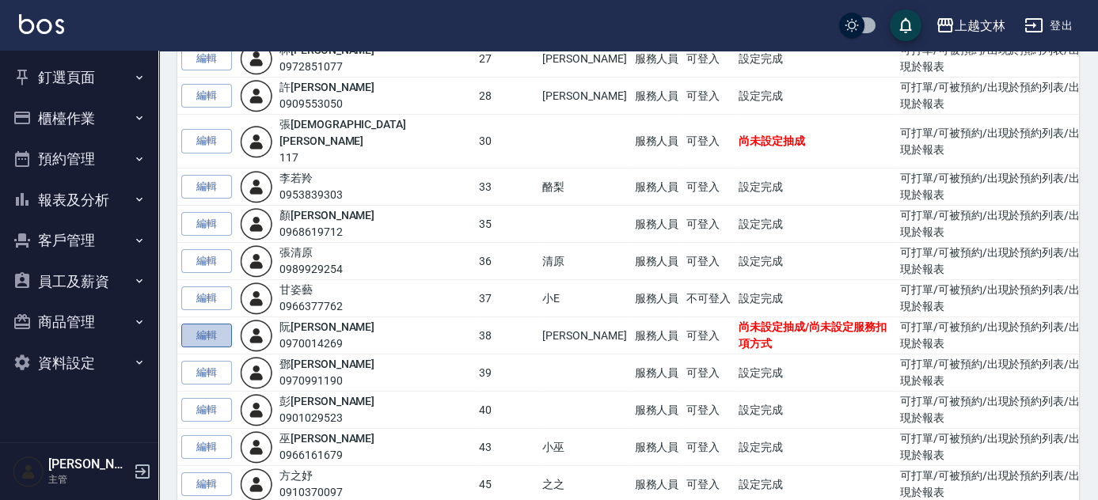
click at [229, 324] on link "編輯" at bounding box center [206, 336] width 51 height 25
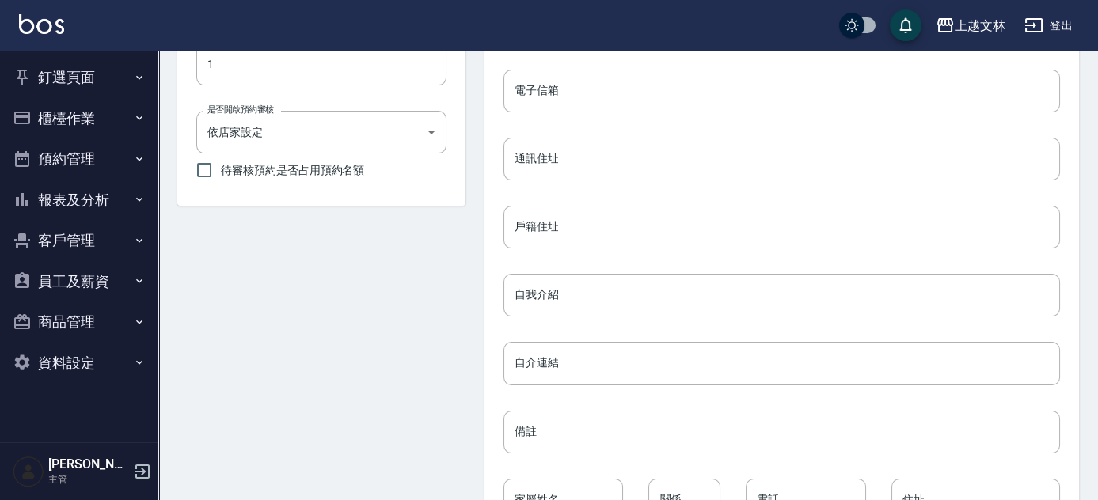
radio input "true"
type input "[PERSON_NAME]"
type input "38"
type input "[DATE]"
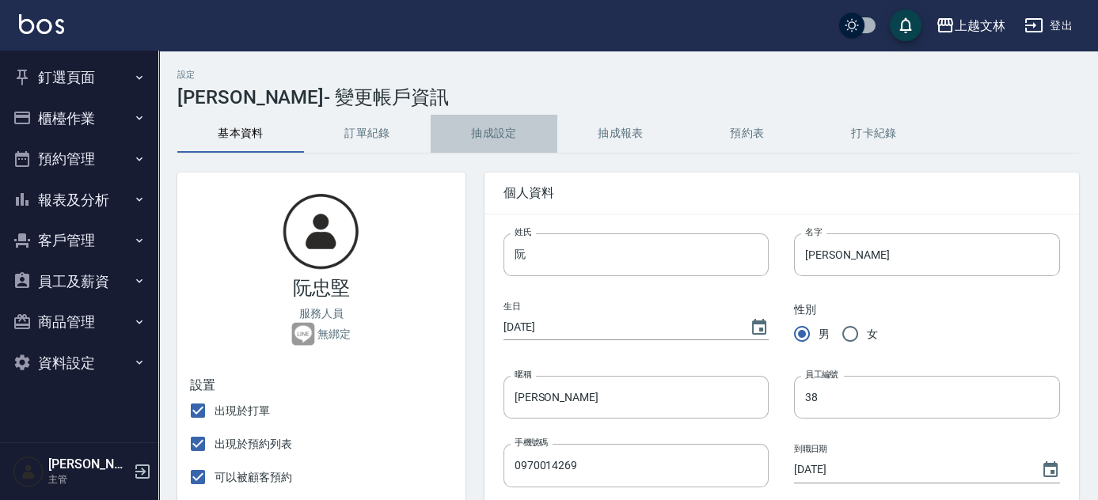
click at [485, 137] on button "抽成設定" at bounding box center [494, 134] width 127 height 38
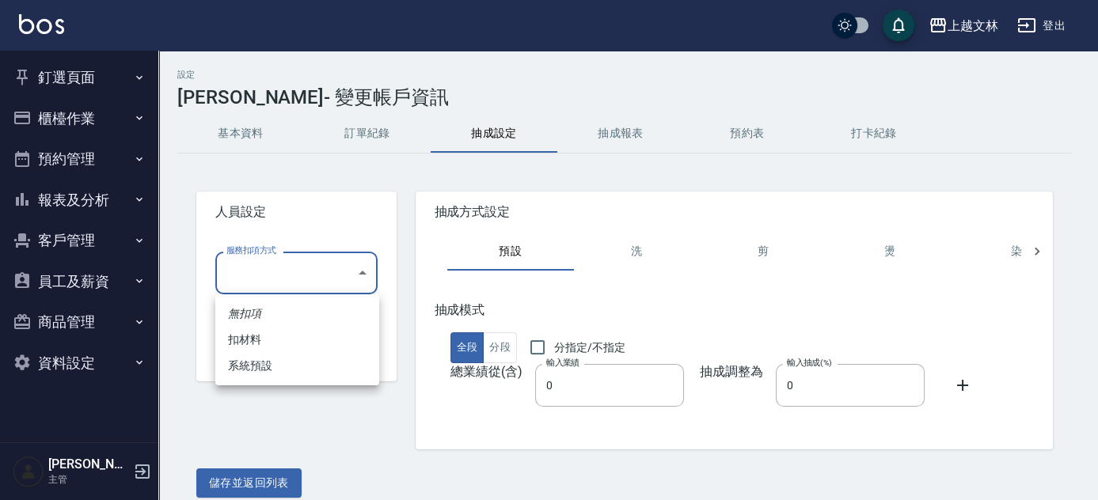
click at [361, 280] on body "上越文林 登出 釘選頁面 店家日報表 設計師排行榜 每日結帳 櫃檯作業 打帳單 帳單列表 現金收支登錄 材料自購登錄 每日結帳 排班表 現場電腦打卡 預約管理…" at bounding box center [549, 258] width 1098 height 517
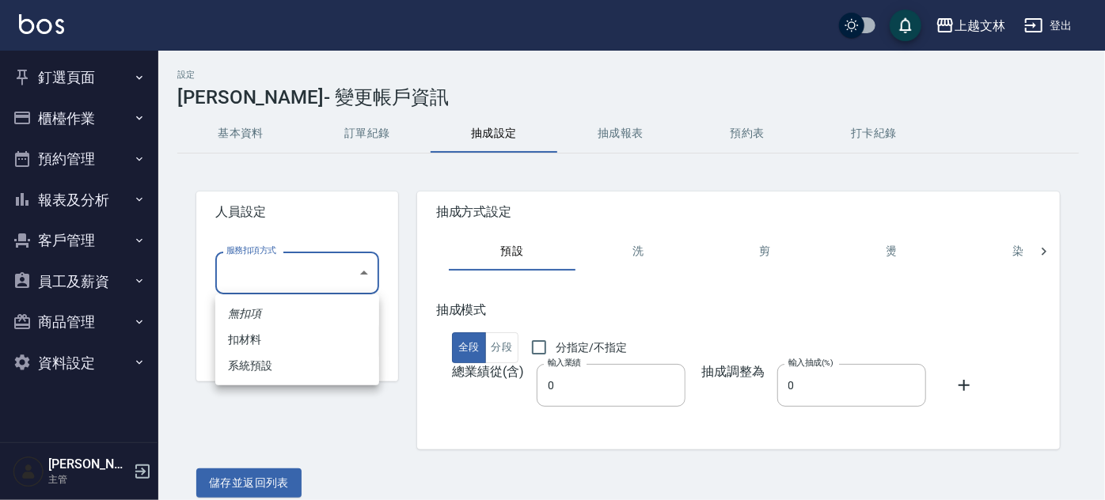
click at [314, 367] on li "系統預設" at bounding box center [297, 366] width 164 height 26
type input "系統預設"
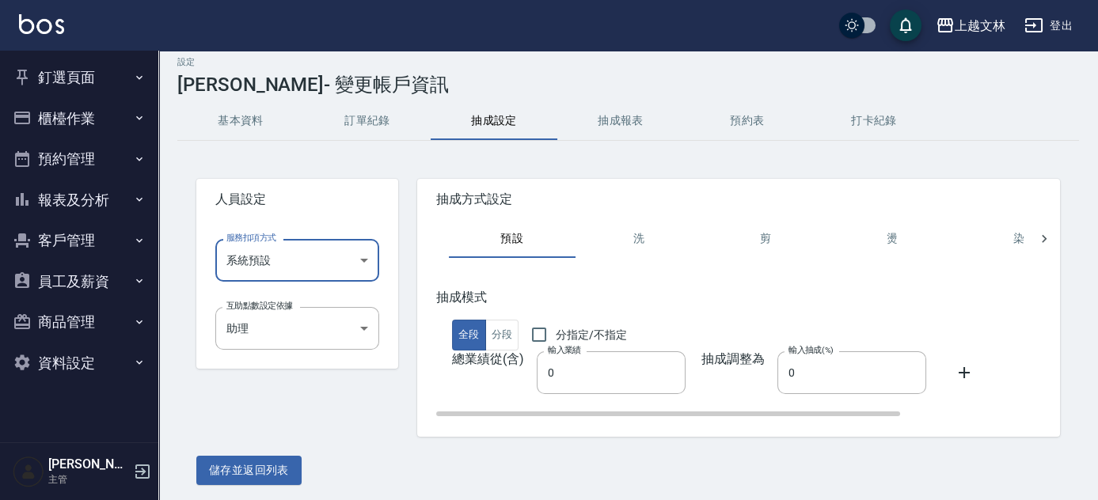
scroll to position [16, 0]
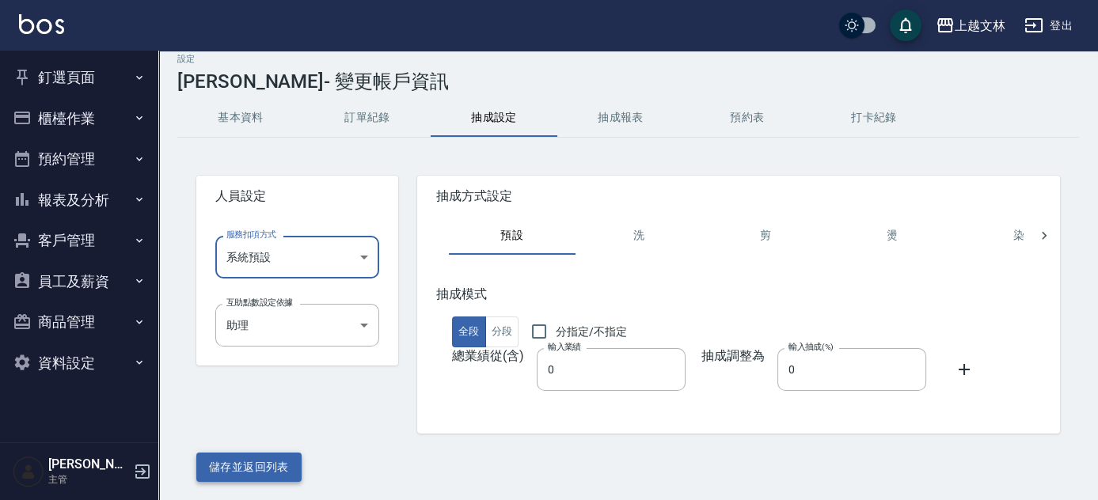
click at [223, 470] on button "儲存並返回列表" at bounding box center [248, 467] width 105 height 29
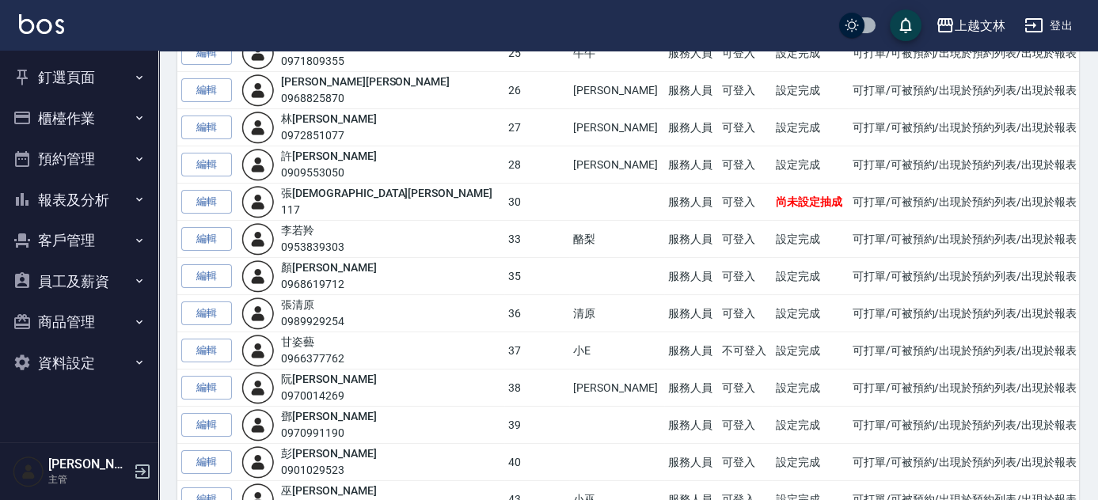
scroll to position [648, 0]
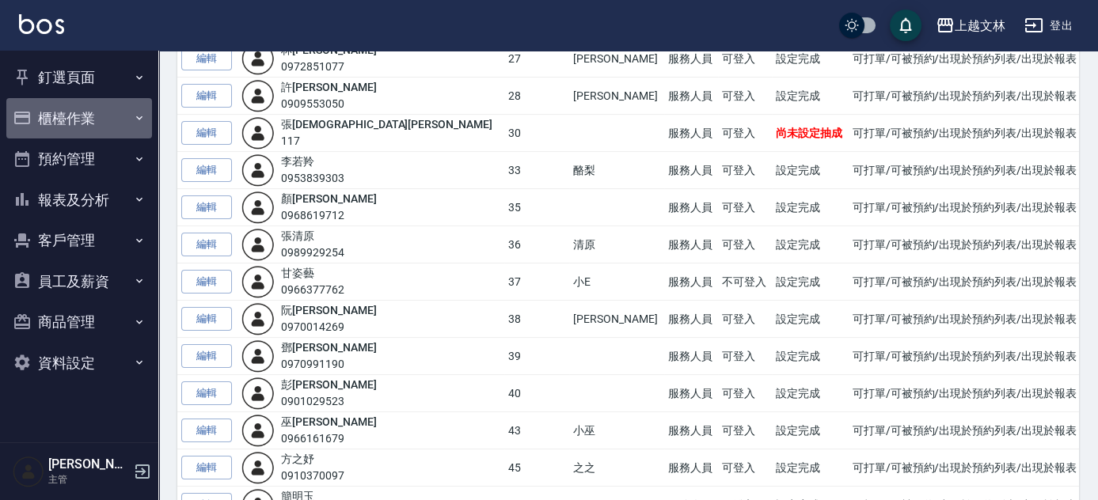
click at [80, 120] on button "櫃檯作業" at bounding box center [79, 118] width 146 height 41
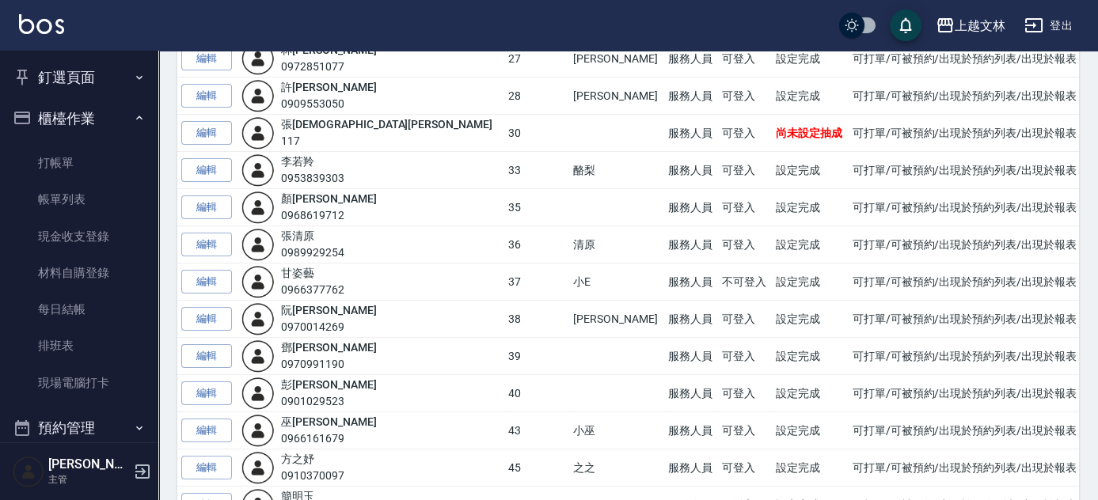
click at [74, 121] on button "櫃檯作業" at bounding box center [79, 118] width 146 height 41
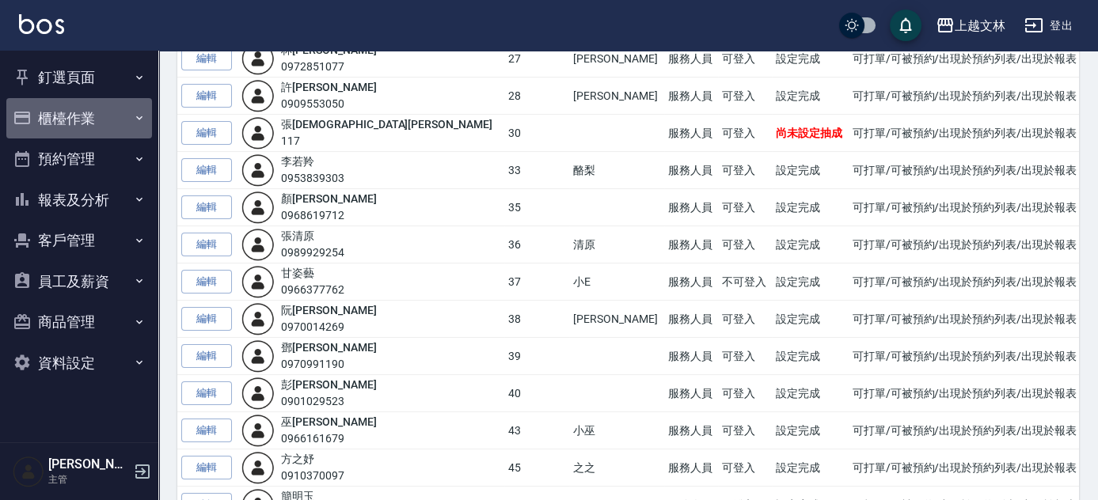
click at [69, 118] on button "櫃檯作業" at bounding box center [79, 118] width 146 height 41
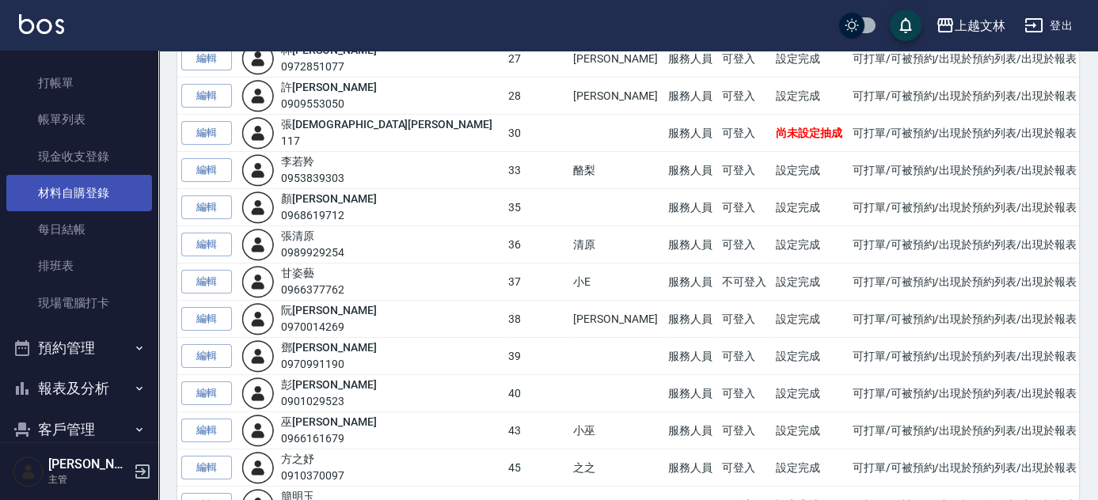
scroll to position [71, 0]
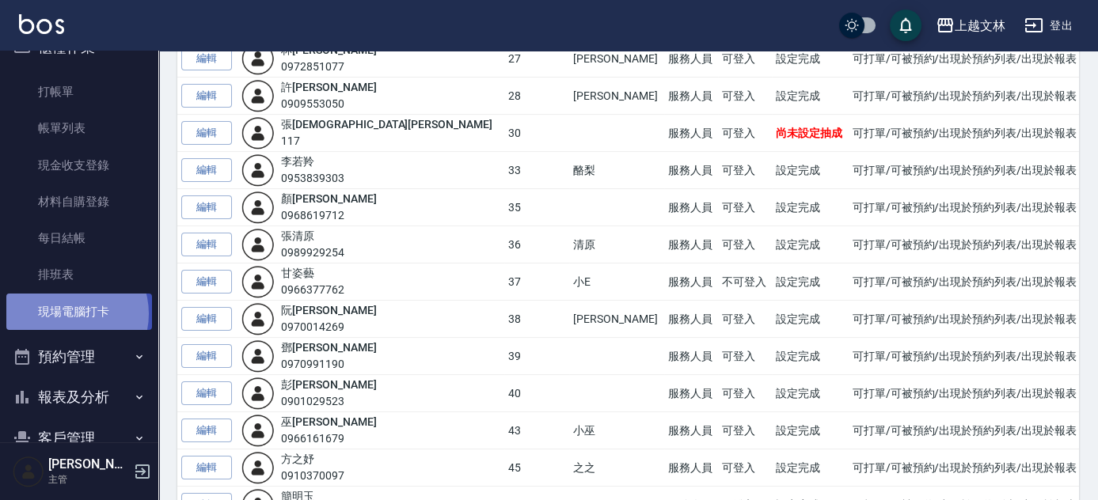
click at [67, 314] on link "現場電腦打卡" at bounding box center [79, 312] width 146 height 36
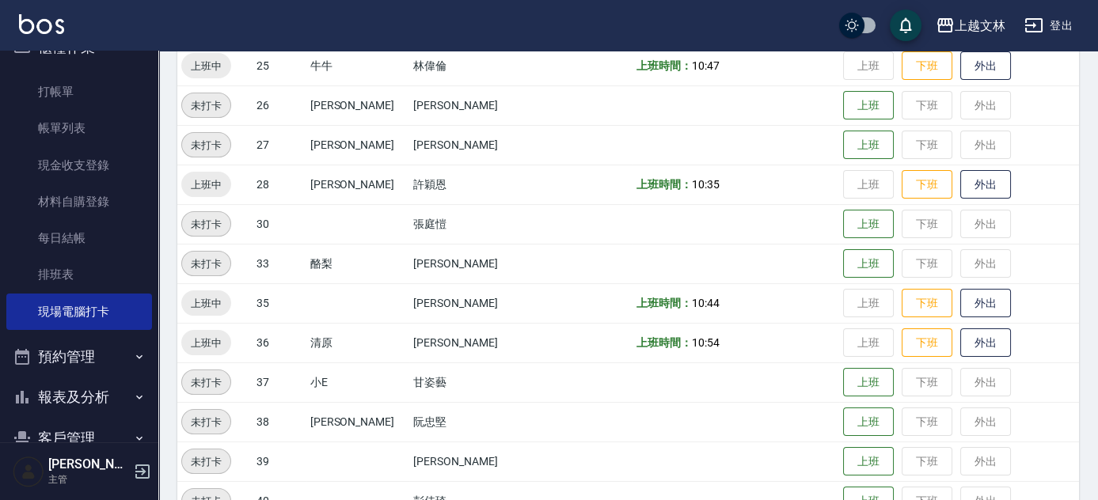
scroll to position [650, 0]
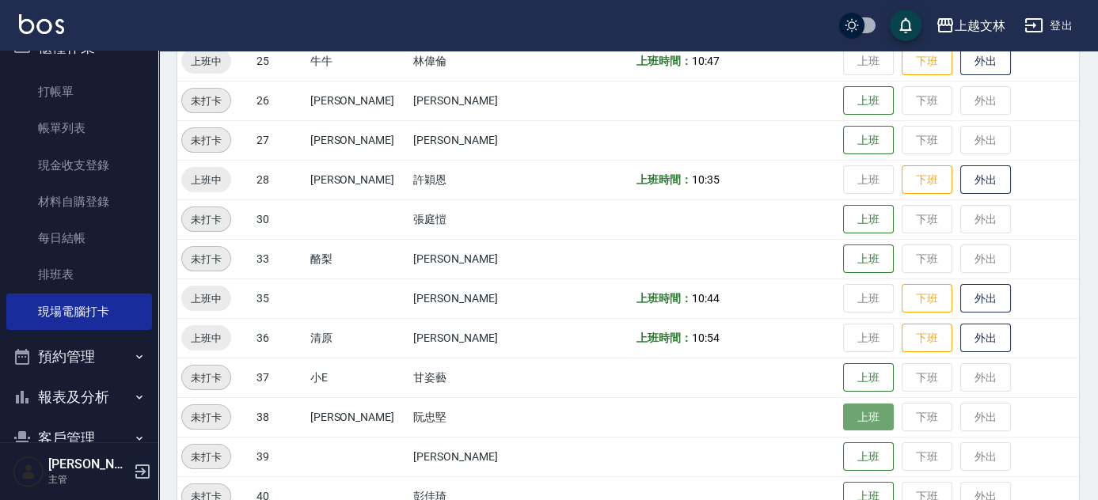
click at [843, 419] on button "上班" at bounding box center [868, 418] width 51 height 28
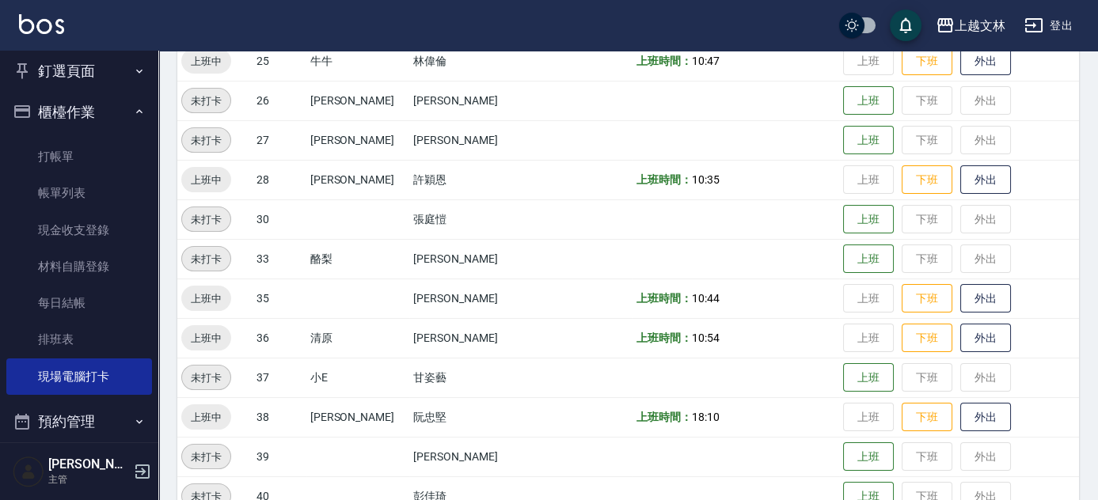
scroll to position [0, 0]
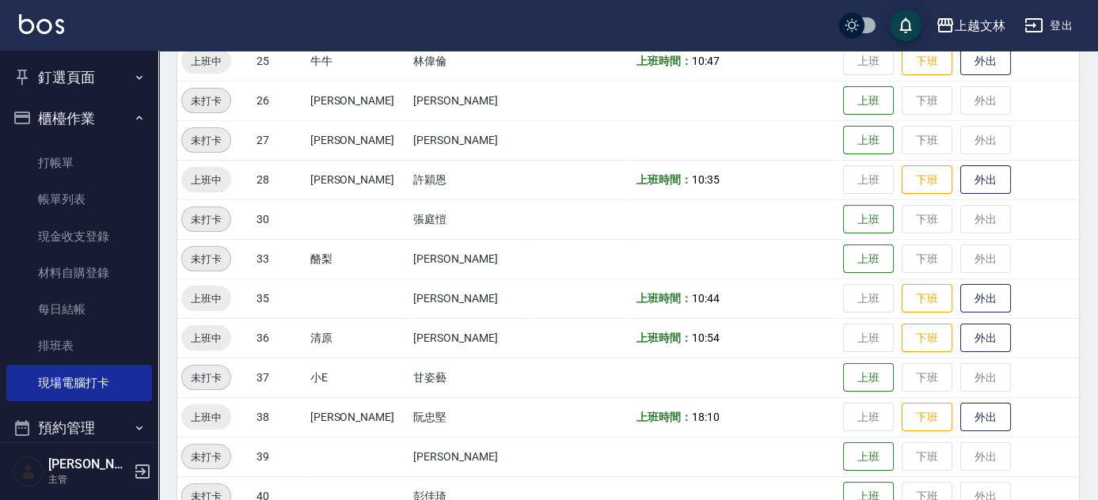
click at [64, 120] on button "櫃檯作業" at bounding box center [79, 118] width 146 height 41
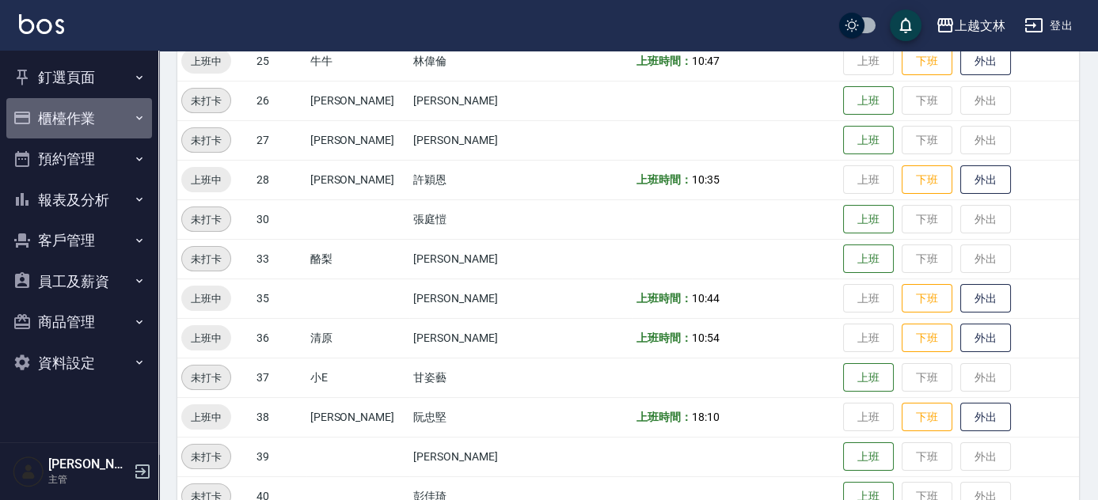
click at [131, 116] on button "櫃檯作業" at bounding box center [79, 118] width 146 height 41
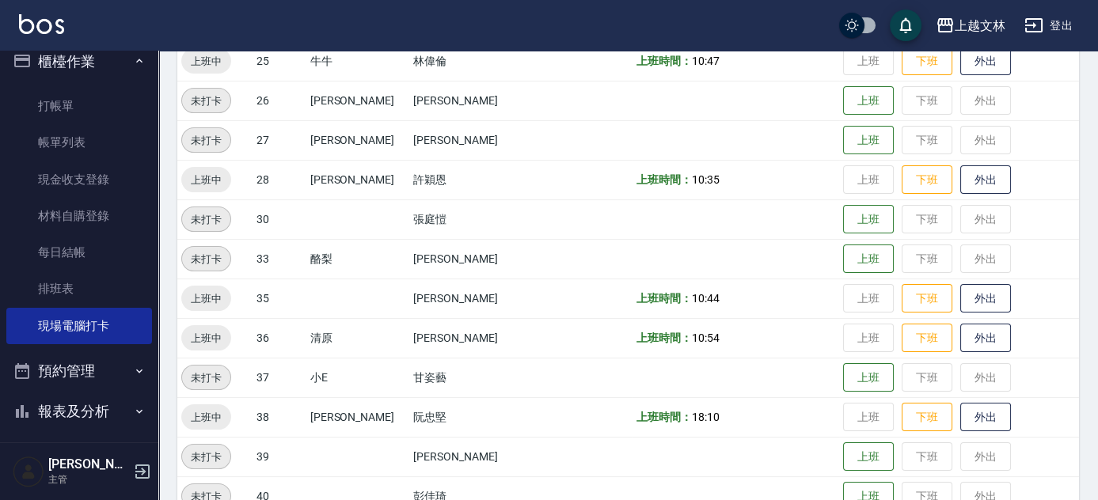
scroll to position [71, 0]
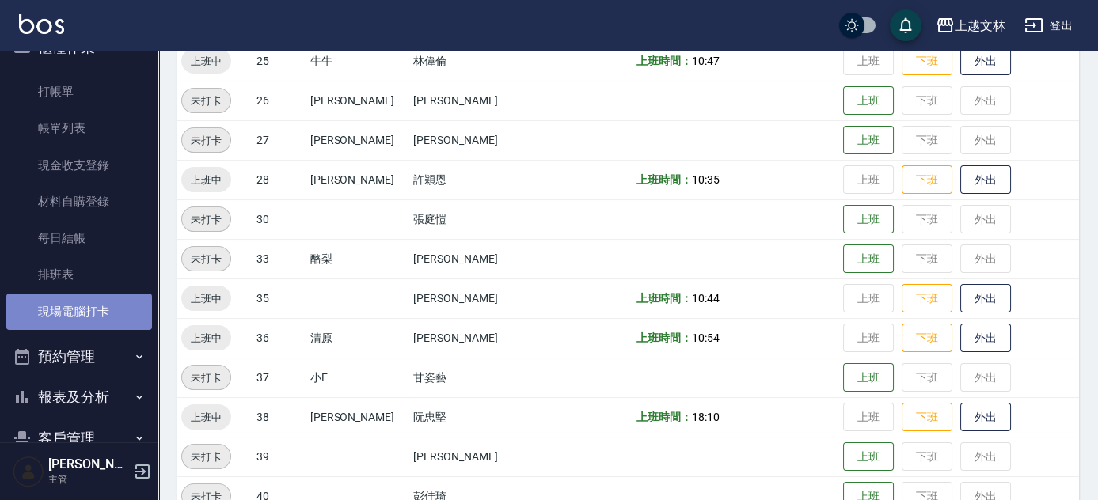
click at [90, 318] on link "現場電腦打卡" at bounding box center [79, 312] width 146 height 36
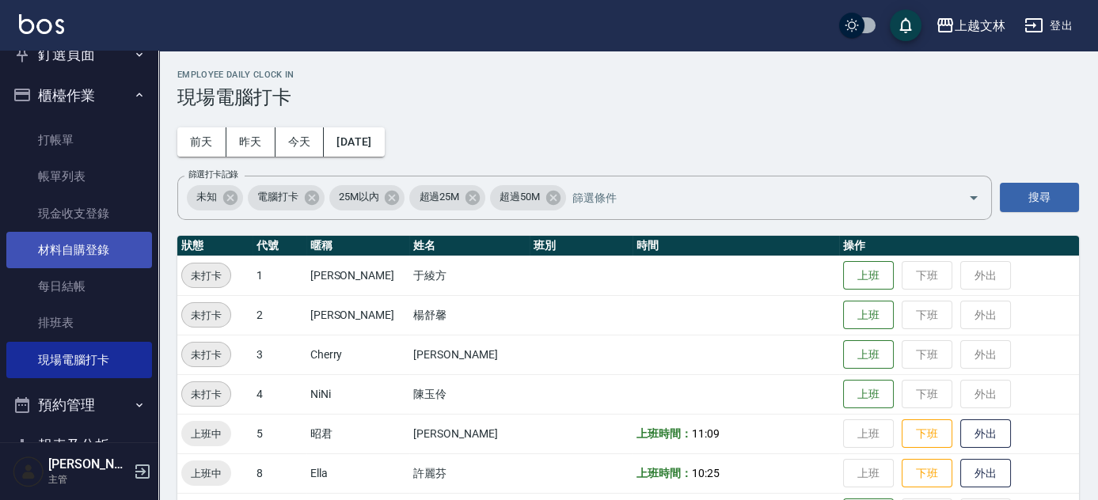
scroll to position [0, 0]
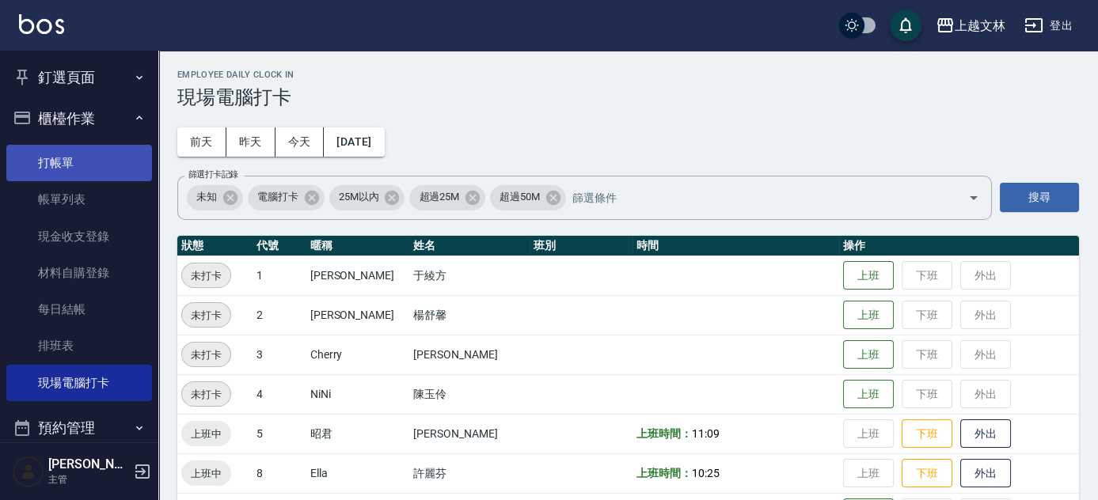
click at [71, 159] on link "打帳單" at bounding box center [79, 163] width 146 height 36
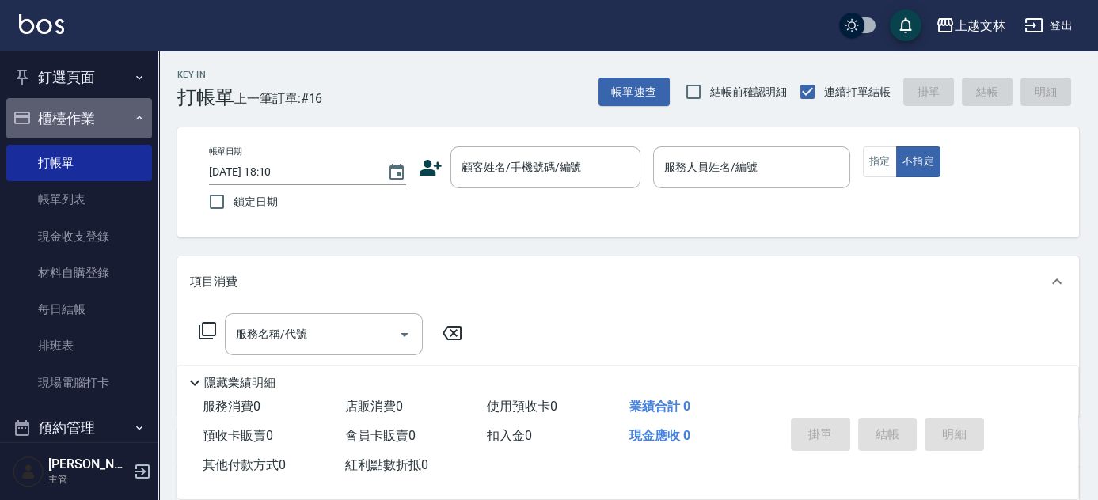
click at [133, 116] on icon "button" at bounding box center [139, 118] width 13 height 13
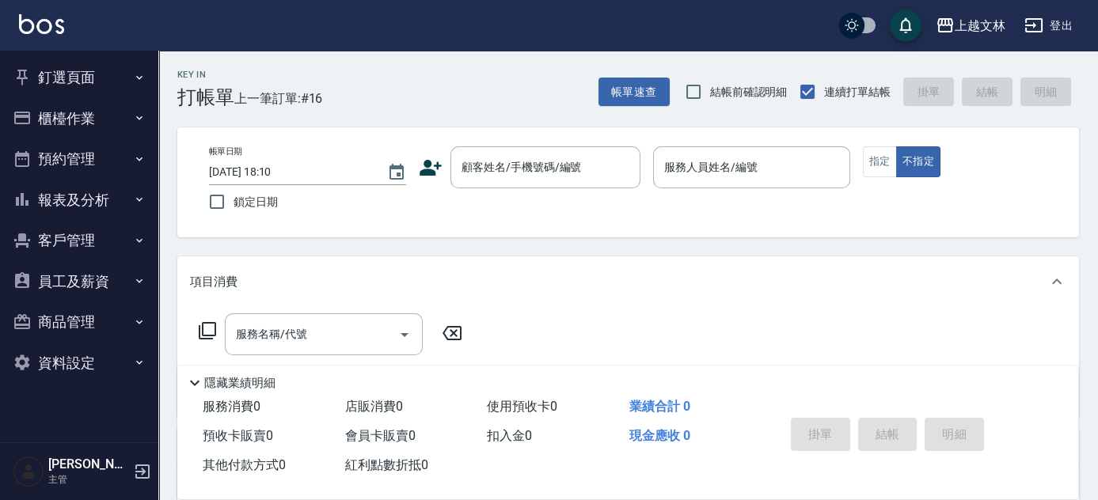
click at [6, 98] on button "櫃檯作業" at bounding box center [79, 118] width 146 height 41
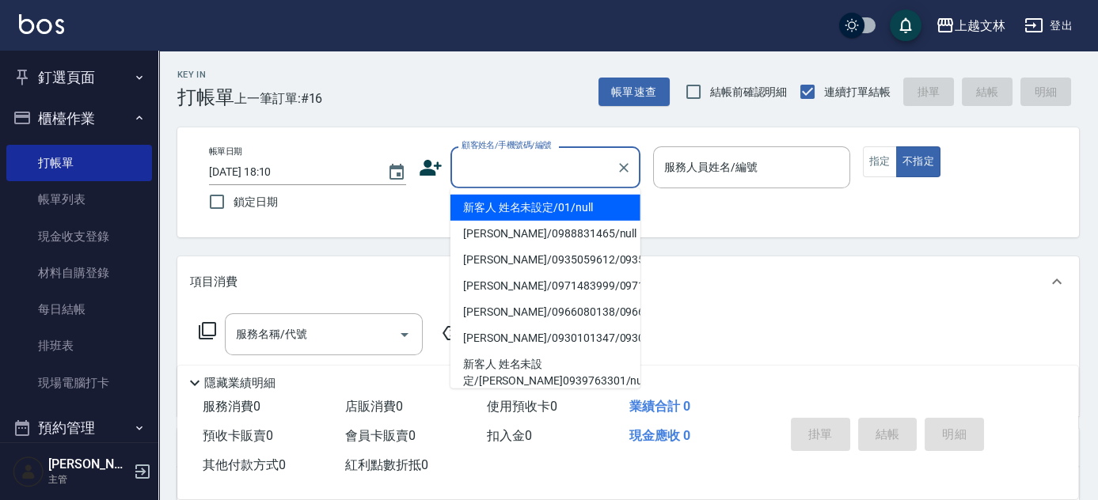
drag, startPoint x: 545, startPoint y: 166, endPoint x: 536, endPoint y: 162, distance: 9.6
click at [542, 166] on input "顧客姓名/手機號碼/編號" at bounding box center [534, 168] width 152 height 28
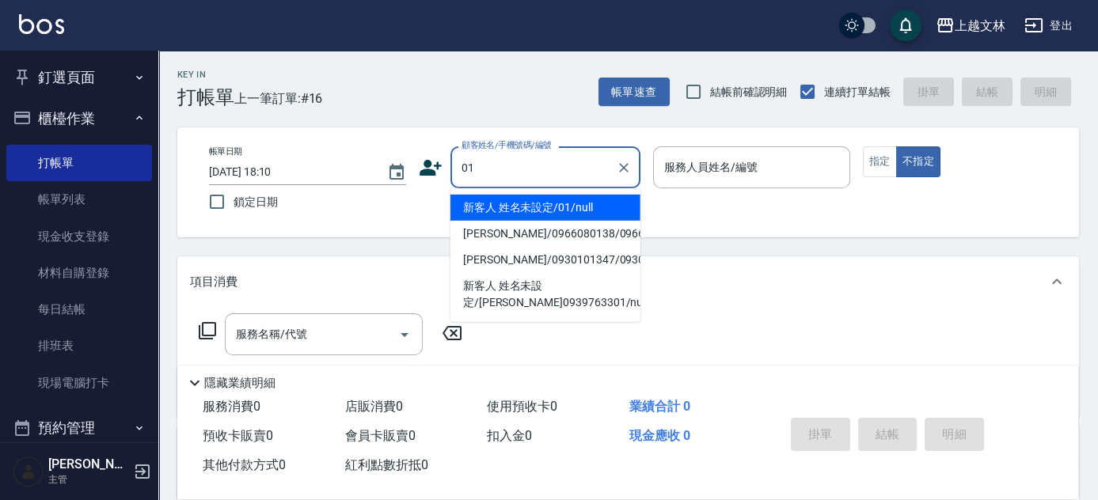
type input "新客人 姓名未設定/01/null"
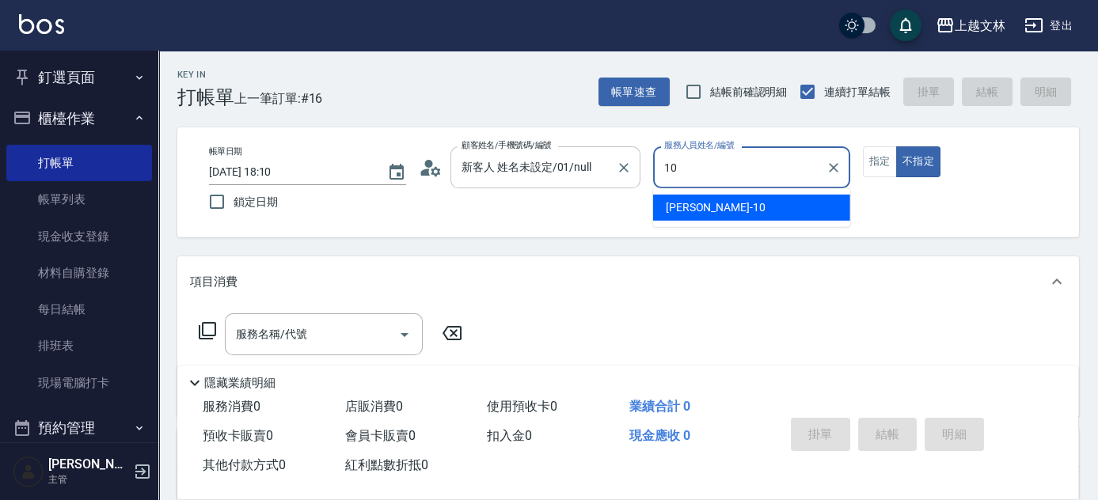
type input "[PERSON_NAME]-10"
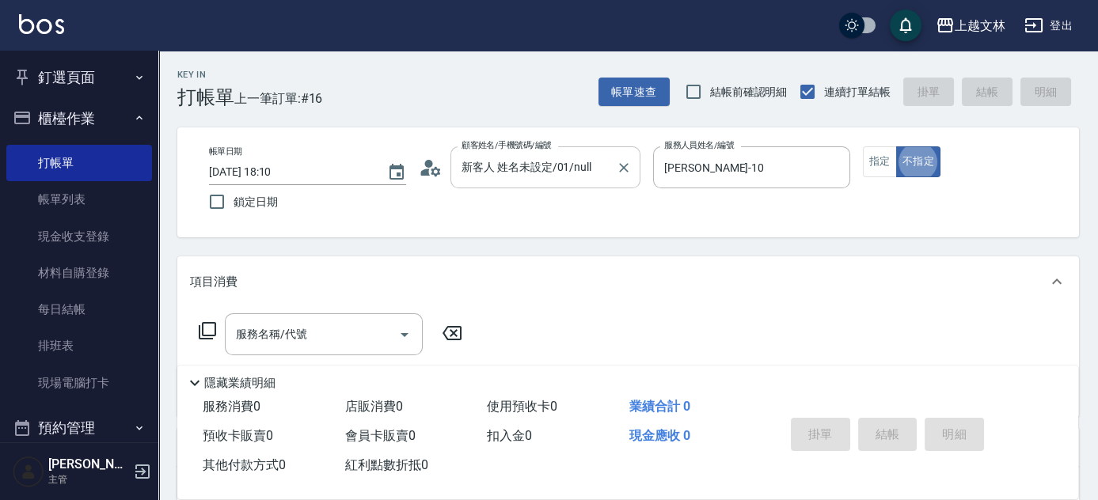
type button "false"
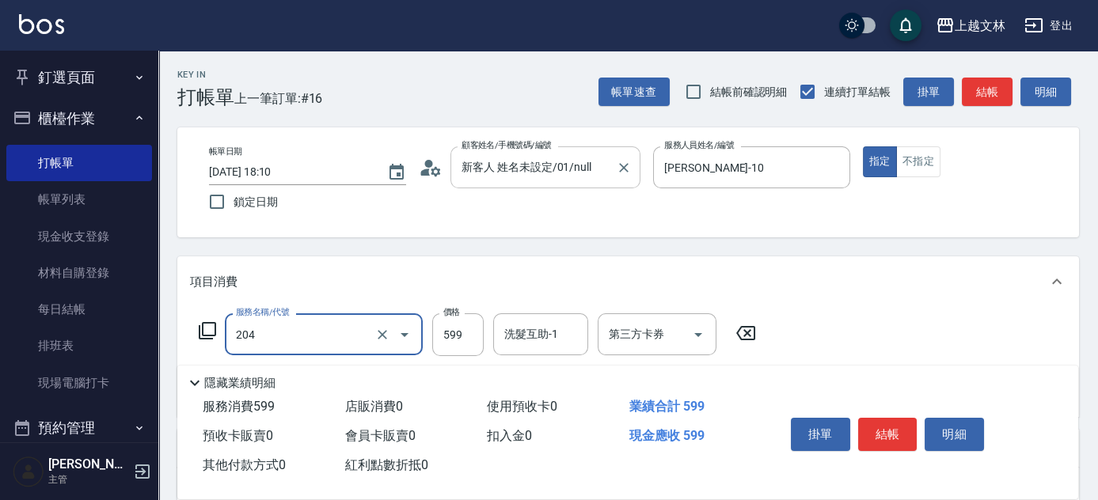
type input "A級洗+剪(204)"
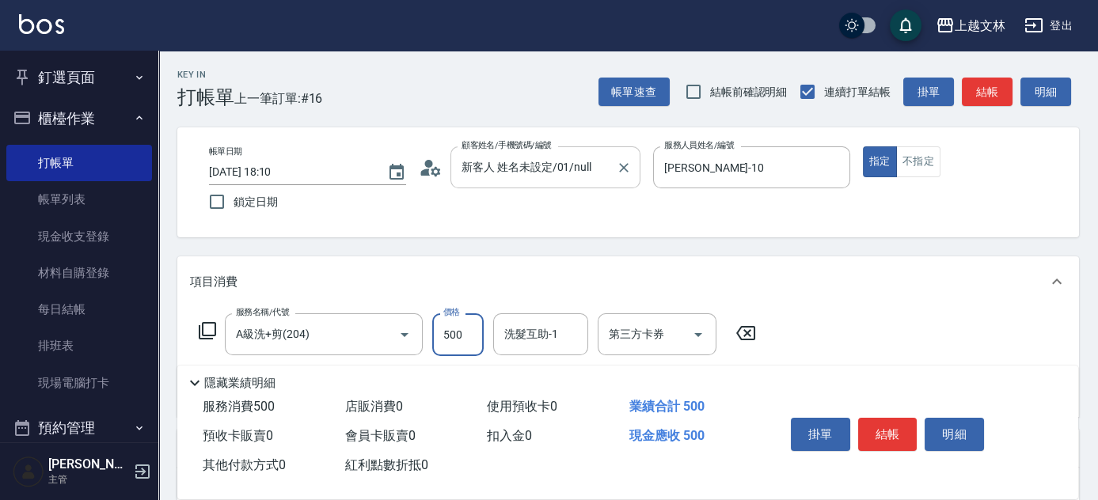
type input "500"
type input "清原-36"
click at [882, 430] on button "結帳" at bounding box center [887, 434] width 59 height 33
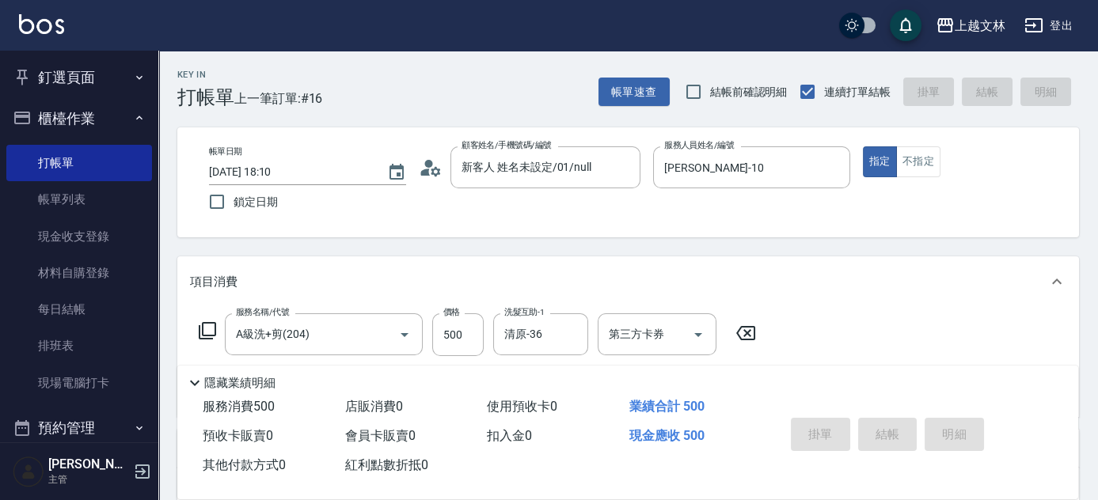
type input "[DATE] 18:12"
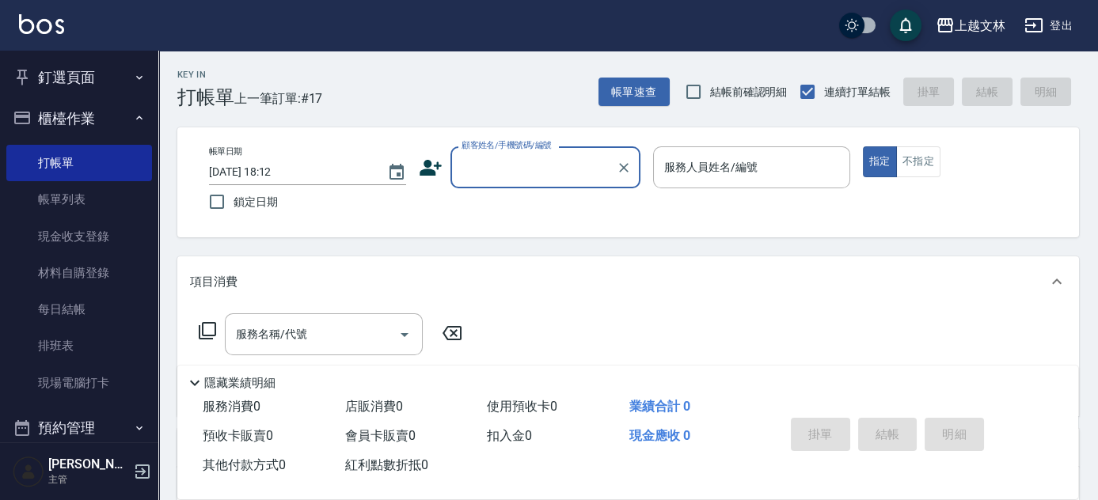
click at [555, 170] on input "顧客姓名/手機號碼/編號" at bounding box center [534, 168] width 152 height 28
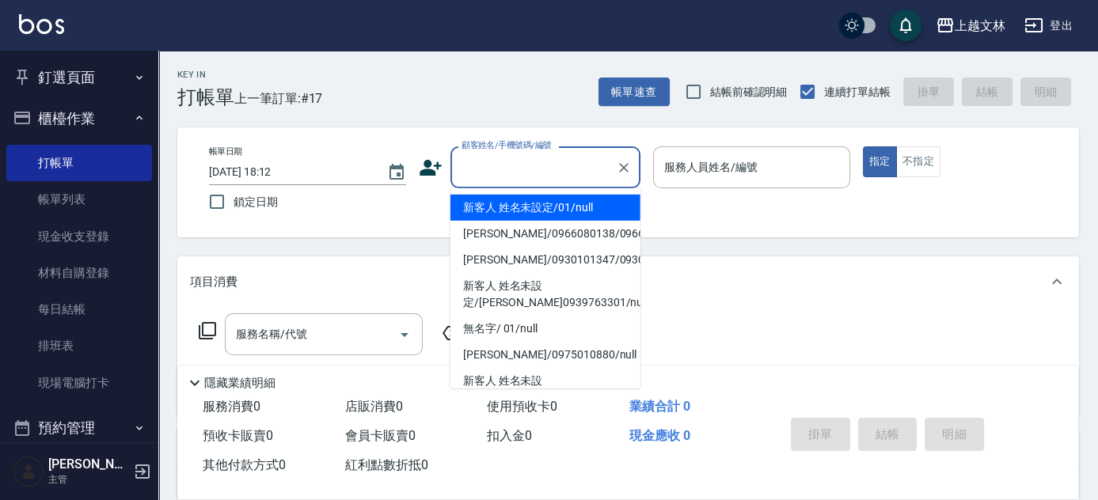
drag, startPoint x: 548, startPoint y: 206, endPoint x: 732, endPoint y: 174, distance: 186.4
click at [558, 211] on li "新客人 姓名未設定/01/null" at bounding box center [546, 208] width 190 height 26
type input "新客人 姓名未設定/01/null"
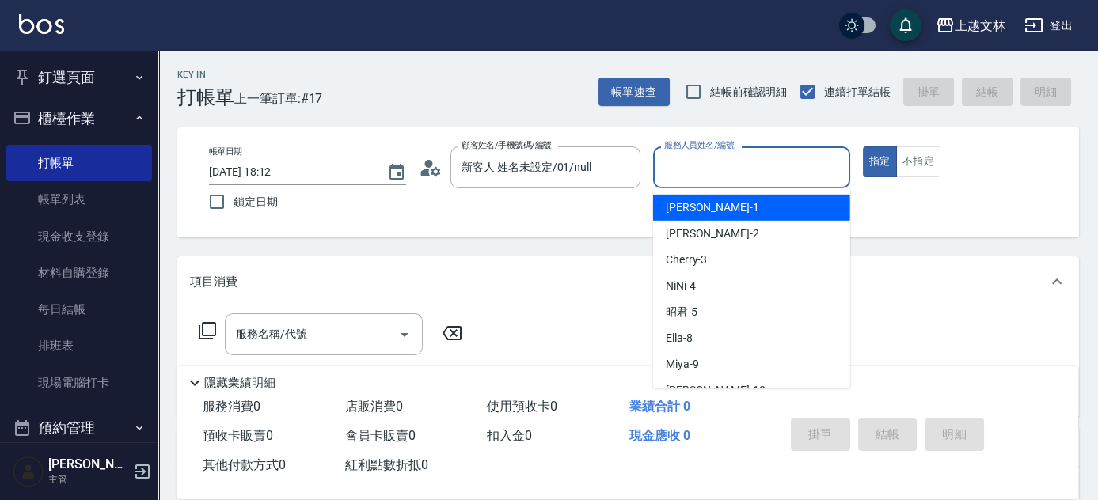
click at [736, 163] on input "服務人員姓名/編號" at bounding box center [751, 168] width 183 height 28
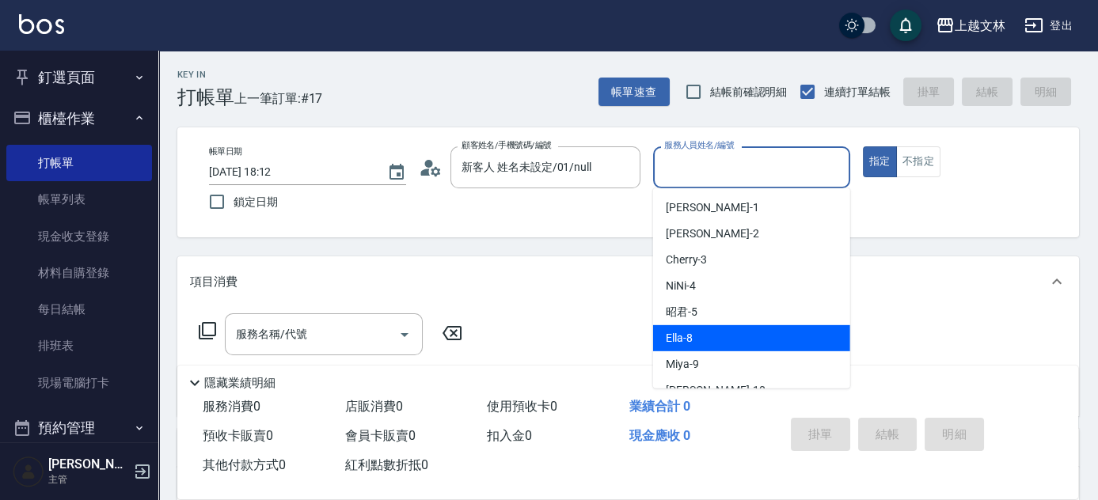
click at [715, 335] on div "Ella -8" at bounding box center [751, 338] width 197 height 26
type input "Ella-8"
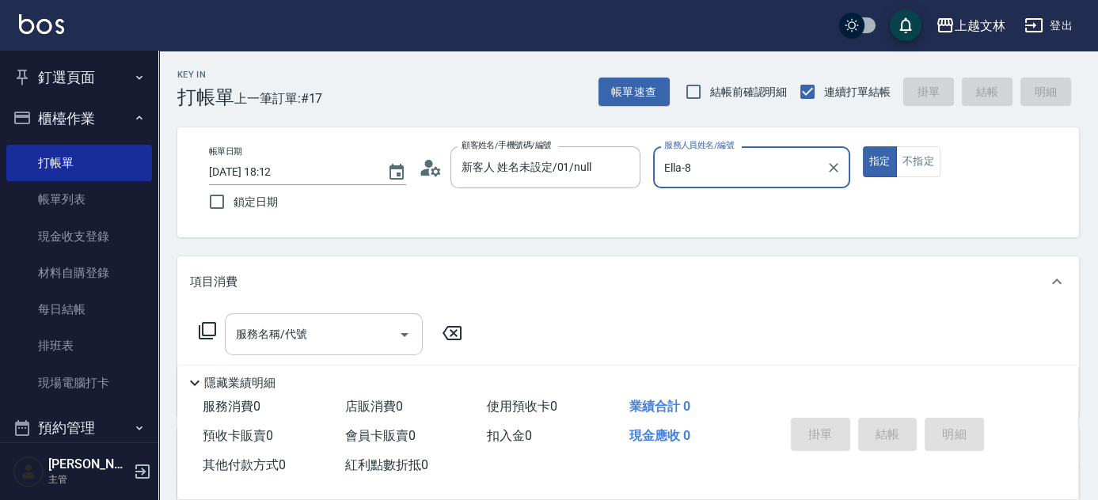
click at [352, 333] on input "服務名稱/代號" at bounding box center [312, 335] width 160 height 28
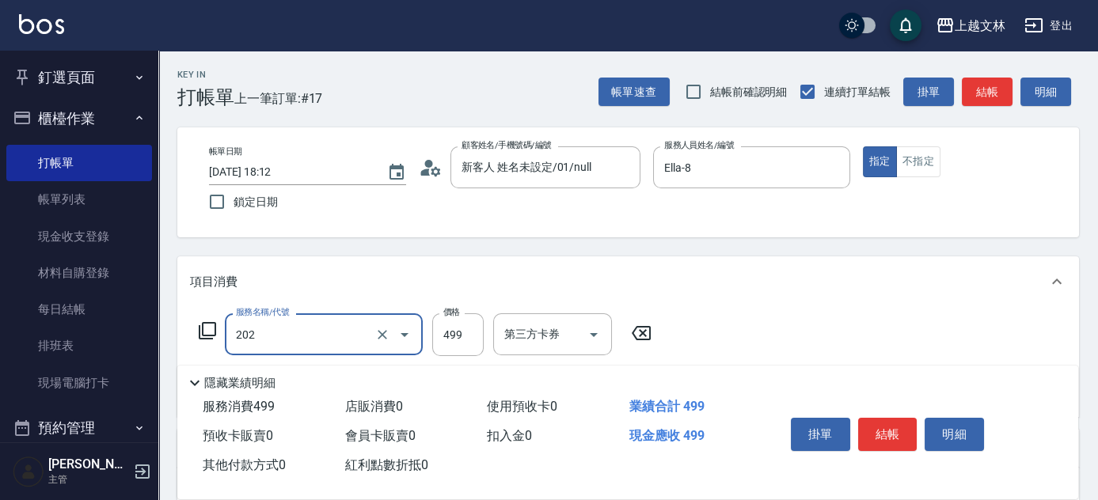
type input "A級單剪(202)"
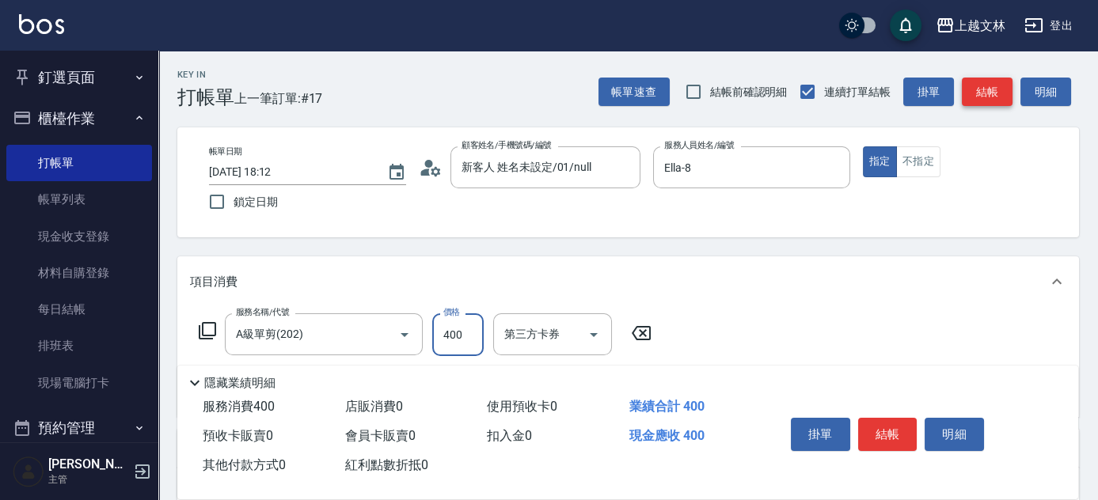
type input "400"
click at [977, 91] on button "結帳" at bounding box center [987, 92] width 51 height 29
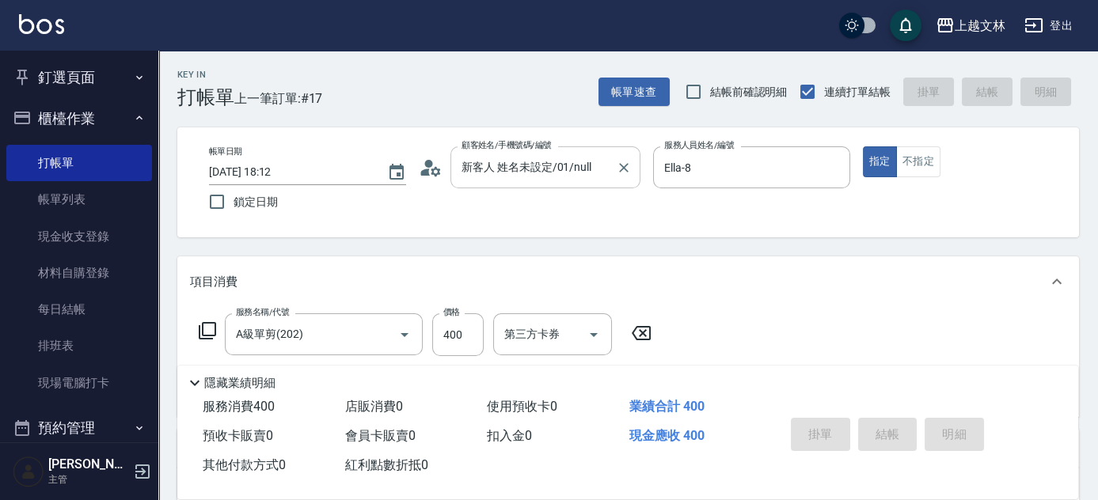
type input "[DATE] 18:22"
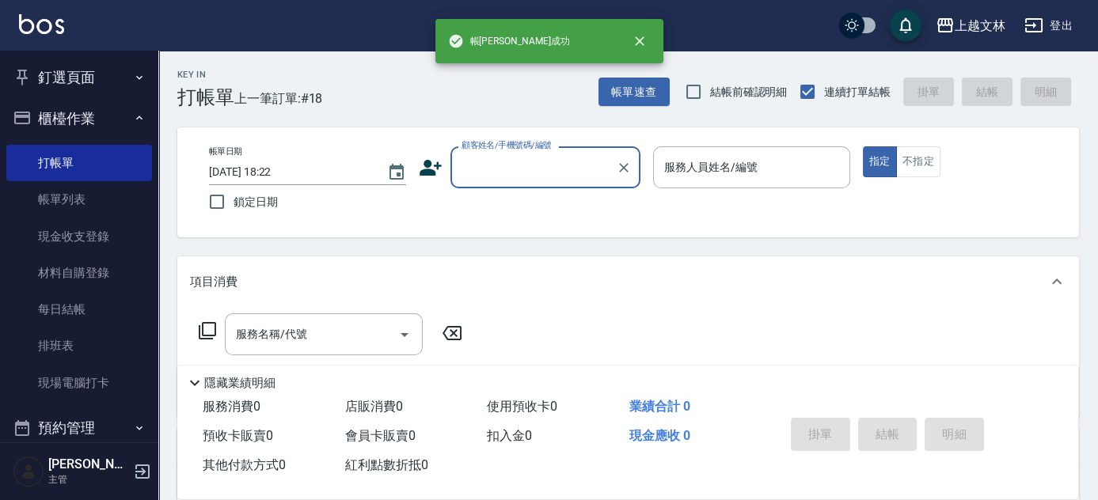
click at [572, 173] on input "顧客姓名/手機號碼/編號" at bounding box center [534, 168] width 152 height 28
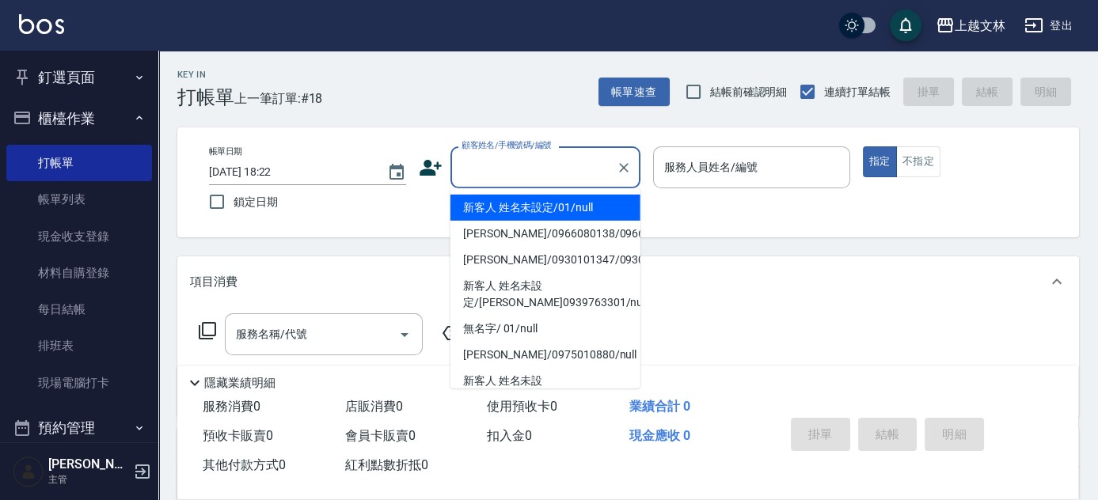
click at [556, 215] on li "新客人 姓名未設定/01/null" at bounding box center [546, 208] width 190 height 26
type input "新客人 姓名未設定/01/null"
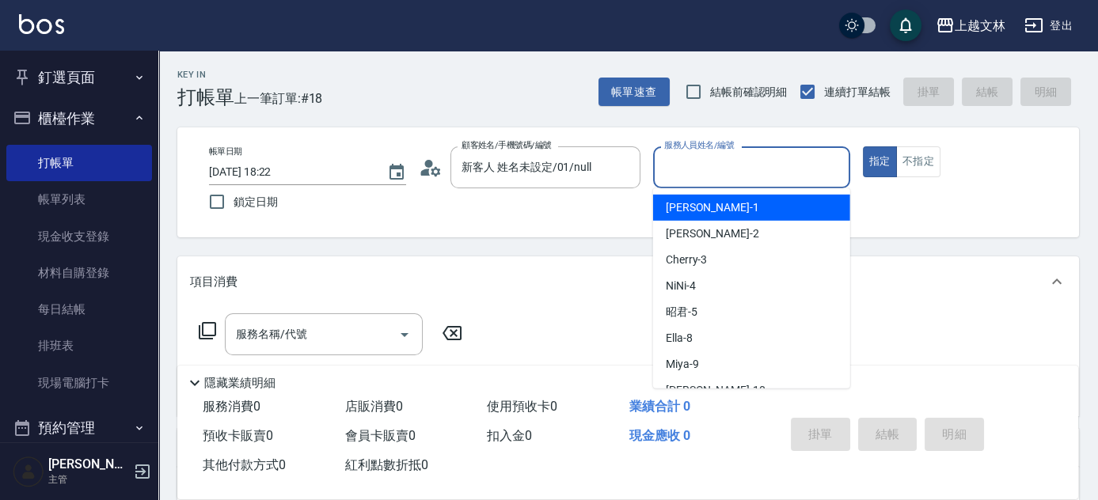
click at [688, 172] on input "服務人員姓名/編號" at bounding box center [751, 168] width 183 height 28
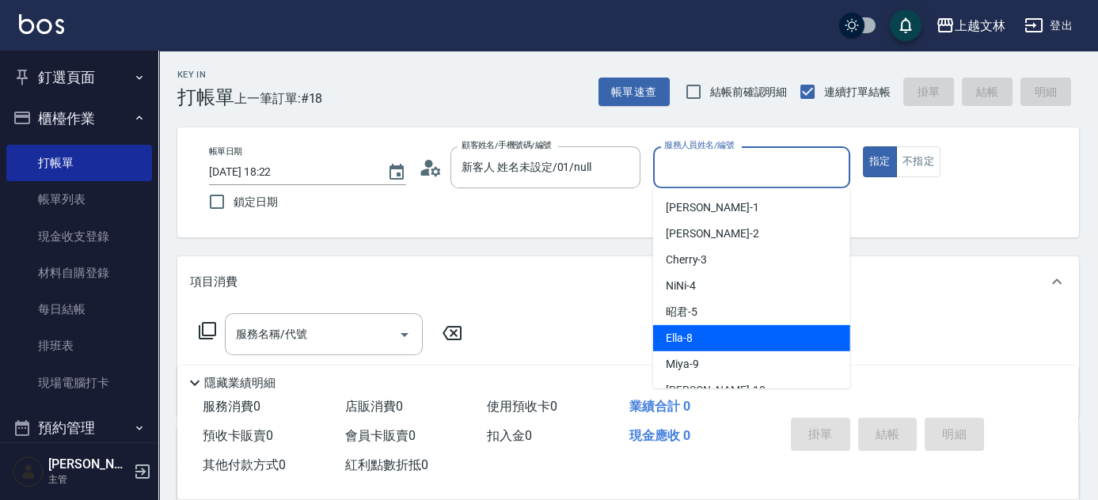
click at [683, 339] on span "Ella -8" at bounding box center [679, 338] width 27 height 17
type input "Ella-8"
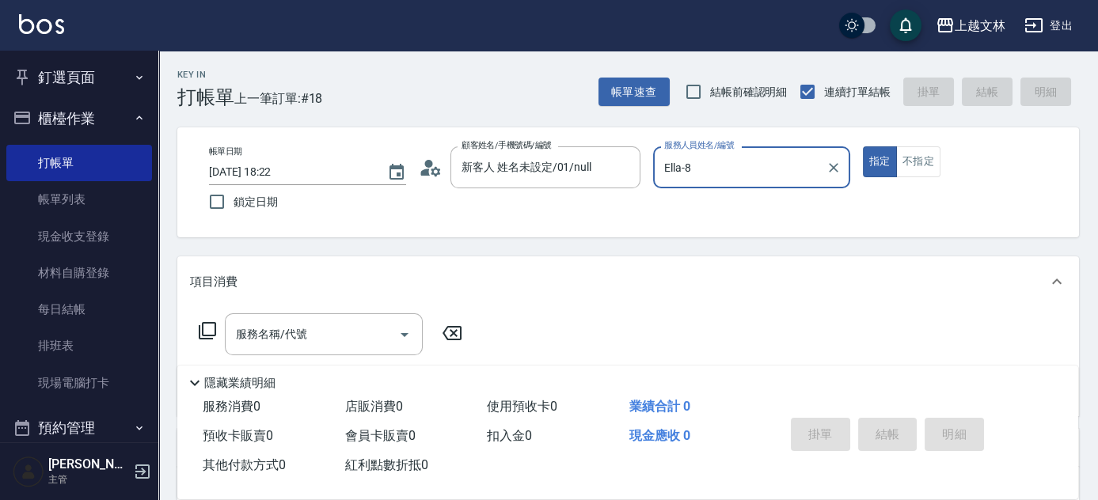
click at [298, 330] on div "服務名稱/代號 服務名稱/代號" at bounding box center [324, 335] width 198 height 42
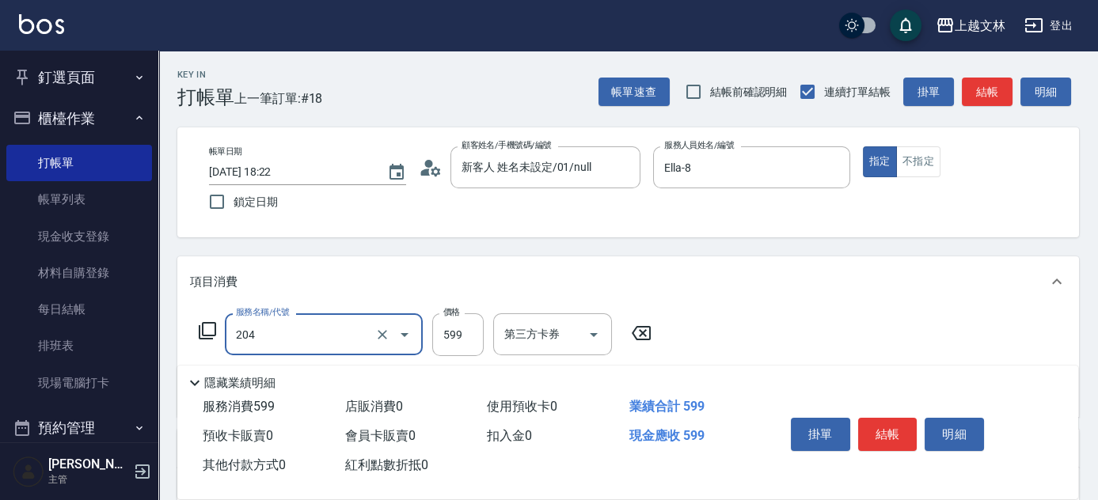
type input "A級洗+剪(204)"
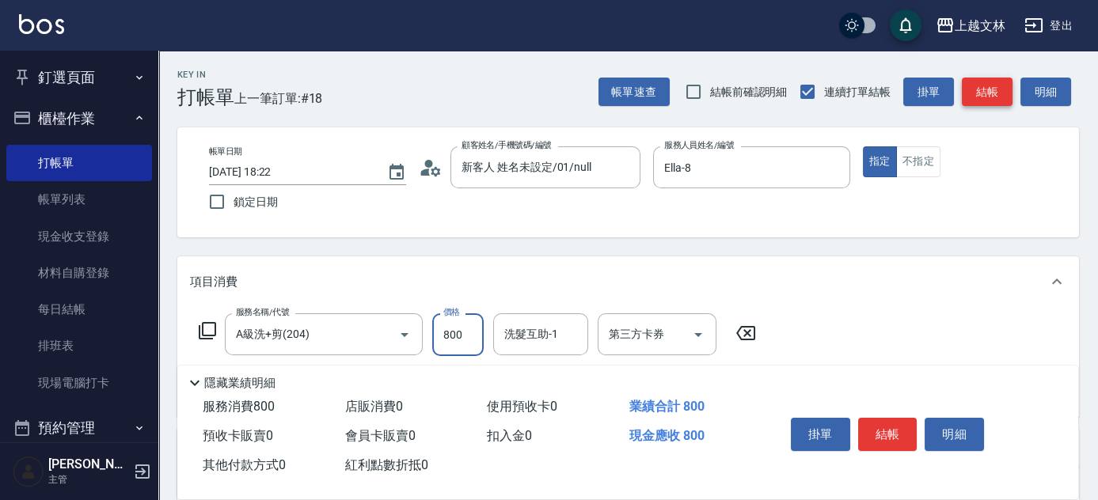
type input "800"
click at [993, 94] on button "結帳" at bounding box center [987, 92] width 51 height 29
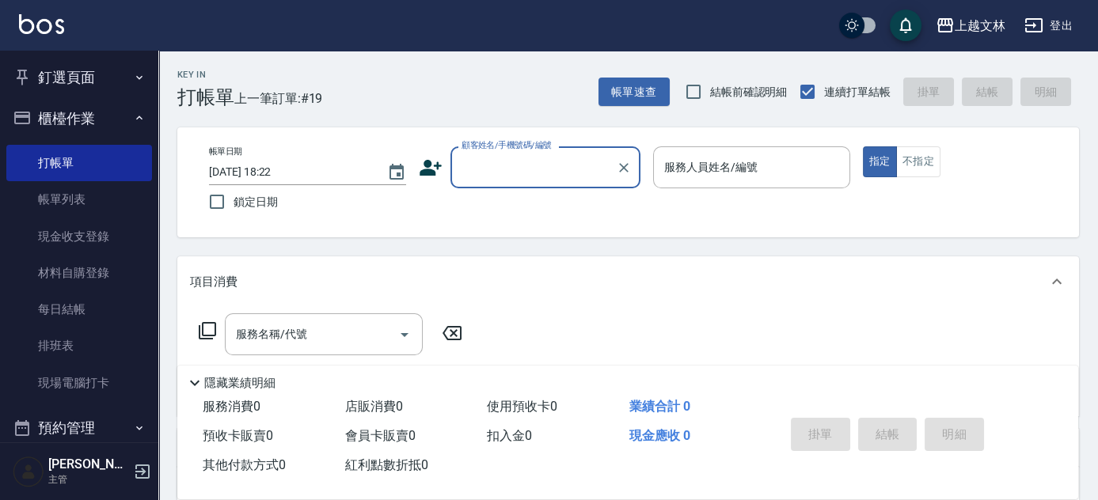
click at [507, 166] on input "顧客姓名/手機號碼/編號" at bounding box center [534, 168] width 152 height 28
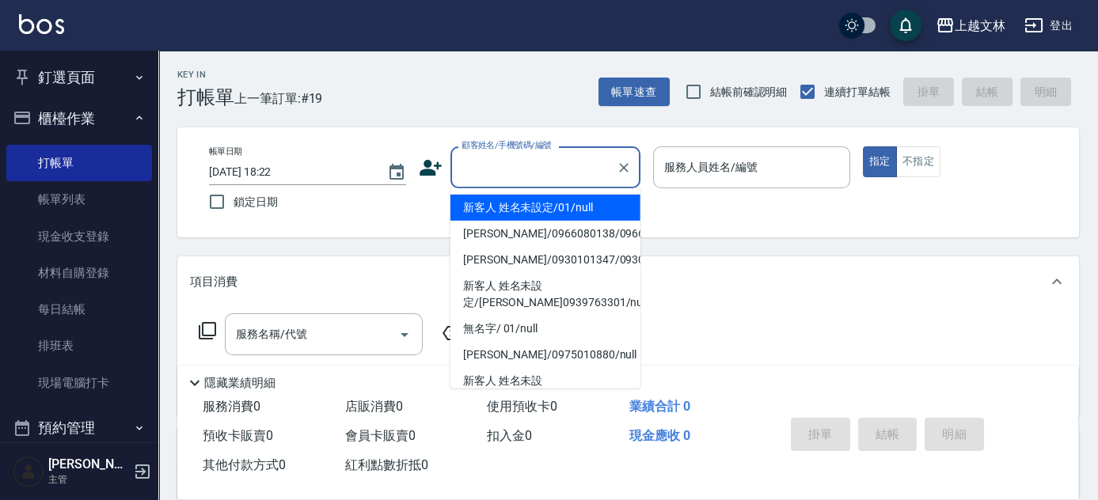
click at [506, 198] on li "新客人 姓名未設定/01/null" at bounding box center [546, 208] width 190 height 26
type input "新客人 姓名未設定/01/null"
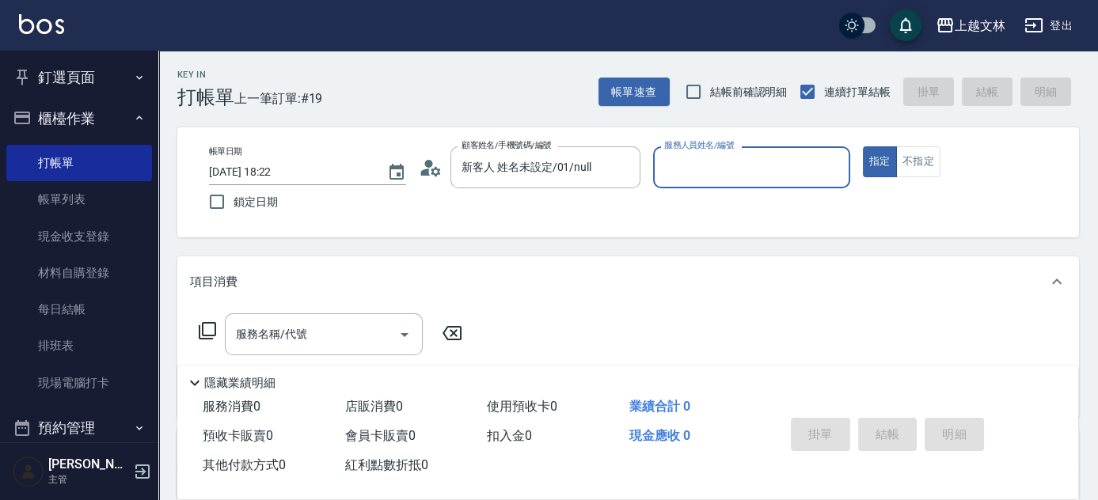
click at [686, 164] on input "服務人員姓名/編號" at bounding box center [751, 168] width 183 height 28
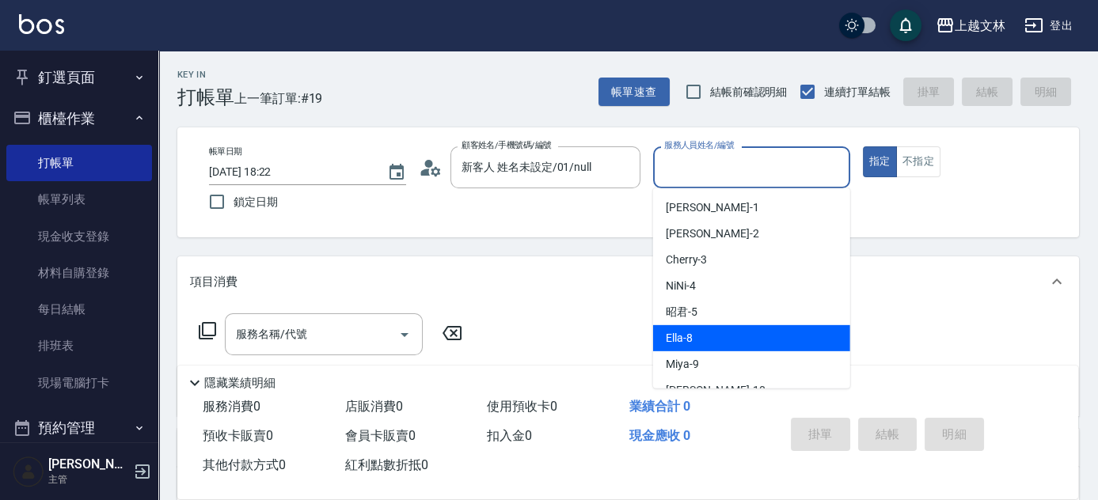
click at [728, 335] on div "Ella -8" at bounding box center [751, 338] width 197 height 26
type input "Ella-8"
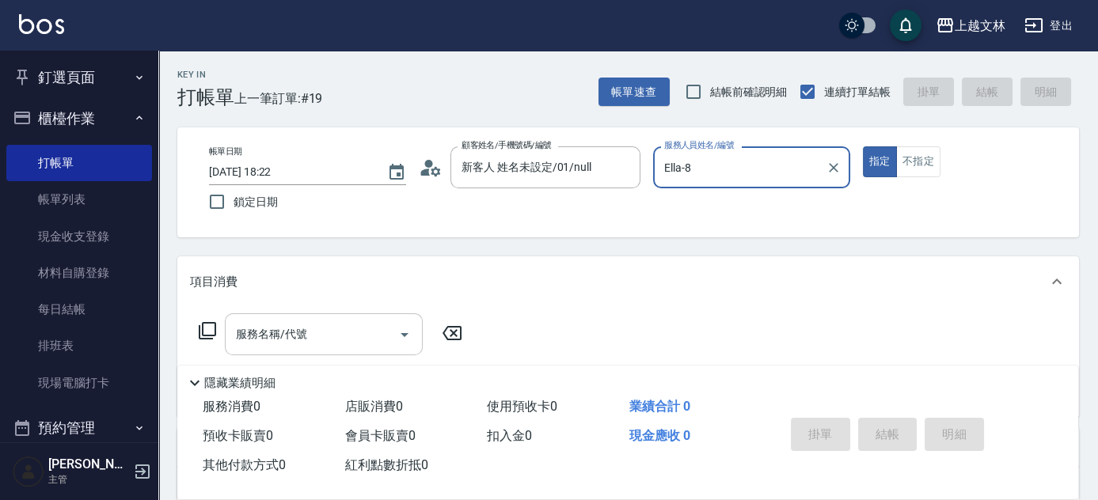
click at [355, 337] on input "服務名稱/代號" at bounding box center [312, 335] width 160 height 28
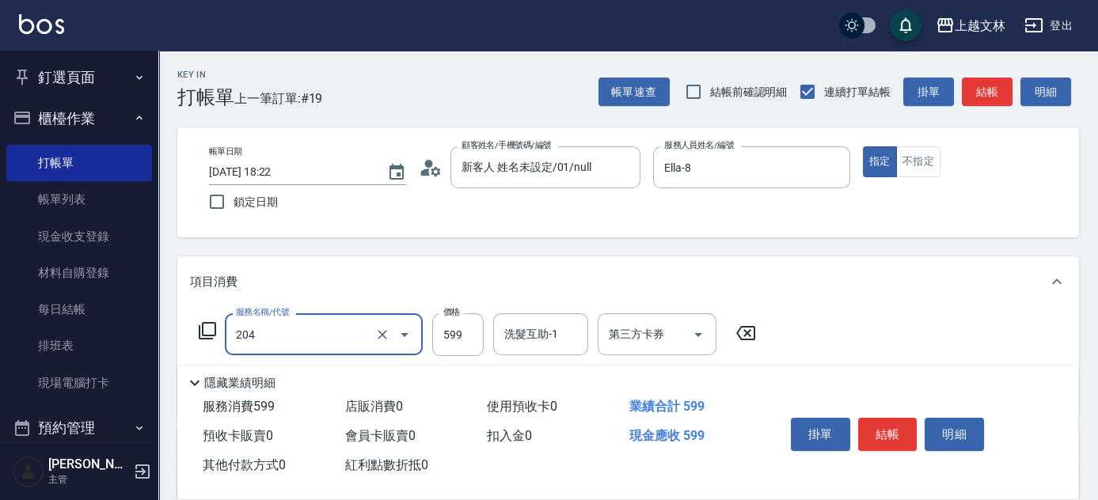
type input "A級洗+剪(204)"
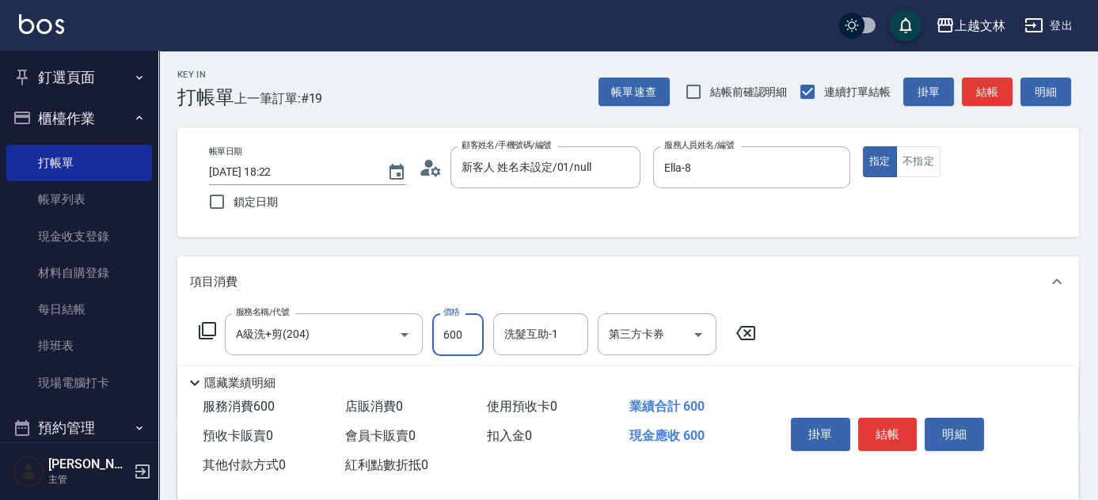
type input "600"
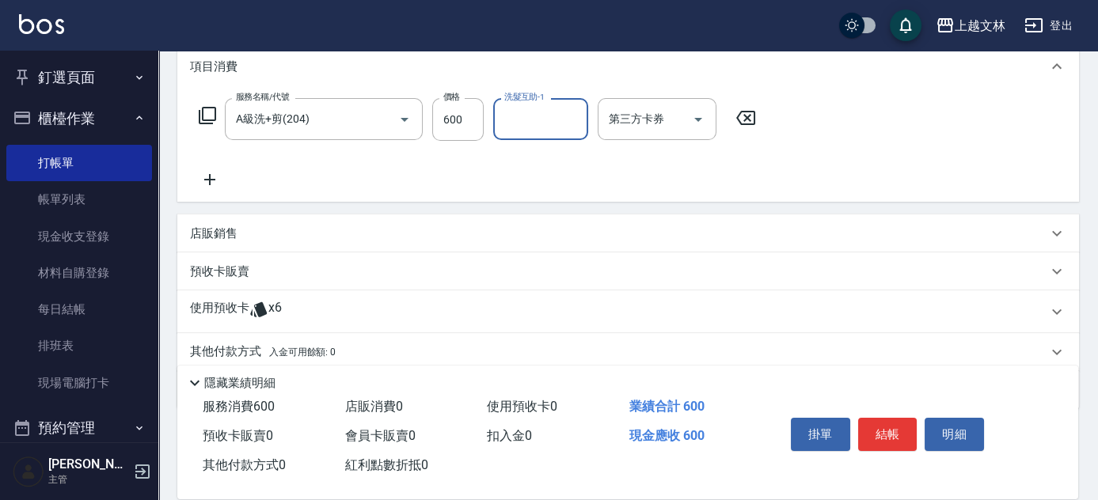
scroll to position [226, 0]
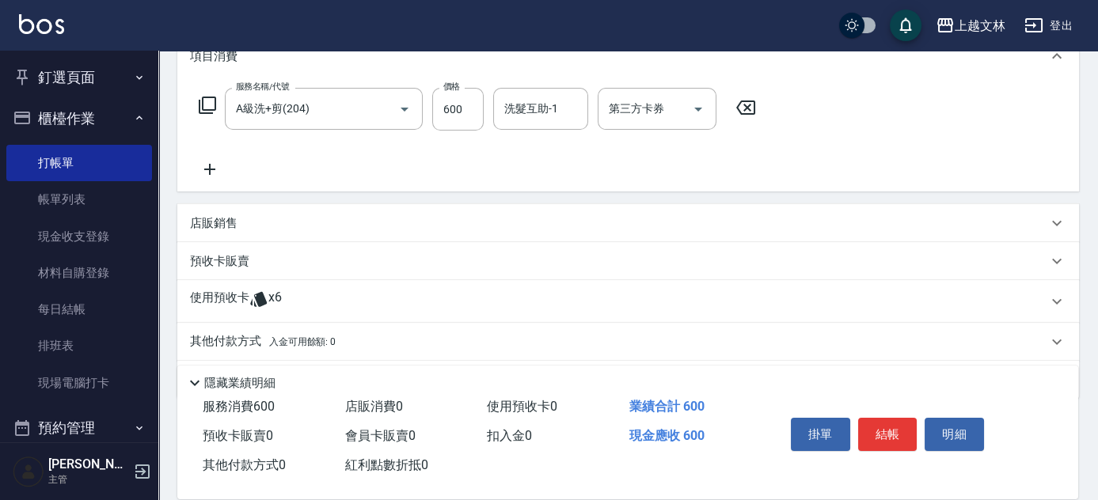
click at [358, 215] on div "店販銷售" at bounding box center [619, 223] width 858 height 17
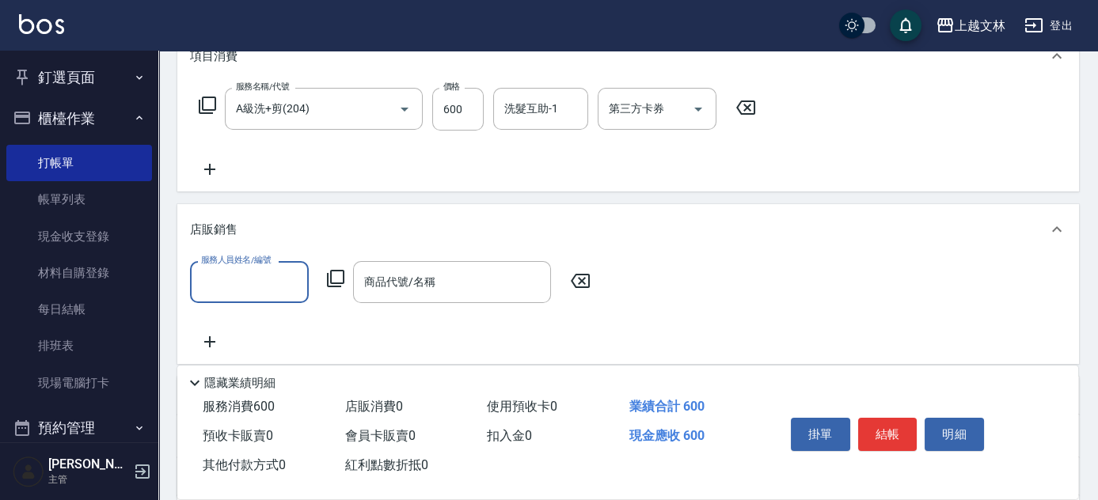
scroll to position [0, 0]
click at [248, 291] on input "服務人員姓名/編號" at bounding box center [249, 282] width 105 height 28
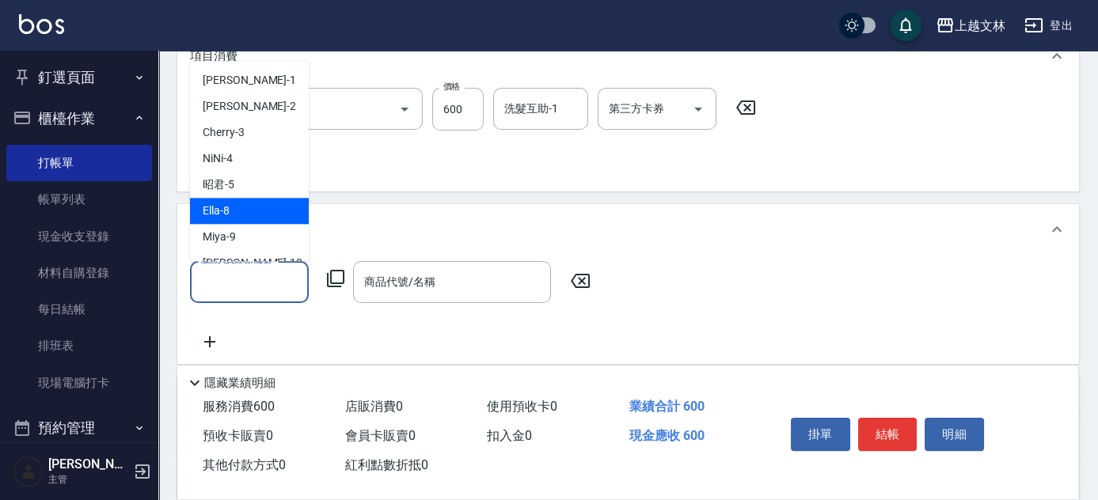
click at [234, 219] on div "Ella -8" at bounding box center [249, 211] width 119 height 26
type input "Ella-8"
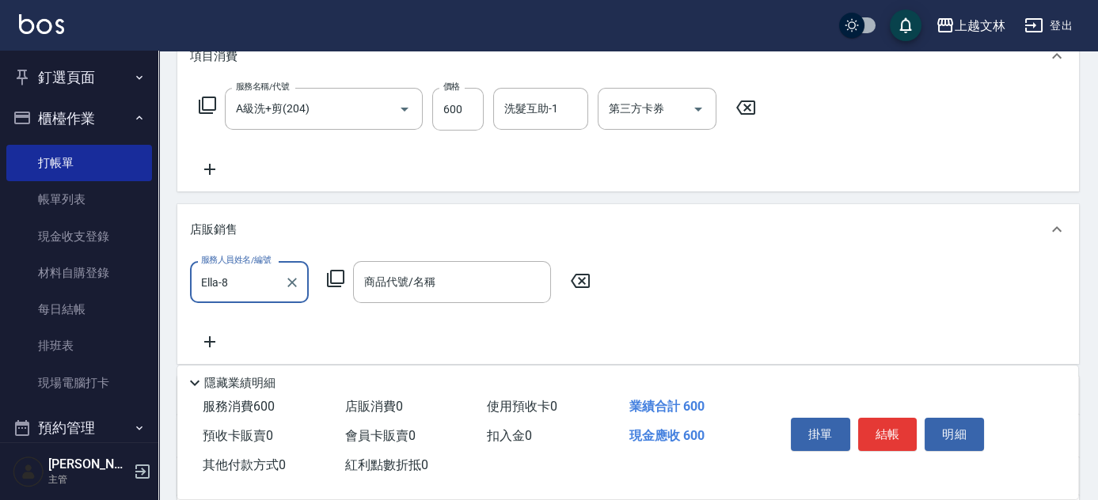
click at [335, 279] on icon at bounding box center [335, 278] width 19 height 19
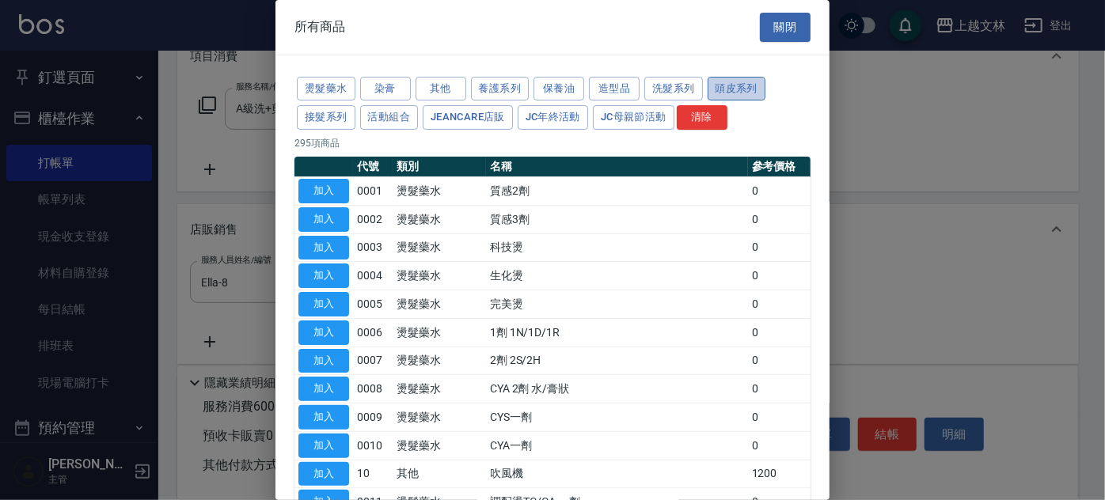
click at [720, 85] on button "頭皮系列" at bounding box center [737, 89] width 59 height 25
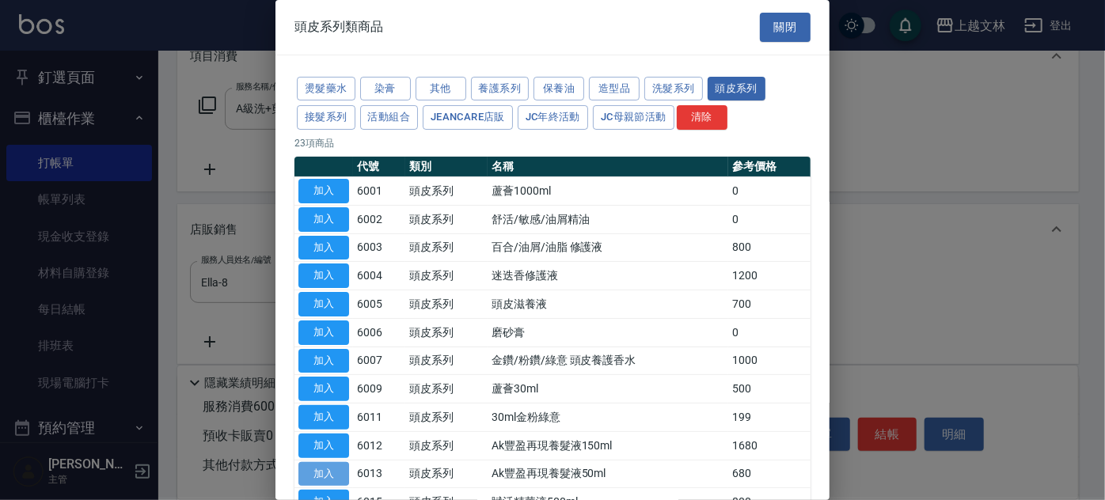
click at [332, 466] on button "加入" at bounding box center [324, 474] width 51 height 25
type input "Ak豐盈再現養髮液50ml"
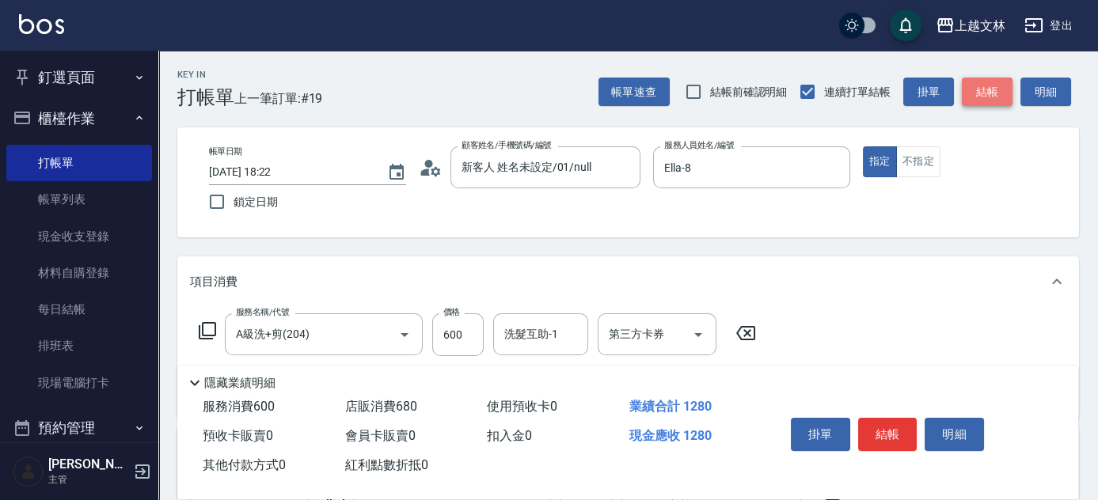
click at [983, 86] on button "結帳" at bounding box center [987, 92] width 51 height 29
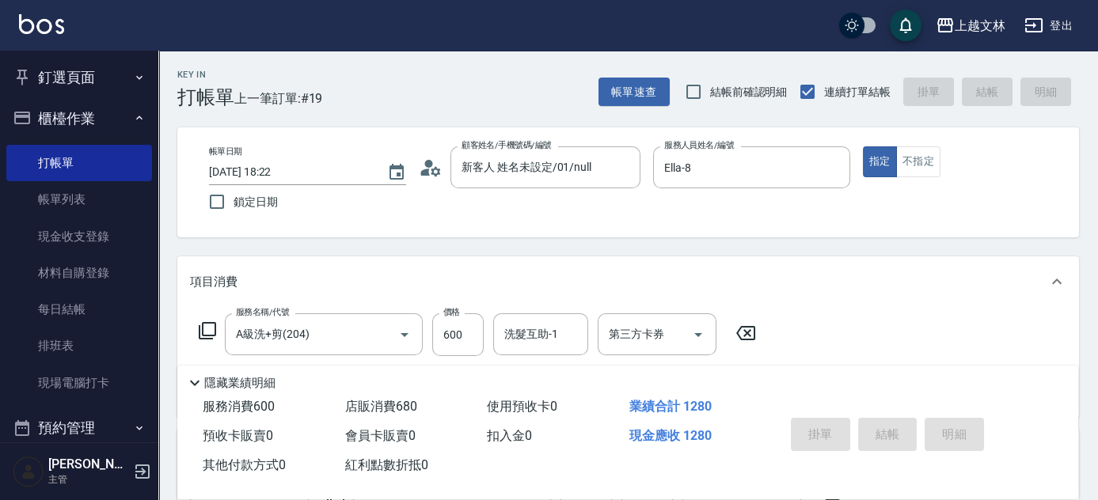
type input "[DATE] 18:23"
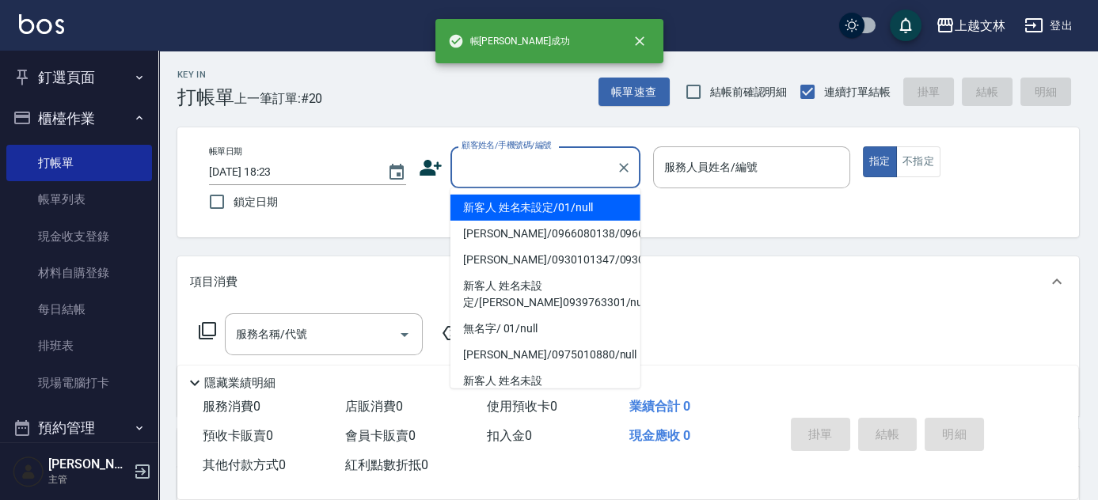
click at [521, 167] on input "顧客姓名/手機號碼/編號" at bounding box center [534, 168] width 152 height 28
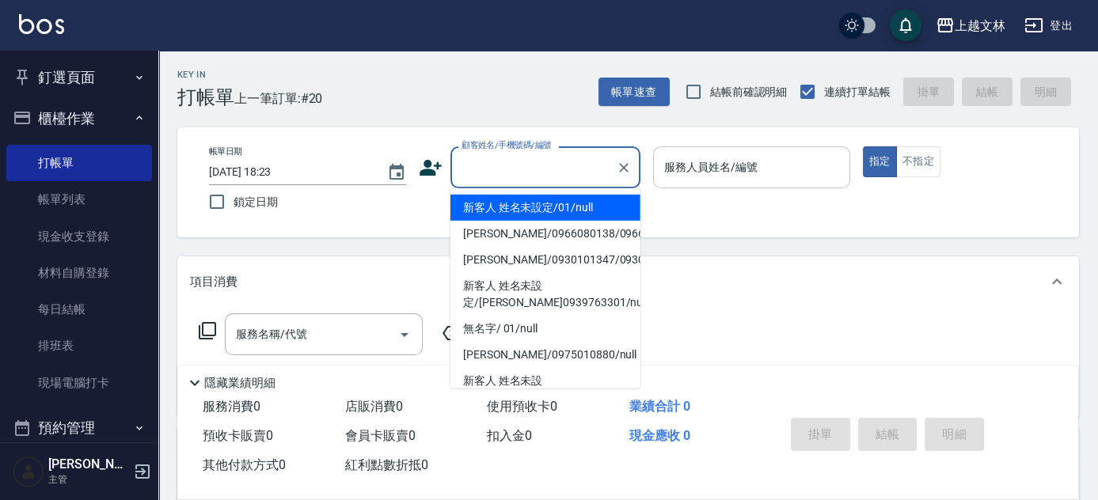
drag, startPoint x: 519, startPoint y: 207, endPoint x: 681, endPoint y: 177, distance: 164.5
click at [525, 207] on li "新客人 姓名未設定/01/null" at bounding box center [546, 208] width 190 height 26
type input "新客人 姓名未設定/01/null"
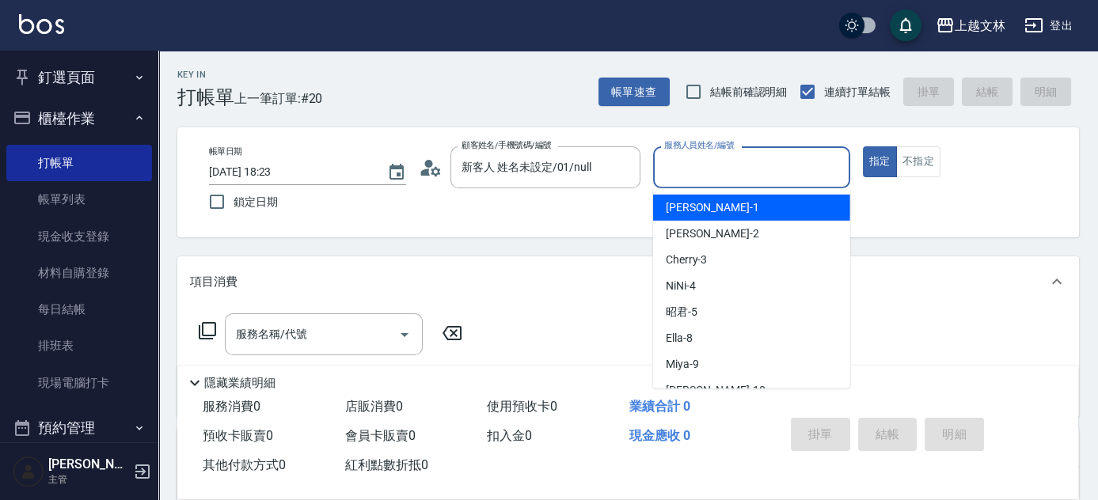
click at [697, 170] on input "服務人員姓名/編號" at bounding box center [751, 168] width 183 height 28
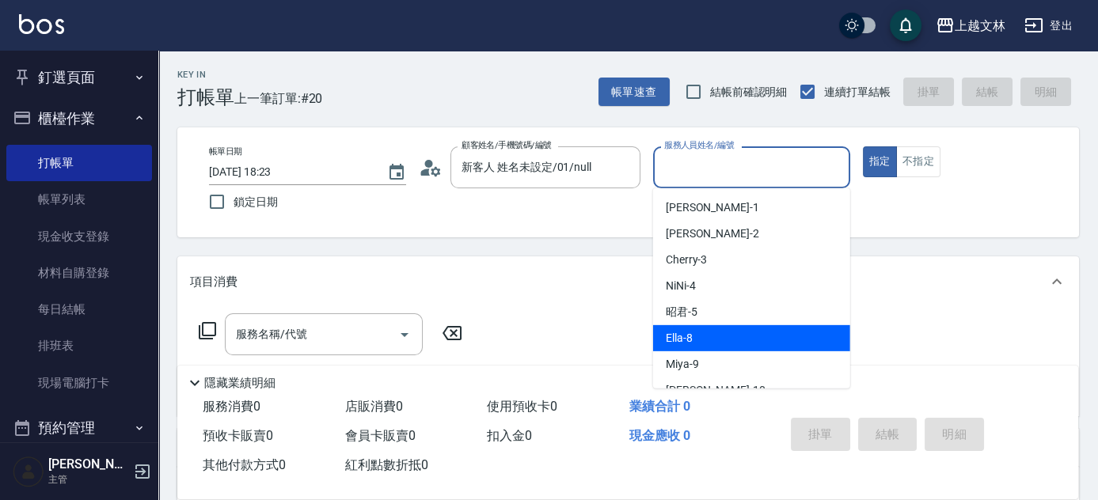
click at [675, 331] on span "Ella -8" at bounding box center [679, 338] width 27 height 17
type input "Ella-8"
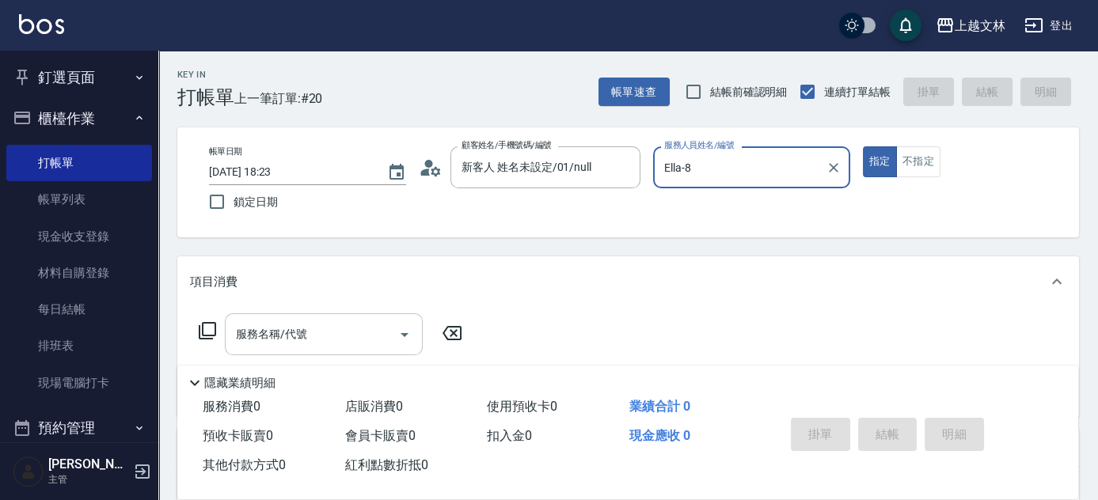
click at [361, 332] on input "服務名稱/代號" at bounding box center [312, 335] width 160 height 28
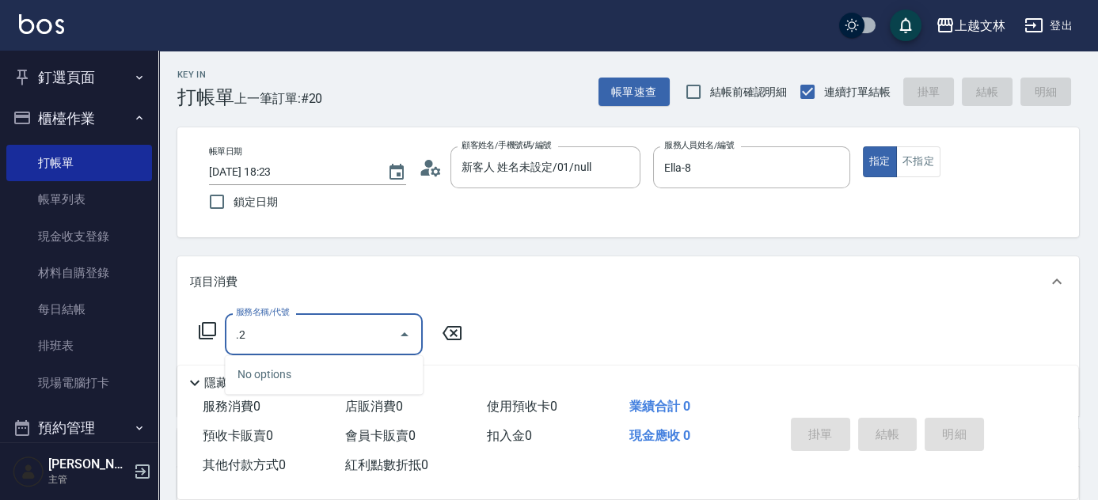
type input "."
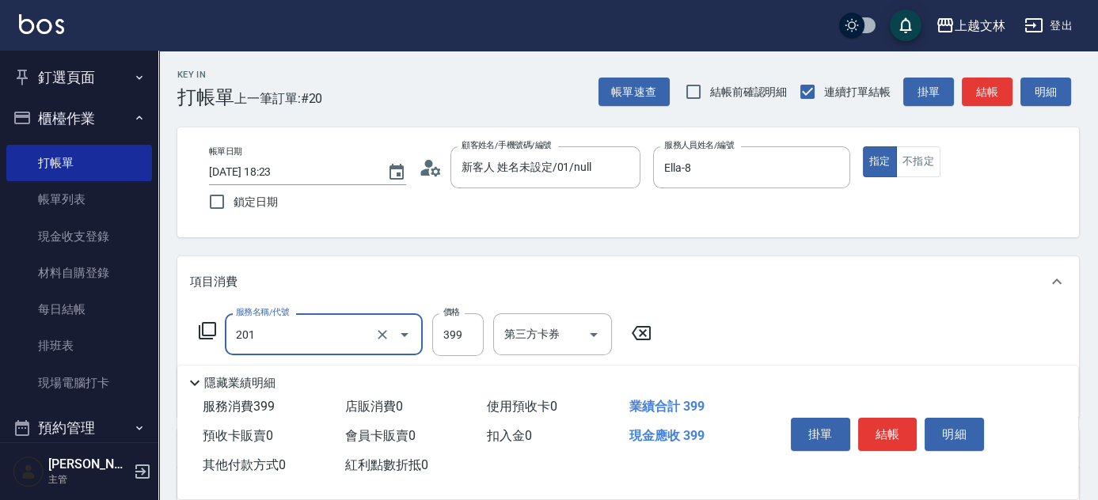
type input "B級單剪(201)"
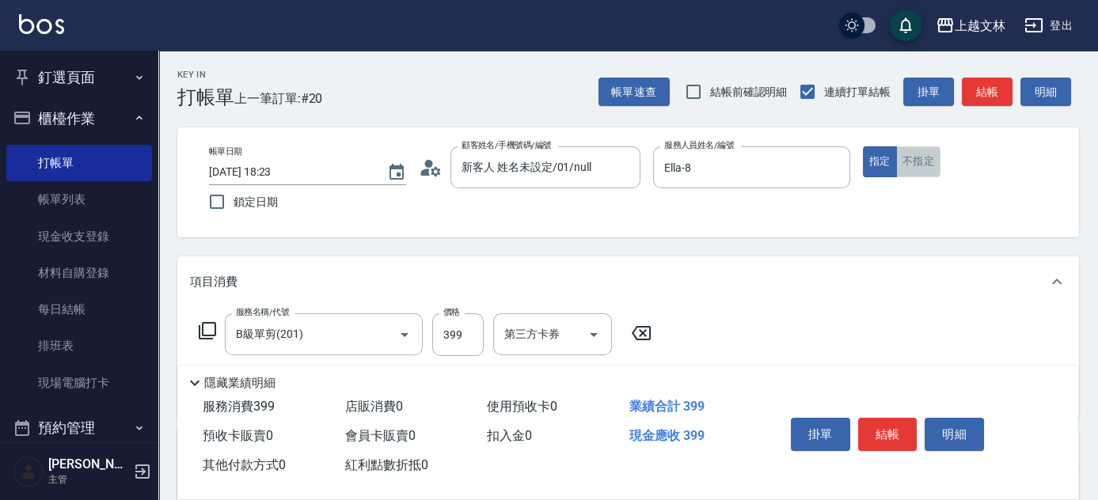
click at [912, 159] on button "不指定" at bounding box center [918, 161] width 44 height 31
click at [1001, 99] on button "結帳" at bounding box center [987, 92] width 51 height 29
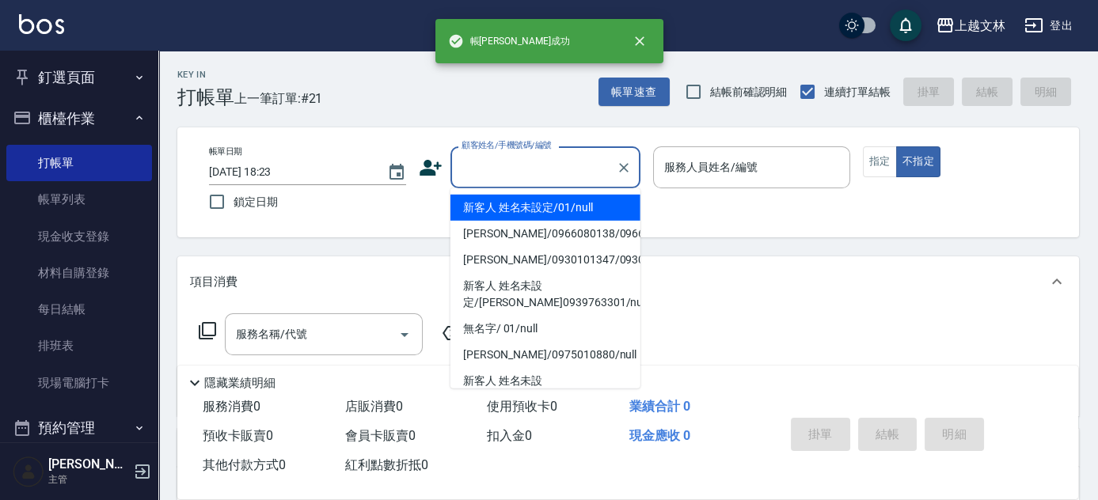
click at [546, 170] on input "顧客姓名/手機號碼/編號" at bounding box center [534, 168] width 152 height 28
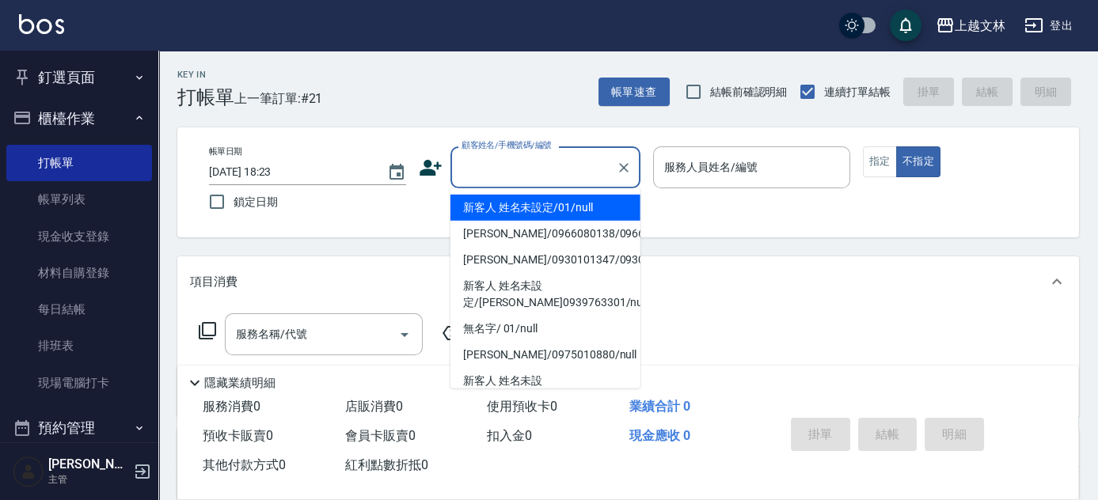
drag, startPoint x: 536, startPoint y: 211, endPoint x: 679, endPoint y: 171, distance: 148.7
click at [538, 213] on li "新客人 姓名未設定/01/null" at bounding box center [546, 208] width 190 height 26
type input "新客人 姓名未設定/01/null"
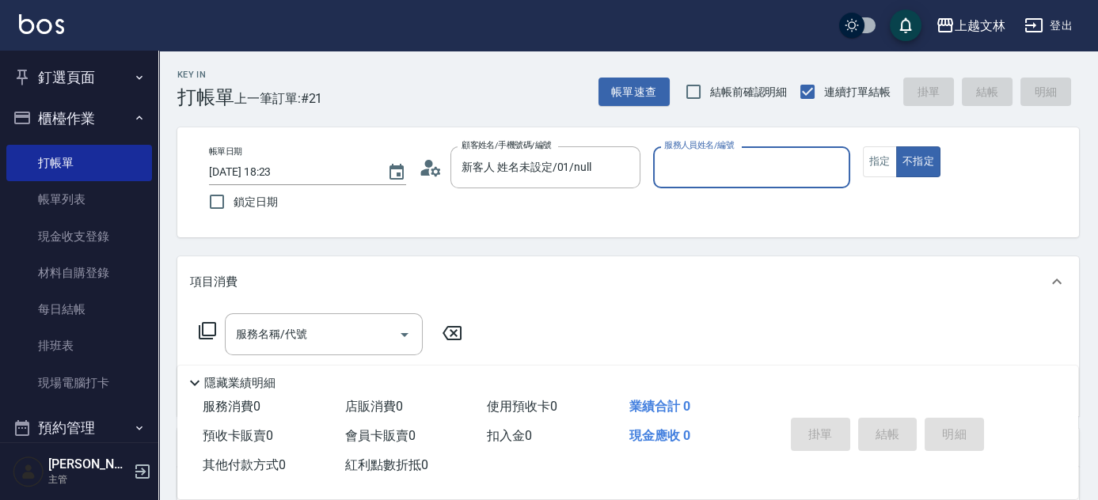
click at [688, 168] on input "服務人員姓名/編號" at bounding box center [751, 168] width 183 height 28
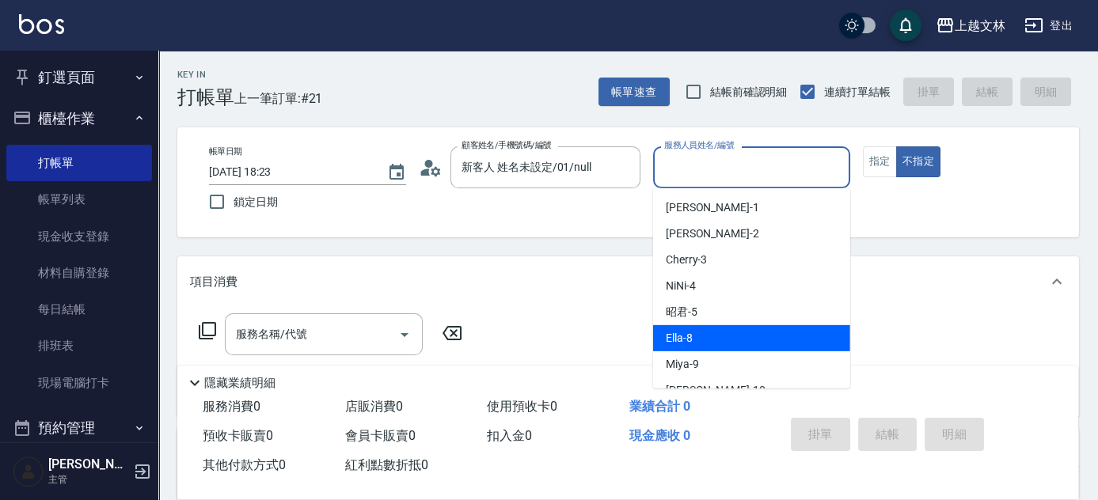
click at [680, 331] on span "Ella -8" at bounding box center [679, 338] width 27 height 17
type input "Ella-8"
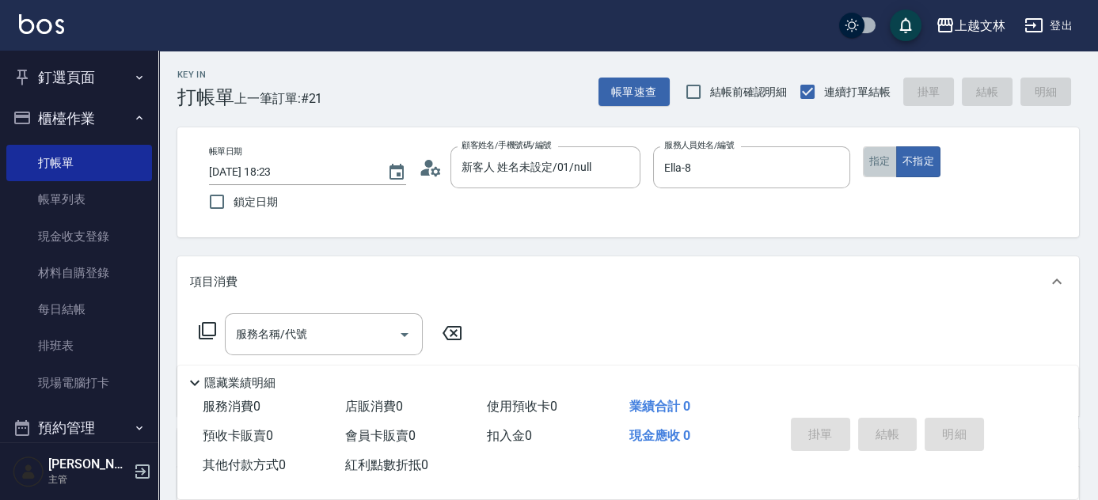
drag, startPoint x: 878, startPoint y: 160, endPoint x: 766, endPoint y: 211, distance: 122.6
click at [876, 162] on button "指定" at bounding box center [880, 161] width 34 height 31
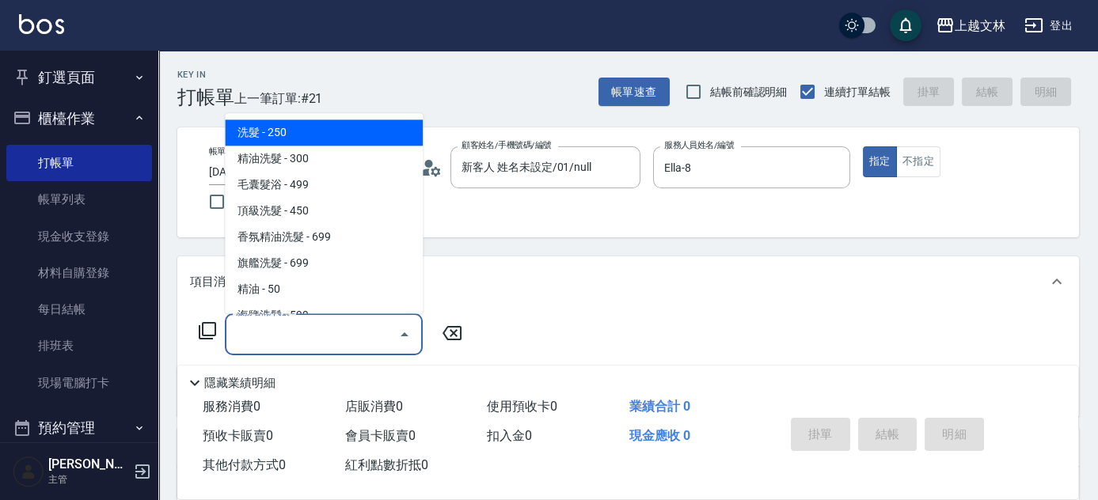
click at [365, 333] on input "服務名稱/代號" at bounding box center [312, 335] width 160 height 28
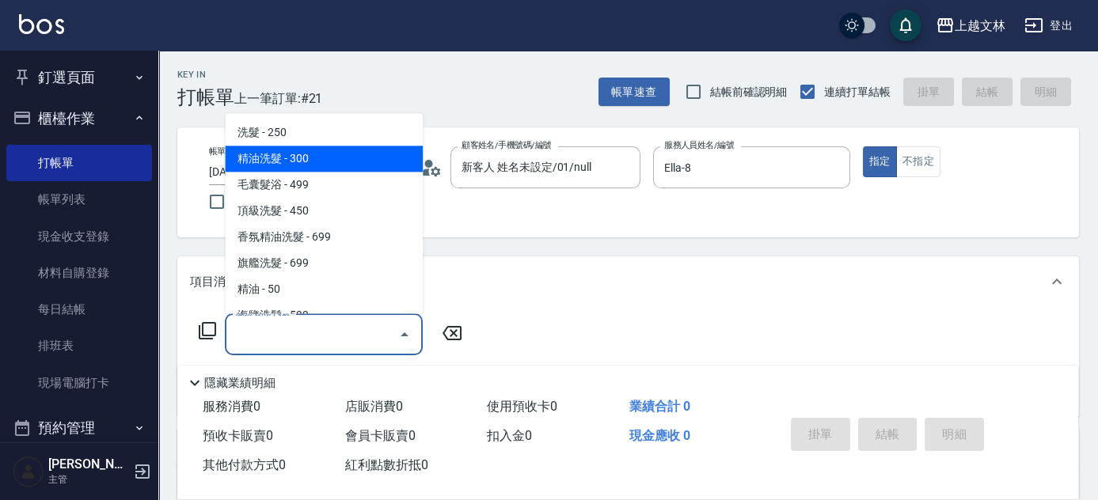
drag, startPoint x: 287, startPoint y: 166, endPoint x: 296, endPoint y: 174, distance: 11.8
click at [296, 170] on span "精油洗髮 - 300" at bounding box center [324, 159] width 198 height 26
type input "精油洗髮(102)"
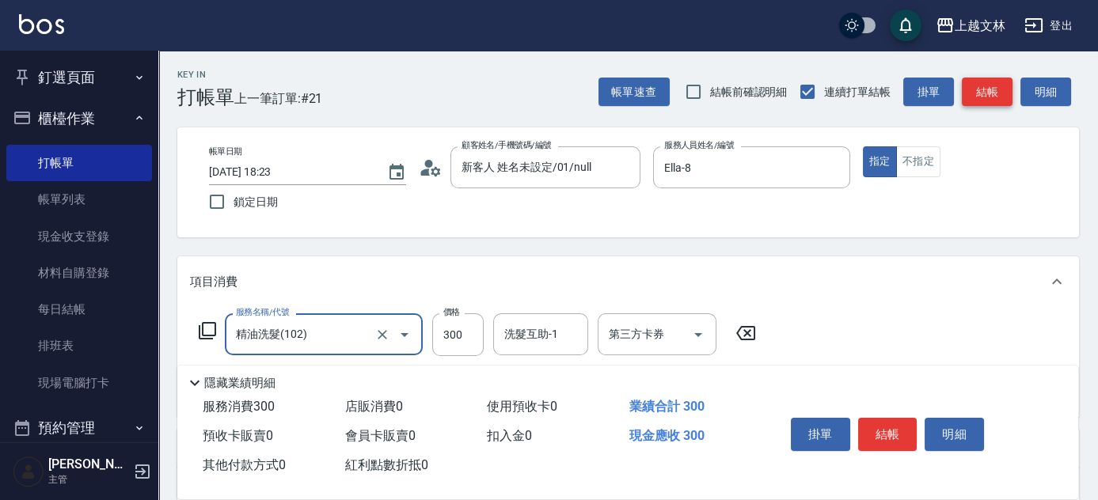
click at [986, 93] on button "結帳" at bounding box center [987, 92] width 51 height 29
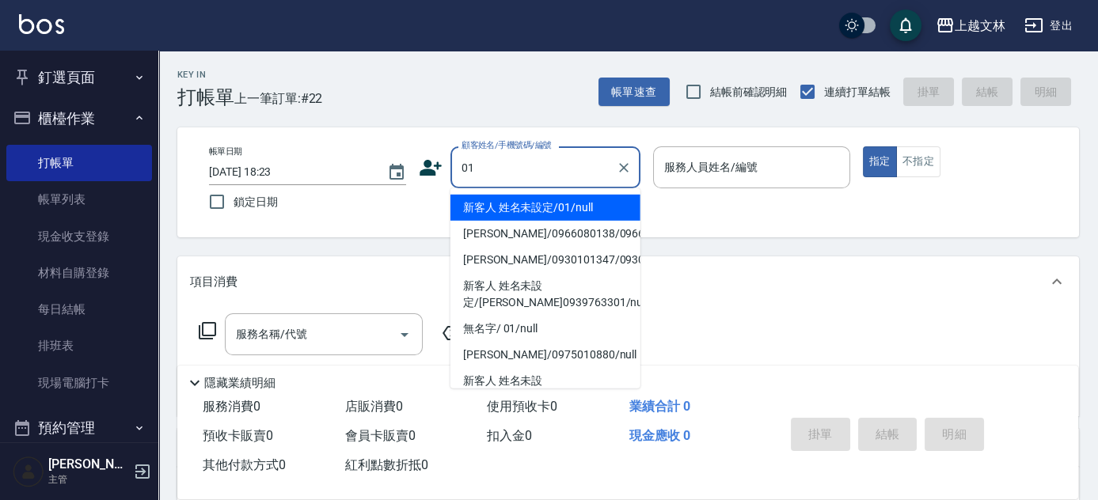
type input "01"
type input "3"
type input "新客人 姓名未設定/01/null"
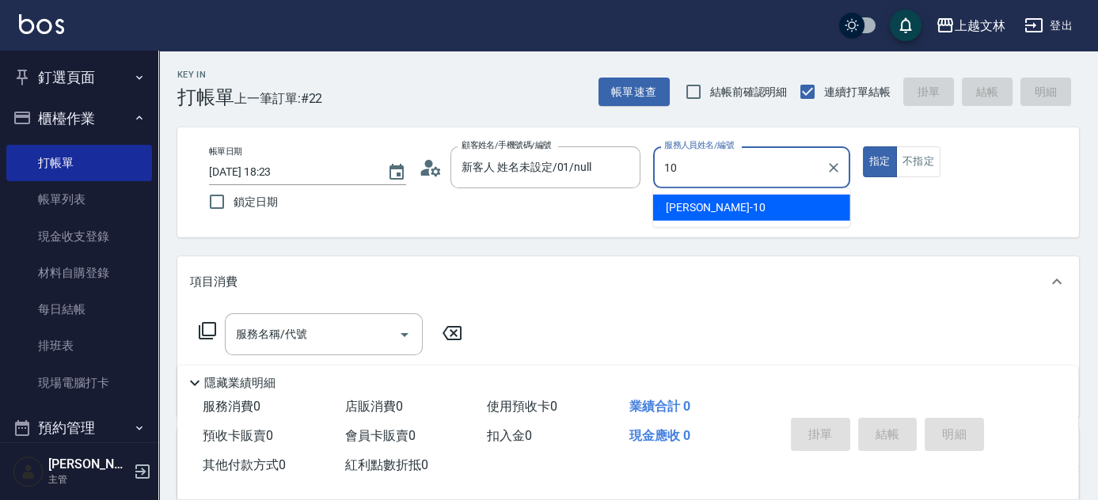
type input "[PERSON_NAME]-10"
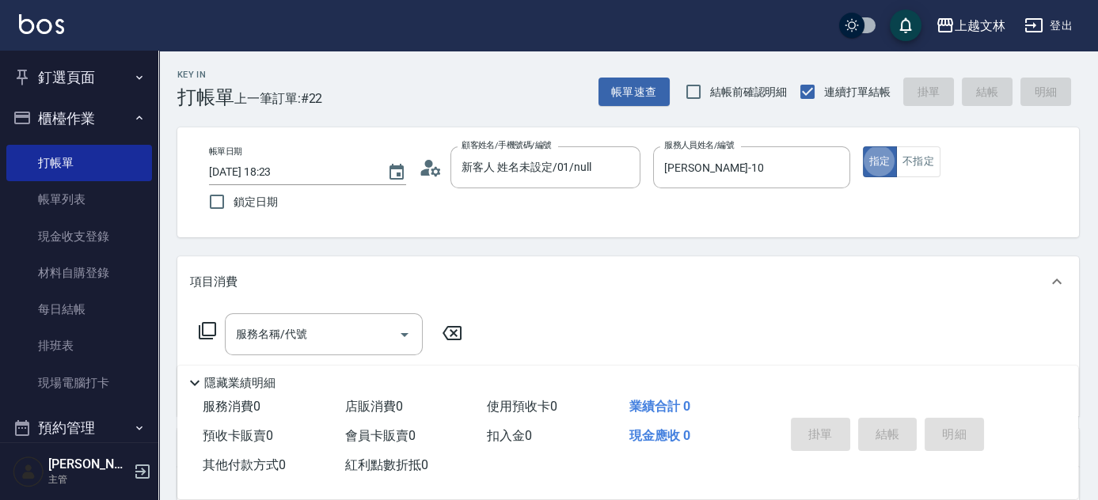
type button "true"
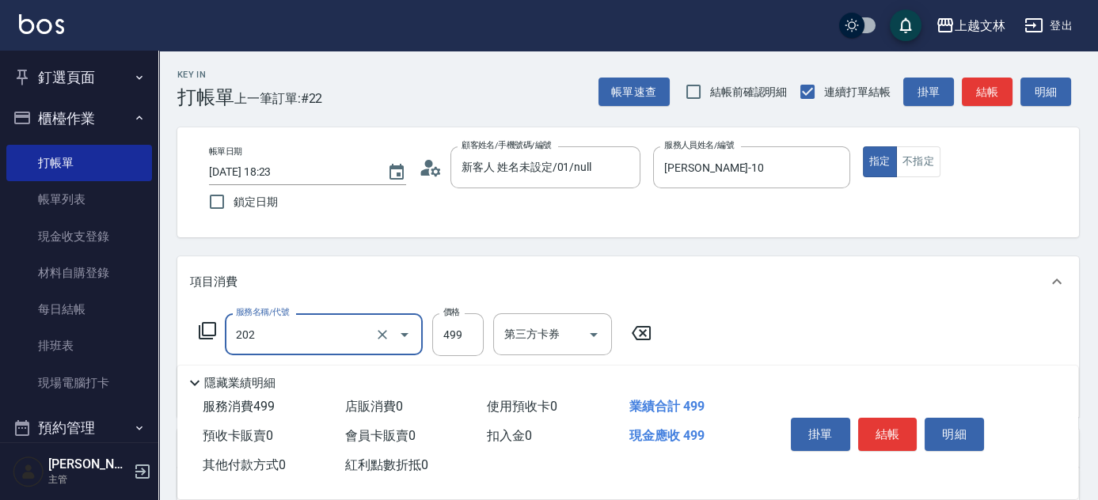
type input "A級單剪(202)"
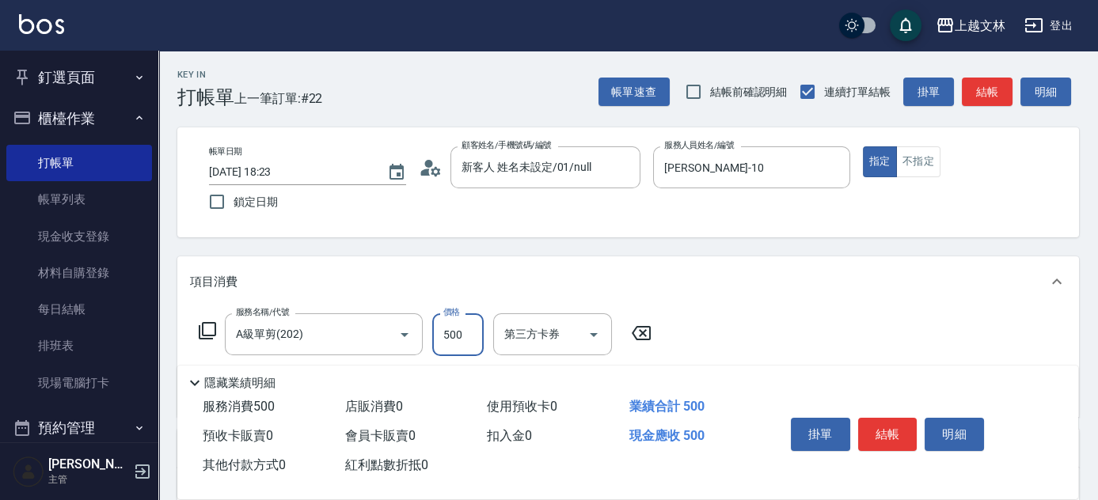
type input "500"
drag, startPoint x: 873, startPoint y: 421, endPoint x: 884, endPoint y: 425, distance: 11.0
click at [884, 425] on button "結帳" at bounding box center [887, 434] width 59 height 33
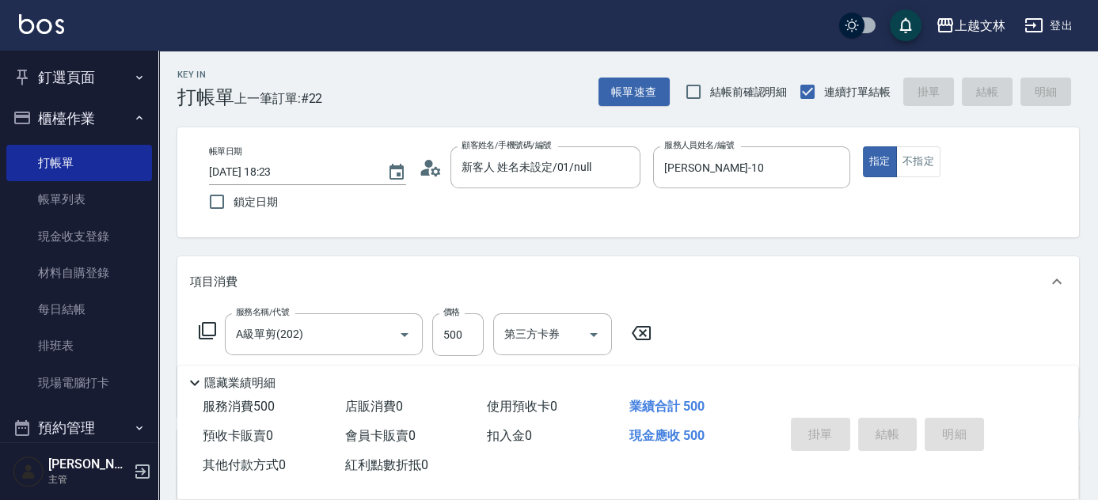
type input "[DATE] 18:25"
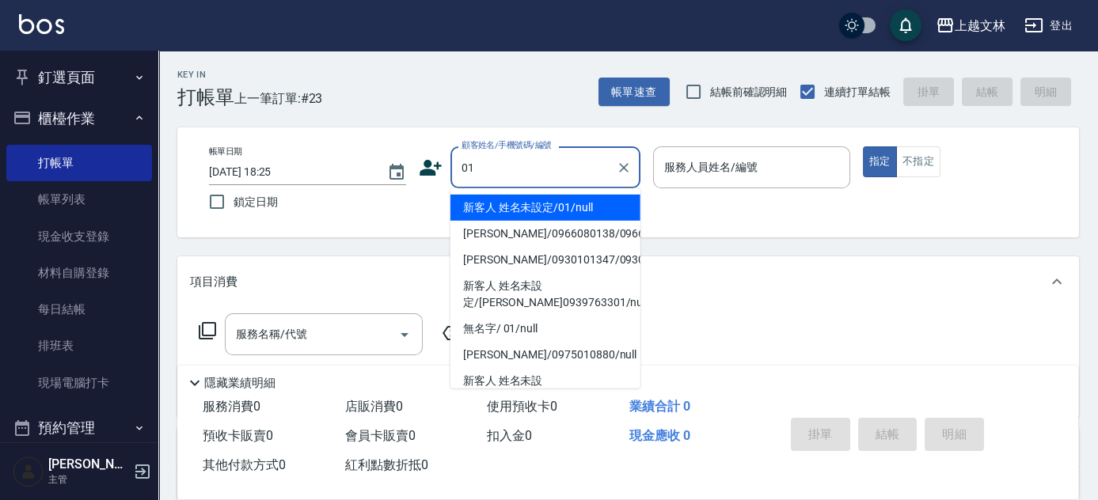
type input "新客人 姓名未設定/01/null"
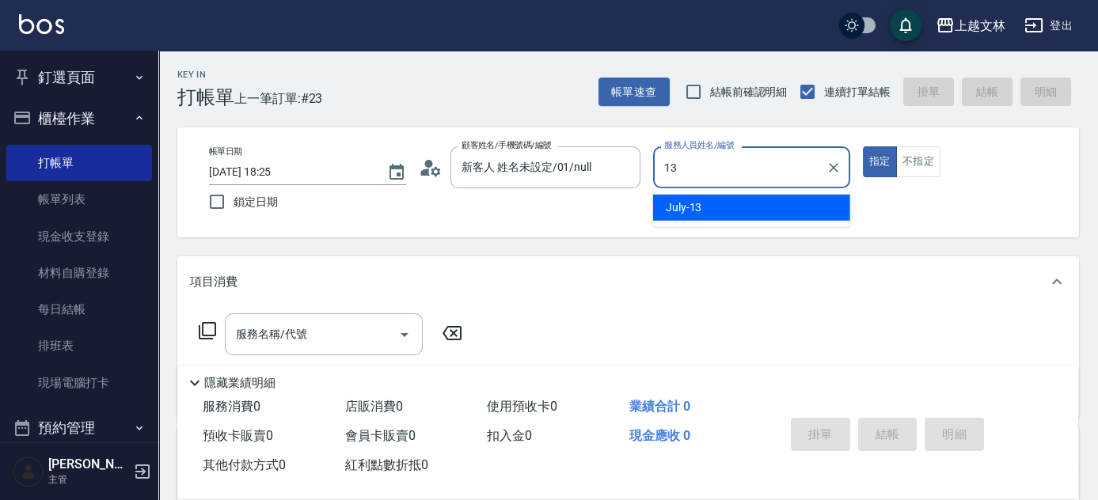
type input "July-13"
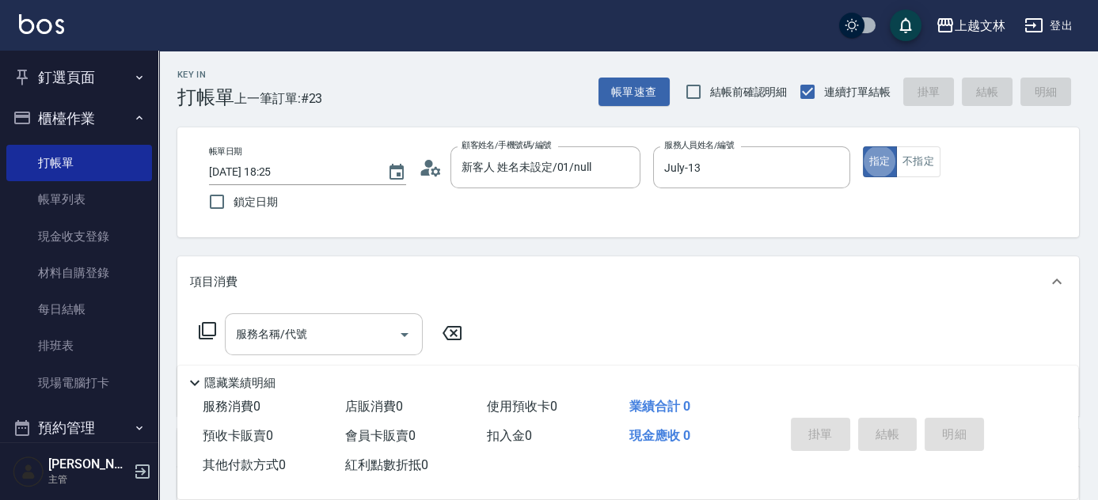
click at [270, 341] on input "服務名稱/代號" at bounding box center [312, 335] width 160 height 28
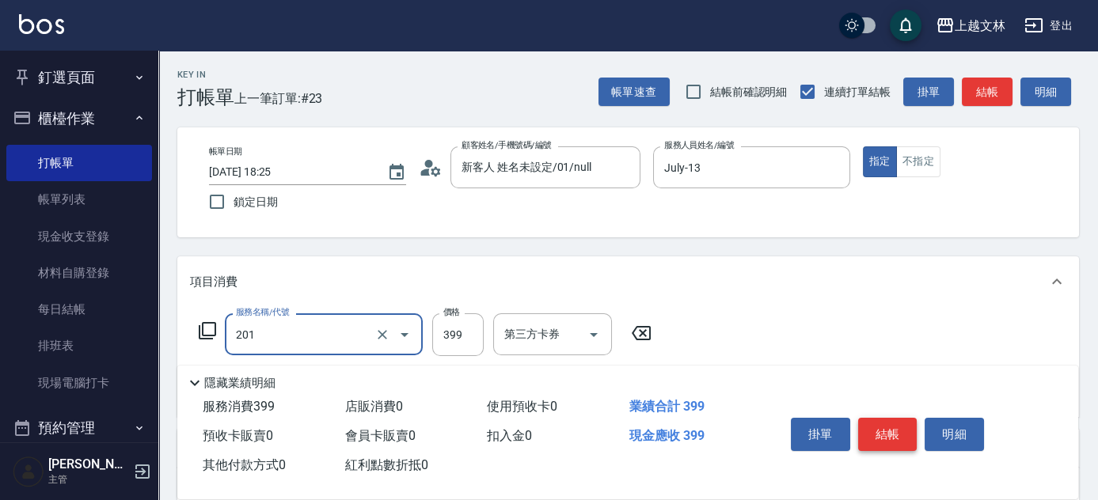
type input "B級單剪(201)"
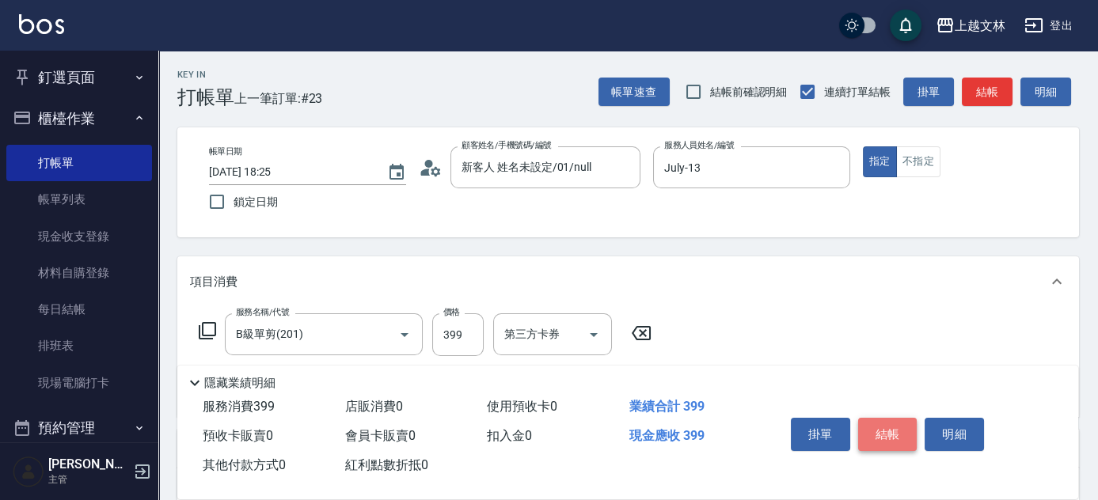
click at [893, 432] on button "結帳" at bounding box center [887, 434] width 59 height 33
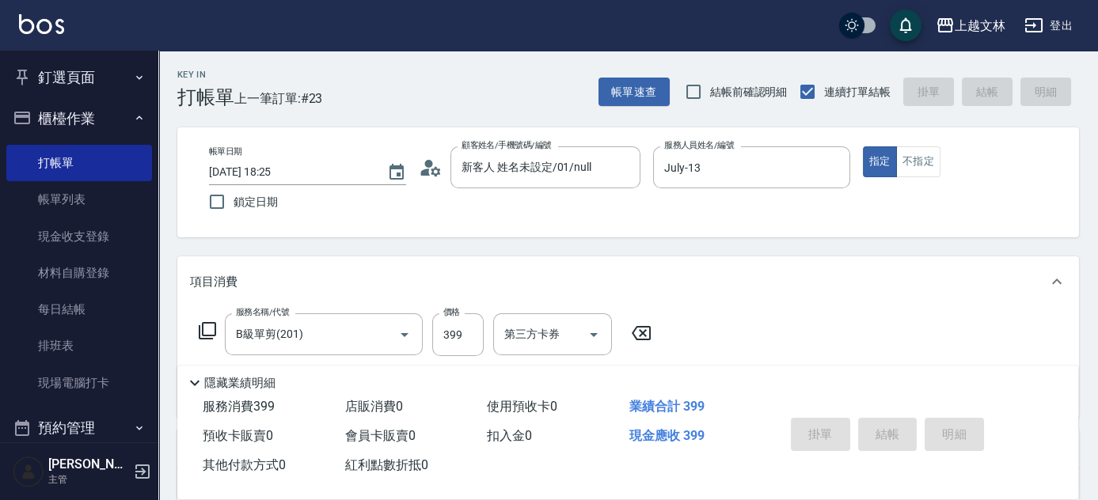
type input "[DATE] 18:30"
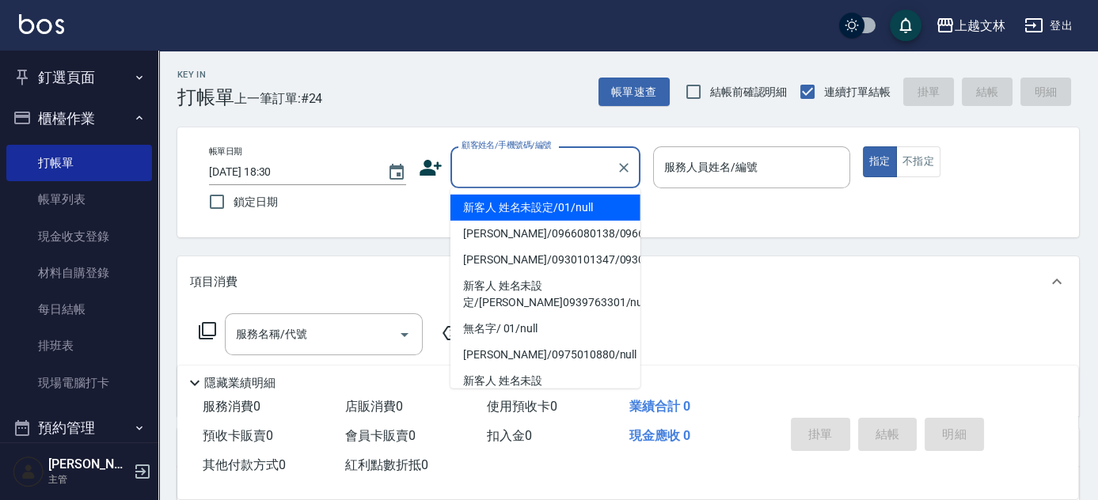
click at [534, 158] on input "顧客姓名/手機號碼/編號" at bounding box center [534, 168] width 152 height 28
click at [550, 211] on li "新客人 姓名未設定/01/null" at bounding box center [546, 208] width 190 height 26
type input "新客人 姓名未設定/01/null"
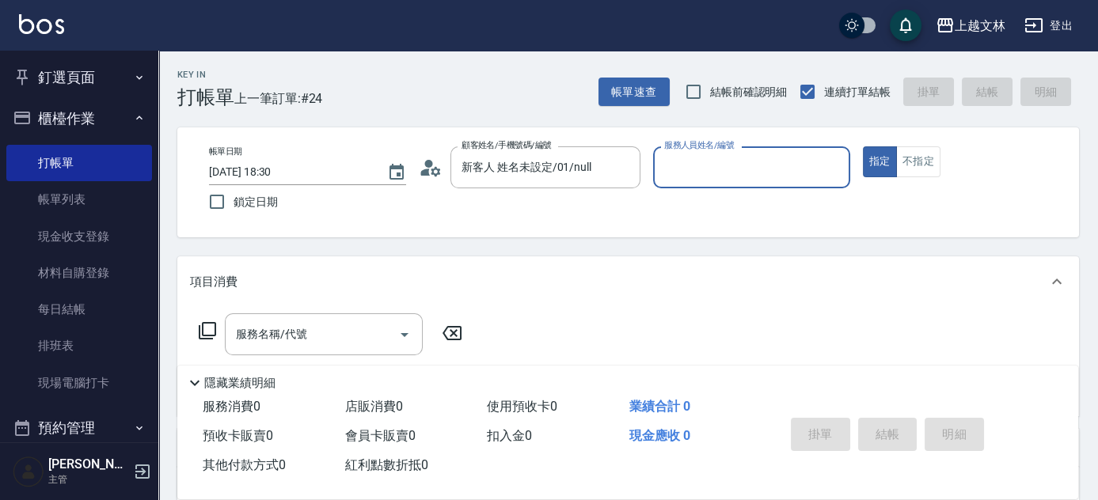
click at [730, 167] on input "服務人員姓名/編號" at bounding box center [751, 168] width 183 height 28
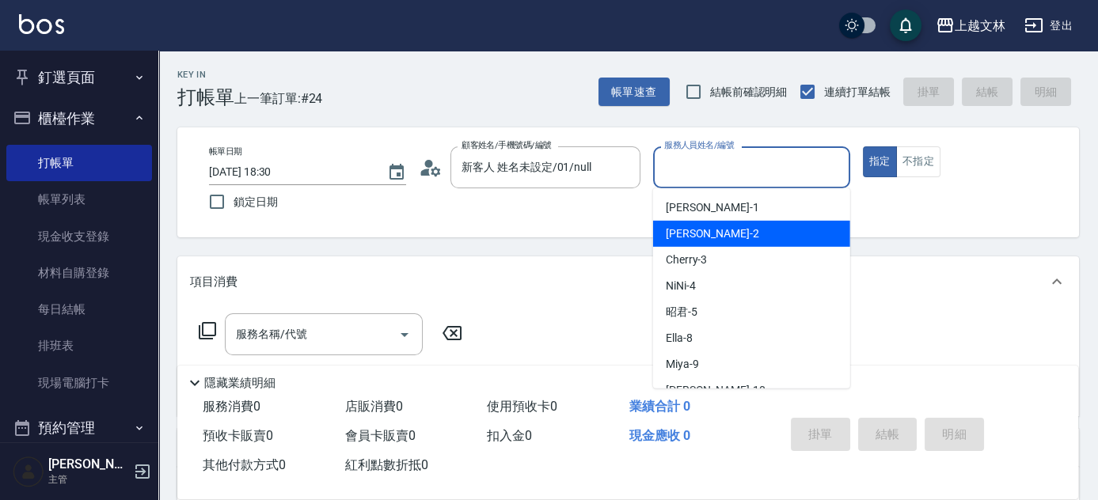
click at [749, 237] on div "[PERSON_NAME] -2" at bounding box center [751, 234] width 197 height 26
type input "[PERSON_NAME]-2"
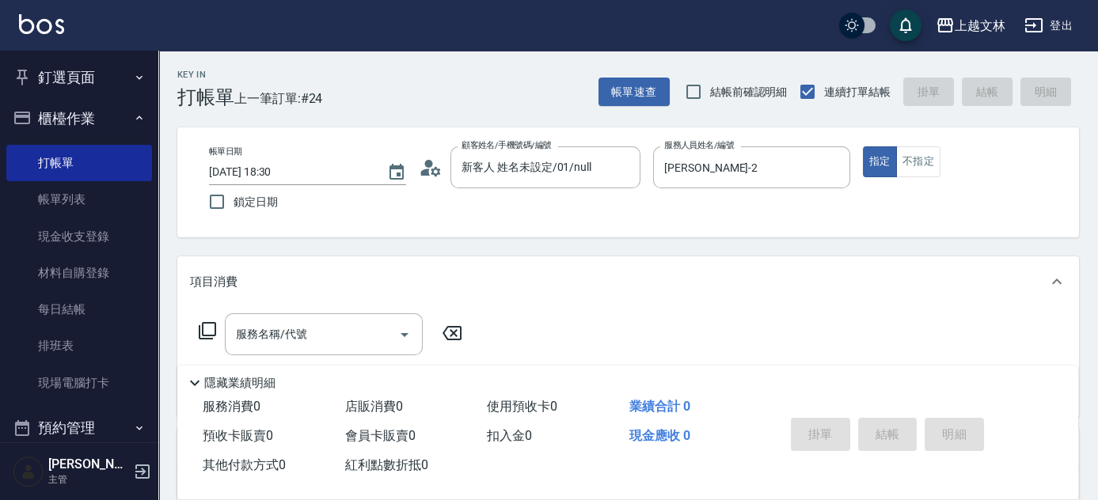
click at [208, 333] on icon at bounding box center [207, 330] width 19 height 19
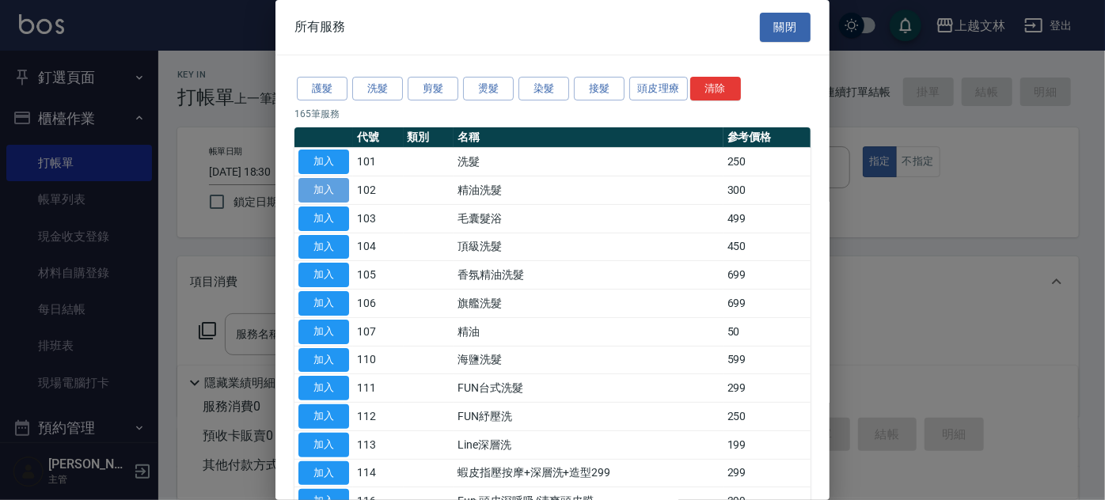
click at [325, 188] on button "加入" at bounding box center [324, 190] width 51 height 25
type input "精油洗髮(102)"
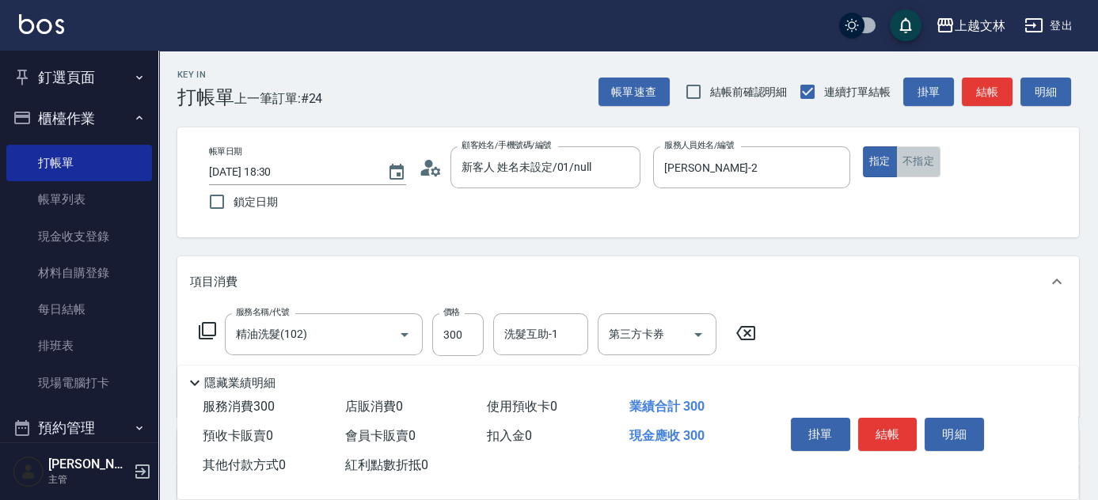
click at [938, 165] on button "不指定" at bounding box center [918, 161] width 44 height 31
click at [890, 430] on button "結帳" at bounding box center [887, 434] width 59 height 33
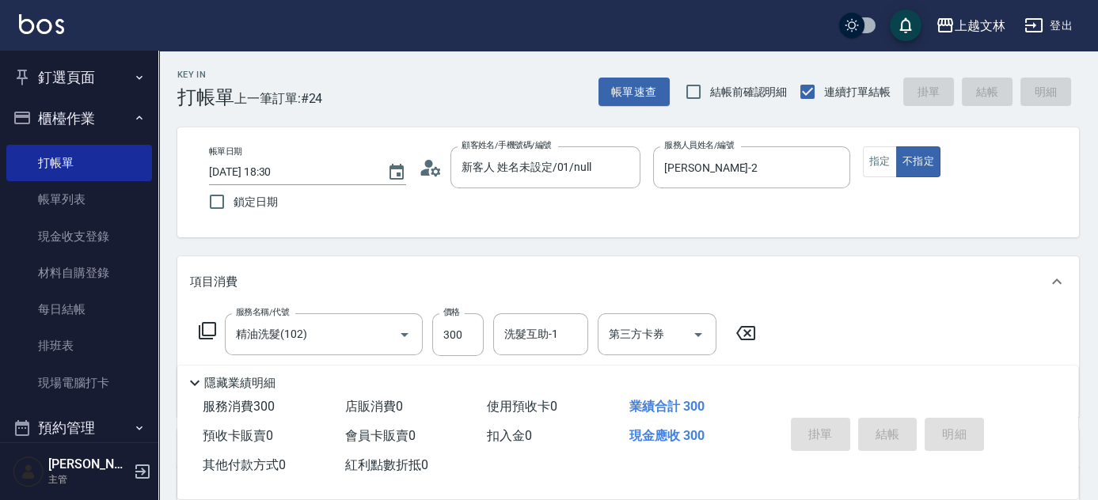
type input "[DATE] 18:37"
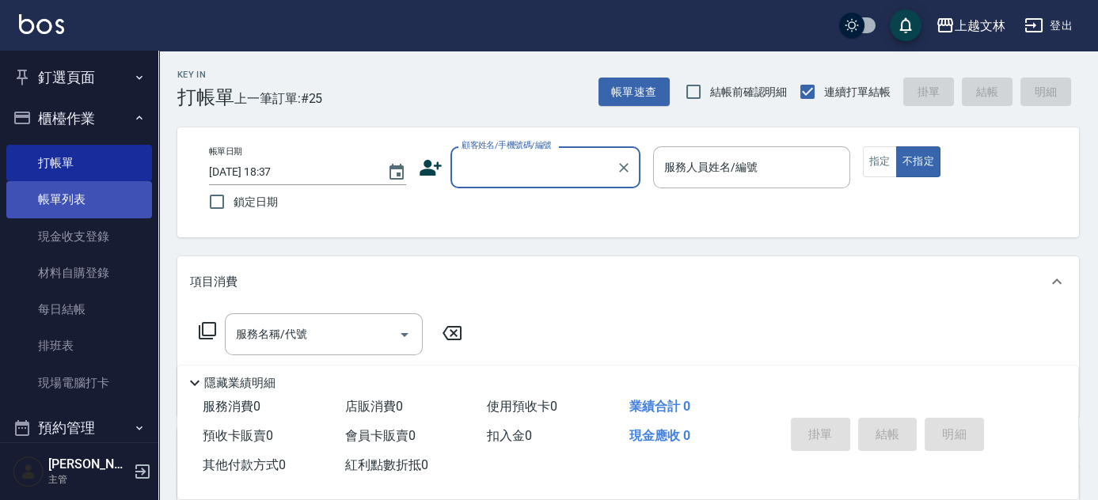
click at [77, 192] on link "帳單列表" at bounding box center [79, 199] width 146 height 36
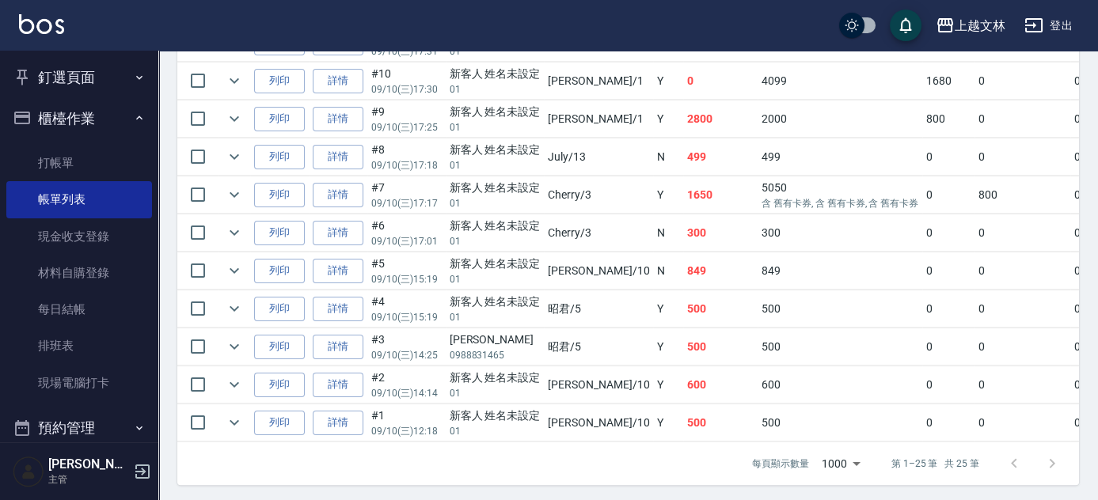
scroll to position [1036, 0]
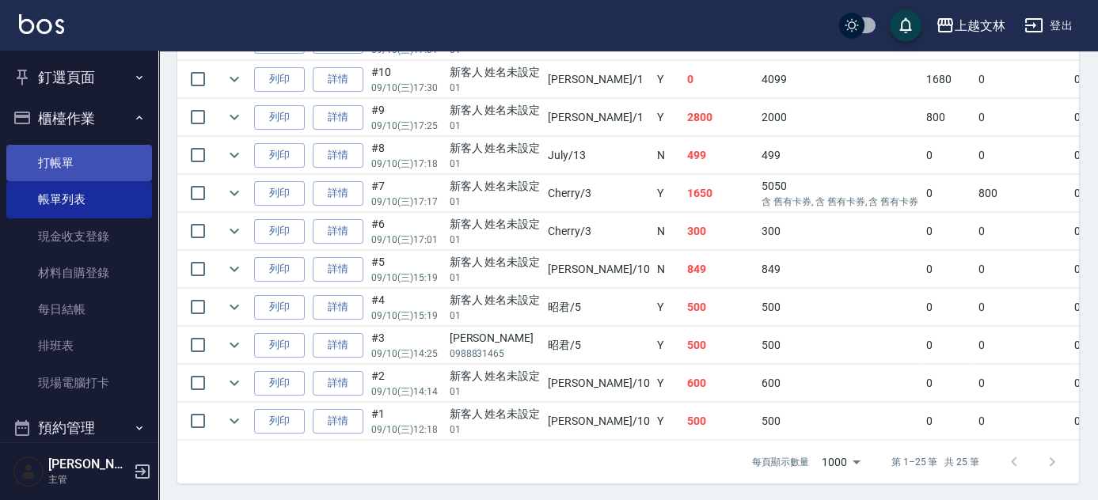
drag, startPoint x: 76, startPoint y: 163, endPoint x: 126, endPoint y: 168, distance: 50.1
click at [76, 163] on link "打帳單" at bounding box center [79, 163] width 146 height 36
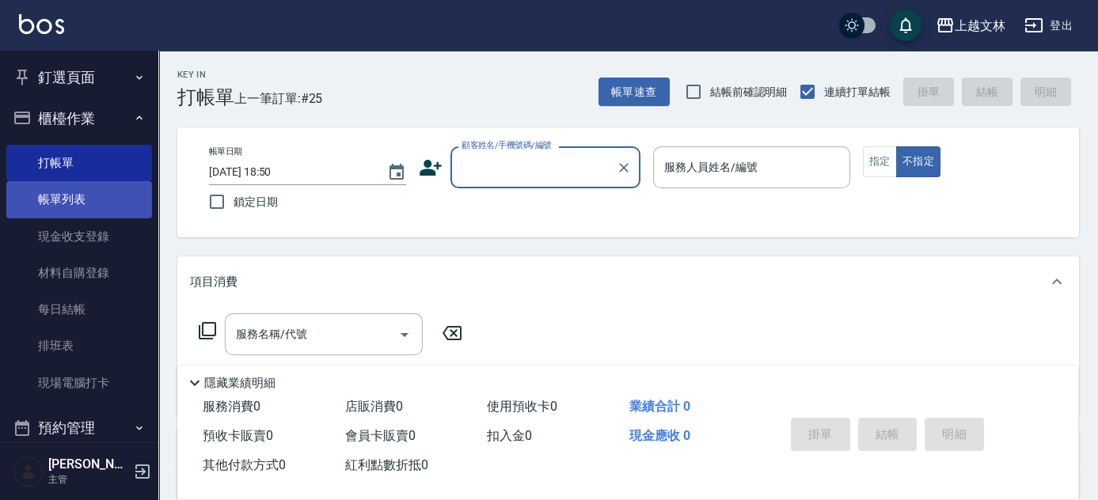
click at [50, 198] on link "帳單列表" at bounding box center [79, 199] width 146 height 36
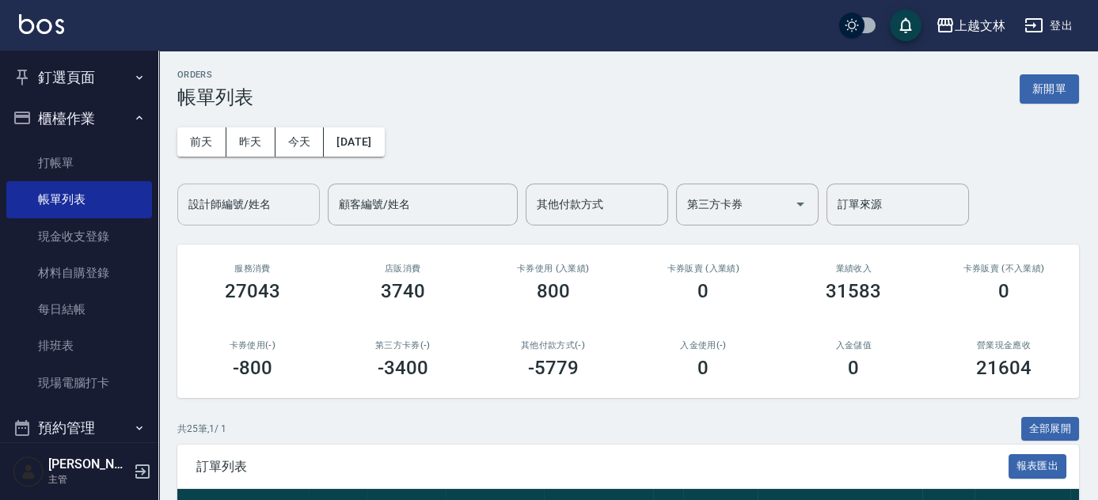
click at [254, 202] on input "設計師編號/姓名" at bounding box center [248, 205] width 128 height 28
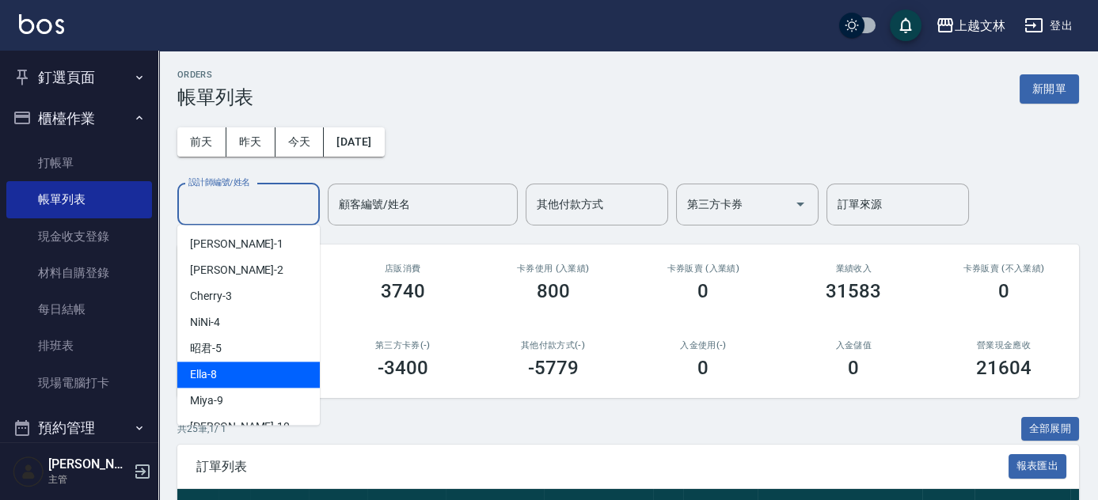
click at [207, 369] on span "Ella -8" at bounding box center [203, 375] width 27 height 17
type input "Ella-8"
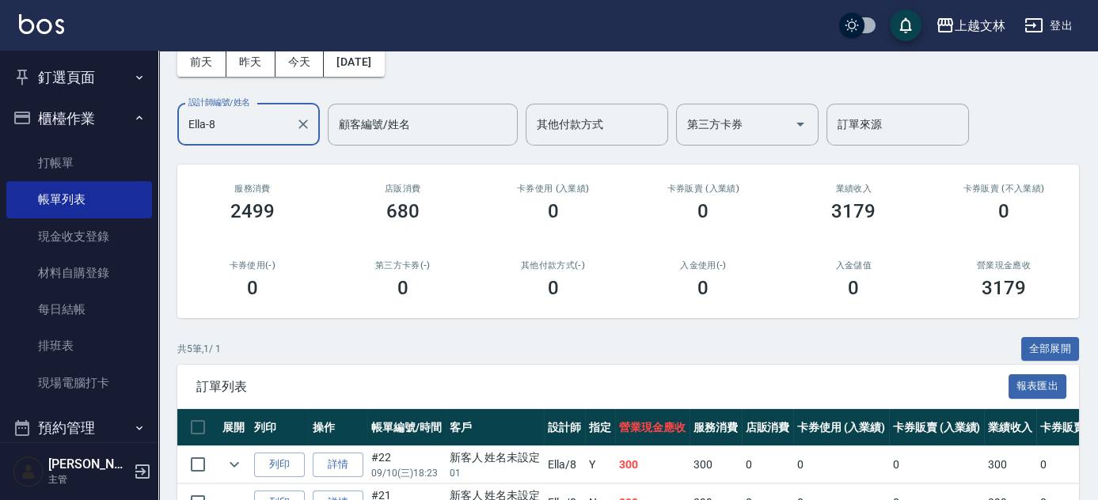
scroll to position [70, 0]
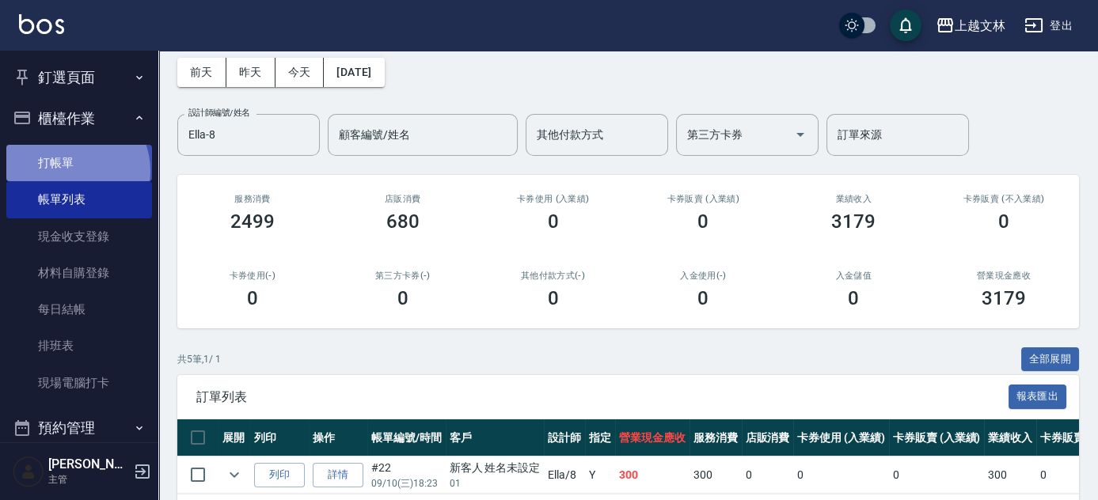
click at [70, 171] on link "打帳單" at bounding box center [79, 163] width 146 height 36
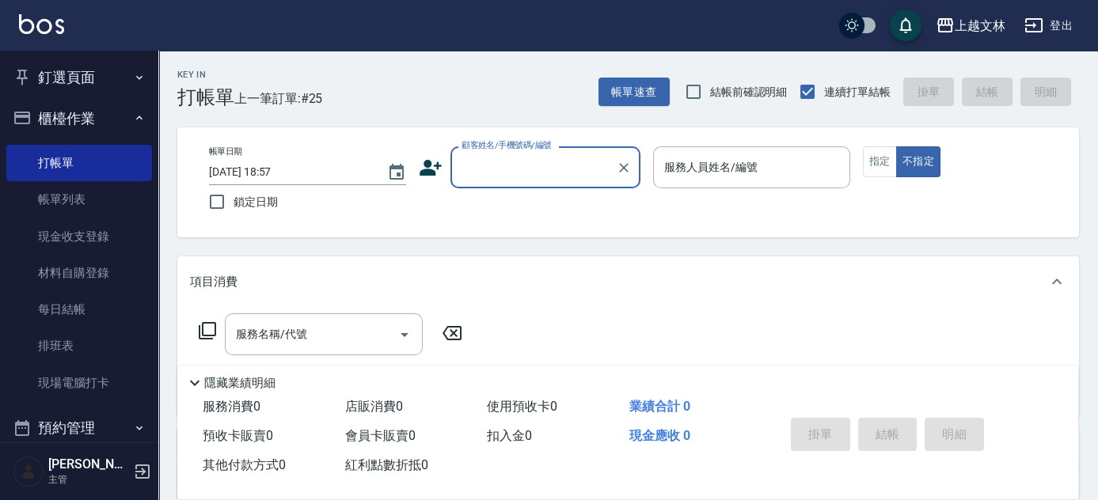
click at [519, 170] on input "顧客姓名/手機號碼/編號" at bounding box center [534, 168] width 152 height 28
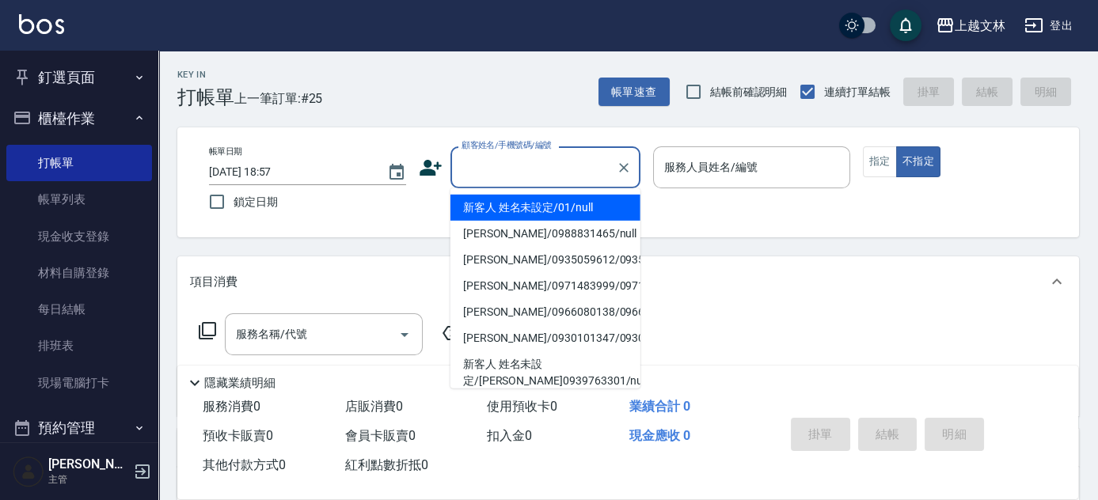
click at [498, 215] on li "新客人 姓名未設定/01/null" at bounding box center [546, 208] width 190 height 26
type input "新客人 姓名未設定/01/null"
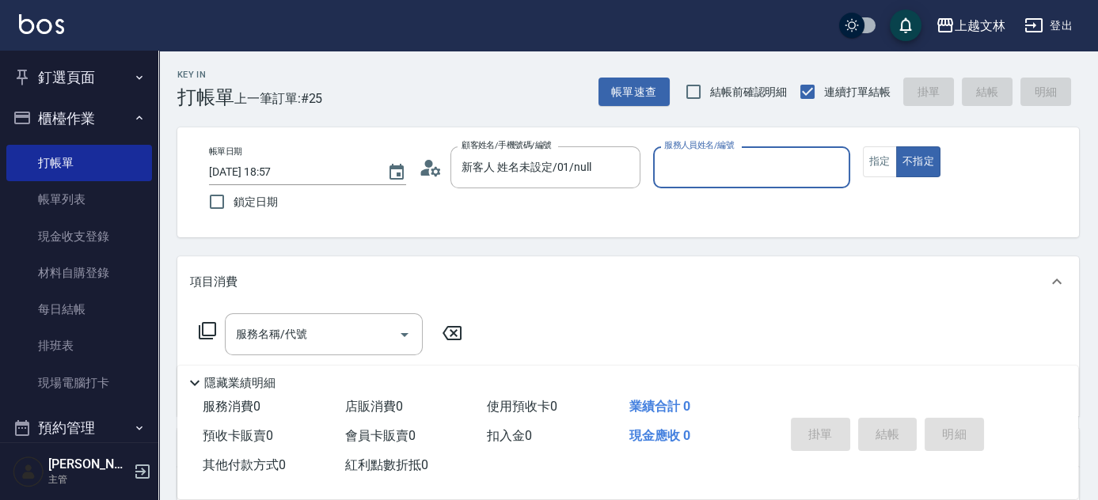
click at [722, 168] on input "服務人員姓名/編號" at bounding box center [751, 168] width 183 height 28
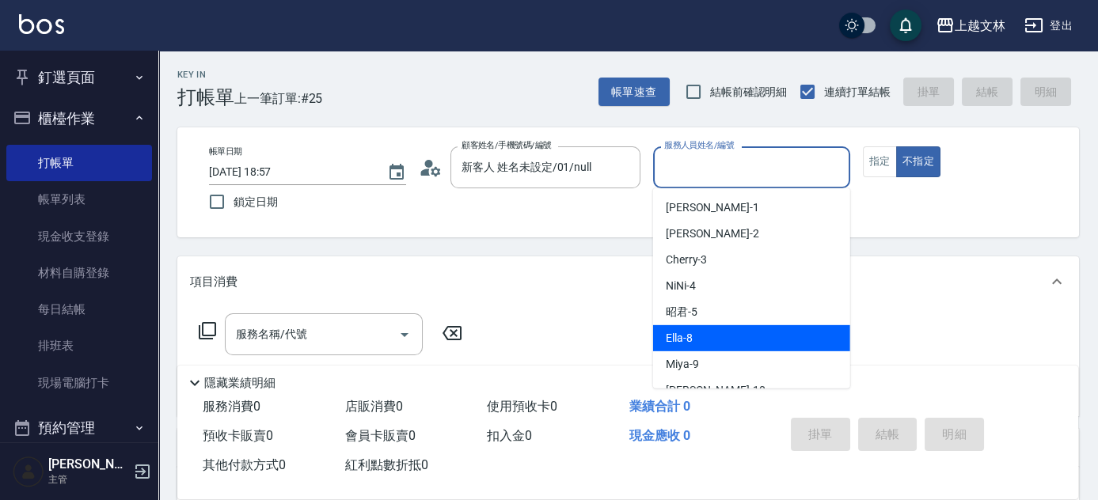
click at [682, 341] on span "Ella -8" at bounding box center [679, 338] width 27 height 17
type input "Ella-8"
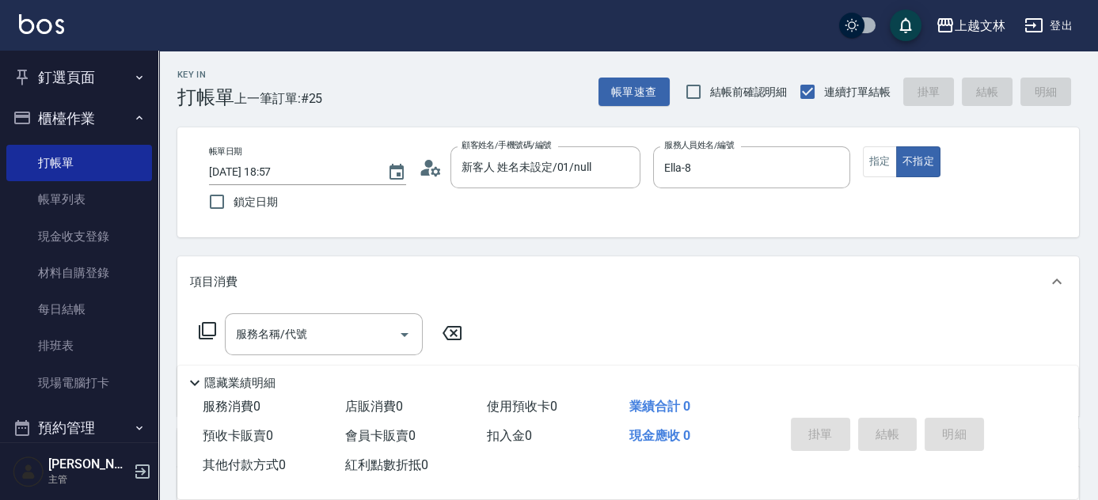
click at [203, 333] on icon at bounding box center [207, 330] width 19 height 19
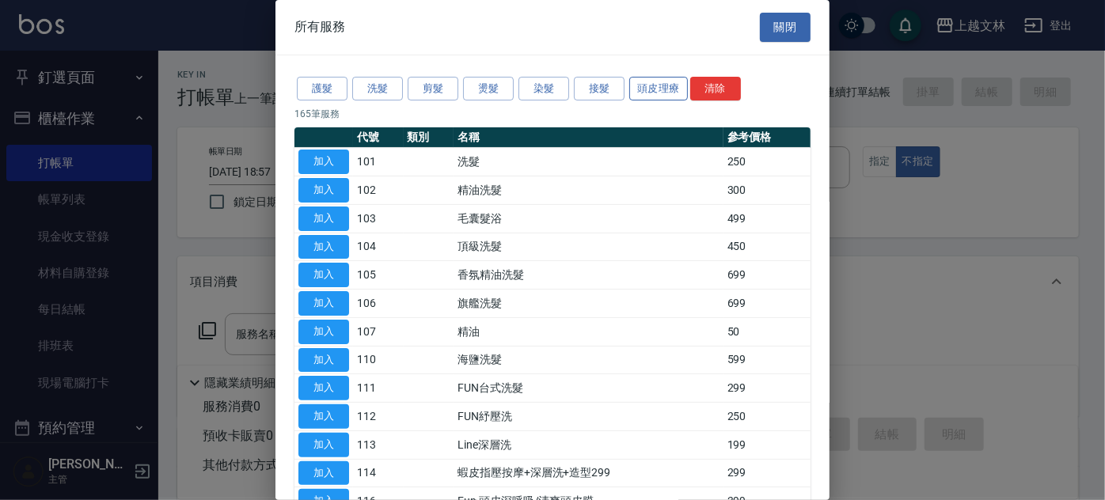
click at [644, 90] on button "頭皮理療" at bounding box center [659, 89] width 59 height 25
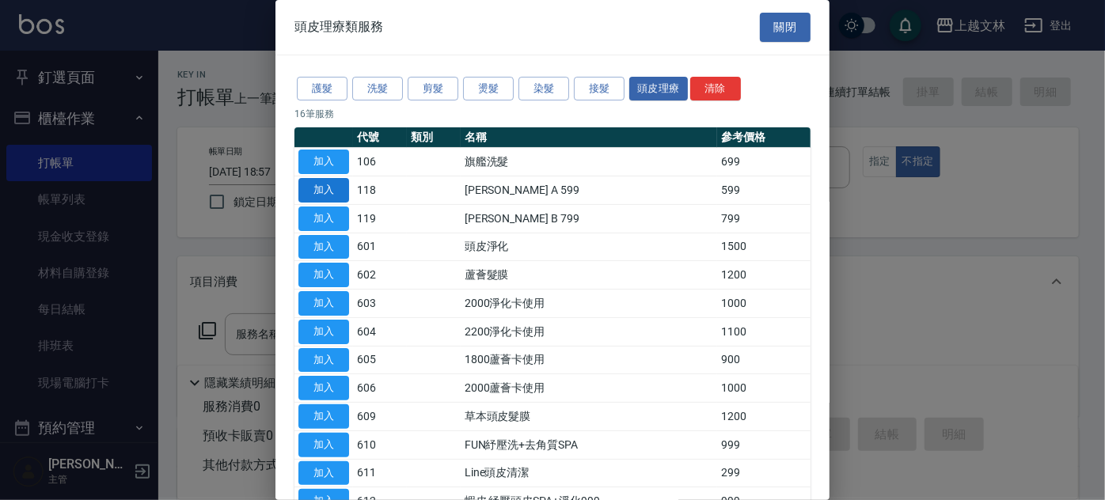
click at [318, 184] on button "加入" at bounding box center [324, 190] width 51 height 25
type input "[PERSON_NAME] A 599(118)"
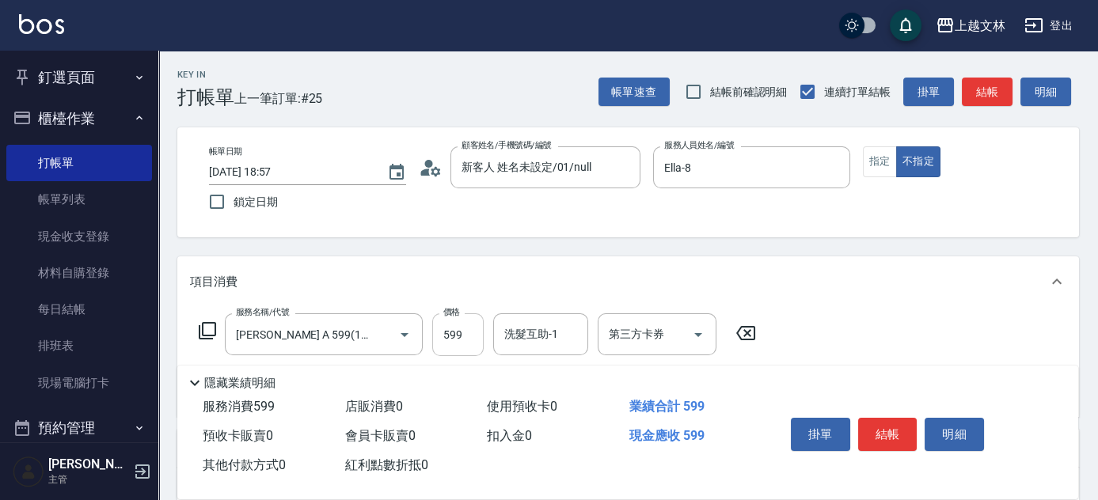
click at [458, 333] on input "599" at bounding box center [457, 335] width 51 height 43
type input "699"
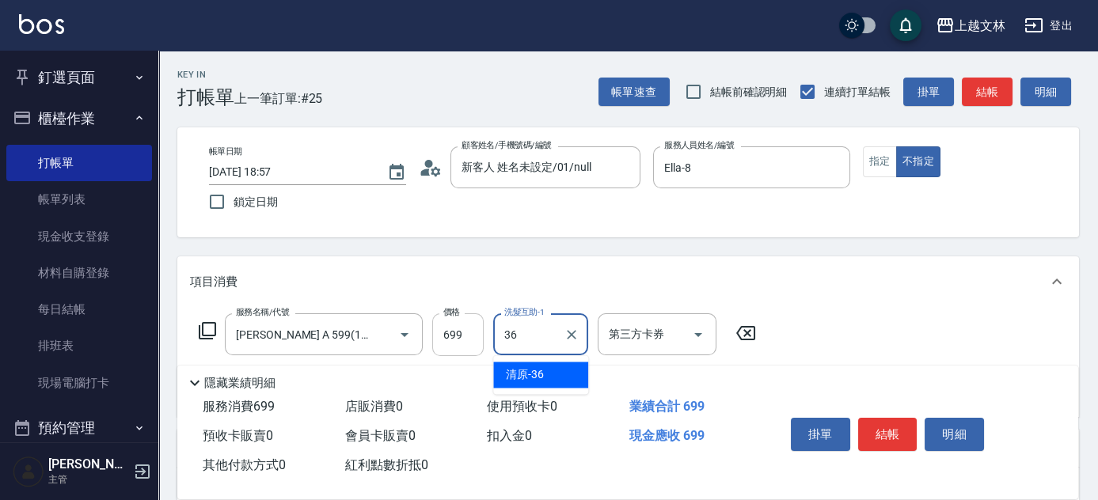
type input "清原-36"
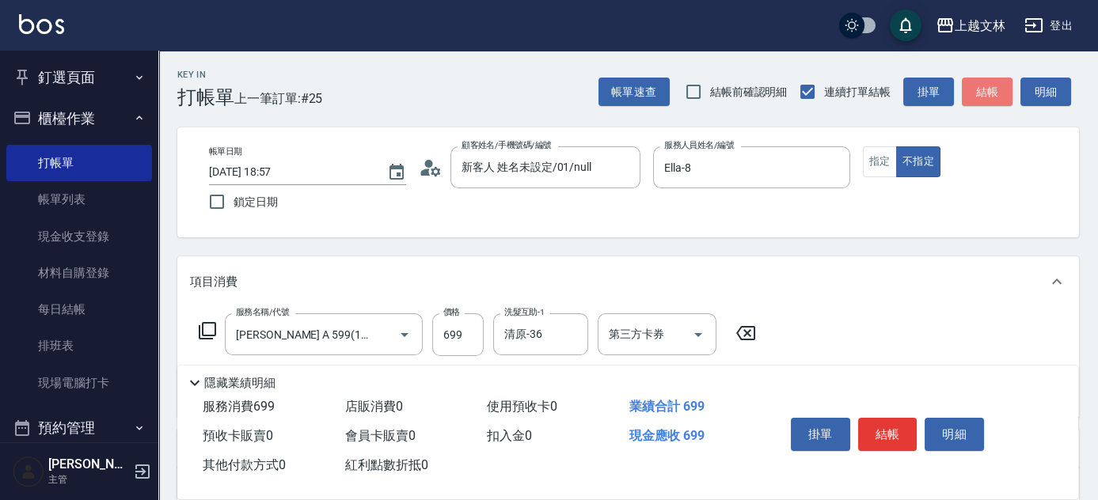
drag, startPoint x: 980, startPoint y: 92, endPoint x: 966, endPoint y: 101, distance: 16.7
click at [980, 91] on button "結帳" at bounding box center [987, 92] width 51 height 29
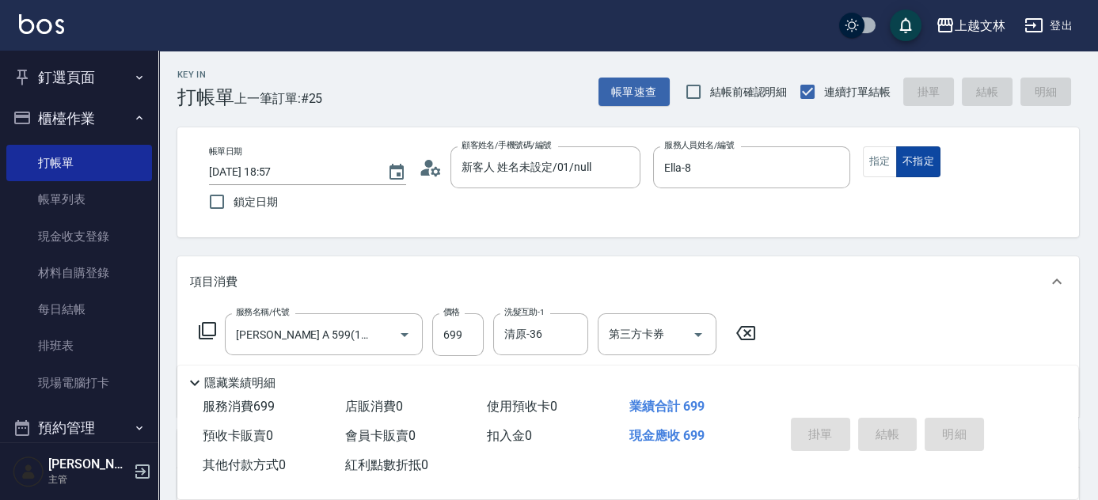
type input "[DATE] 18:58"
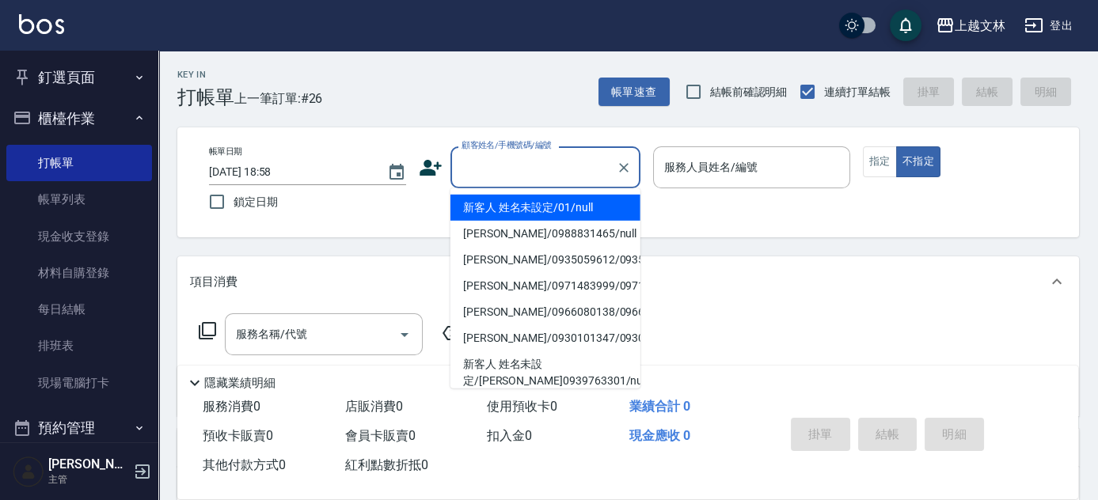
click at [520, 167] on input "顧客姓名/手機號碼/編號" at bounding box center [534, 168] width 152 height 28
click at [515, 215] on li "新客人 姓名未設定/01/null" at bounding box center [546, 208] width 190 height 26
type input "新客人 姓名未設定/01/null"
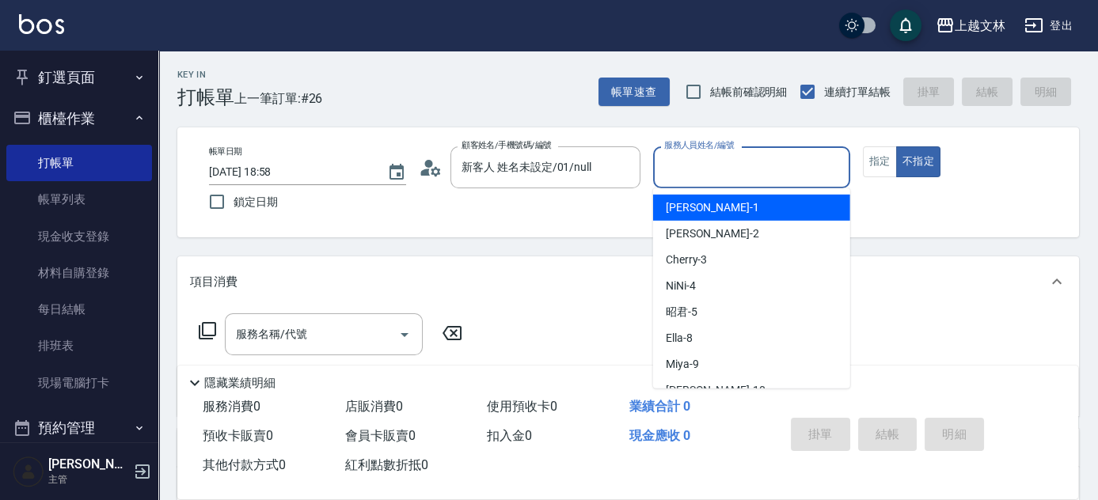
click at [730, 161] on input "服務人員姓名/編號" at bounding box center [751, 168] width 183 height 28
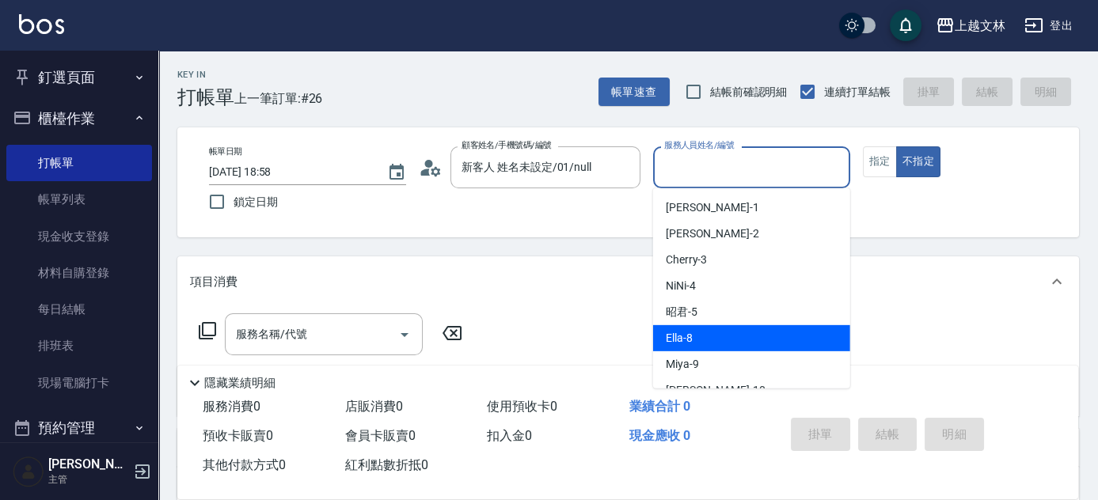
click at [692, 338] on div "Ella -8" at bounding box center [751, 338] width 197 height 26
type input "Ella-8"
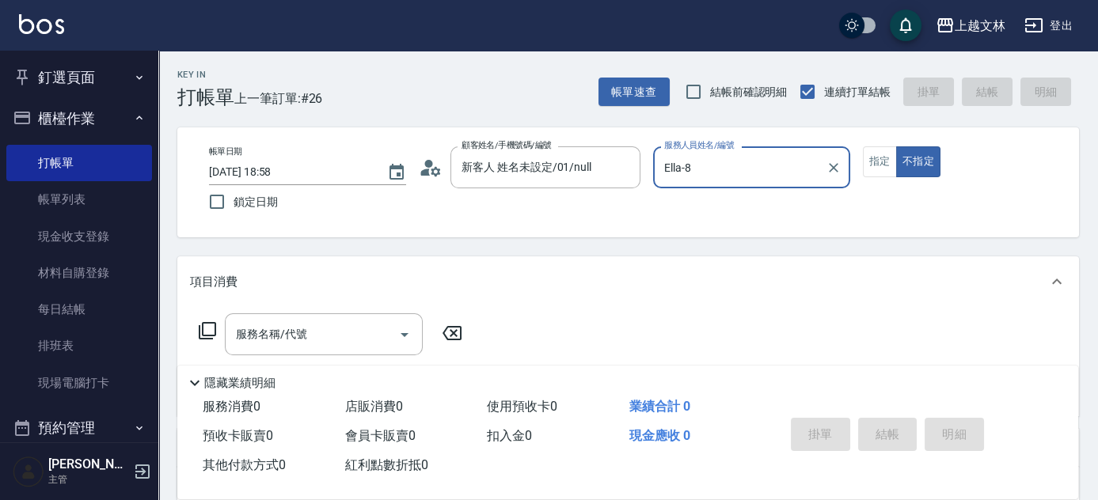
click at [305, 335] on div "服務名稱/代號 服務名稱/代號" at bounding box center [324, 335] width 198 height 42
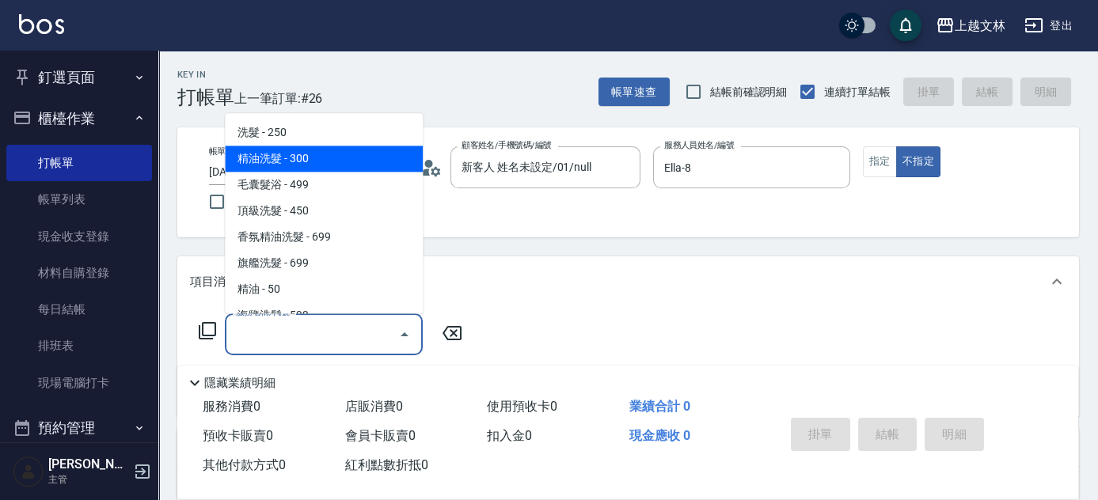
click at [302, 154] on span "精油洗髮 - 300" at bounding box center [324, 159] width 198 height 26
type input "精油洗髮(102)"
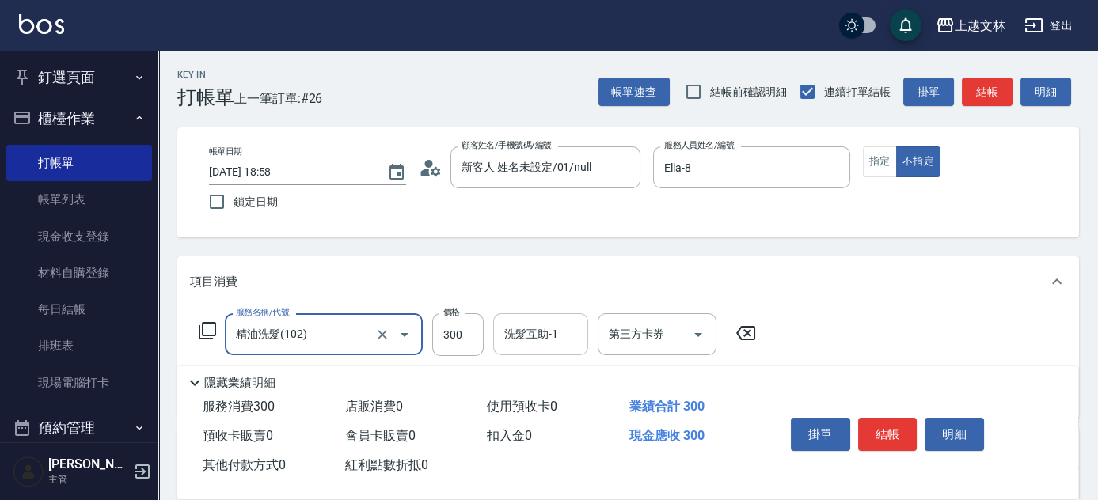
click at [520, 346] on input "洗髮互助-1" at bounding box center [540, 335] width 81 height 28
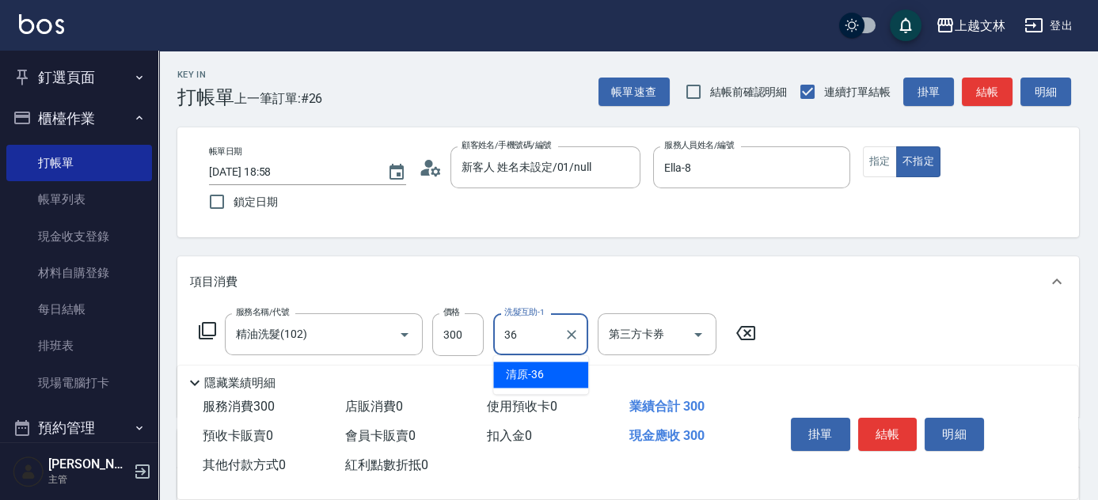
type input "清原-36"
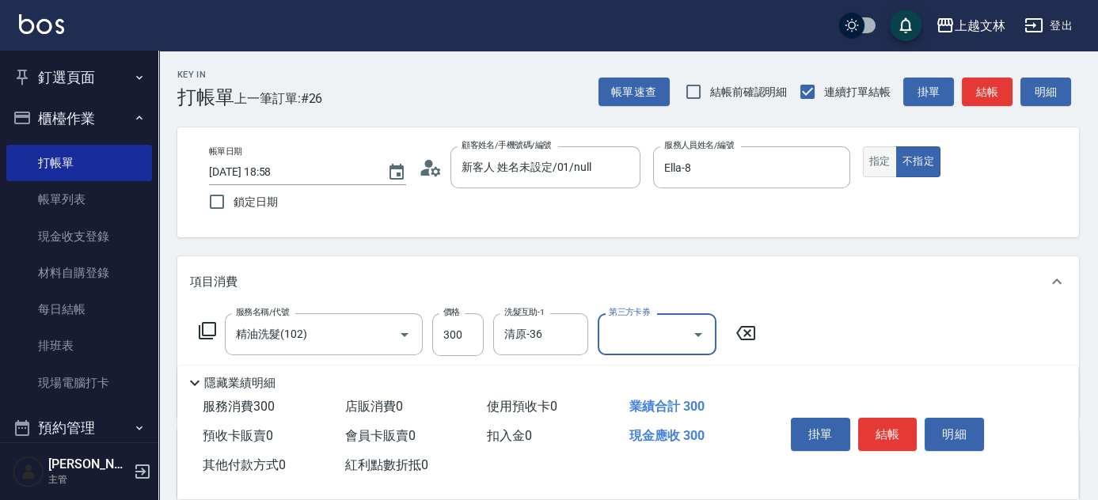
click at [884, 168] on button "指定" at bounding box center [880, 161] width 34 height 31
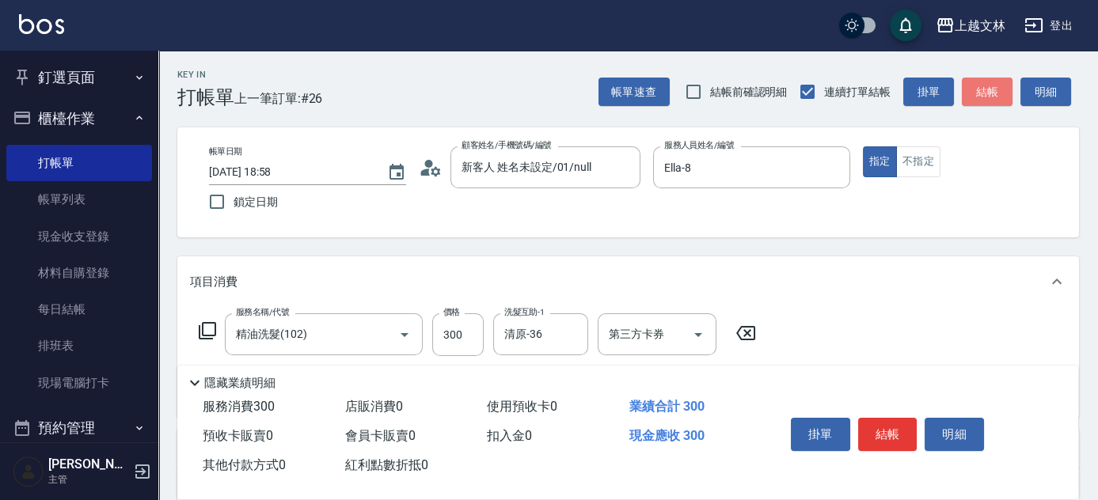
drag, startPoint x: 991, startPoint y: 98, endPoint x: 976, endPoint y: 131, distance: 36.5
click at [990, 98] on button "結帳" at bounding box center [987, 92] width 51 height 29
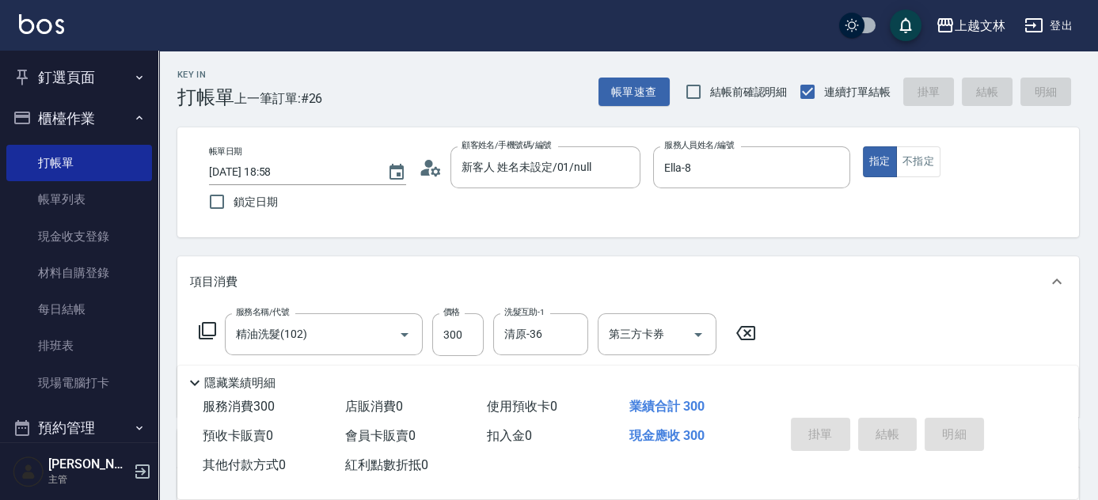
type input "[DATE] 19:03"
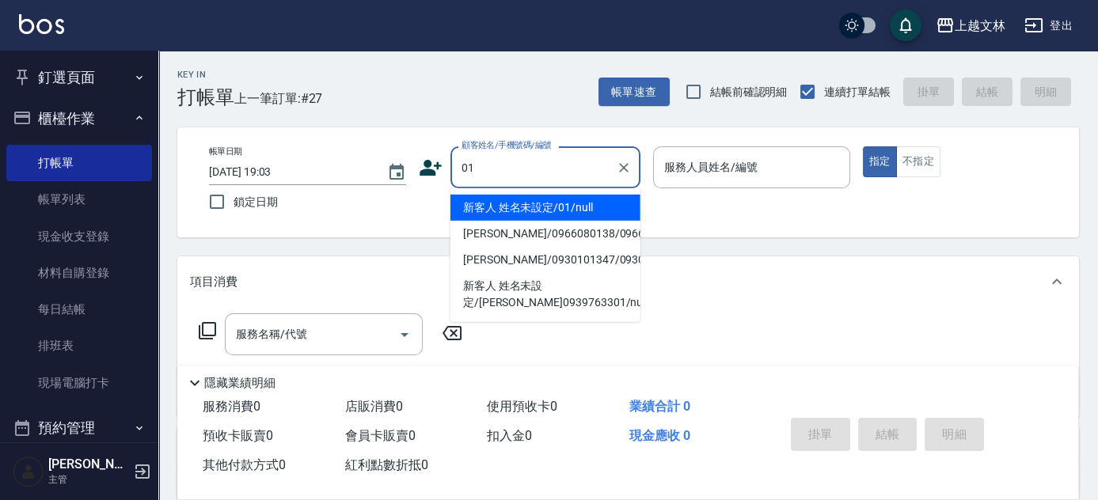
type input "新客人 姓名未設定/01/null"
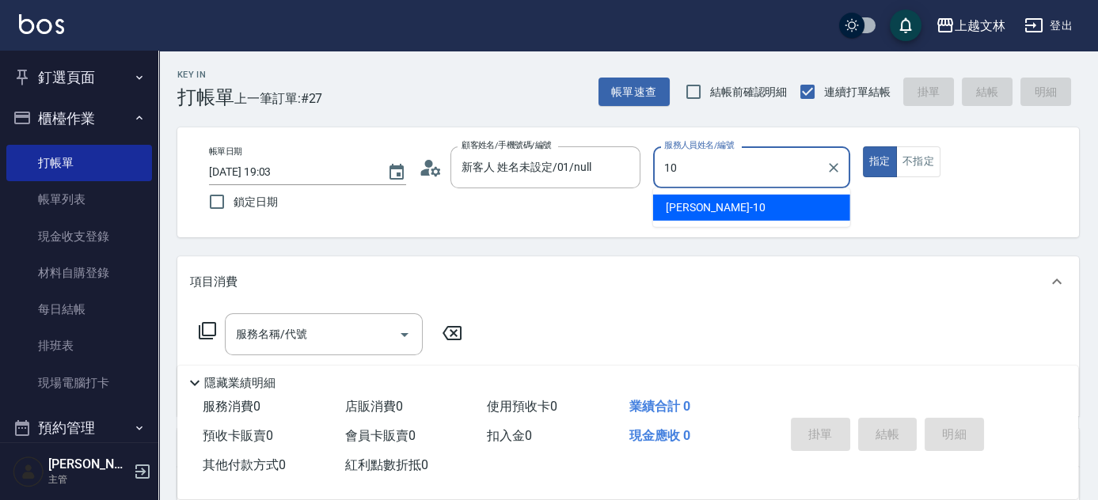
type input "[PERSON_NAME]-10"
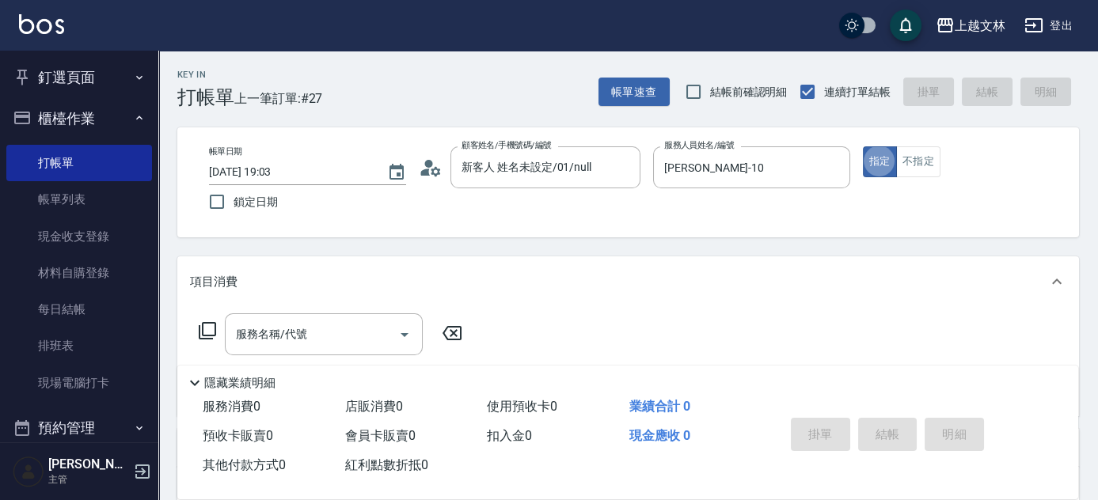
type button "true"
click at [908, 165] on button "不指定" at bounding box center [918, 161] width 44 height 31
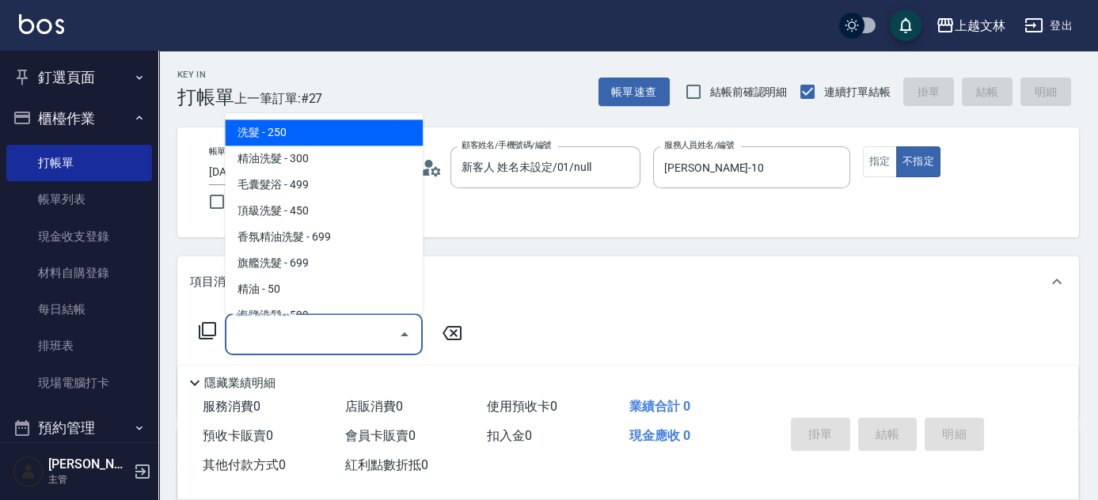
click at [314, 333] on input "服務名稱/代號" at bounding box center [312, 335] width 160 height 28
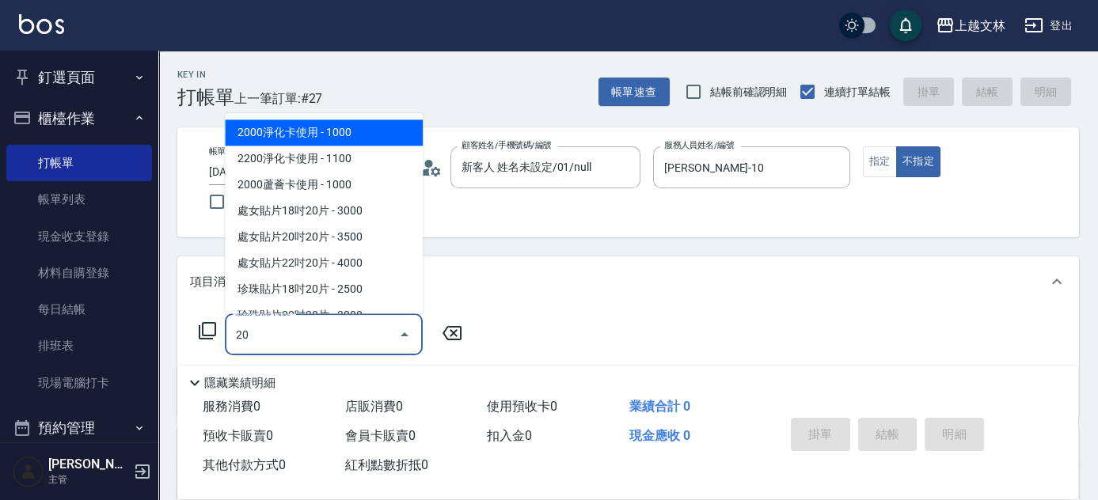
type input "2"
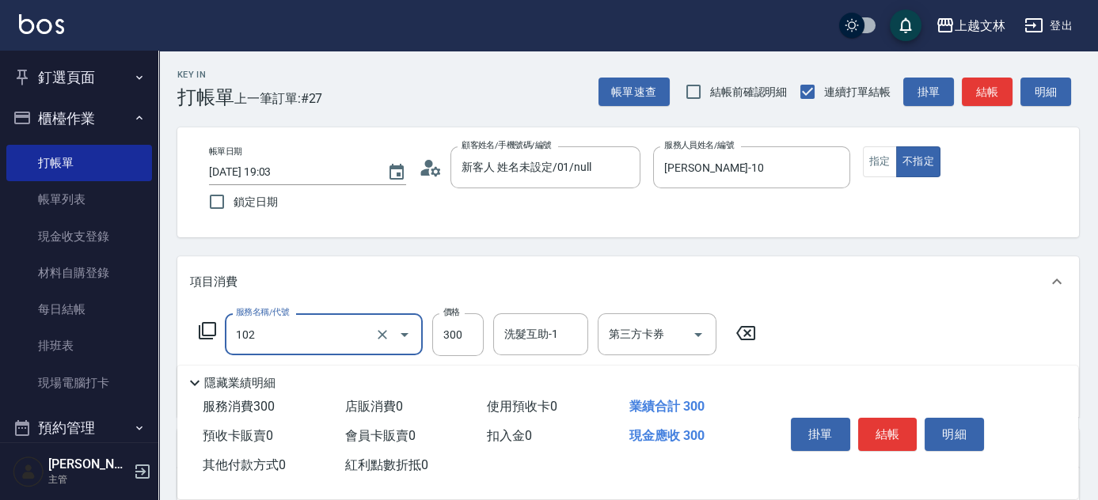
type input "精油洗髮(102)"
type input "400"
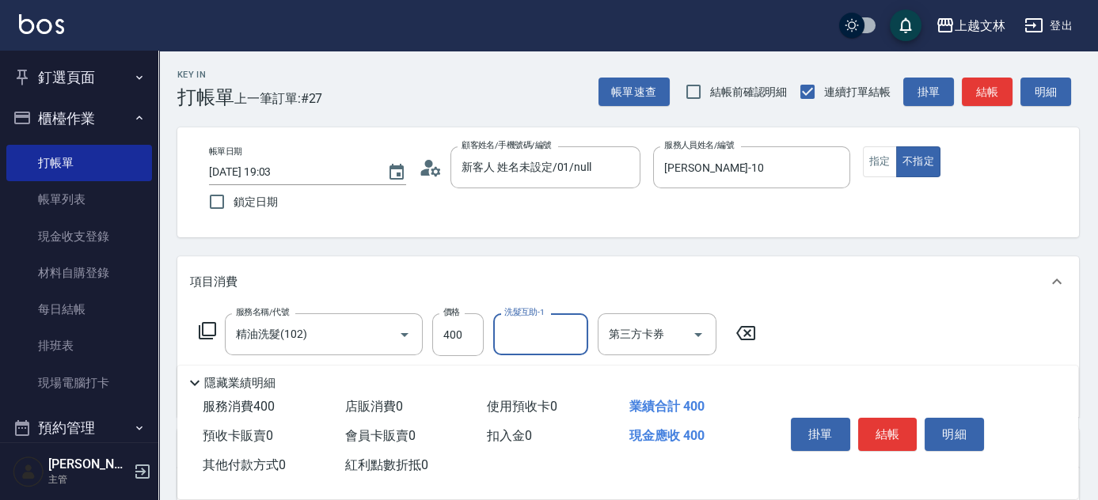
click at [892, 441] on button "結帳" at bounding box center [887, 434] width 59 height 33
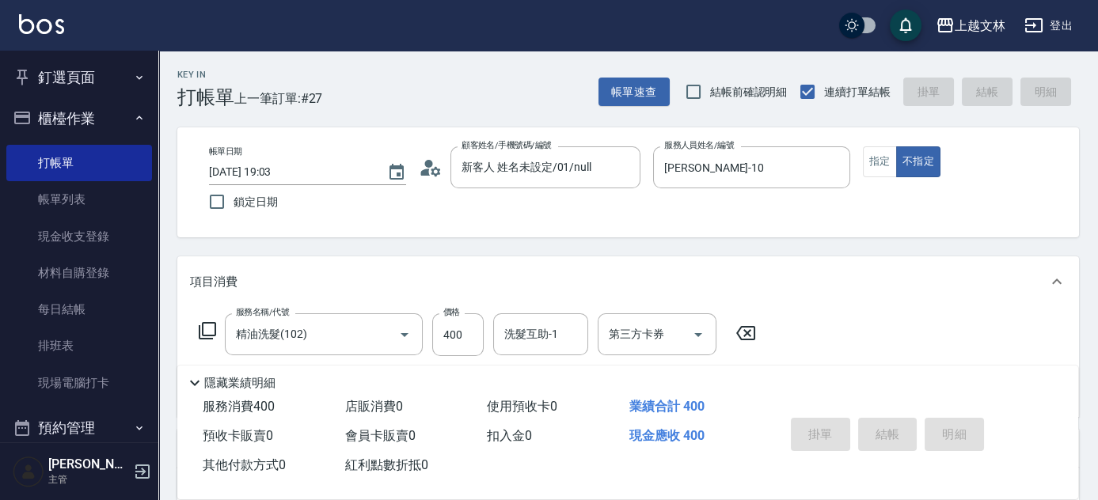
type input "[DATE] 19:07"
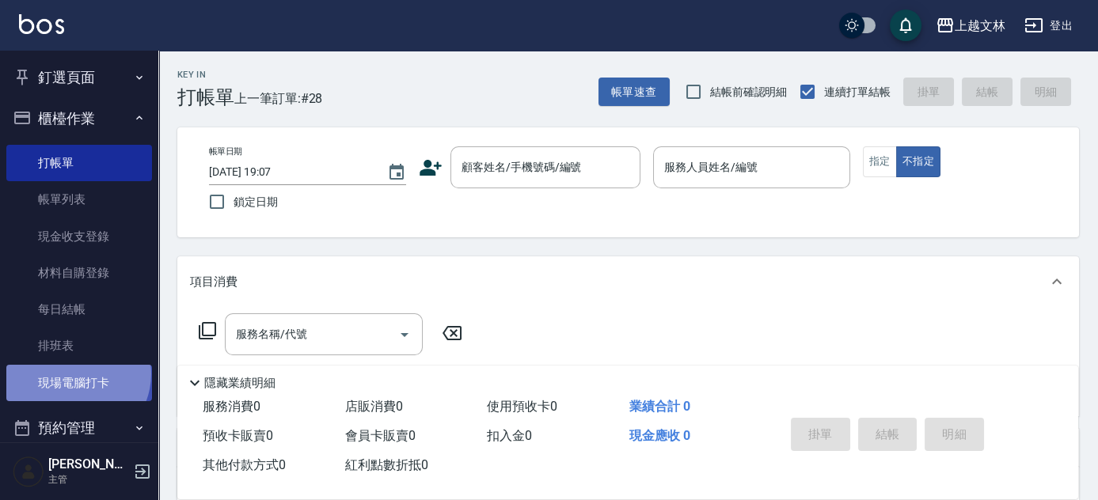
click at [74, 374] on link "現場電腦打卡" at bounding box center [79, 383] width 146 height 36
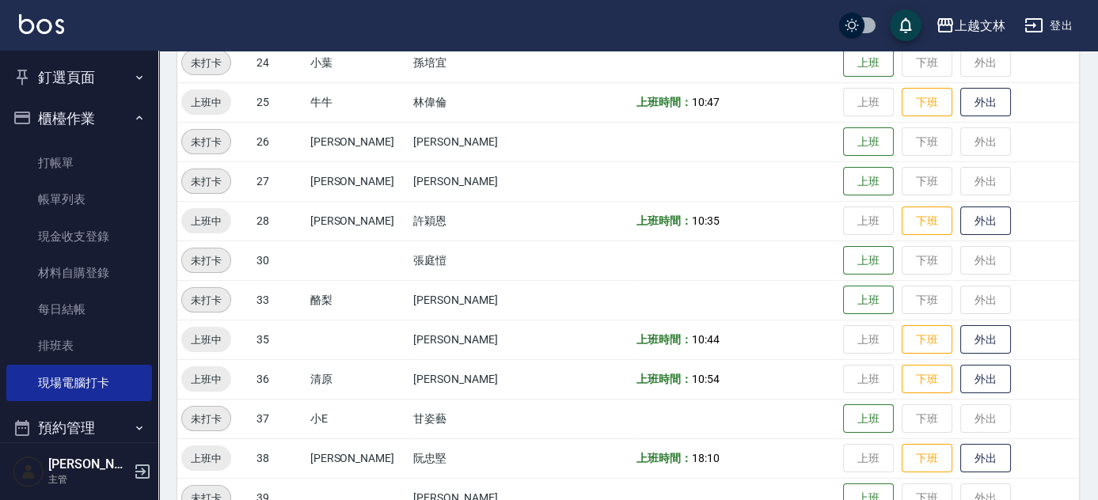
scroll to position [648, 0]
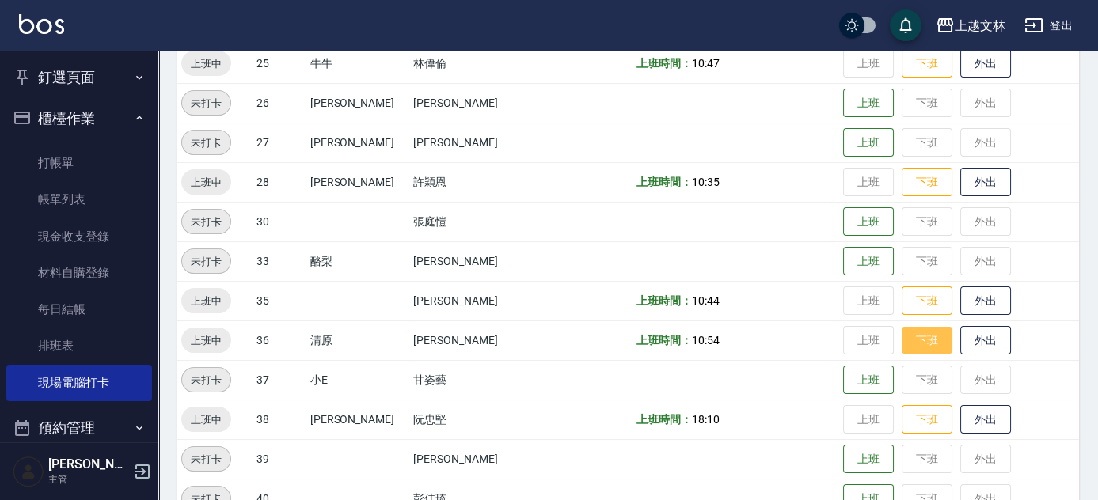
click at [903, 343] on button "下班" at bounding box center [927, 341] width 51 height 28
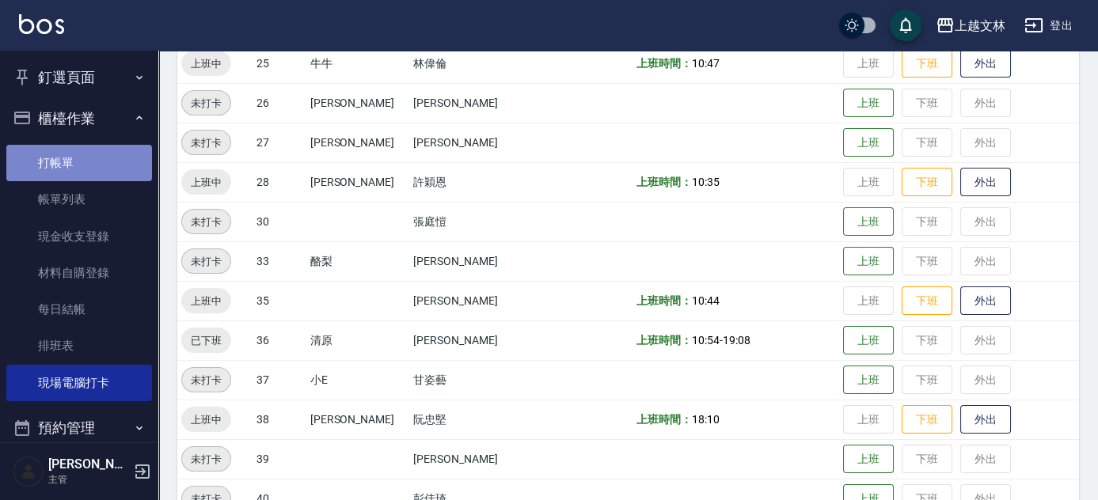
click at [78, 169] on link "打帳單" at bounding box center [79, 163] width 146 height 36
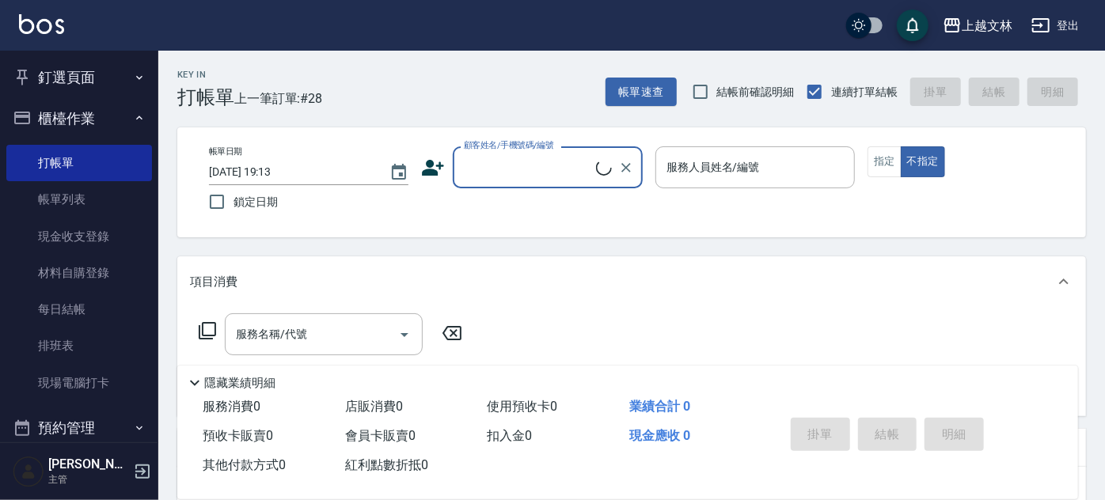
click at [527, 173] on input "顧客姓名/手機號碼/編號" at bounding box center [528, 168] width 136 height 28
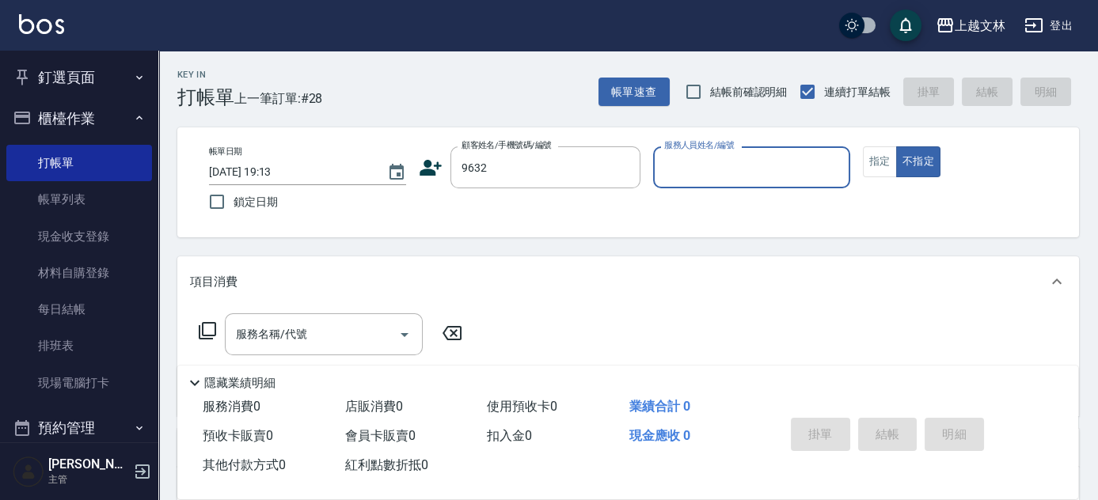
type input "[PERSON_NAME]/0956005067/9632"
type input "July-13"
click at [871, 165] on button "指定" at bounding box center [880, 161] width 34 height 31
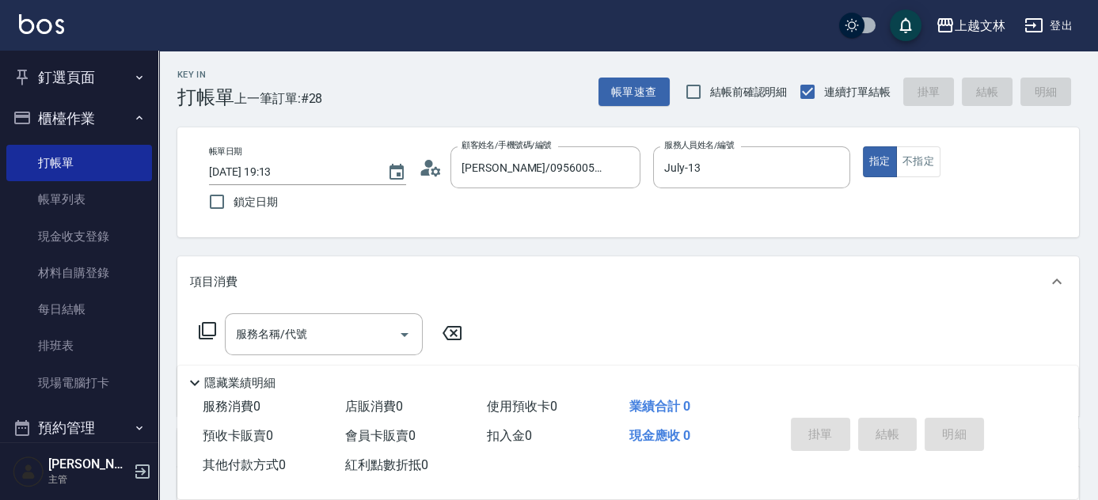
click at [189, 331] on div "服務名稱/代號 服務名稱/代號" at bounding box center [628, 361] width 902 height 109
click at [207, 331] on icon at bounding box center [207, 330] width 19 height 19
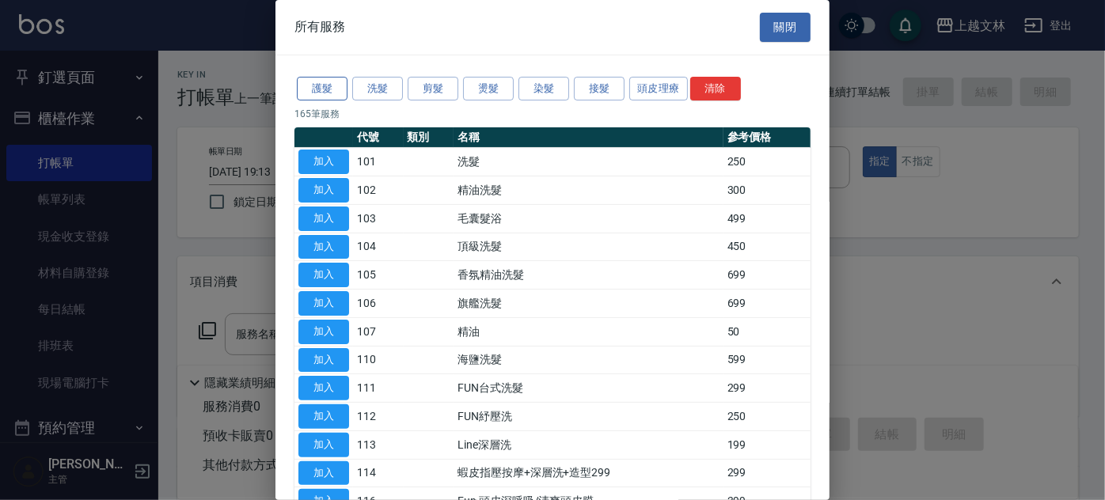
click at [324, 94] on button "護髮" at bounding box center [322, 89] width 51 height 25
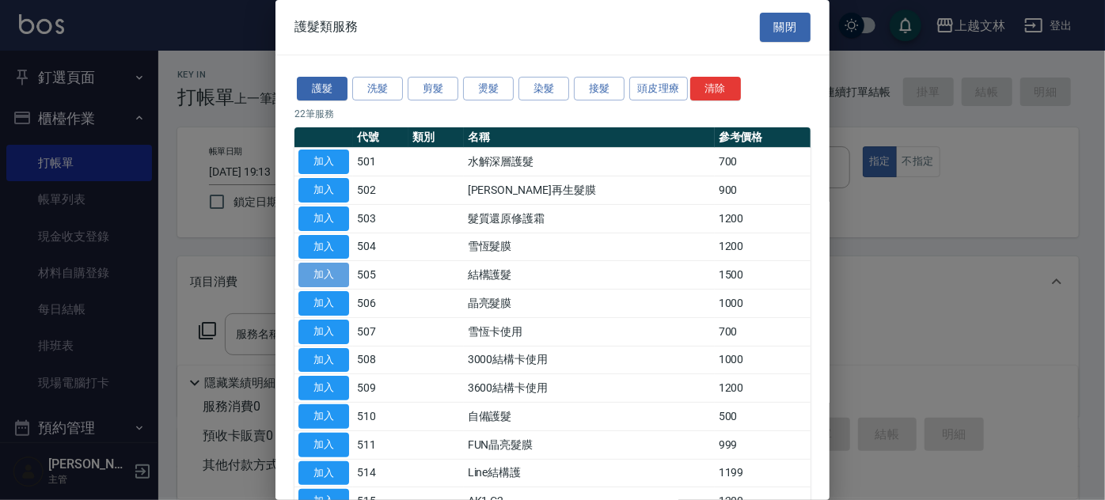
click at [337, 271] on button "加入" at bounding box center [324, 275] width 51 height 25
type input "結構護髮(505)"
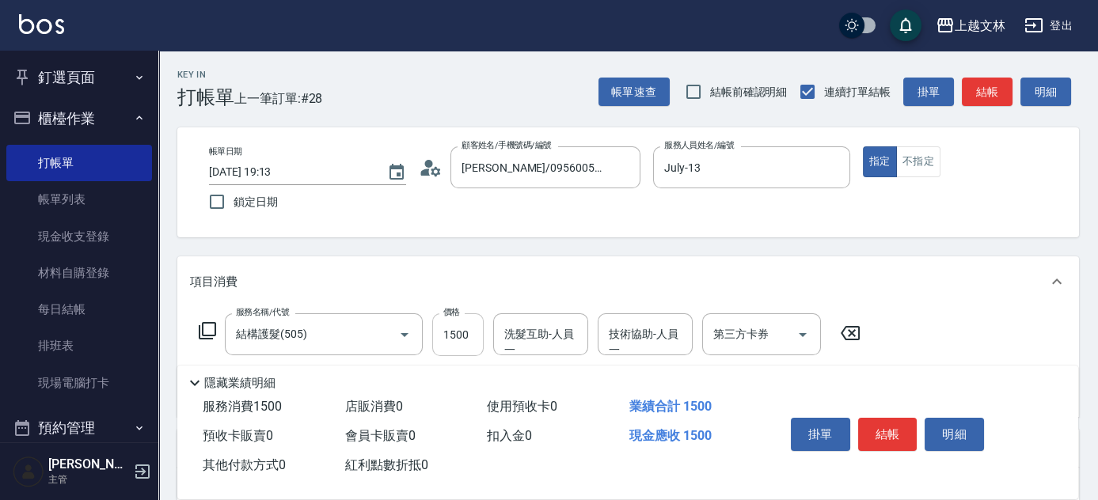
click at [466, 340] on input "1500" at bounding box center [457, 335] width 51 height 43
type input "1600"
click at [892, 422] on button "結帳" at bounding box center [887, 434] width 59 height 33
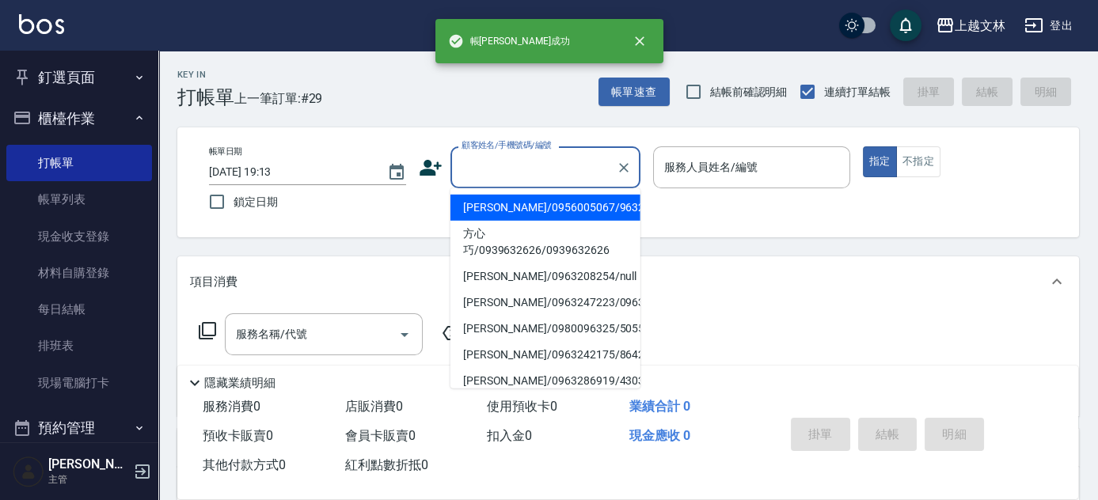
click at [527, 173] on input "顧客姓名/手機號碼/編號" at bounding box center [534, 168] width 152 height 28
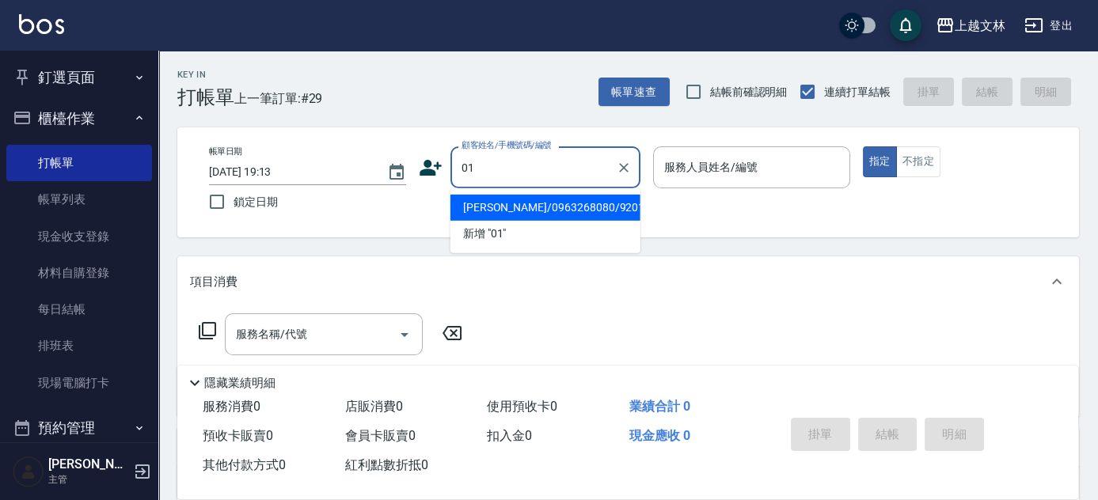
type input "[PERSON_NAME]/0963268080/9201"
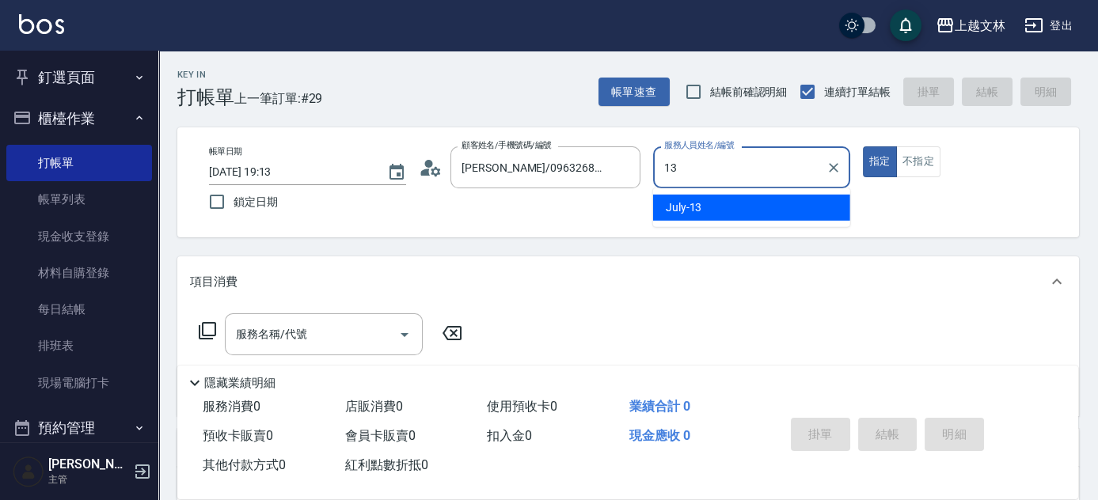
type input "July-13"
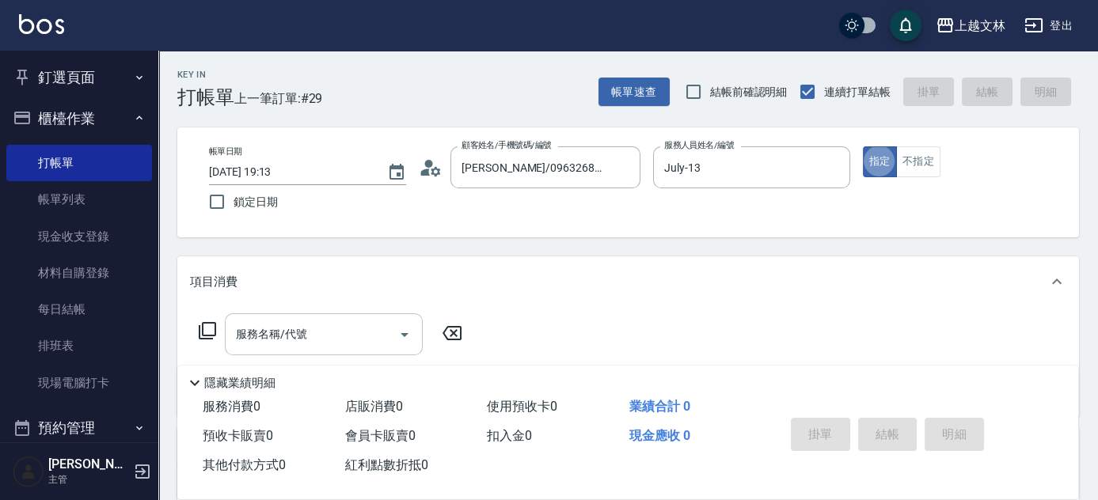
type button "true"
click at [349, 334] on input "服務名稱/代號" at bounding box center [312, 335] width 160 height 28
type input "20"
type input "新客人 姓名未設定/01/null"
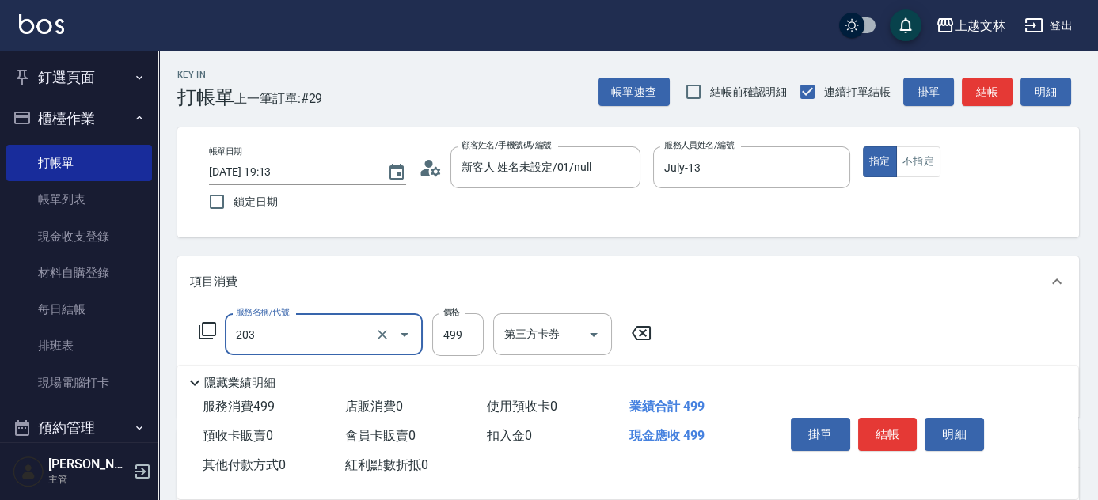
type input "B級洗+剪(203)"
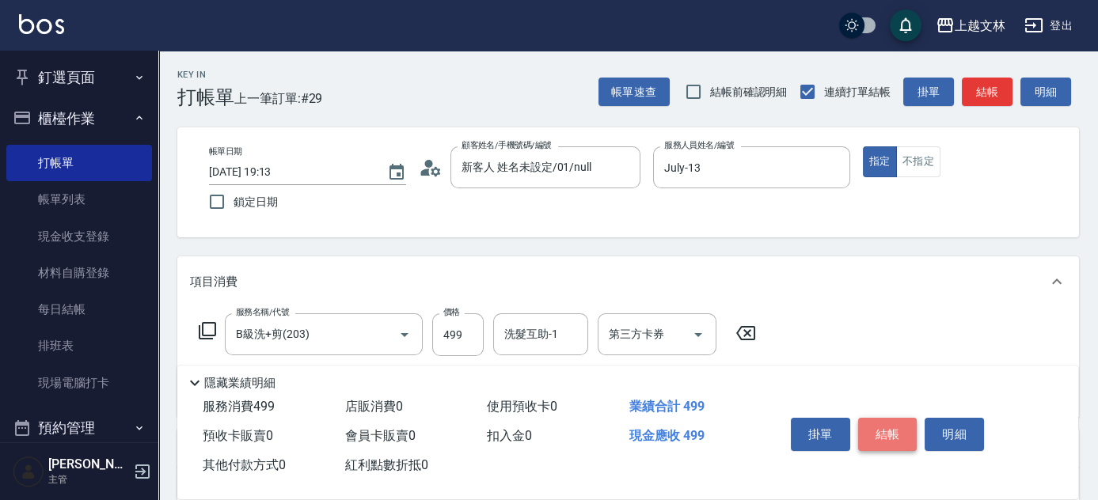
click at [891, 424] on button "結帳" at bounding box center [887, 434] width 59 height 33
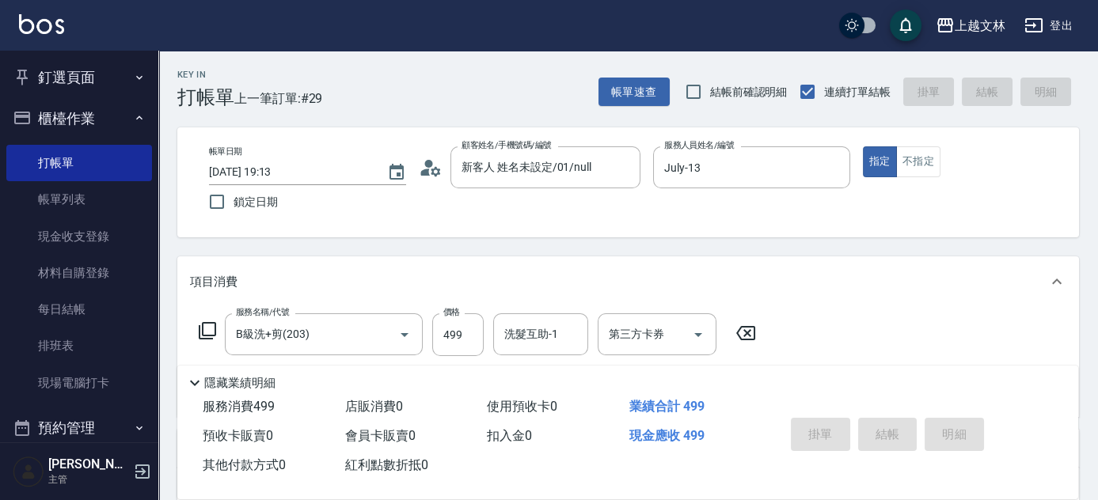
type input "[DATE] 19:14"
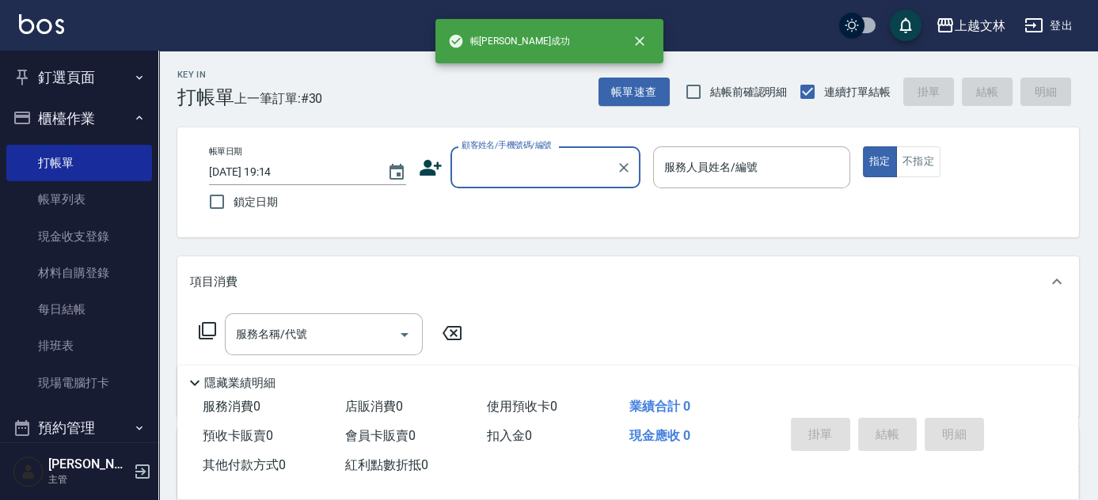
click at [115, 122] on button "櫃檯作業" at bounding box center [79, 118] width 146 height 41
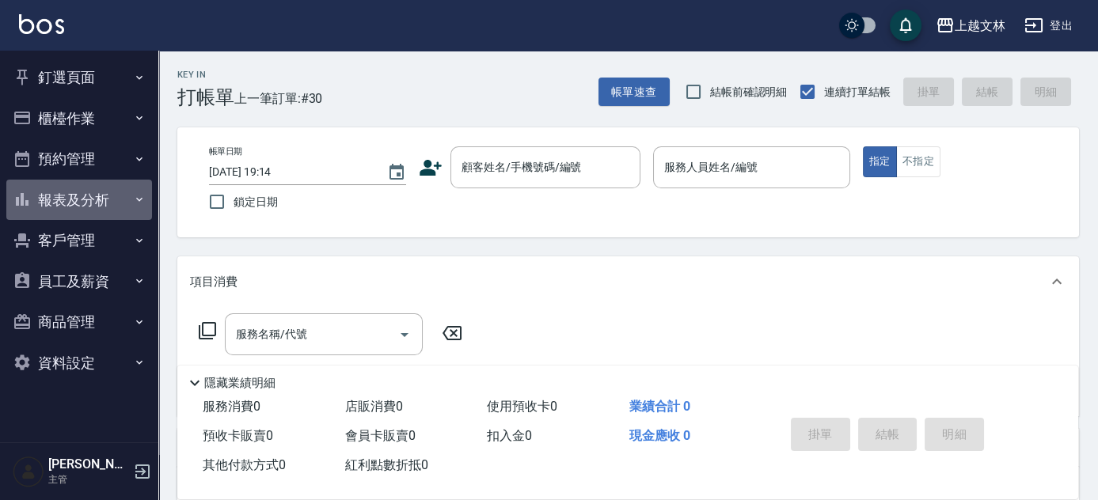
click at [135, 201] on icon "button" at bounding box center [139, 199] width 13 height 13
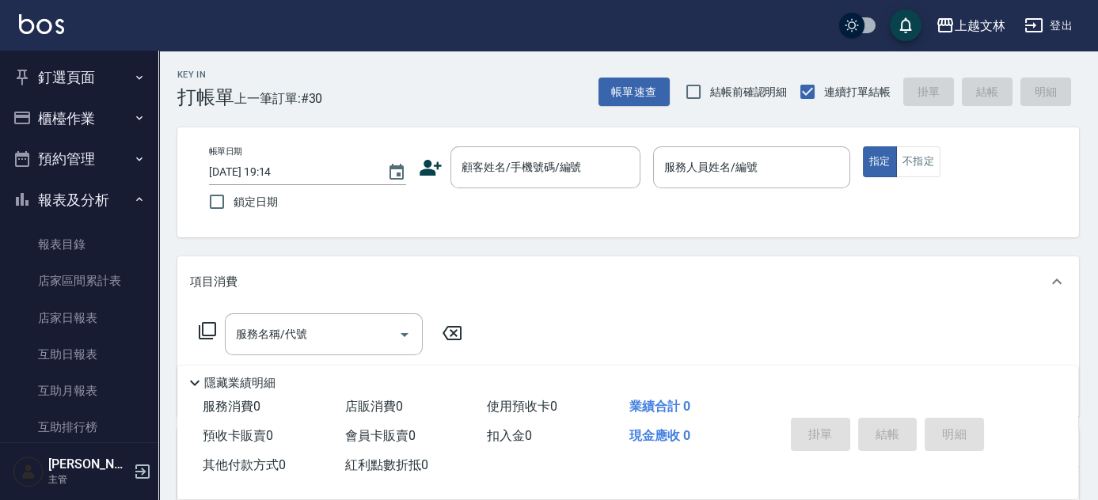
click at [146, 221] on nav "釘選頁面 店家日報表 設計師排行榜 每日結帳 櫃檯作業 打帳單 帳單列表 現金收支登錄 材料自購登錄 每日結帳 排班表 現場電腦打卡 預約管理 預約管理 單日…" at bounding box center [79, 247] width 158 height 392
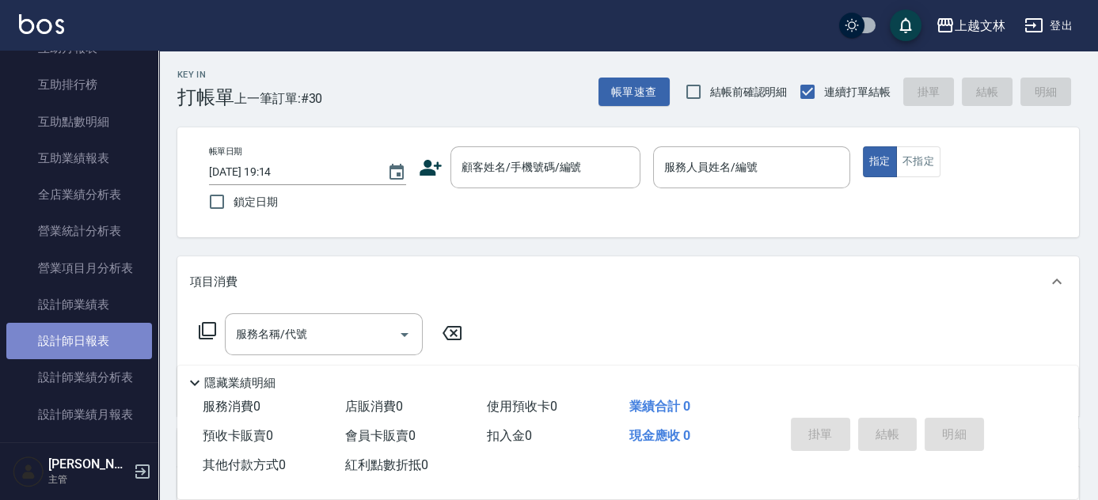
click at [125, 331] on link "設計師日報表" at bounding box center [79, 341] width 146 height 36
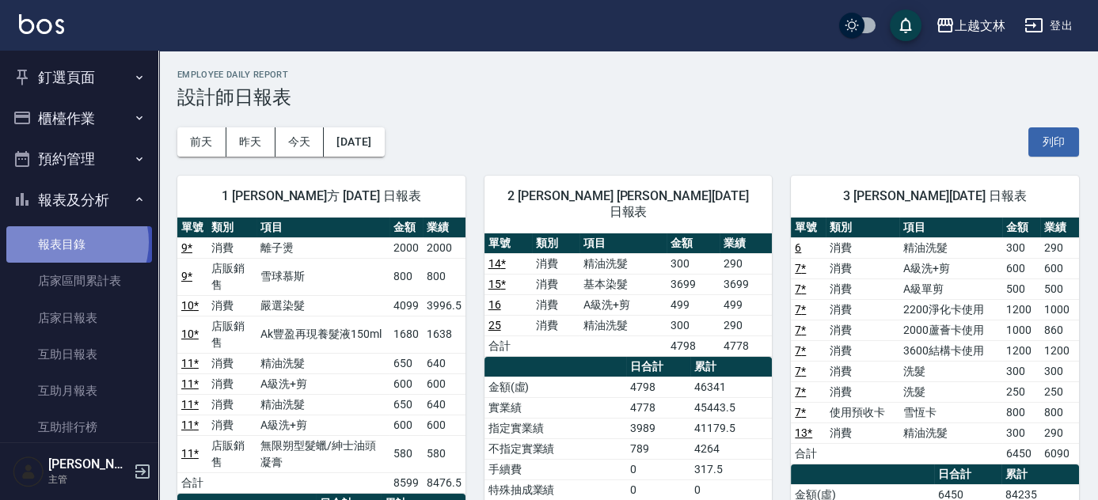
click at [69, 242] on link "報表目錄" at bounding box center [79, 244] width 146 height 36
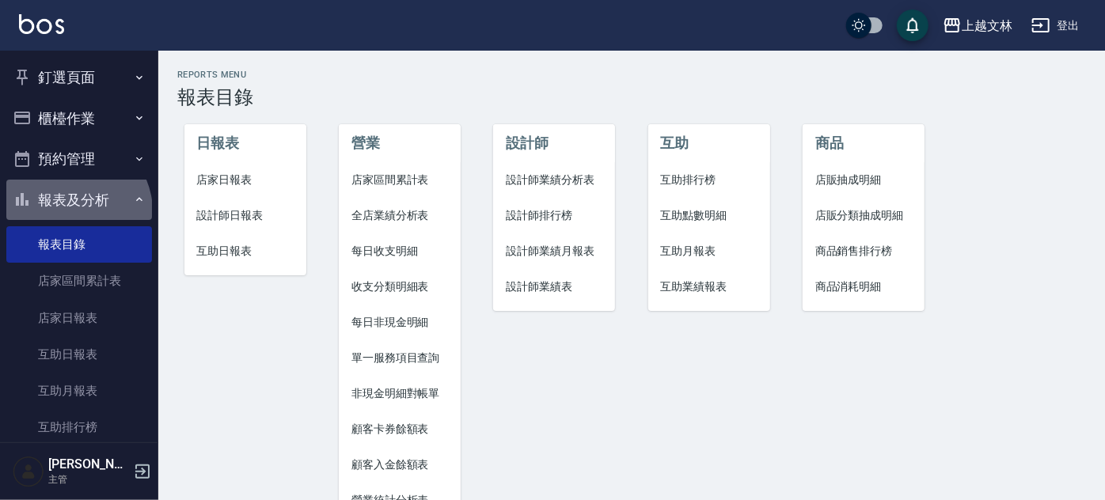
click at [74, 211] on button "報表及分析" at bounding box center [79, 200] width 146 height 41
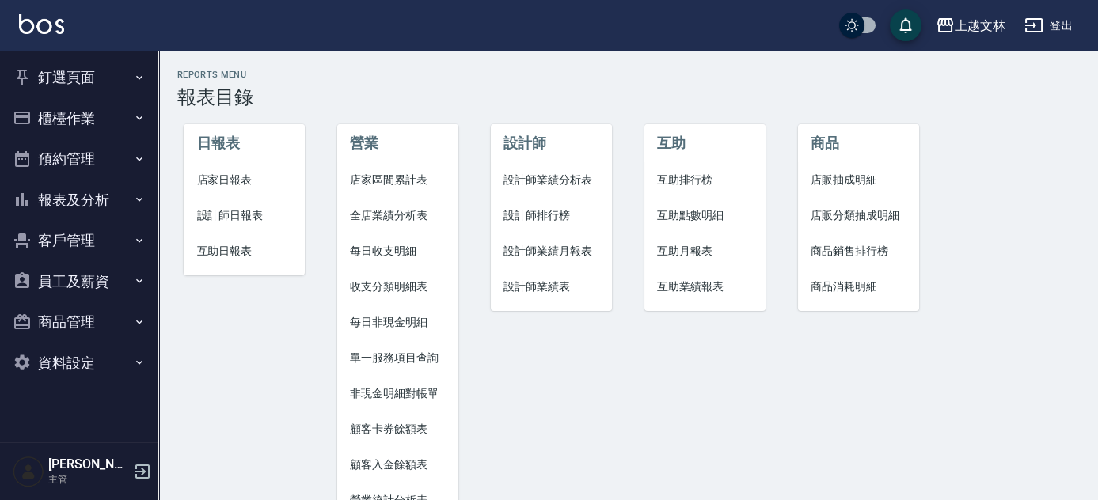
click at [69, 116] on button "櫃檯作業" at bounding box center [79, 118] width 146 height 41
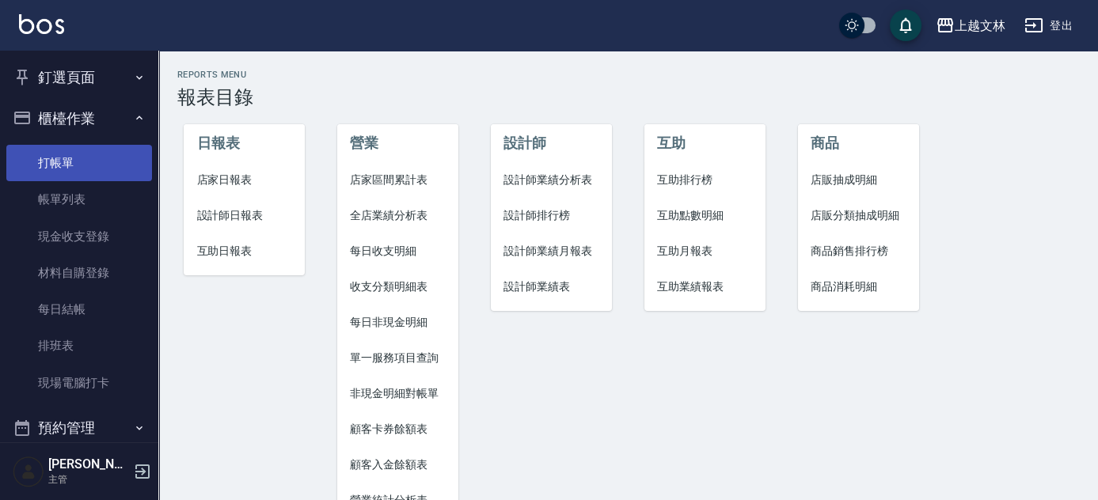
click at [71, 164] on link "打帳單" at bounding box center [79, 163] width 146 height 36
